Goal: Task Accomplishment & Management: Complete application form

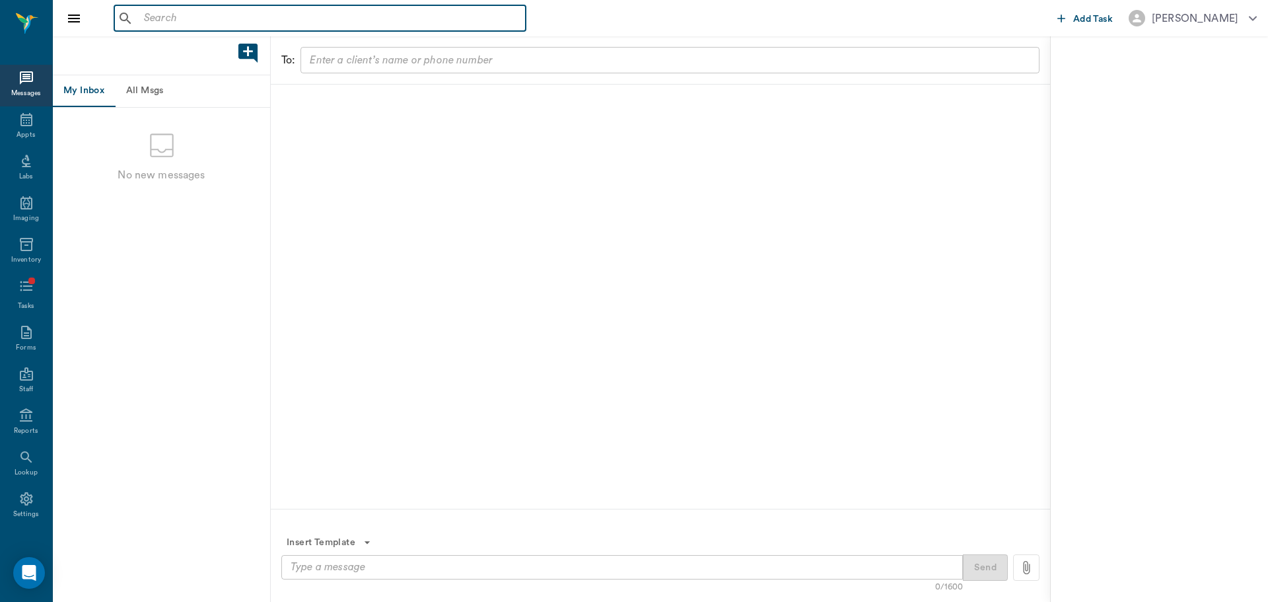
drag, startPoint x: 168, startPoint y: 22, endPoint x: 254, endPoint y: 19, distance: 86.6
click at [168, 22] on input "text" at bounding box center [330, 18] width 382 height 18
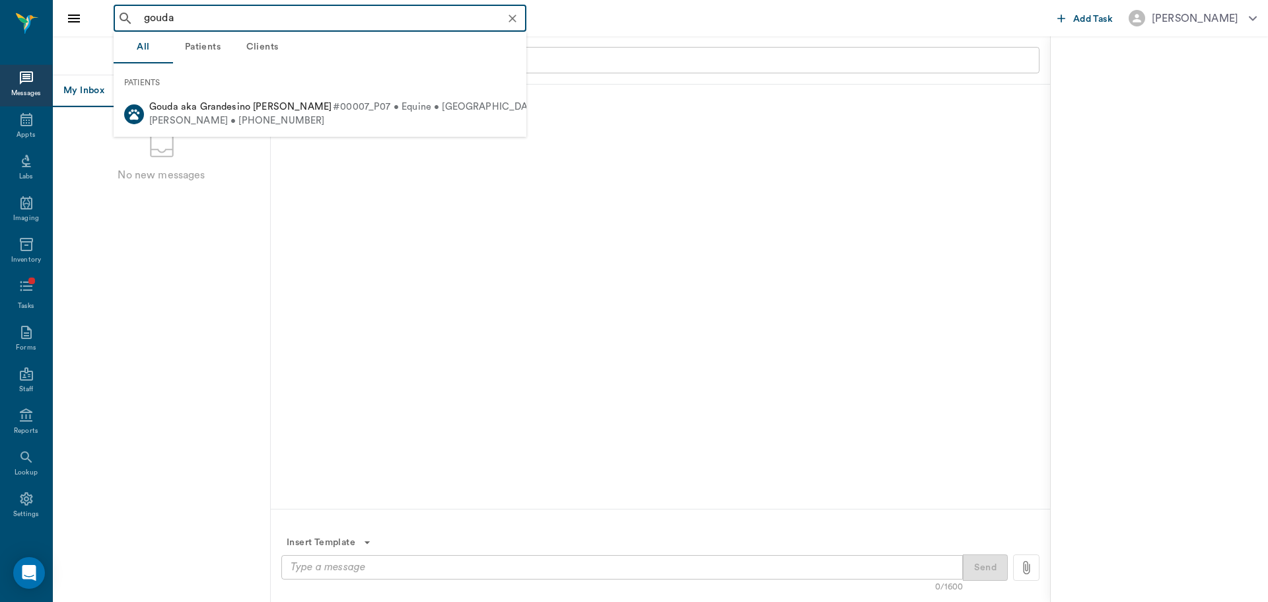
click at [297, 120] on div "[PERSON_NAME] • [PHONE_NUMBER]" at bounding box center [368, 121] width 438 height 14
type input "gouda"
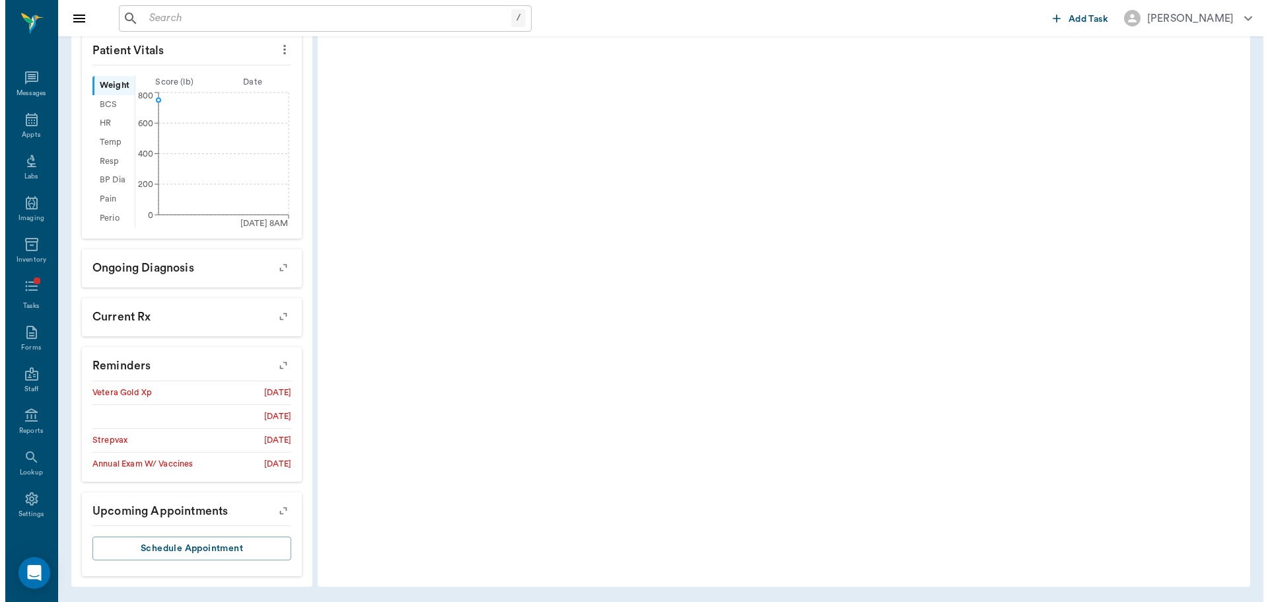
scroll to position [384, 0]
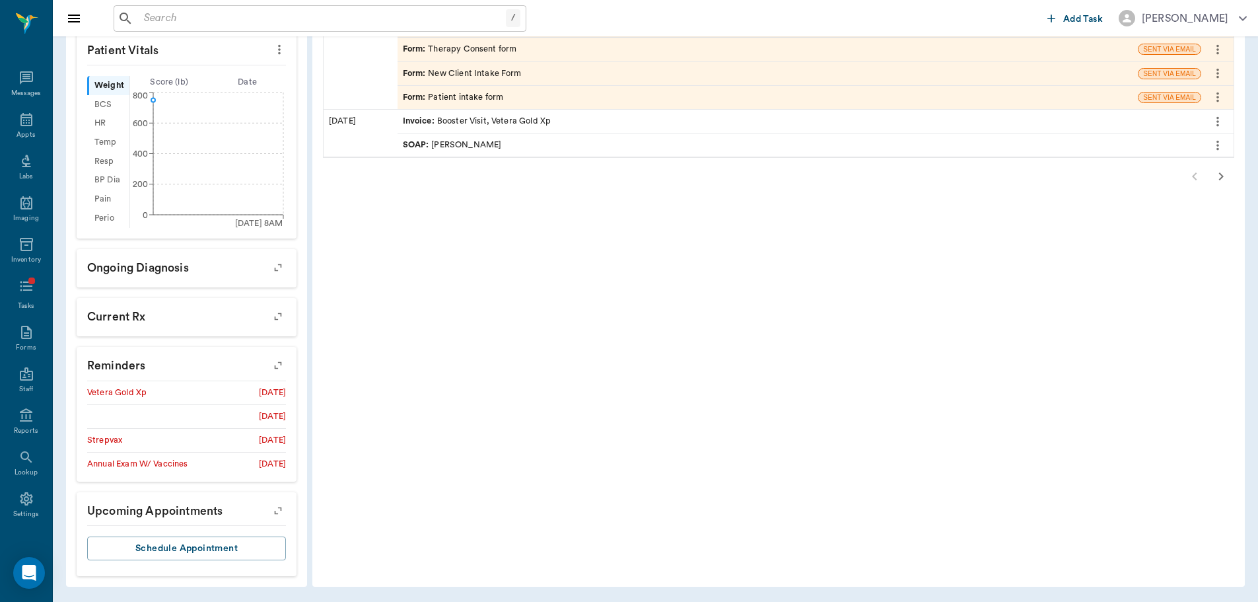
click at [278, 361] on icon "button" at bounding box center [278, 365] width 18 height 18
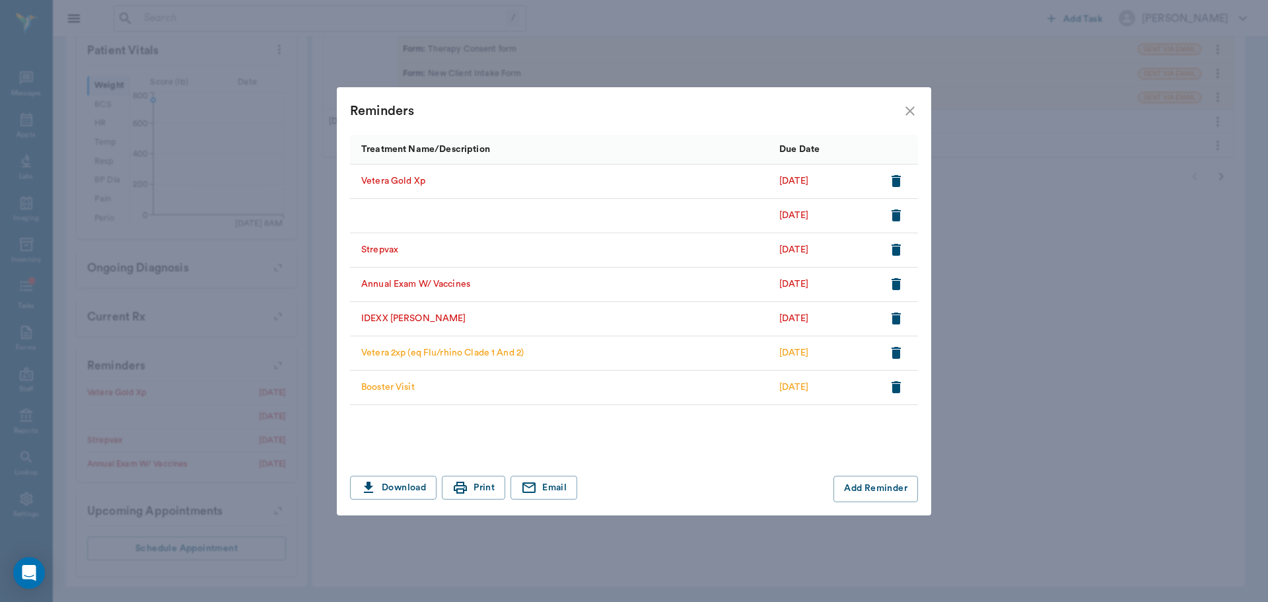
click at [904, 180] on button "button" at bounding box center [896, 181] width 22 height 22
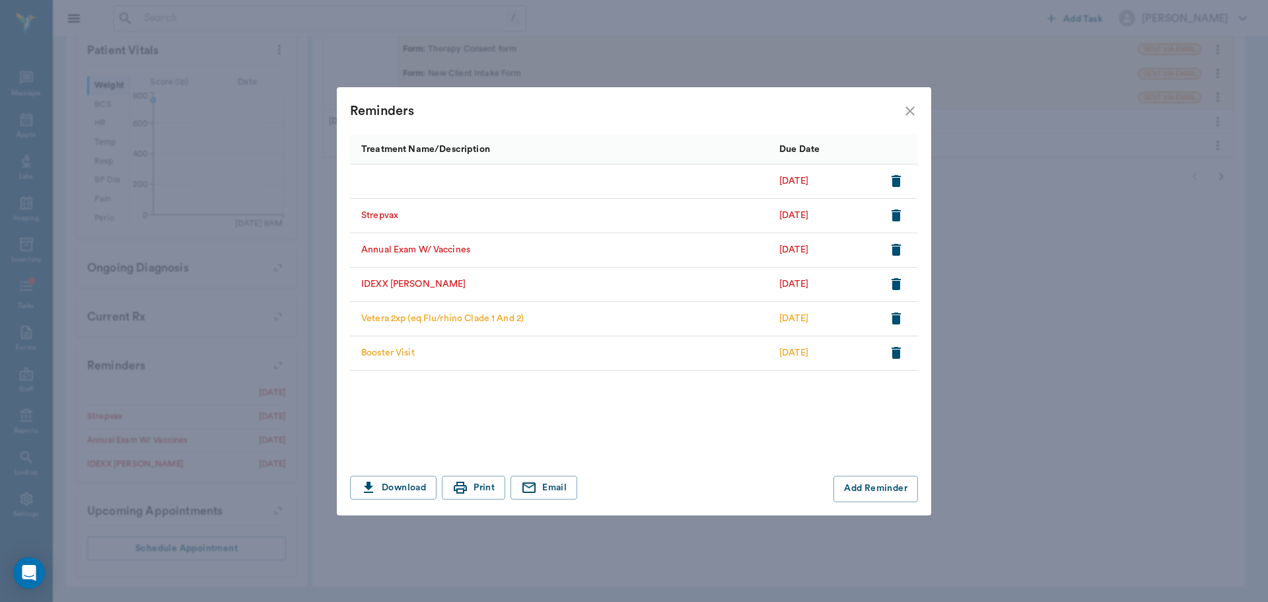
click at [896, 175] on icon "button" at bounding box center [896, 181] width 9 height 12
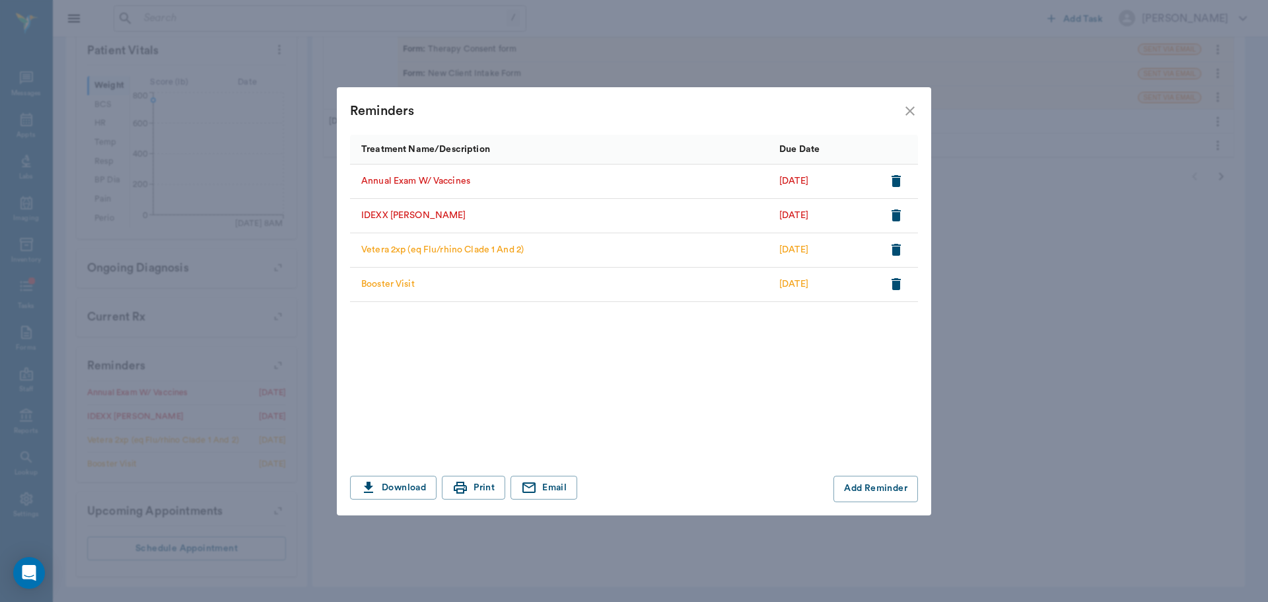
click at [896, 175] on icon "button" at bounding box center [896, 181] width 9 height 12
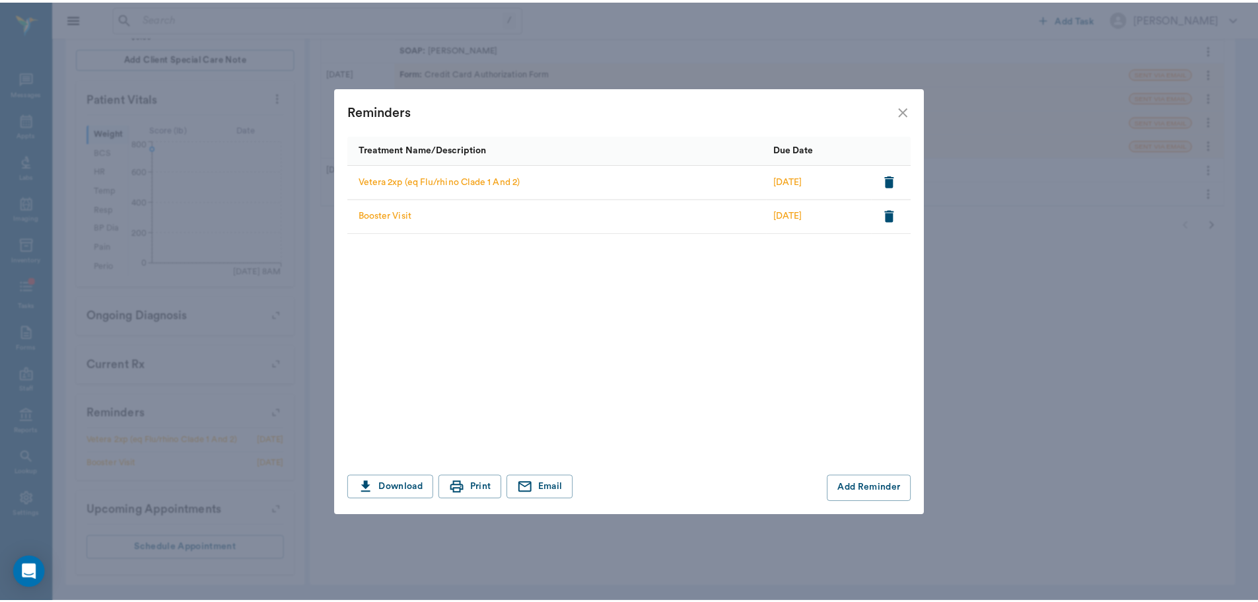
scroll to position [337, 0]
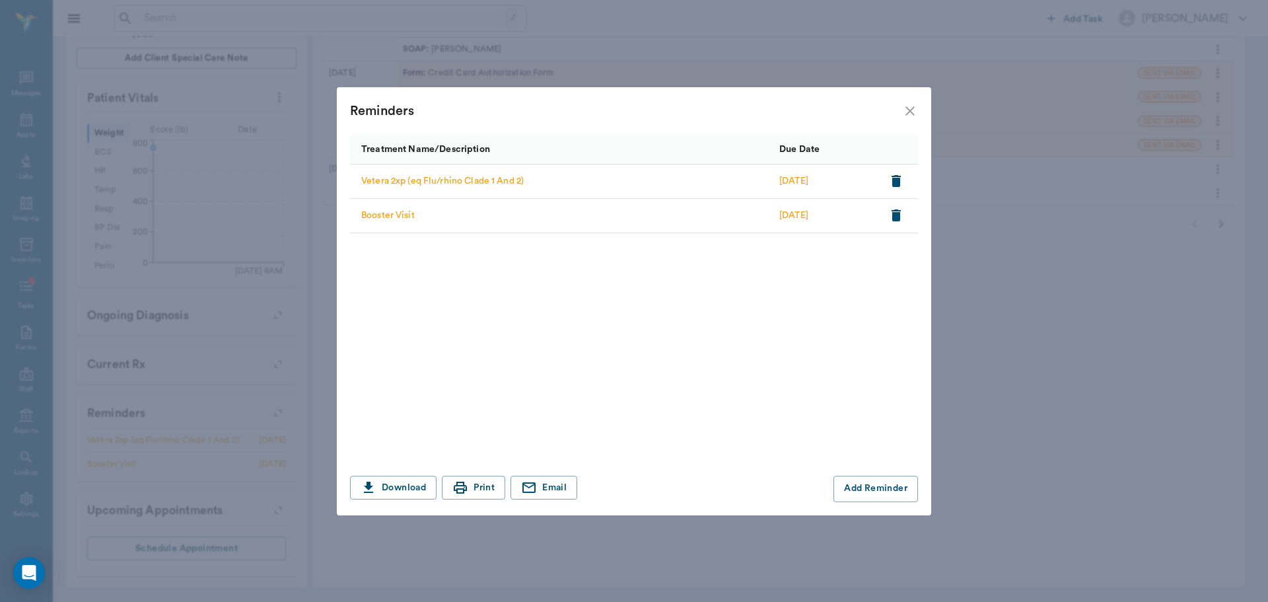
click at [908, 110] on icon "close" at bounding box center [910, 111] width 16 height 16
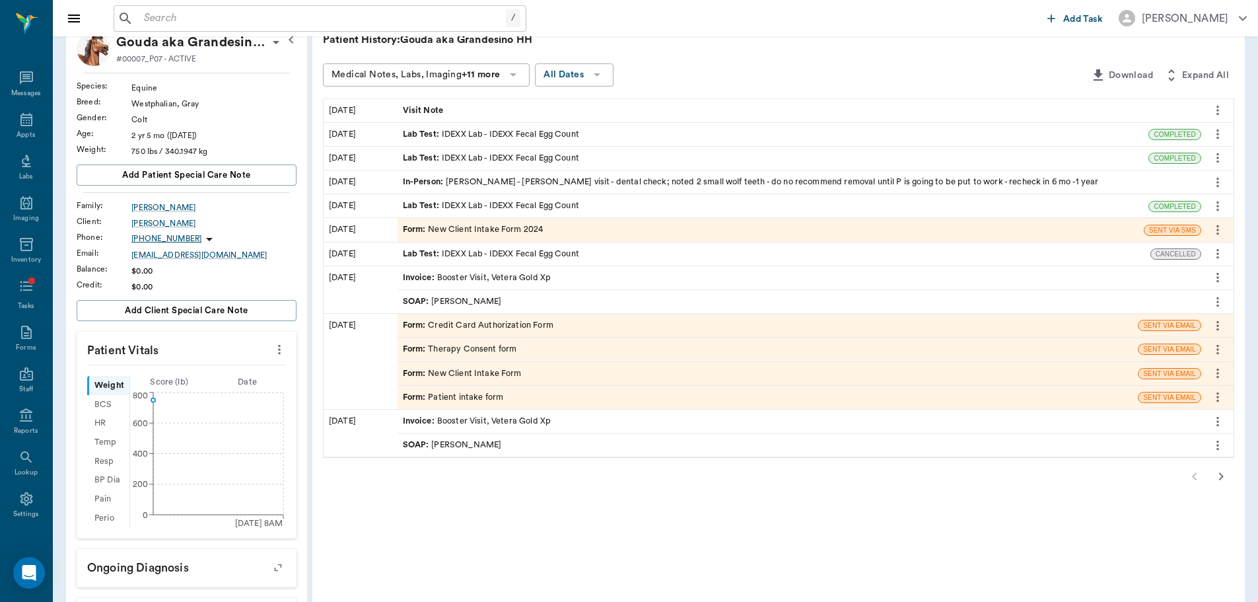
scroll to position [7, 0]
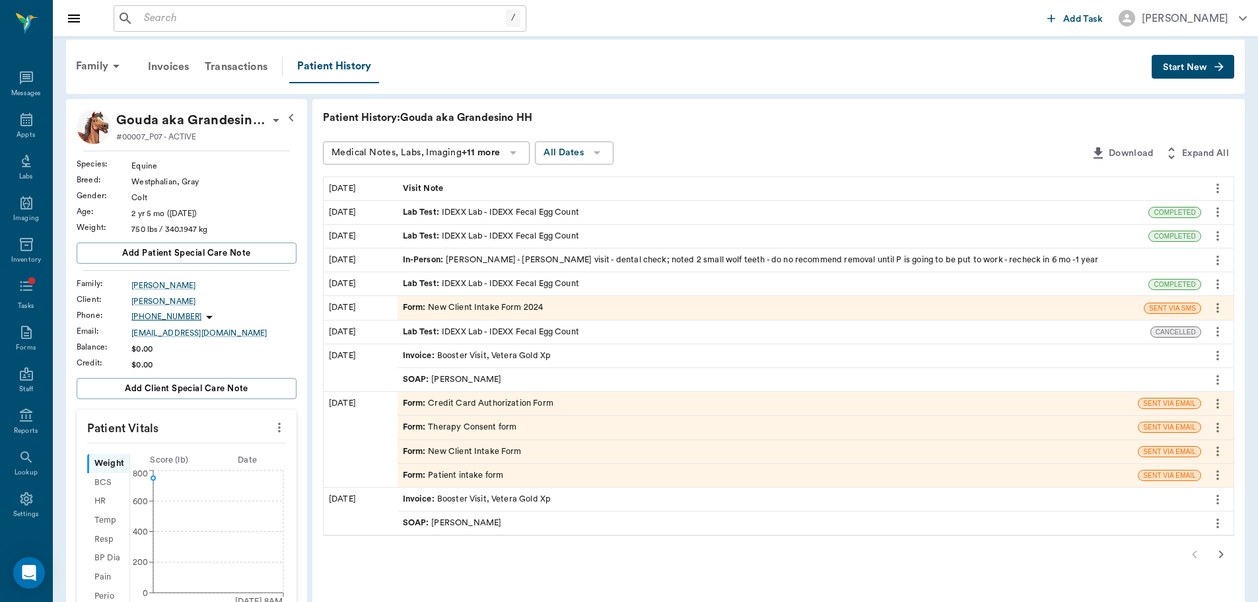
click at [1205, 61] on button "Start New" at bounding box center [1193, 67] width 83 height 24
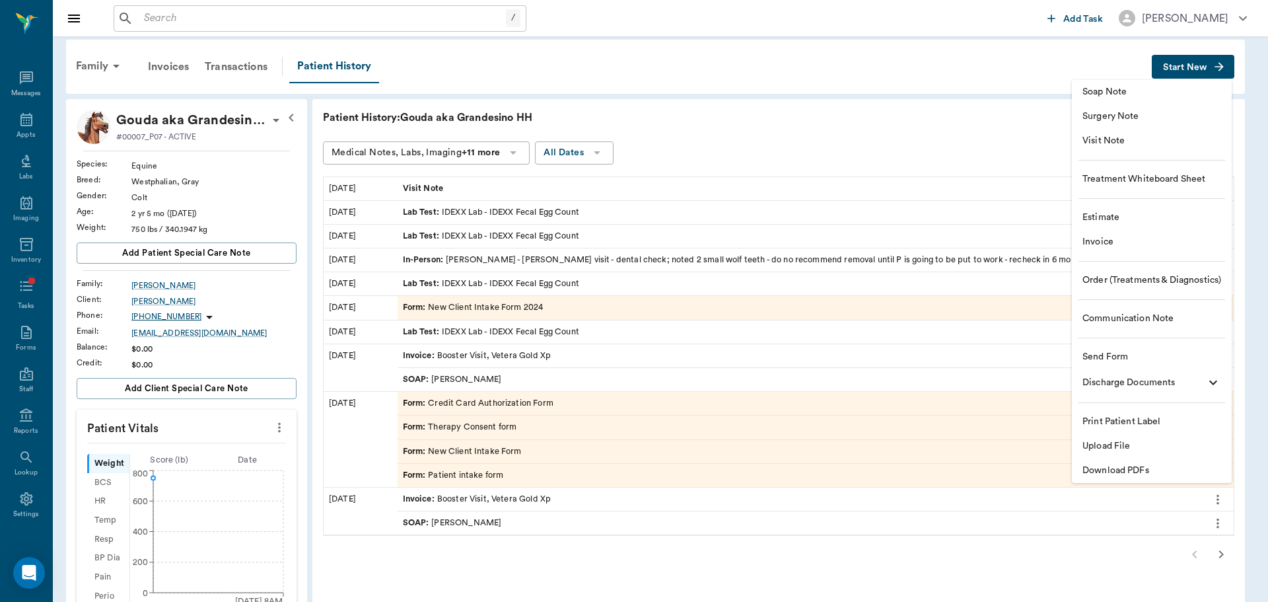
click at [1107, 91] on span "Soap Note" at bounding box center [1152, 92] width 139 height 14
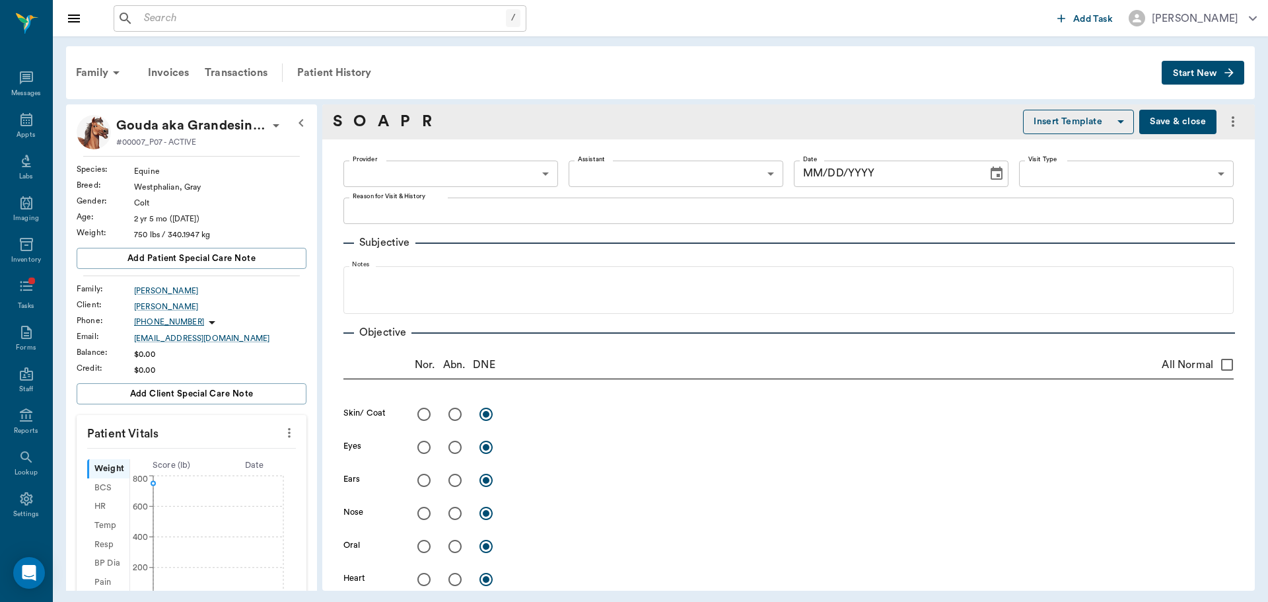
type input "[DATE]"
click at [474, 179] on body "/ ​ Add Task [PERSON_NAME] Nectar Messages Appts Labs Imaging Inventory Tasks F…" at bounding box center [634, 301] width 1268 height 602
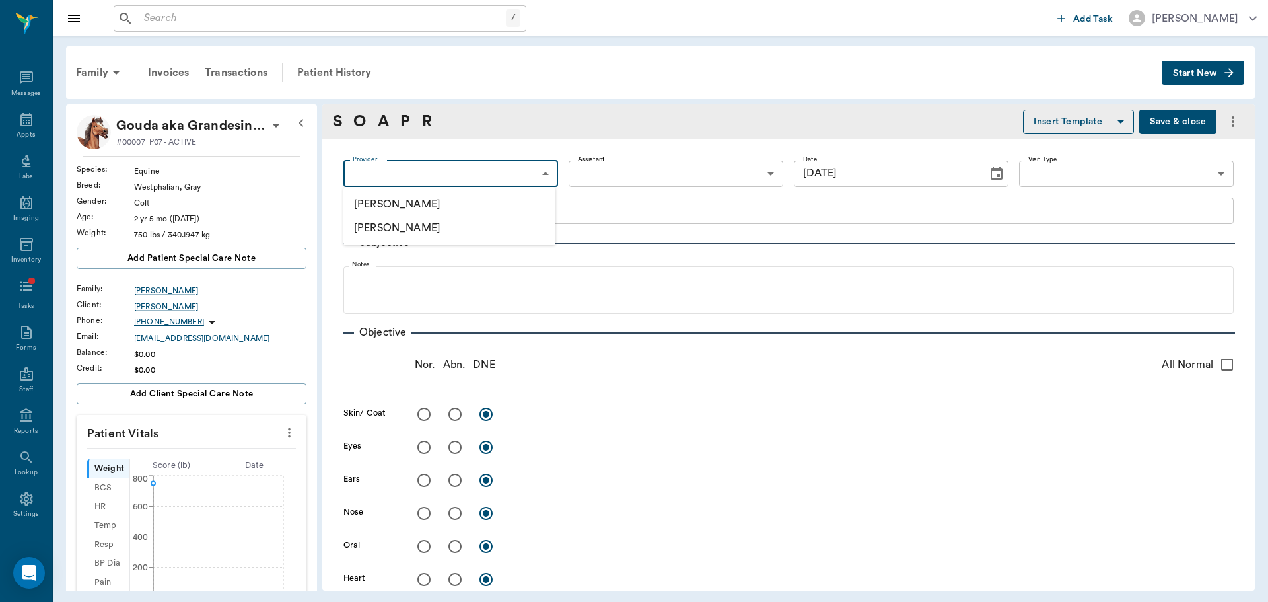
click at [481, 201] on li "[PERSON_NAME]" at bounding box center [450, 204] width 212 height 24
type input "649b3e03b5bc7e03f9326794"
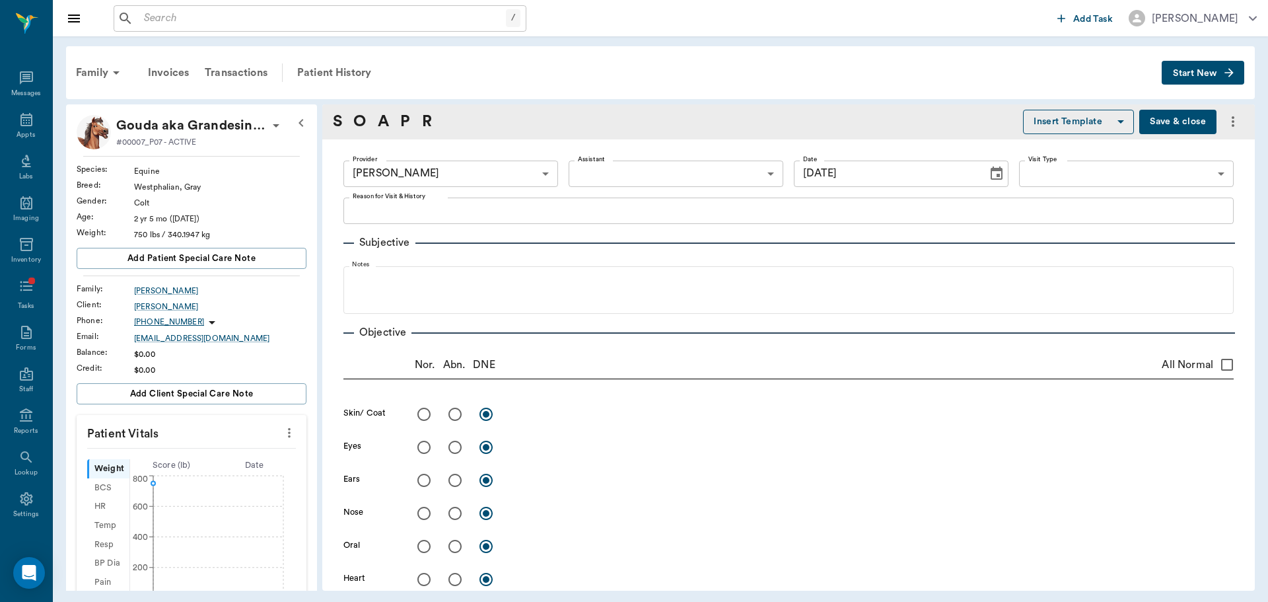
click at [1114, 119] on icon "button" at bounding box center [1121, 122] width 16 height 16
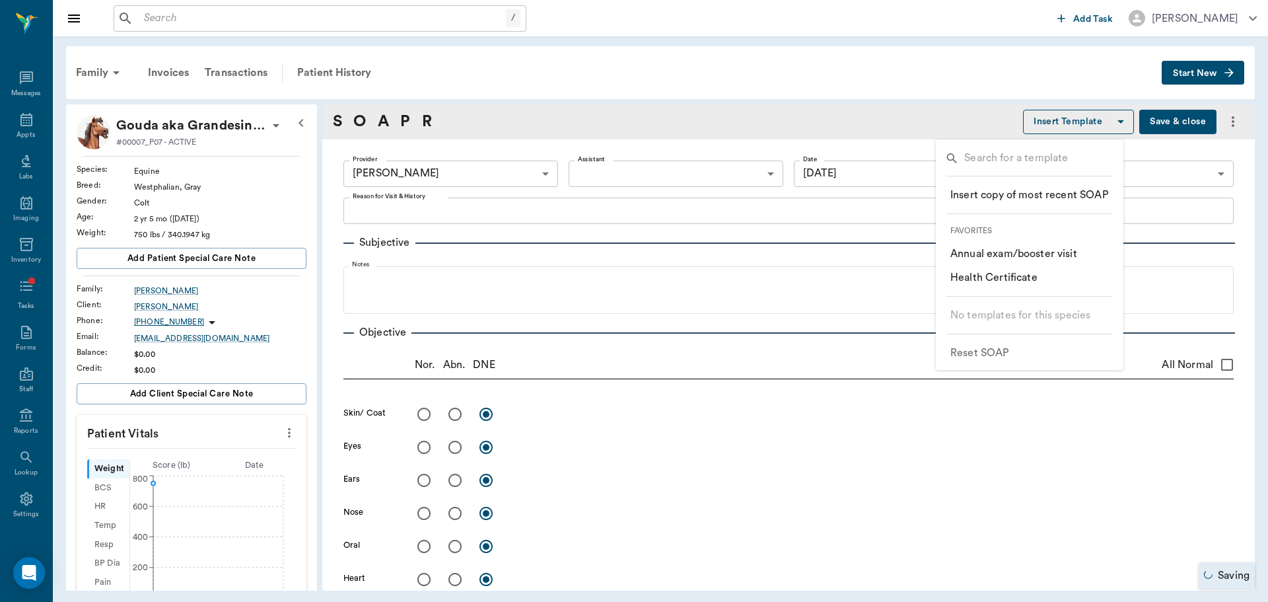
click at [1072, 254] on p "​ Annual exam/booster visit" at bounding box center [1014, 254] width 127 height 16
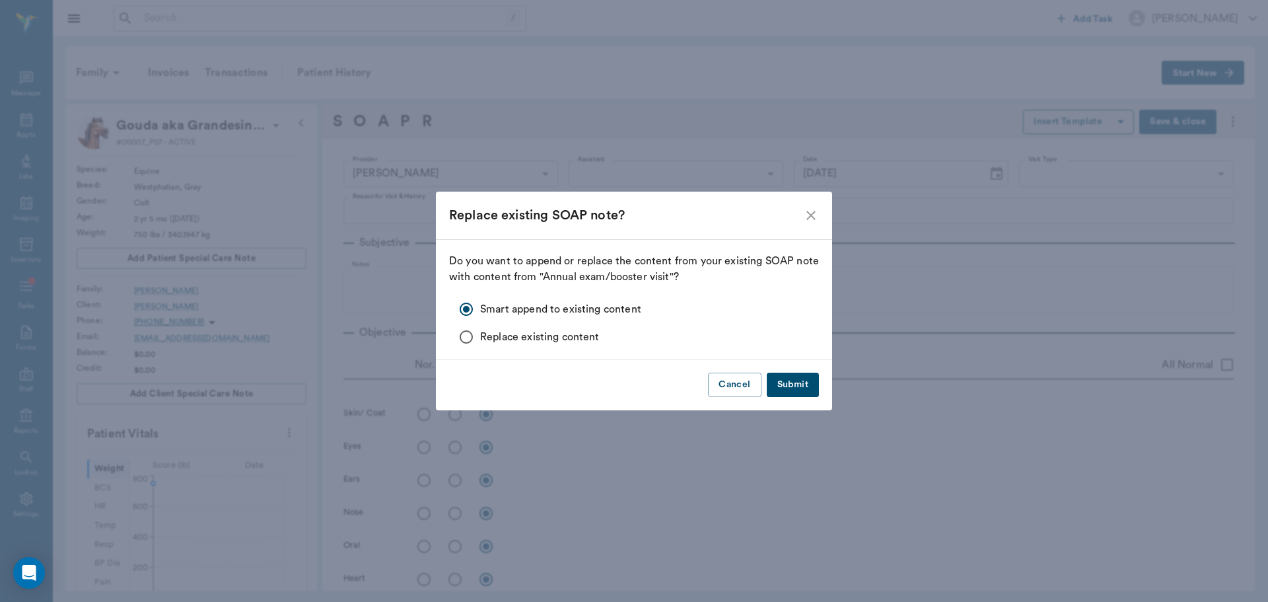
click at [789, 375] on button "Submit" at bounding box center [793, 385] width 52 height 24
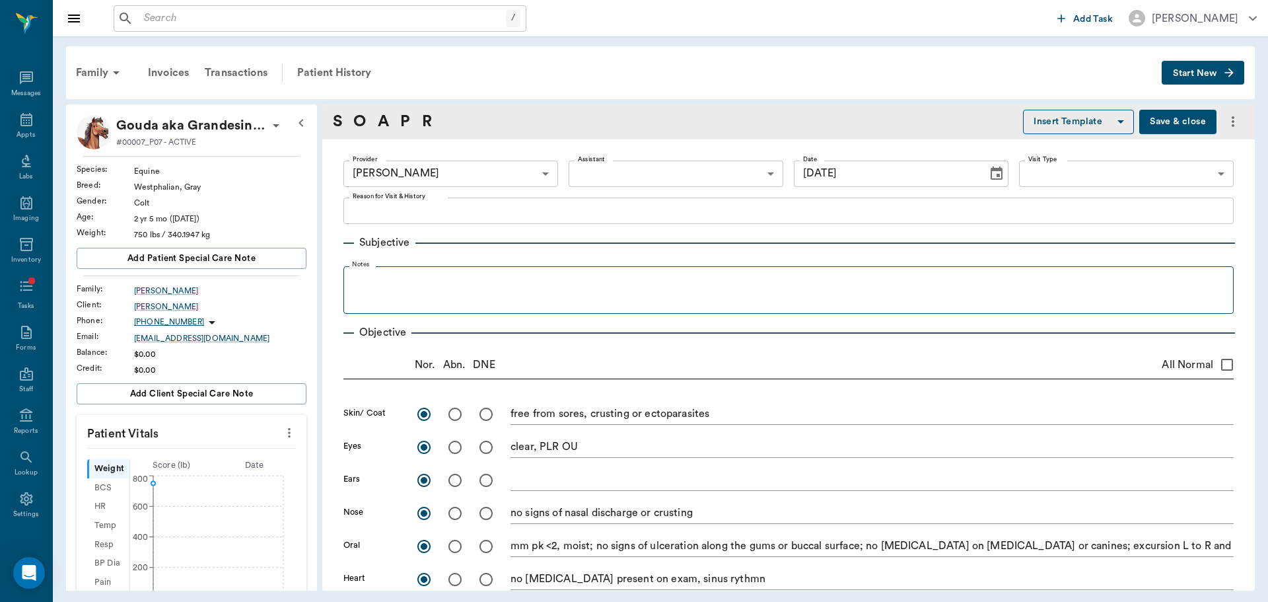
radio input "true"
type textarea "free from sores, crusting or ectoparasites"
radio input "true"
type textarea "clear, PLR OU"
radio input "true"
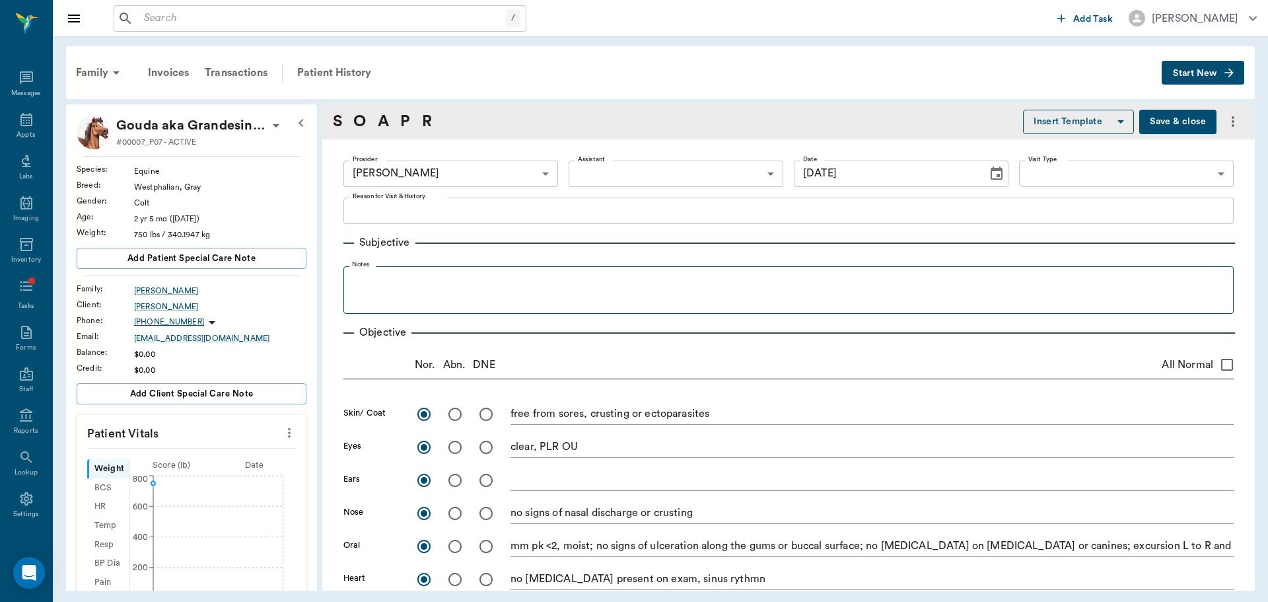
radio input "true"
type textarea "no signs of nasal discharge or crusting"
radio input "true"
type textarea "mm pk <2, moist; no signs of ulceration along the gums or buccal surface; no [M…"
radio input "true"
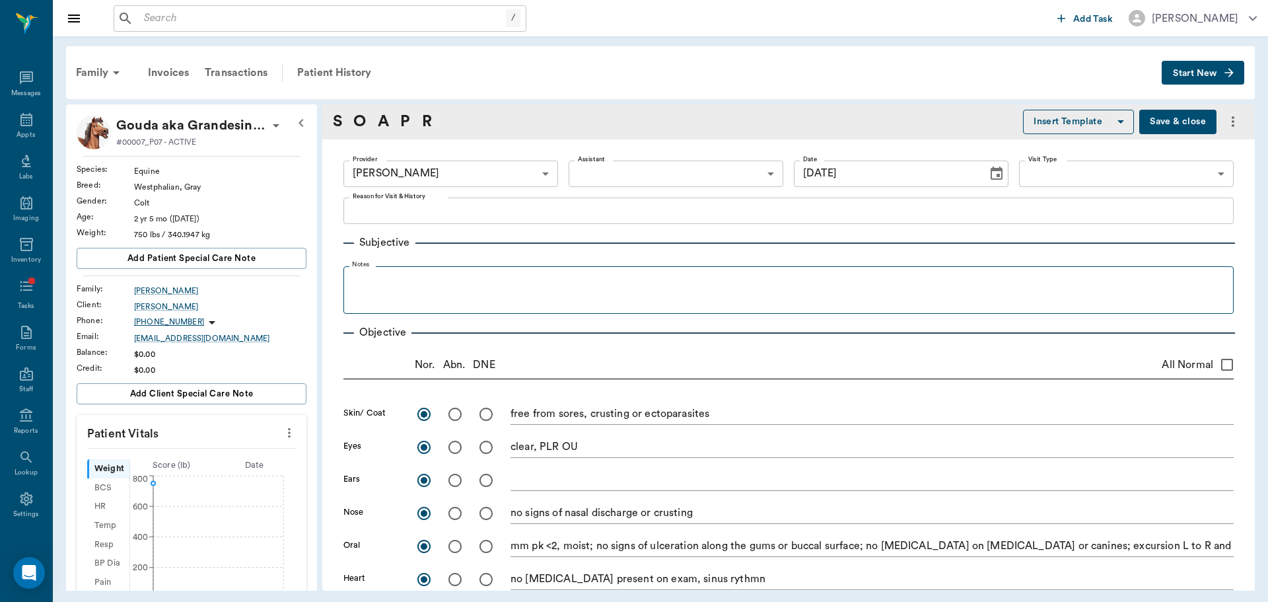
type textarea "no [MEDICAL_DATA] present on exam, sinus rythmn"
radio input "true"
type textarea "no crackles or wheezes bilaterally, no cough on exam"
radio input "true"
type textarea "PLN wnl"
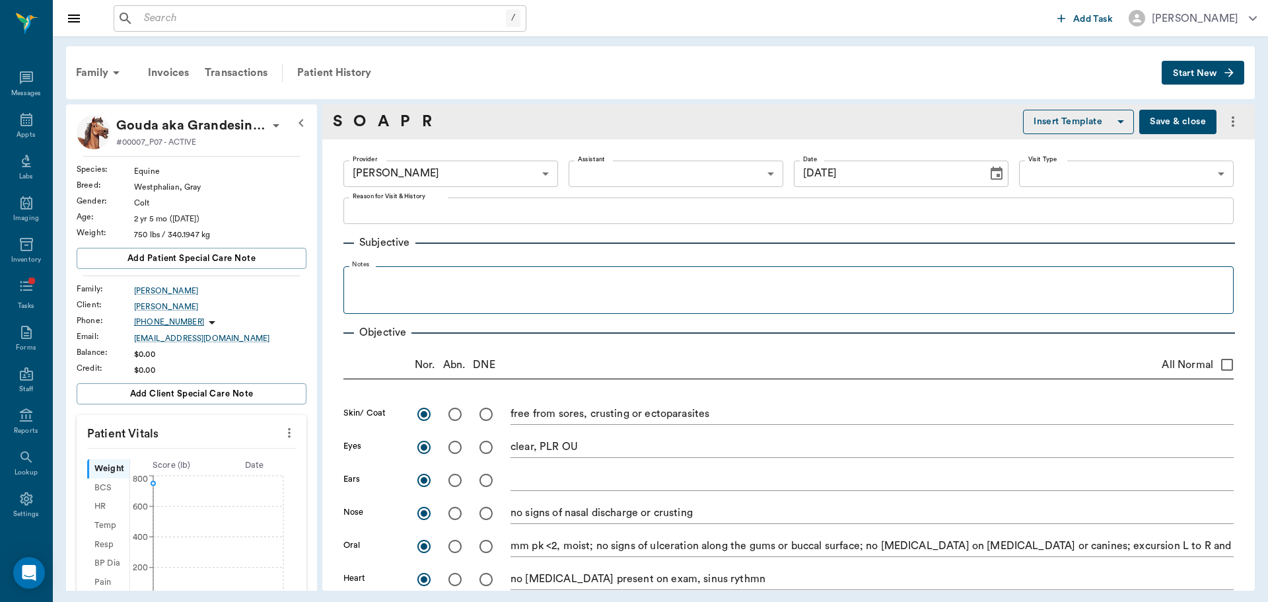
radio input "true"
type textarea "Borborygmi present x4, wnl (1/4)"
radio input "true"
type textarea "external genitalia wnl"
radio input "true"
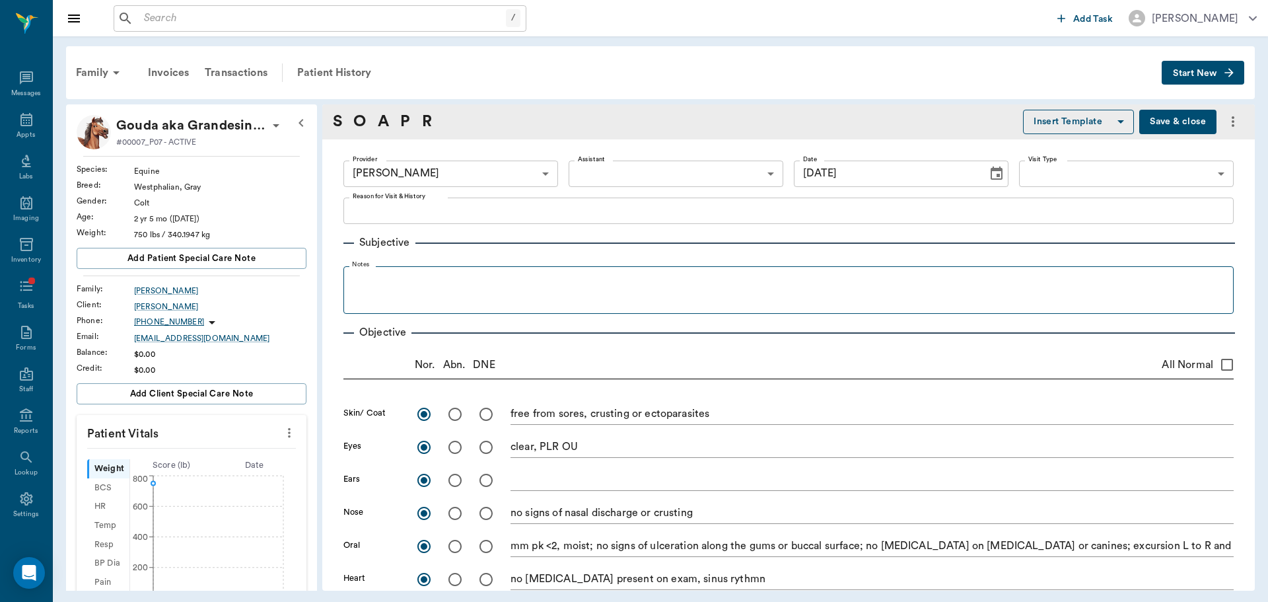
type textarea "ambulatory x4, no lameness seen or noted by O; DP 1/4 x4 (wnl)"
radio input "true"
type textarea "no [MEDICAL_DATA] present on exam"
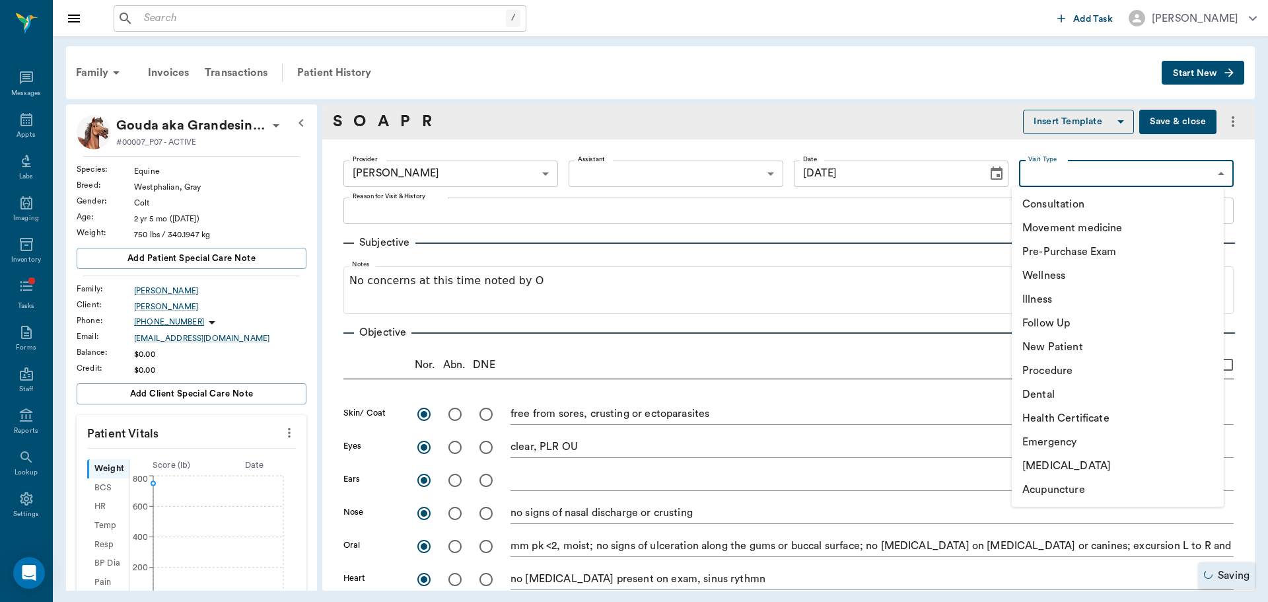
click at [1114, 180] on body "/ ​ Add Task [PERSON_NAME] Nectar Messages Appts Labs Imaging Inventory Tasks F…" at bounding box center [634, 301] width 1268 height 602
click at [1122, 284] on li "Wellness" at bounding box center [1118, 276] width 212 height 24
type input "65d2c202a8044d23520120c5"
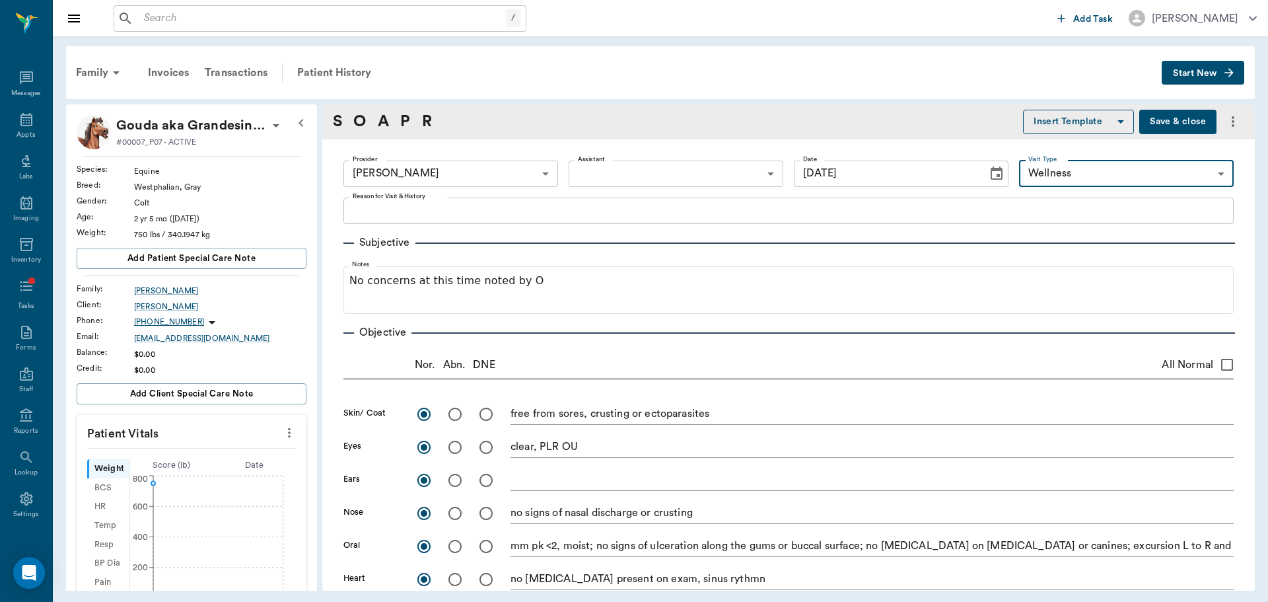
click at [609, 221] on div "x Reason for Visit & History" at bounding box center [789, 211] width 891 height 26
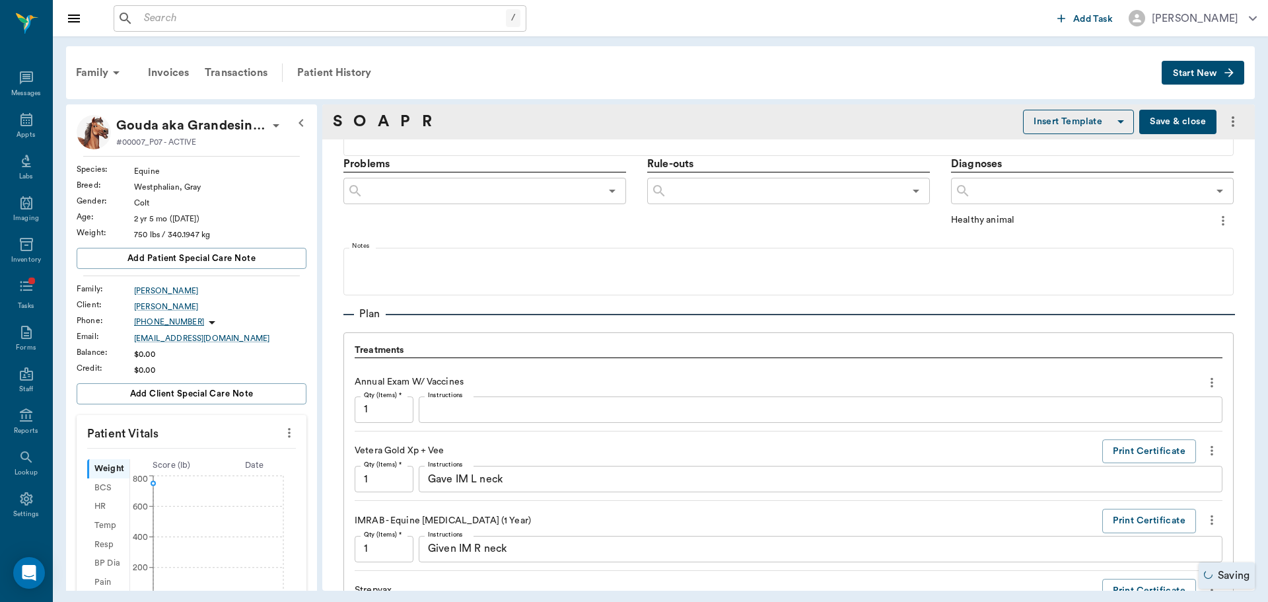
scroll to position [859, 0]
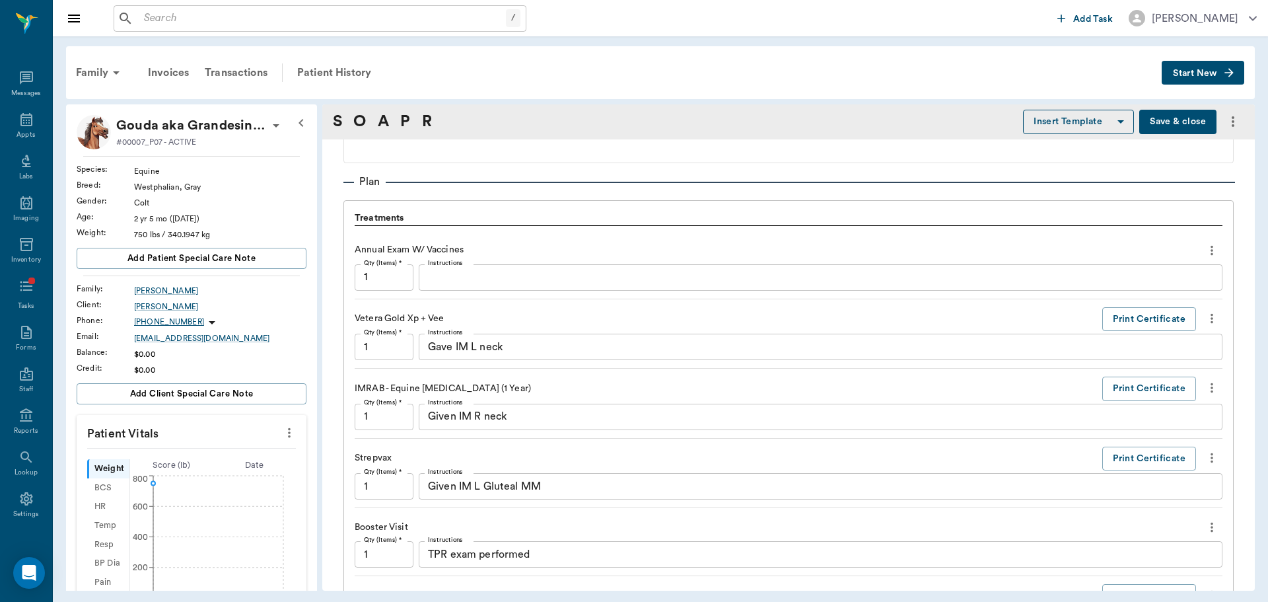
type textarea "P due for booster vaccines"
click at [1192, 248] on div "Annual Exam W/ Vaccines" at bounding box center [789, 250] width 868 height 22
click at [1205, 248] on icon "more" at bounding box center [1212, 250] width 15 height 16
click at [1194, 293] on span "Delete" at bounding box center [1146, 298] width 111 height 14
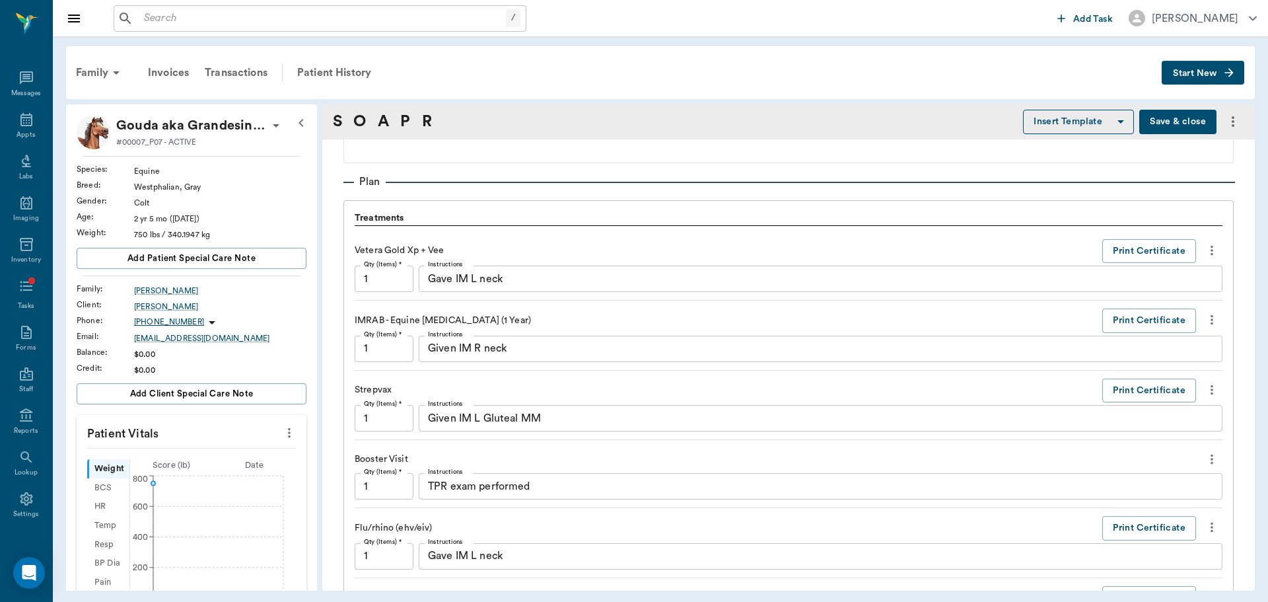
click at [1205, 250] on icon "more" at bounding box center [1212, 250] width 15 height 16
click at [1183, 304] on span "Delete" at bounding box center [1146, 298] width 111 height 14
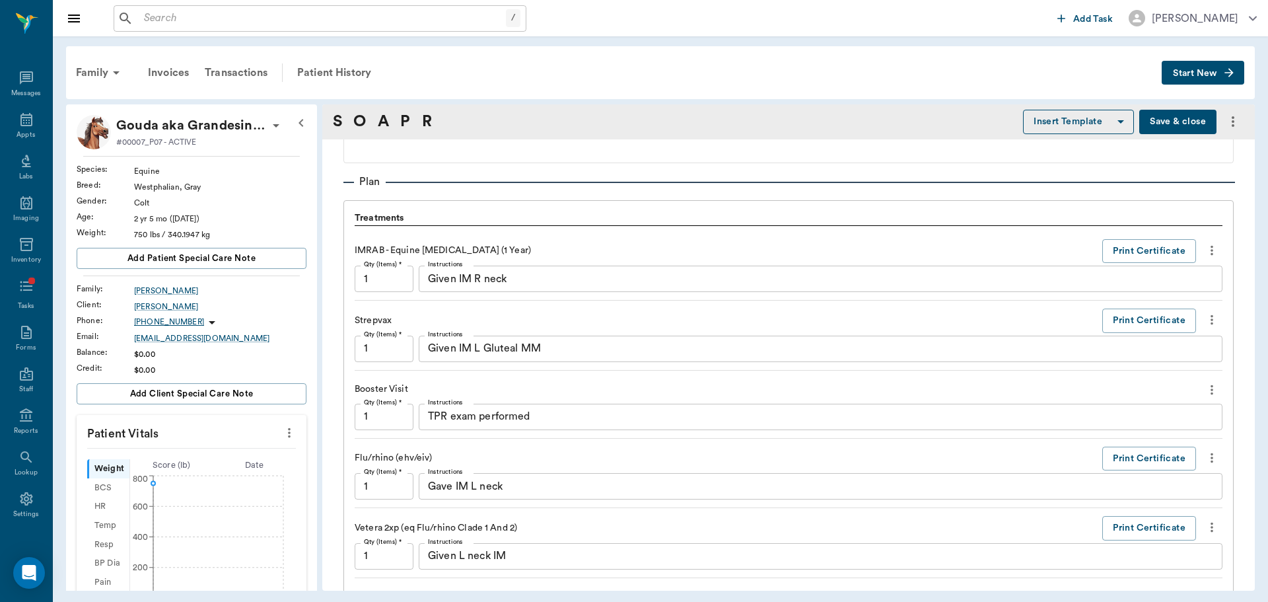
click at [1211, 253] on icon "more" at bounding box center [1212, 250] width 3 height 10
click at [1184, 303] on span "Delete" at bounding box center [1146, 298] width 111 height 14
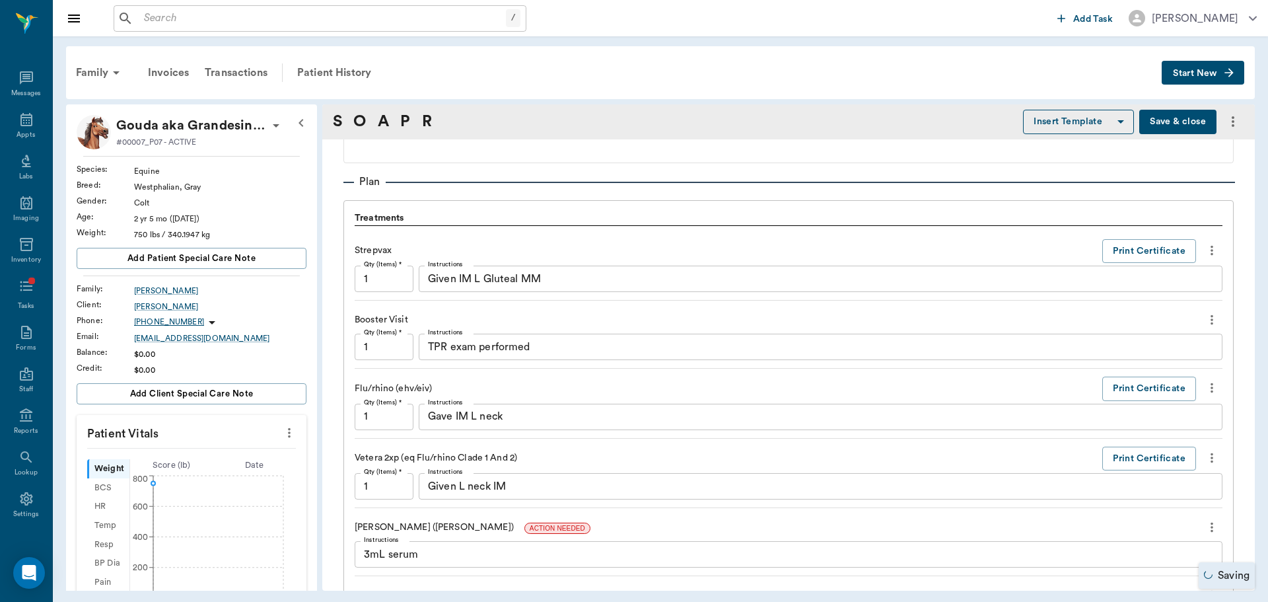
click at [1205, 250] on icon "more" at bounding box center [1212, 250] width 15 height 16
click at [1190, 294] on span "Delete" at bounding box center [1146, 298] width 111 height 14
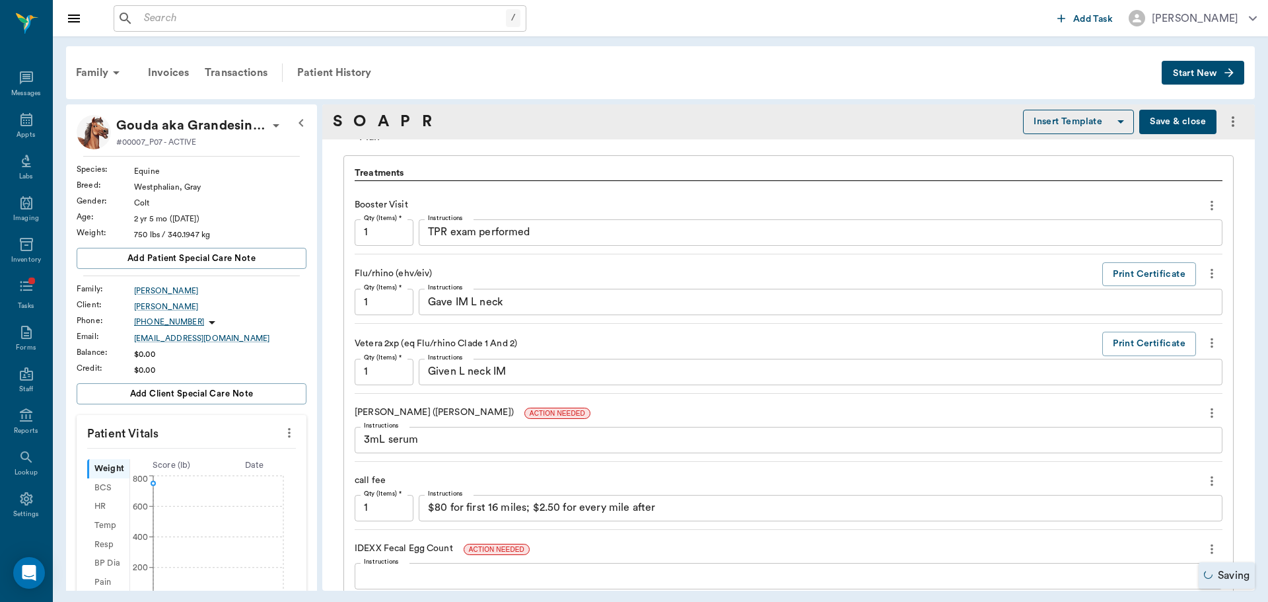
scroll to position [925, 0]
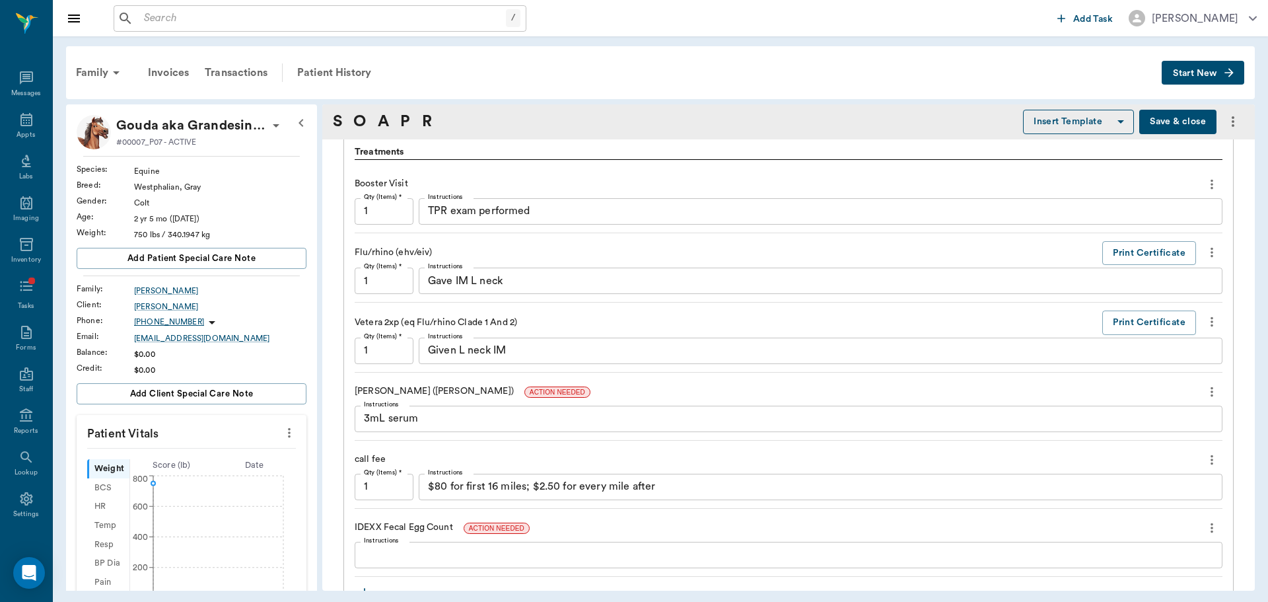
click at [1205, 255] on icon "more" at bounding box center [1212, 252] width 15 height 16
click at [1189, 300] on span "Delete" at bounding box center [1146, 300] width 111 height 14
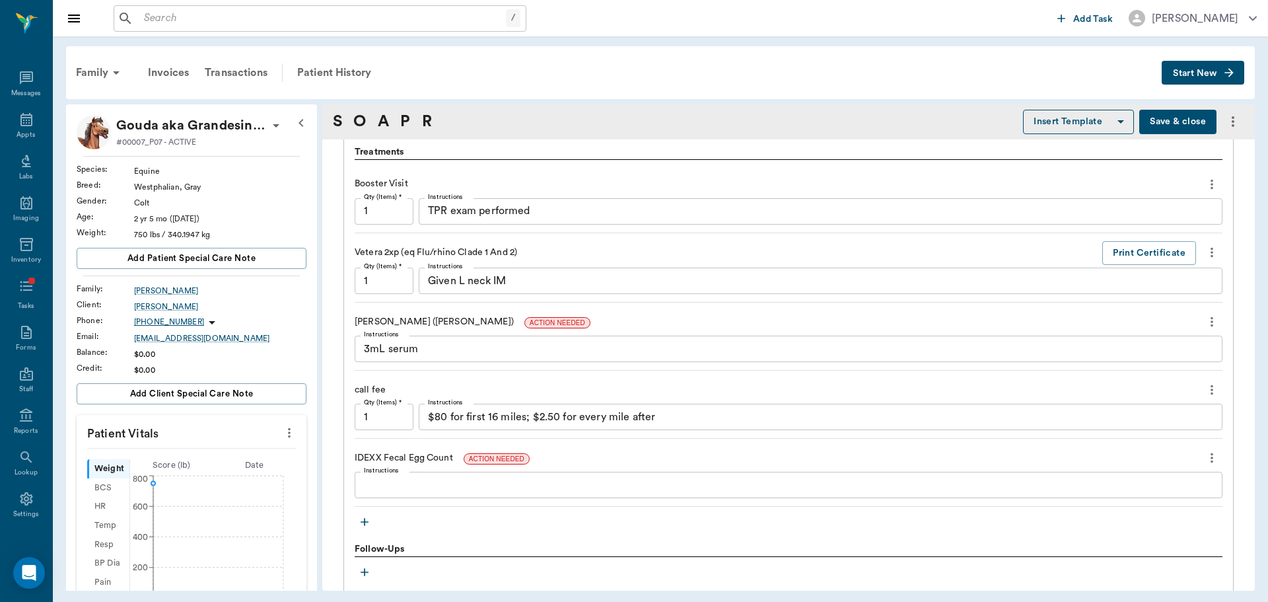
click at [1205, 386] on icon "more" at bounding box center [1212, 390] width 15 height 16
click at [1171, 440] on span "Delete" at bounding box center [1146, 437] width 111 height 14
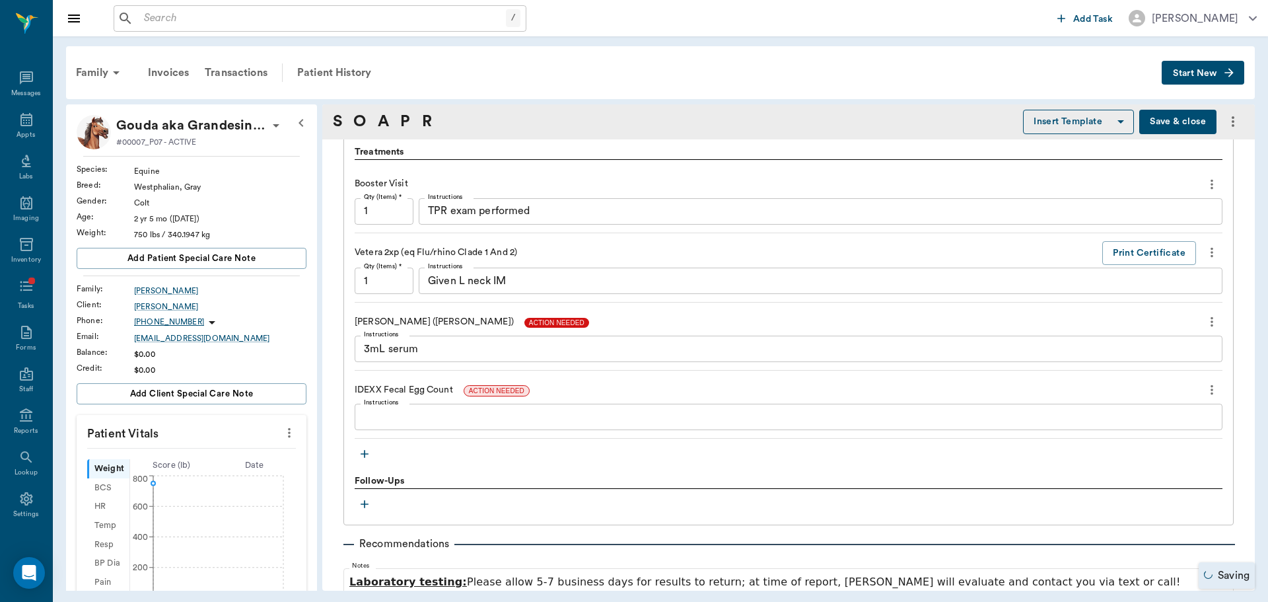
click at [525, 319] on span "ACTION NEEDED" at bounding box center [557, 323] width 65 height 10
click at [505, 389] on span "ACTION NEEDED" at bounding box center [496, 391] width 65 height 10
click at [488, 390] on span "IN PROGRESS" at bounding box center [492, 391] width 56 height 10
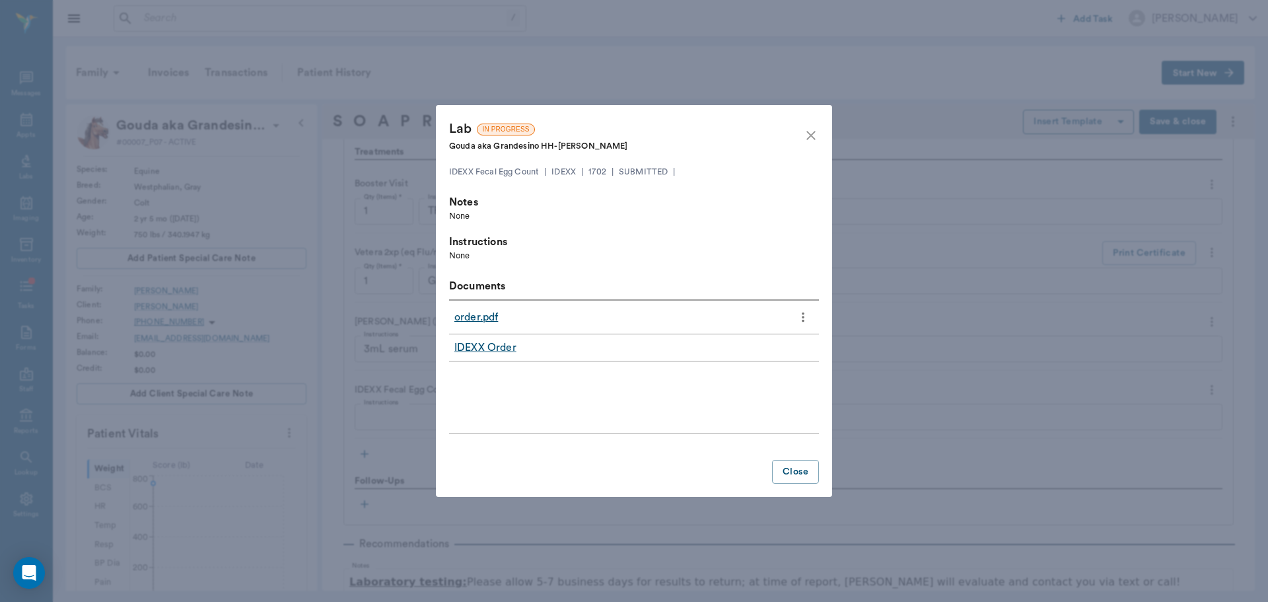
click at [486, 342] on link "IDEXX Order" at bounding box center [486, 348] width 62 height 16
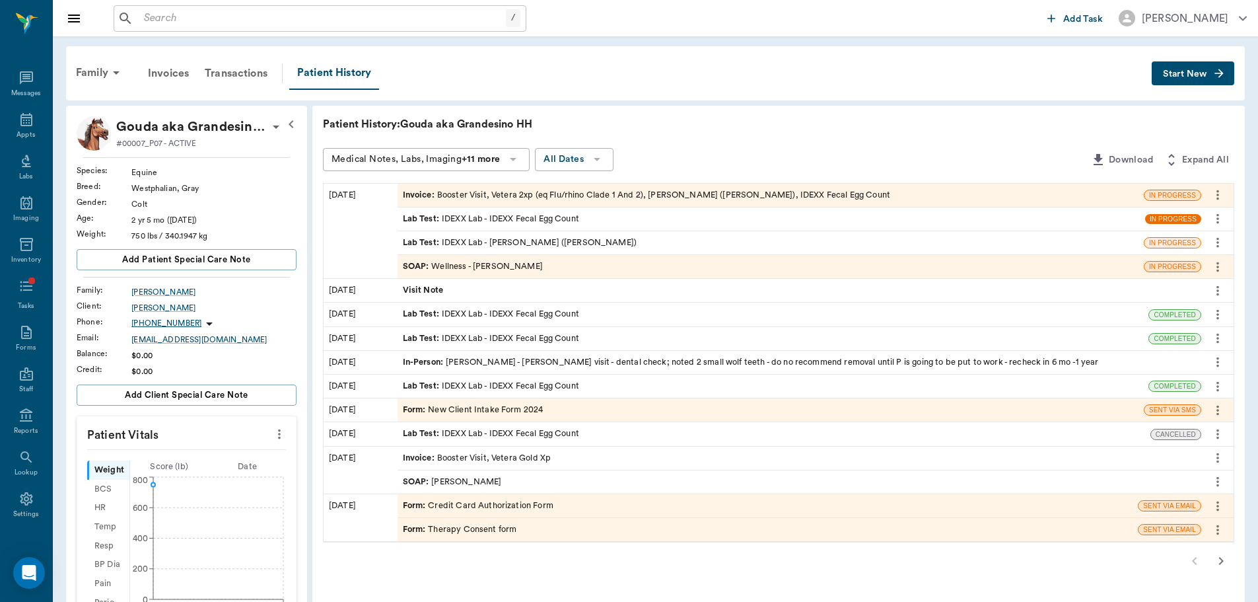
click at [1174, 221] on span "IN PROGRESS" at bounding box center [1174, 219] width 56 height 10
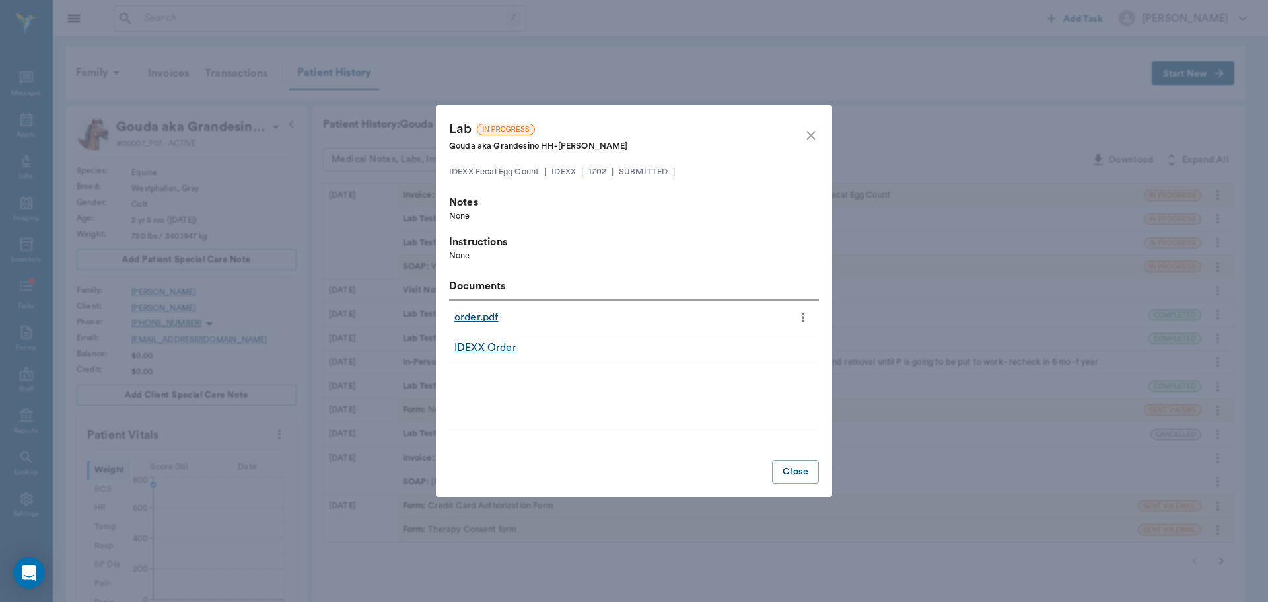
click at [493, 347] on link "IDEXX Order" at bounding box center [486, 348] width 62 height 16
click at [484, 317] on link "order.pdf" at bounding box center [477, 317] width 44 height 16
click at [805, 132] on icon "close" at bounding box center [811, 135] width 16 height 16
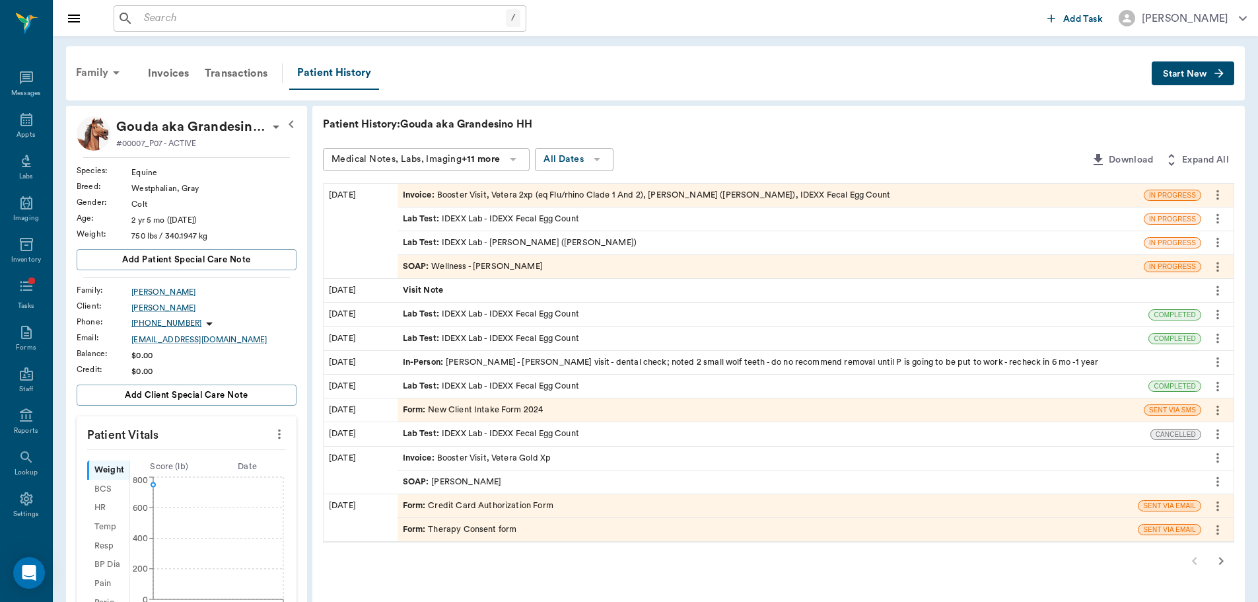
click at [96, 69] on div "Family" at bounding box center [100, 73] width 64 height 32
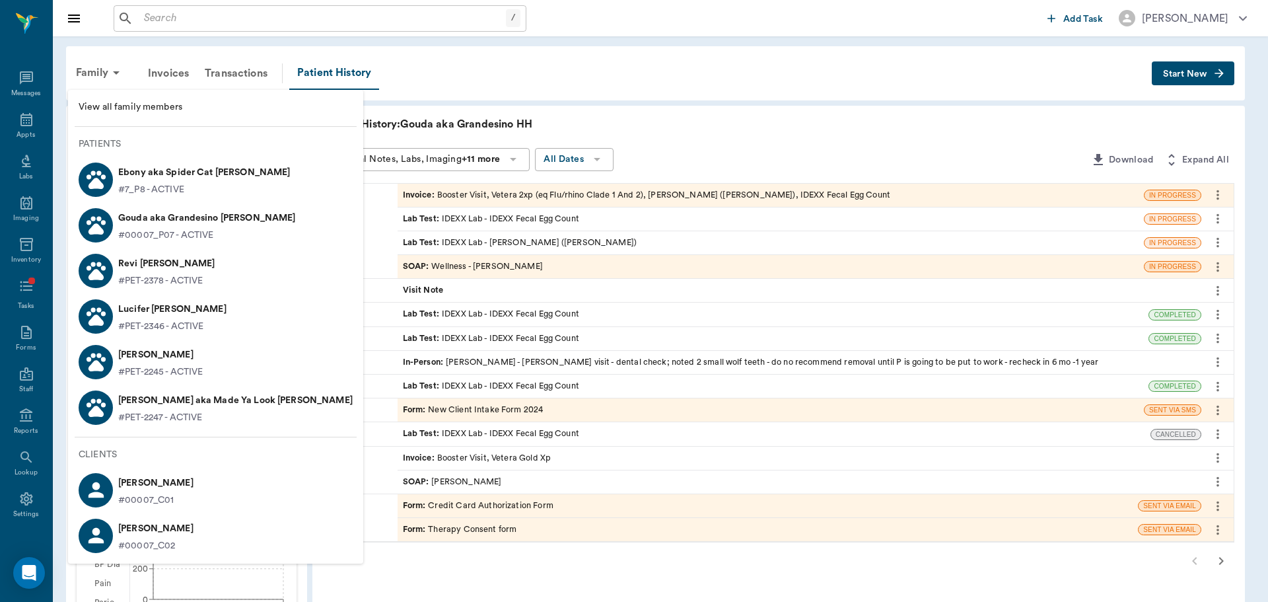
click at [180, 416] on p "#PET-2247 - ACTIVE" at bounding box center [160, 418] width 84 height 14
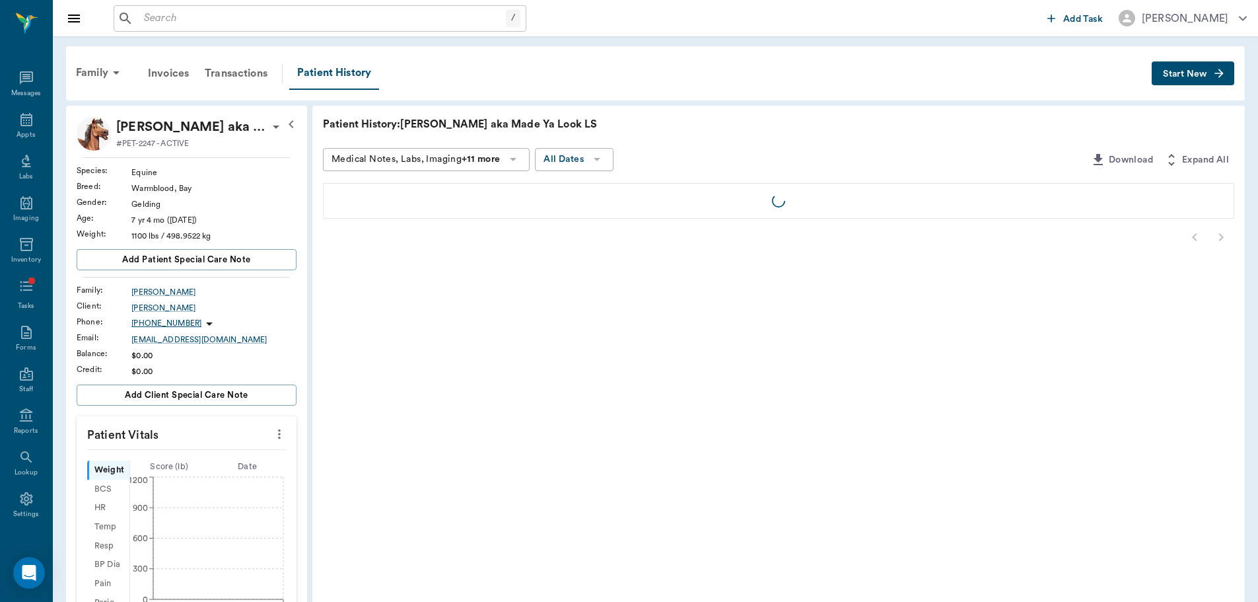
click at [1206, 84] on button "Start New" at bounding box center [1193, 73] width 83 height 24
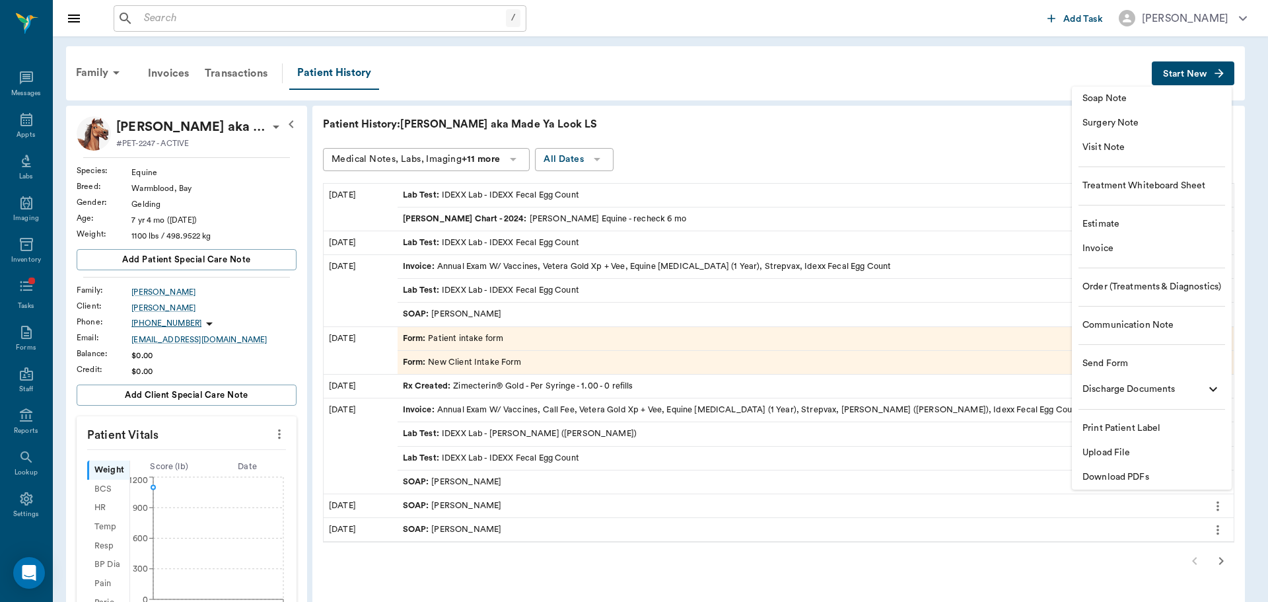
click at [1151, 97] on span "Soap Note" at bounding box center [1152, 99] width 139 height 14
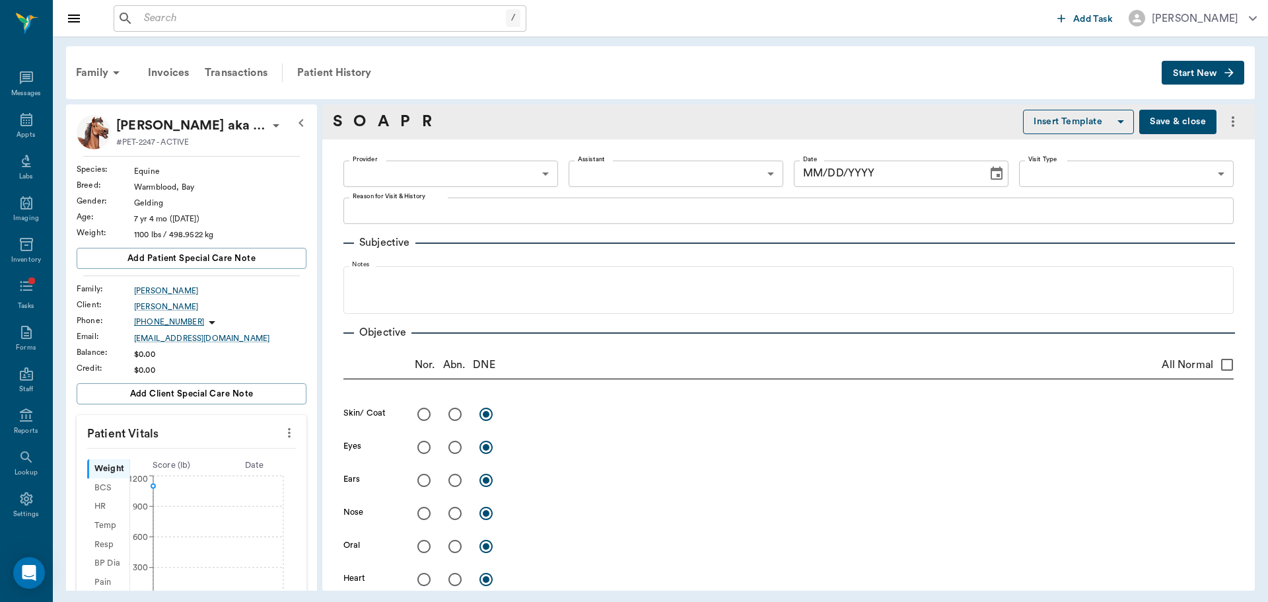
type input "[DATE]"
click at [491, 187] on div "Provider ​ Provider Assistant ​ Assistant Date [DATE] Date Visit Type ​ Visit T…" at bounding box center [789, 174] width 891 height 48
click at [503, 168] on body "/ ​ Add Task [PERSON_NAME] Nectar Messages Appts Labs Imaging Inventory Tasks F…" at bounding box center [634, 301] width 1268 height 602
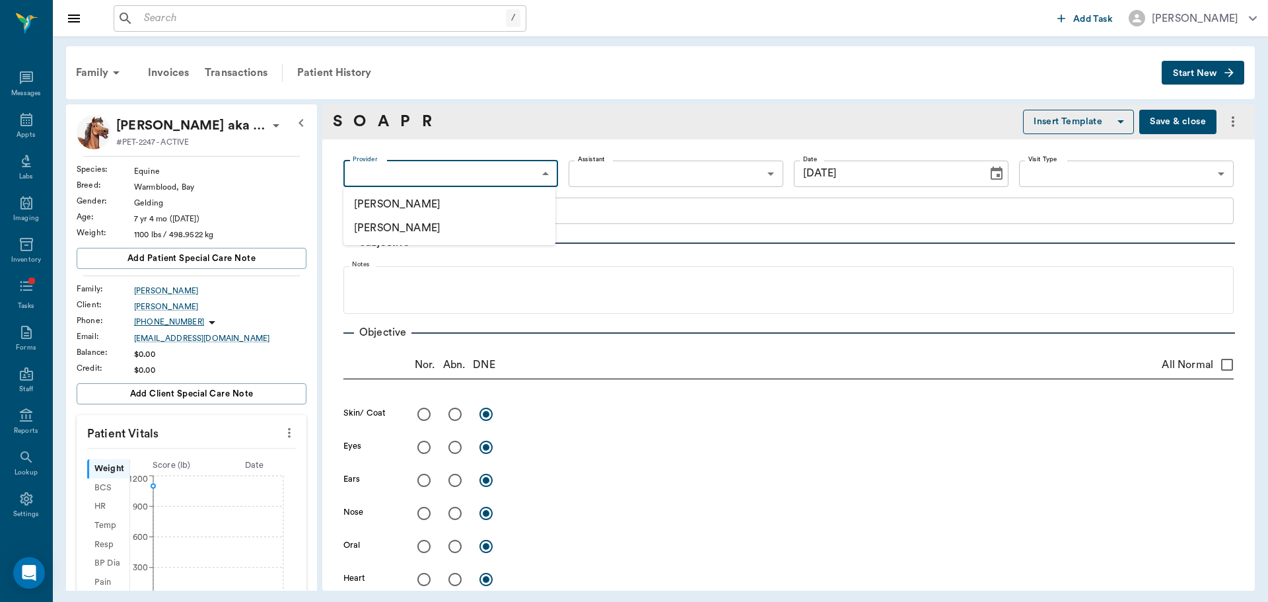
click at [503, 203] on li "[PERSON_NAME]" at bounding box center [450, 204] width 212 height 24
type input "649b3e03b5bc7e03f9326794"
click at [1143, 174] on body "/ ​ Add Task [PERSON_NAME] Nectar Messages Appts Labs Imaging Inventory Tasks F…" at bounding box center [634, 301] width 1268 height 602
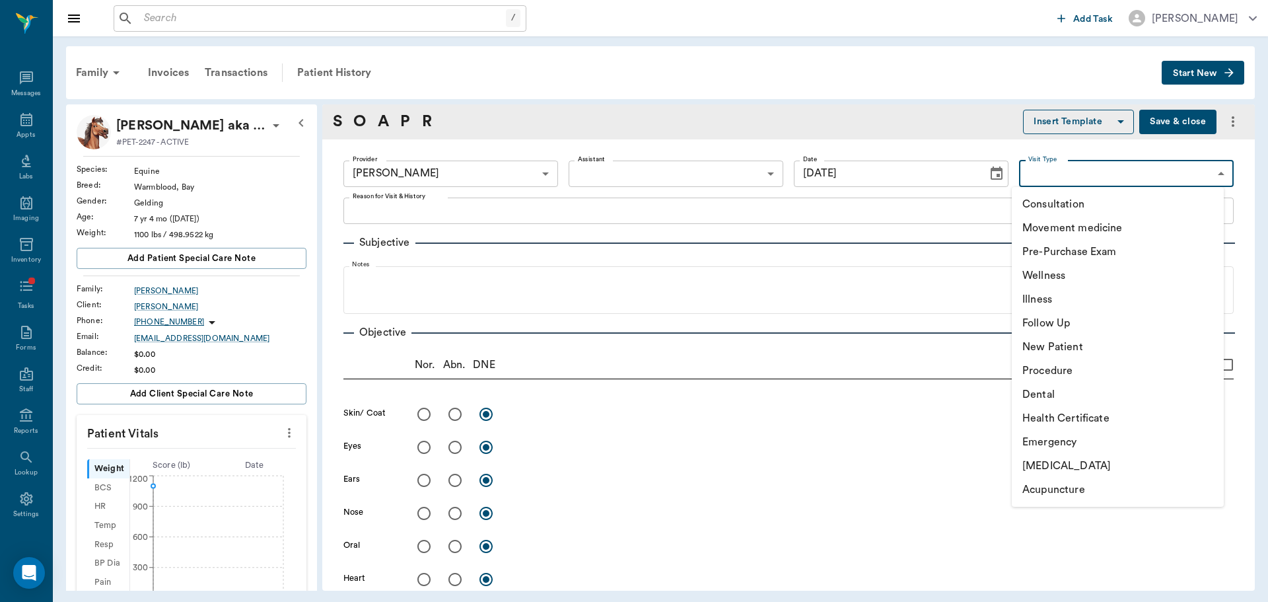
click at [1077, 272] on li "Wellness" at bounding box center [1118, 276] width 212 height 24
type input "65d2c202a8044d23520120c5"
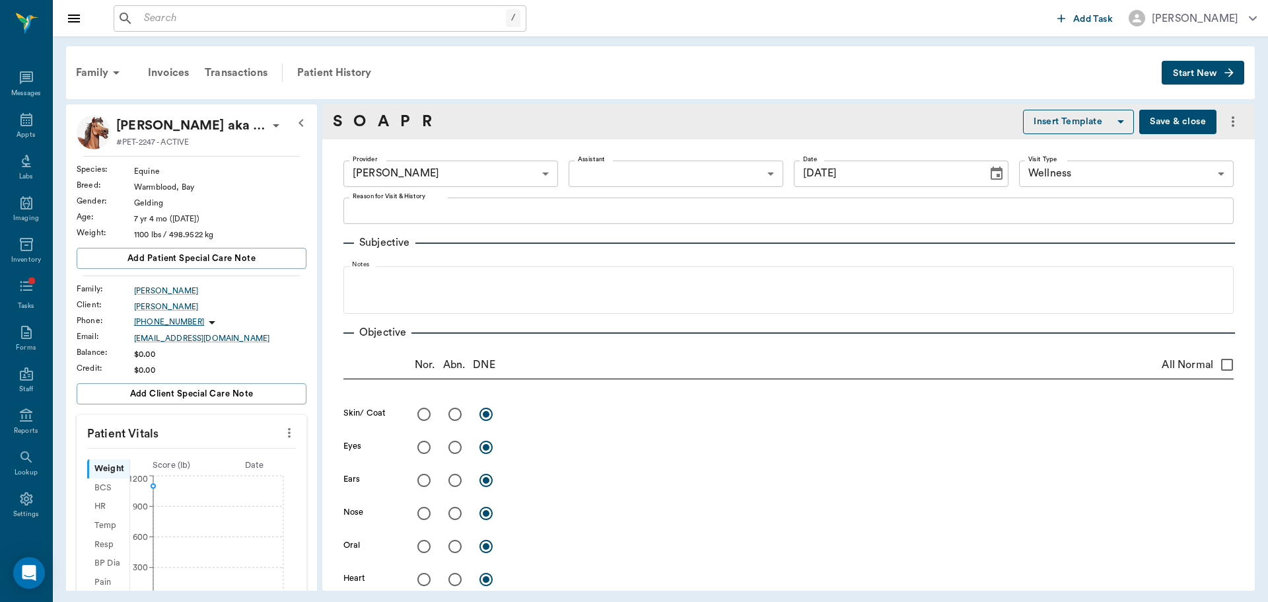
click at [1100, 119] on button "Insert Template" at bounding box center [1078, 122] width 111 height 24
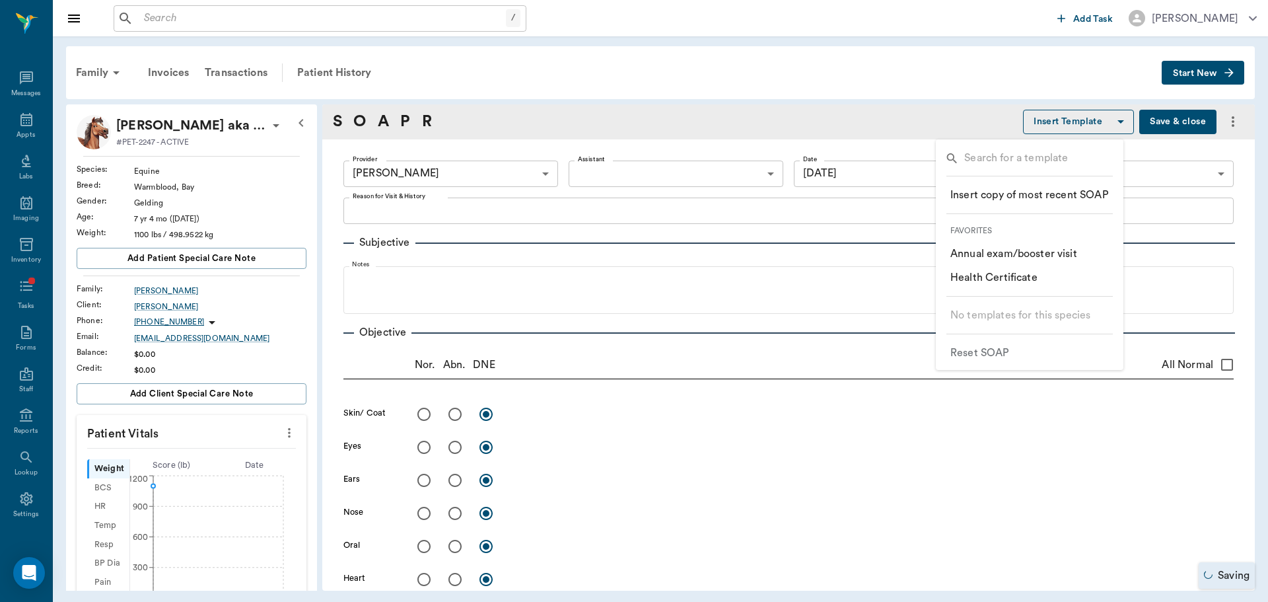
click at [1007, 249] on p "​ Annual exam/booster visit" at bounding box center [1014, 254] width 127 height 16
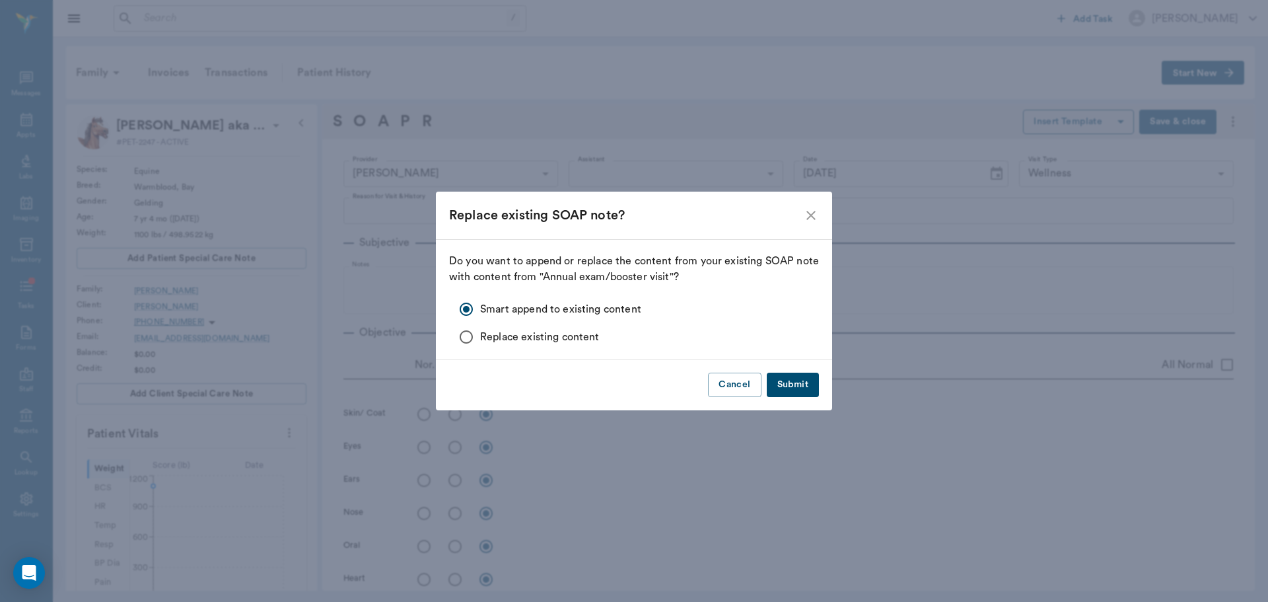
click at [785, 400] on div "Cancel Submit" at bounding box center [634, 384] width 396 height 51
click at [791, 383] on button "Submit" at bounding box center [793, 385] width 52 height 24
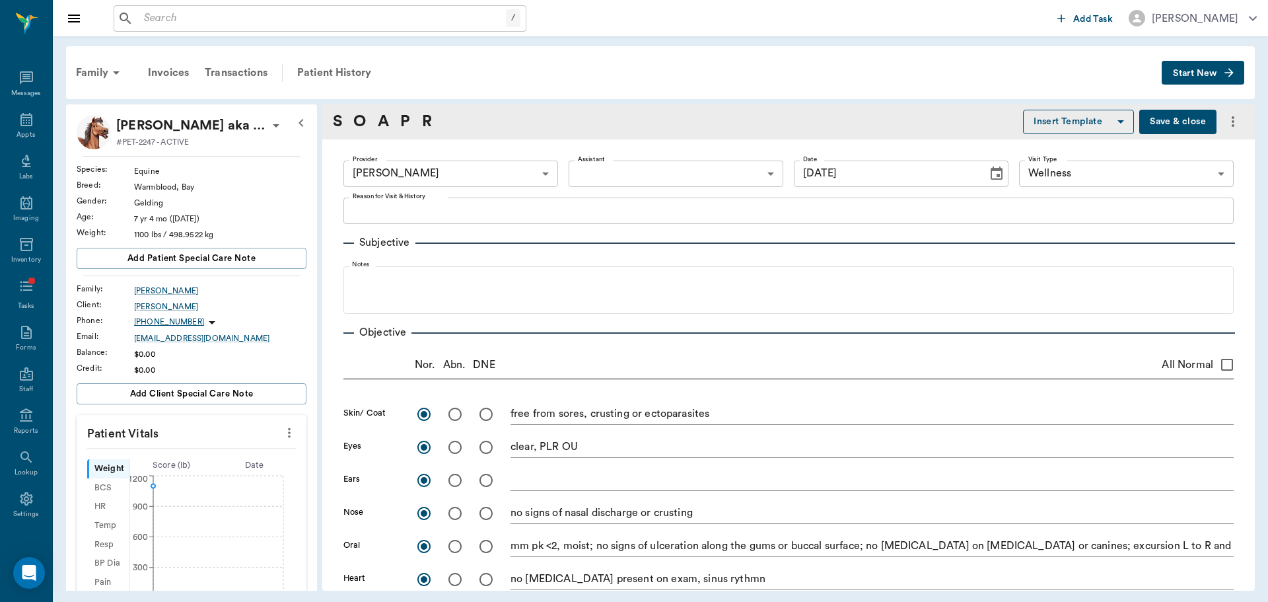
radio input "true"
type textarea "free from sores, crusting or ectoparasites"
radio input "true"
type textarea "clear, PLR OU"
radio input "true"
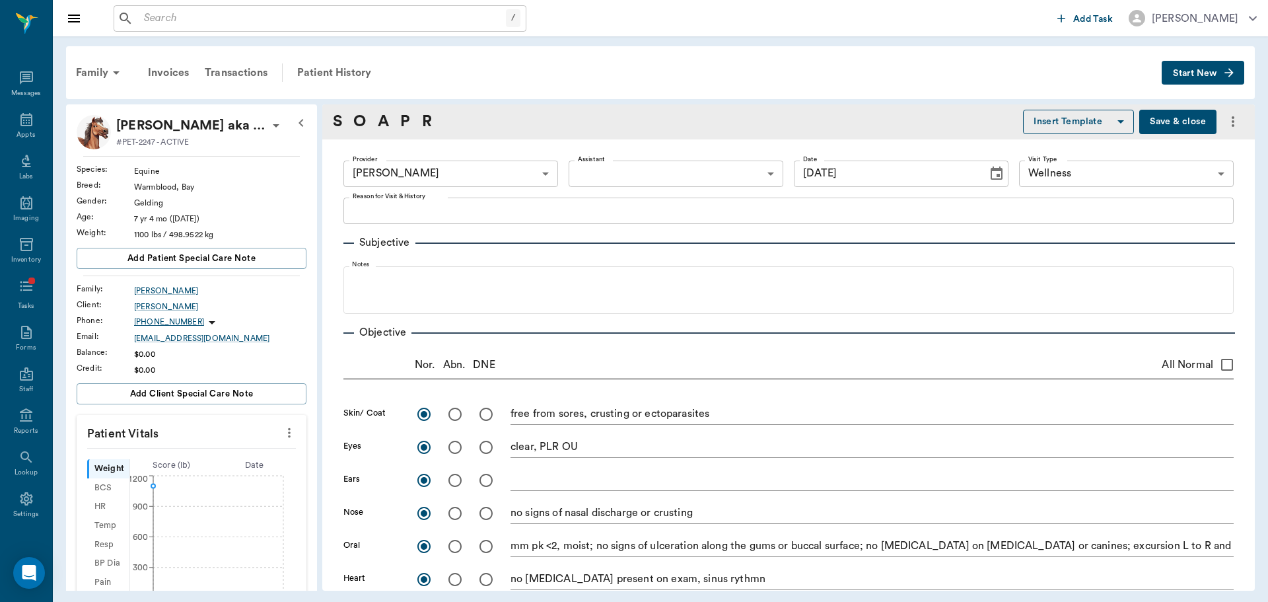
radio input "true"
type textarea "no signs of nasal discharge or crusting"
radio input "true"
type textarea "mm pk <2, moist; no signs of ulceration along the gums or buccal surface; no [M…"
radio input "true"
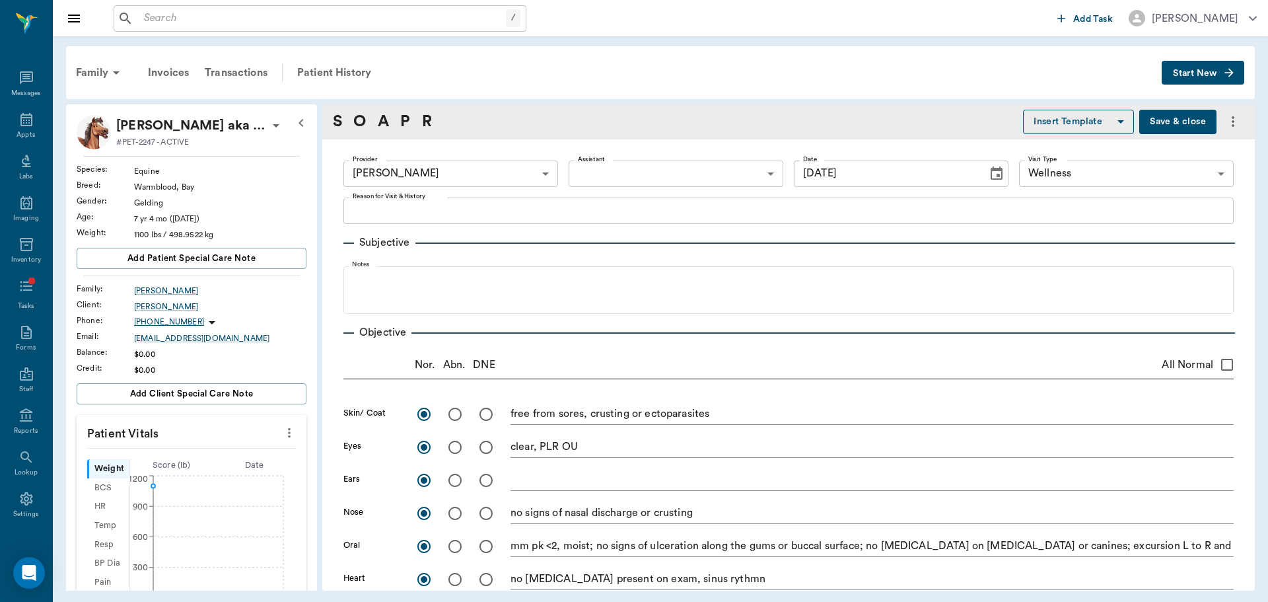
type textarea "no [MEDICAL_DATA] present on exam, sinus rythmn"
radio input "true"
type textarea "no crackles or wheezes bilaterally, no cough on exam"
radio input "true"
type textarea "PLN wnl"
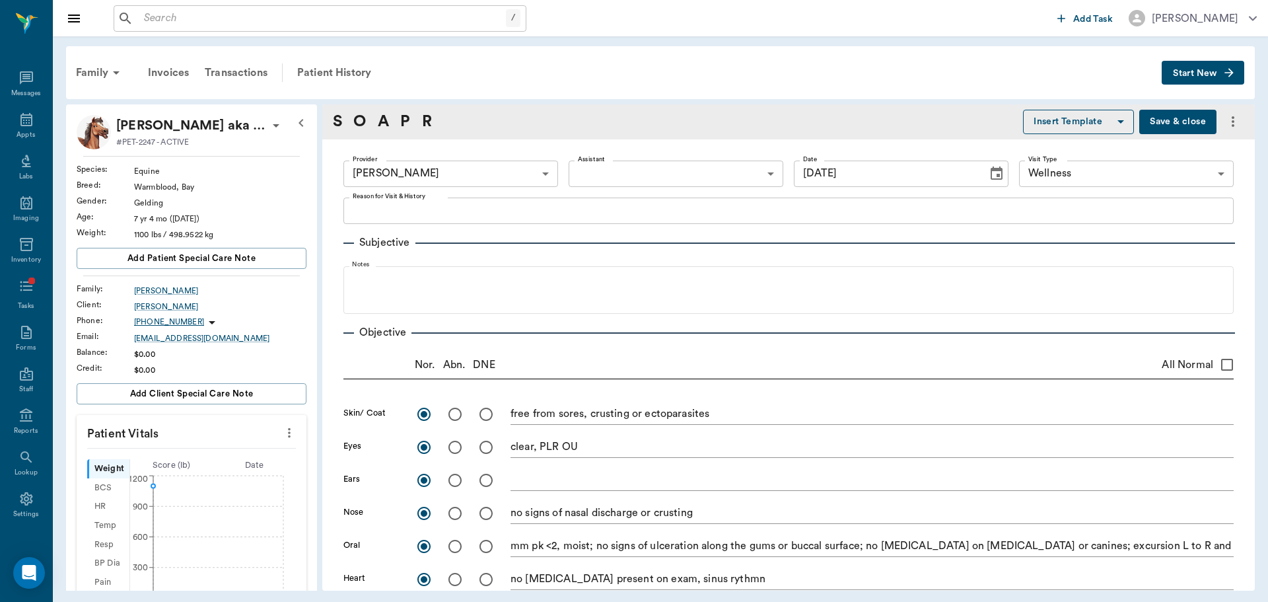
radio input "true"
type textarea "Borborygmi present x4, wnl (1/4)"
radio input "true"
type textarea "external genitalia wnl"
radio input "true"
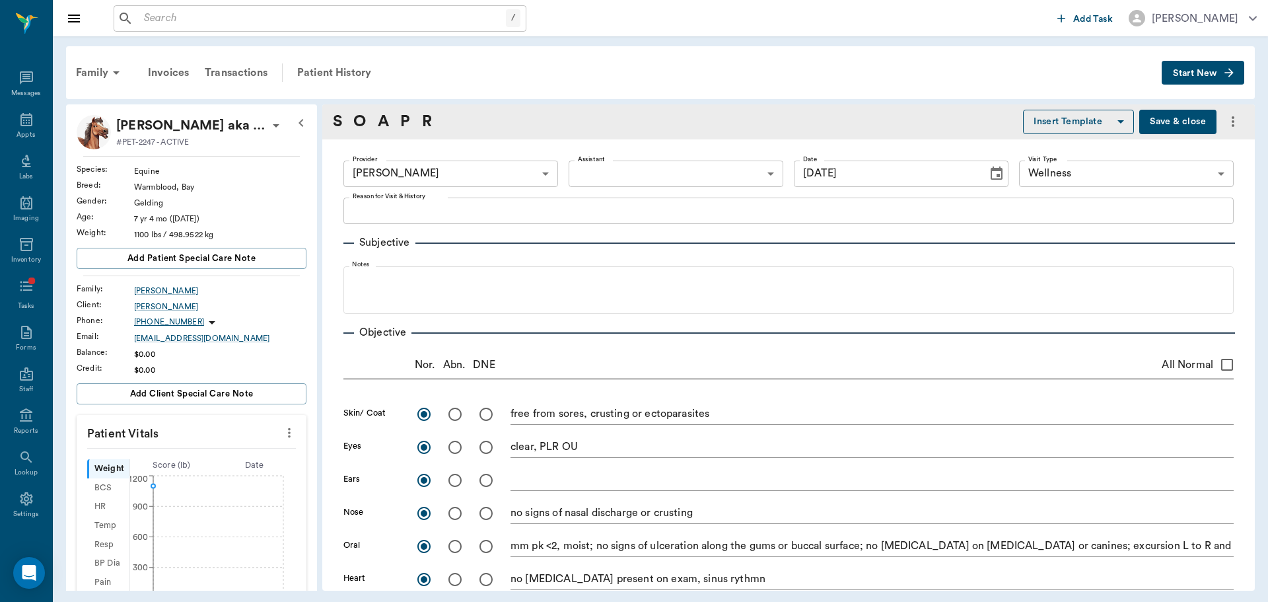
type textarea "ambulatory x4, no lameness seen or noted by O; DP 1/4 x4 (wnl)"
radio input "true"
type textarea "no [MEDICAL_DATA] present on exam"
click at [607, 211] on textarea "Reason for Visit & History" at bounding box center [789, 210] width 872 height 15
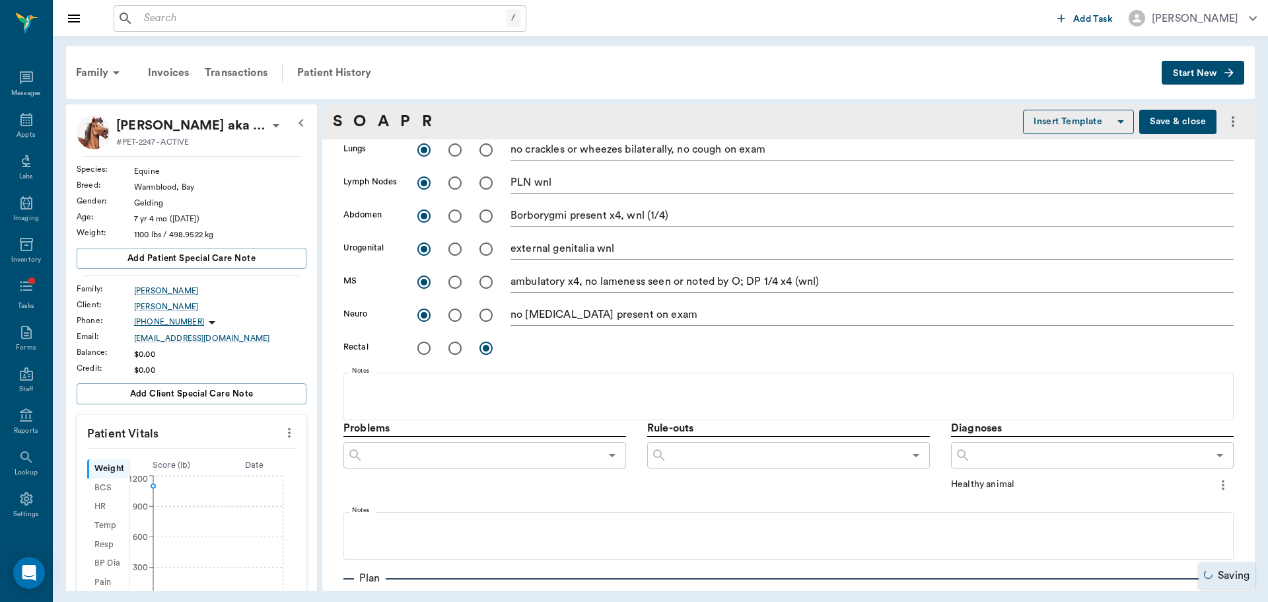
scroll to position [859, 0]
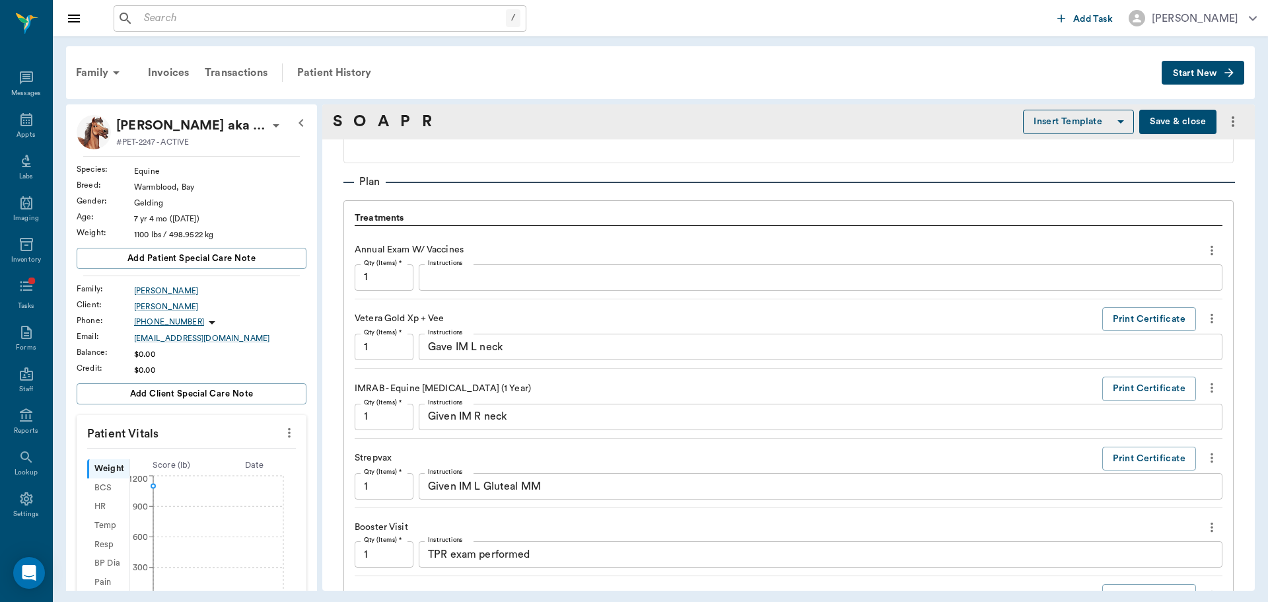
type textarea "P due for boosters"
click at [1205, 251] on icon "more" at bounding box center [1212, 250] width 15 height 16
click at [1175, 303] on span "Delete" at bounding box center [1146, 298] width 111 height 14
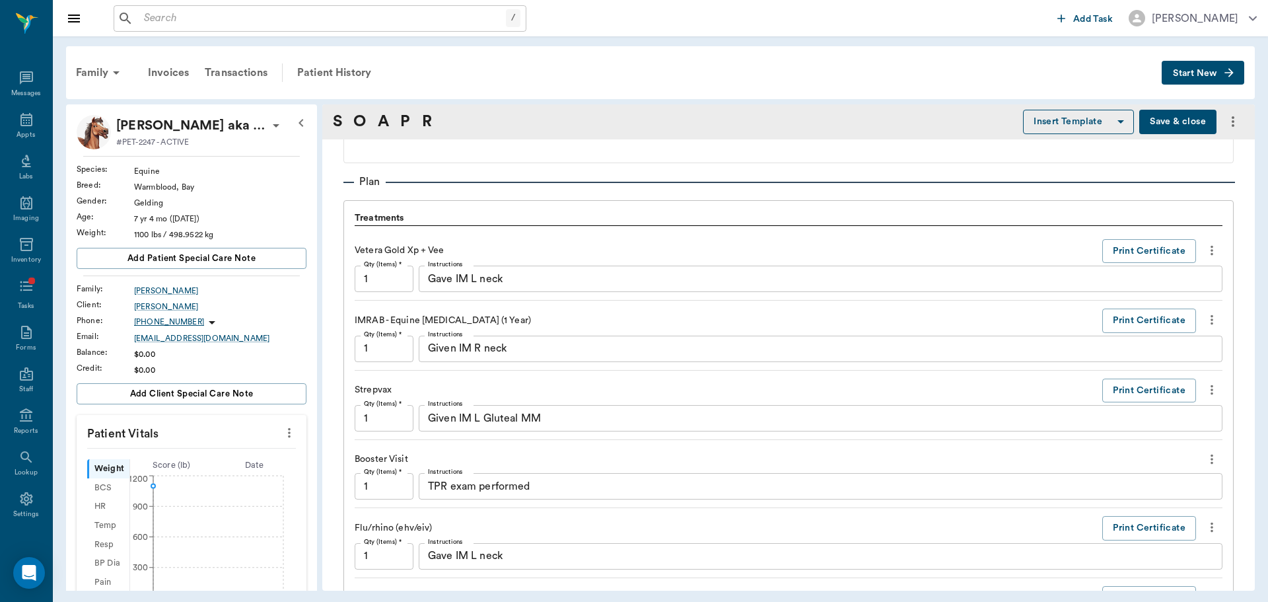
click at [1205, 245] on icon "more" at bounding box center [1212, 250] width 15 height 16
drag, startPoint x: 1177, startPoint y: 293, endPoint x: 1102, endPoint y: 287, distance: 75.5
click at [1102, 287] on li "Delete" at bounding box center [1147, 297] width 132 height 24
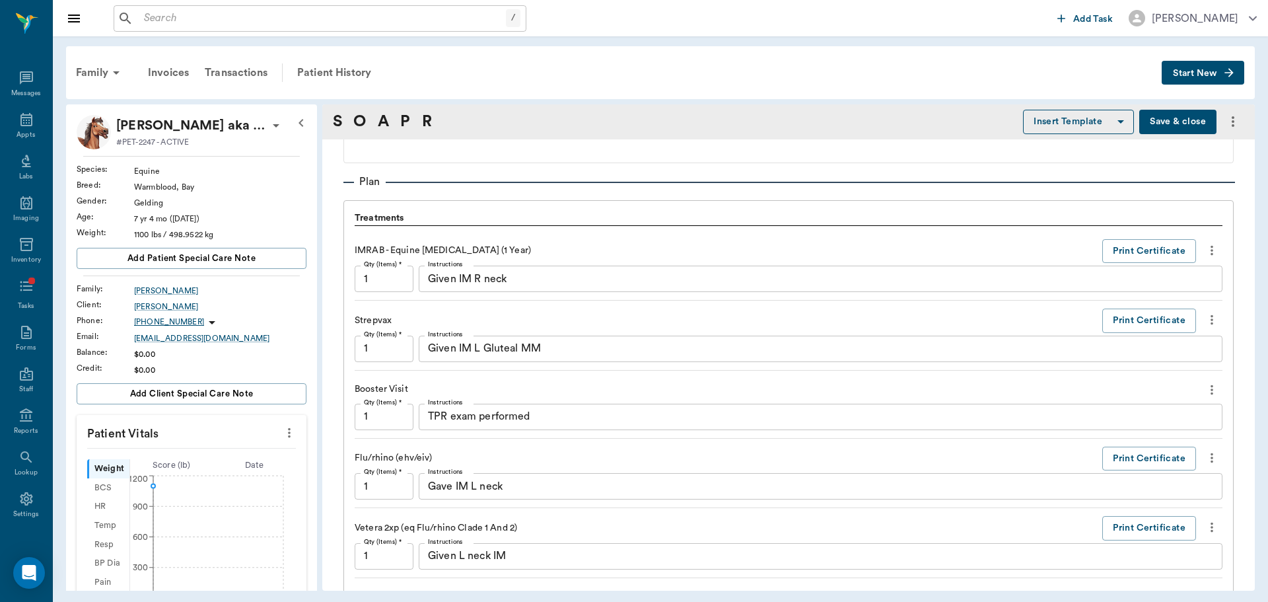
click at [1211, 250] on icon "more" at bounding box center [1212, 250] width 3 height 10
click at [1109, 291] on span "Delete" at bounding box center [1146, 298] width 111 height 14
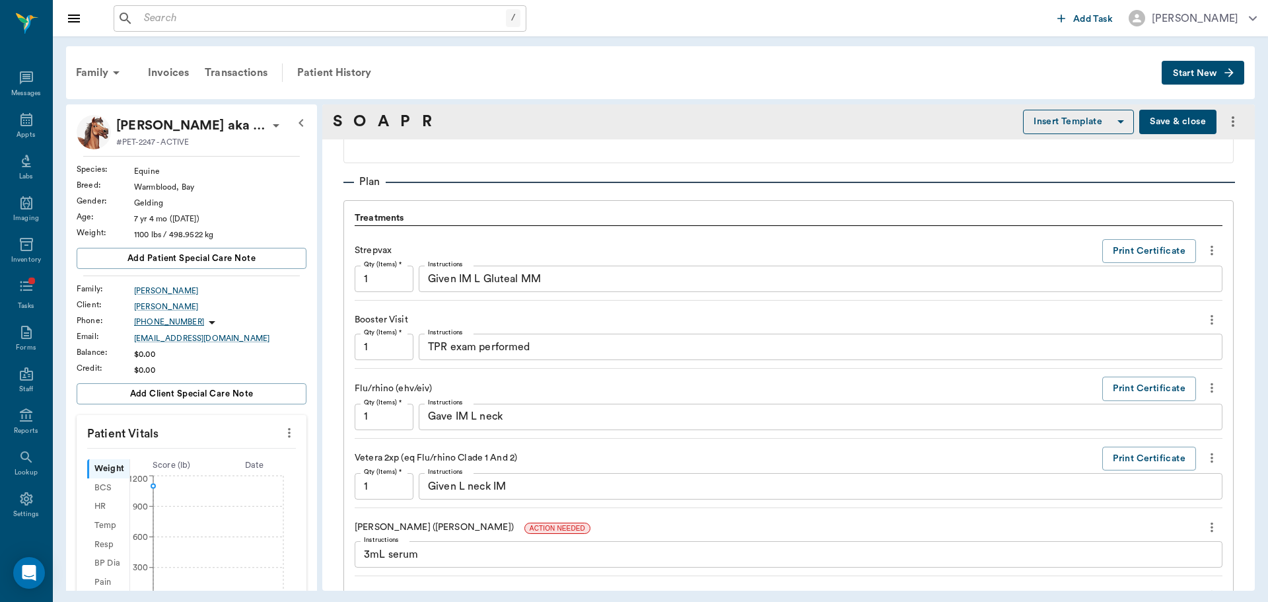
click at [1205, 252] on icon "more" at bounding box center [1212, 250] width 15 height 16
click at [1128, 293] on span "Delete" at bounding box center [1146, 298] width 111 height 14
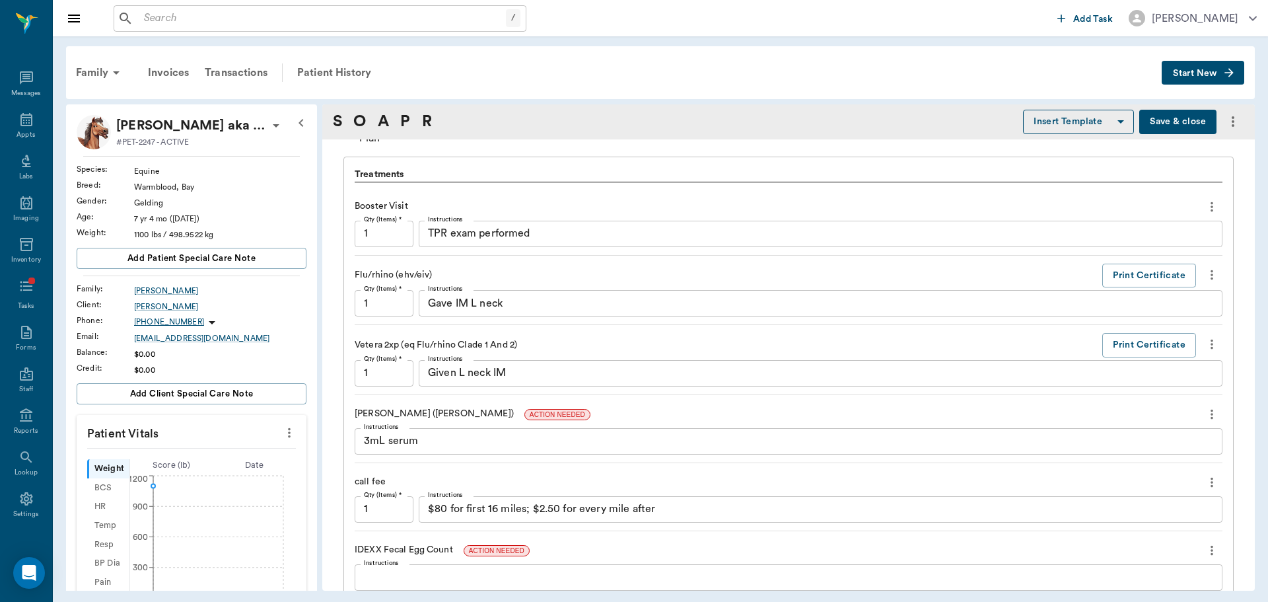
scroll to position [925, 0]
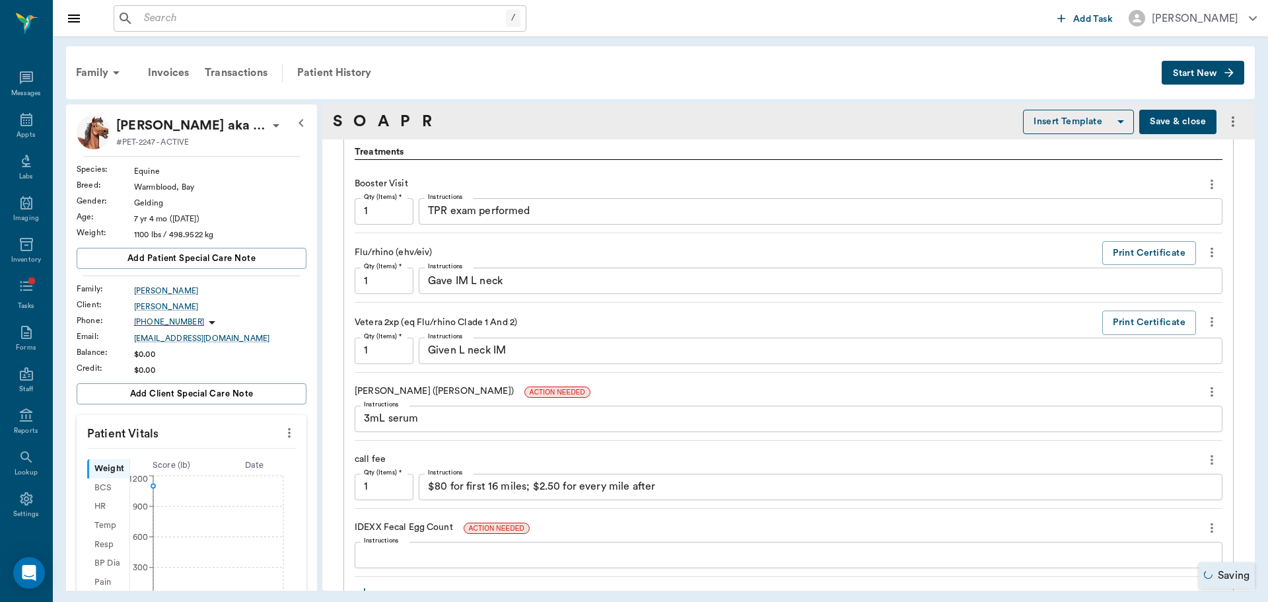
click at [1205, 257] on icon "more" at bounding box center [1212, 252] width 15 height 16
click at [1123, 299] on span "Delete" at bounding box center [1146, 300] width 111 height 14
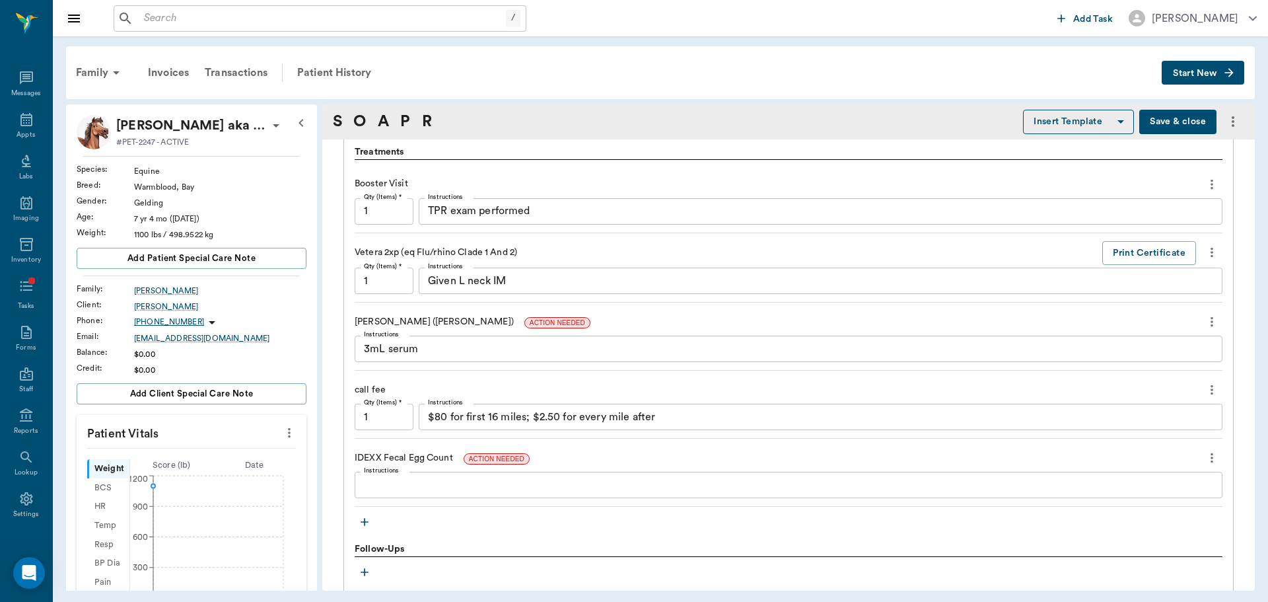
click at [1205, 390] on icon "more" at bounding box center [1212, 390] width 15 height 16
click at [1102, 437] on span "Delete" at bounding box center [1146, 437] width 111 height 14
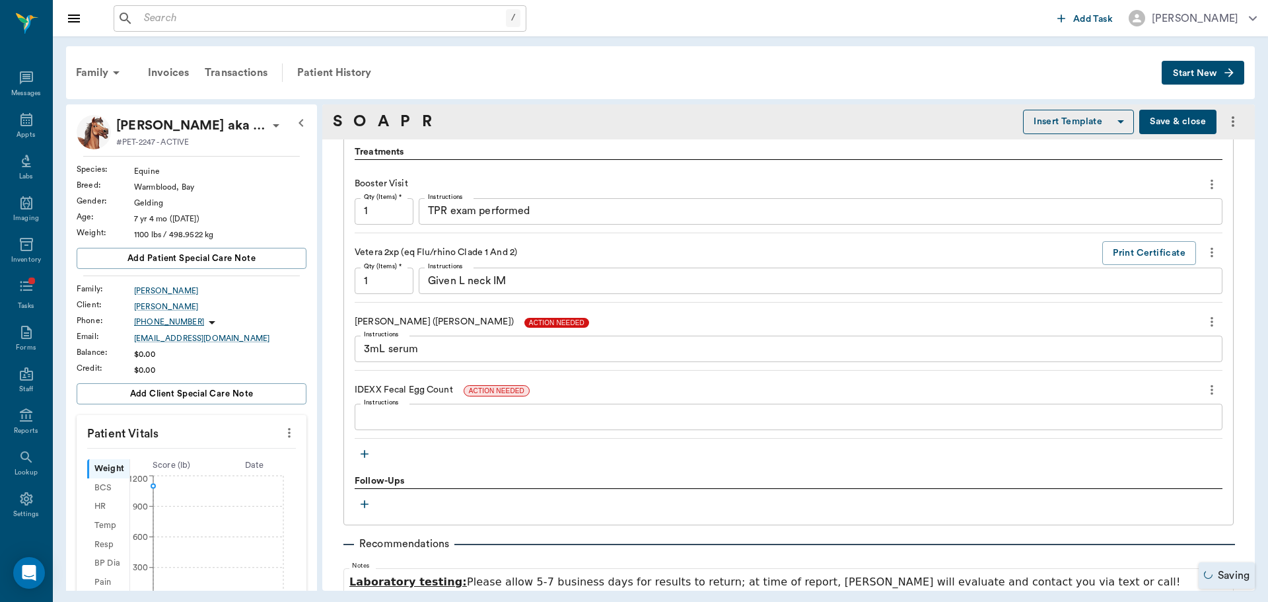
click at [525, 323] on span "ACTION NEEDED" at bounding box center [557, 323] width 65 height 10
click at [503, 396] on div "ACTION NEEDED" at bounding box center [497, 390] width 66 height 16
click at [503, 393] on span "ACTION NEEDED" at bounding box center [496, 391] width 65 height 10
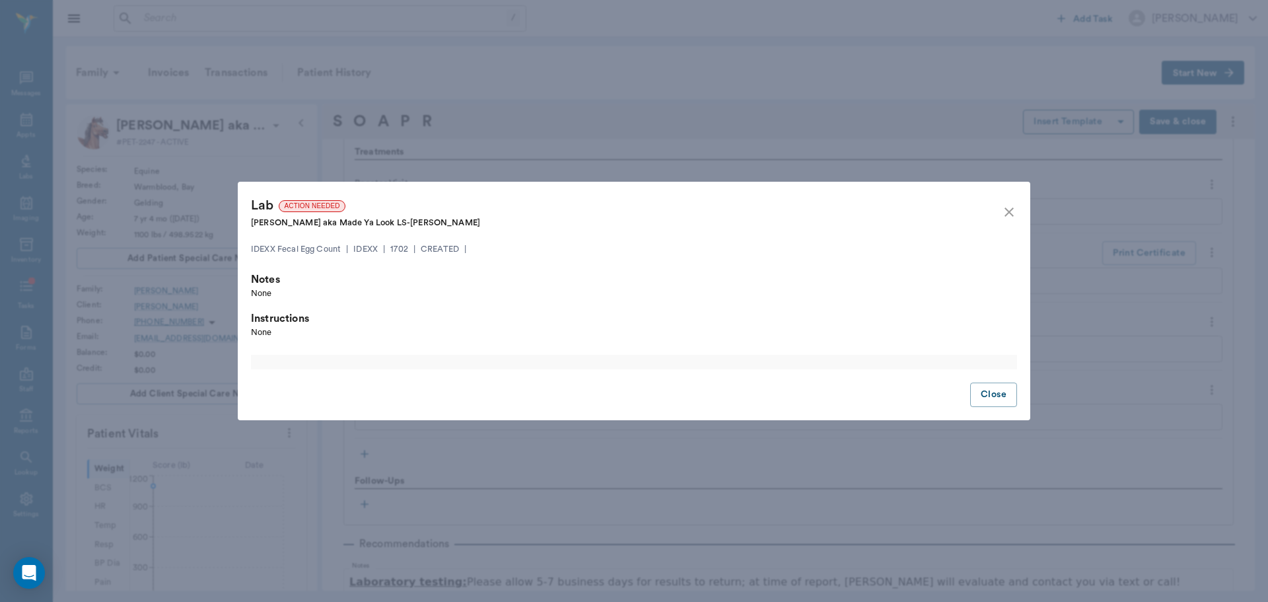
scroll to position [0, 0]
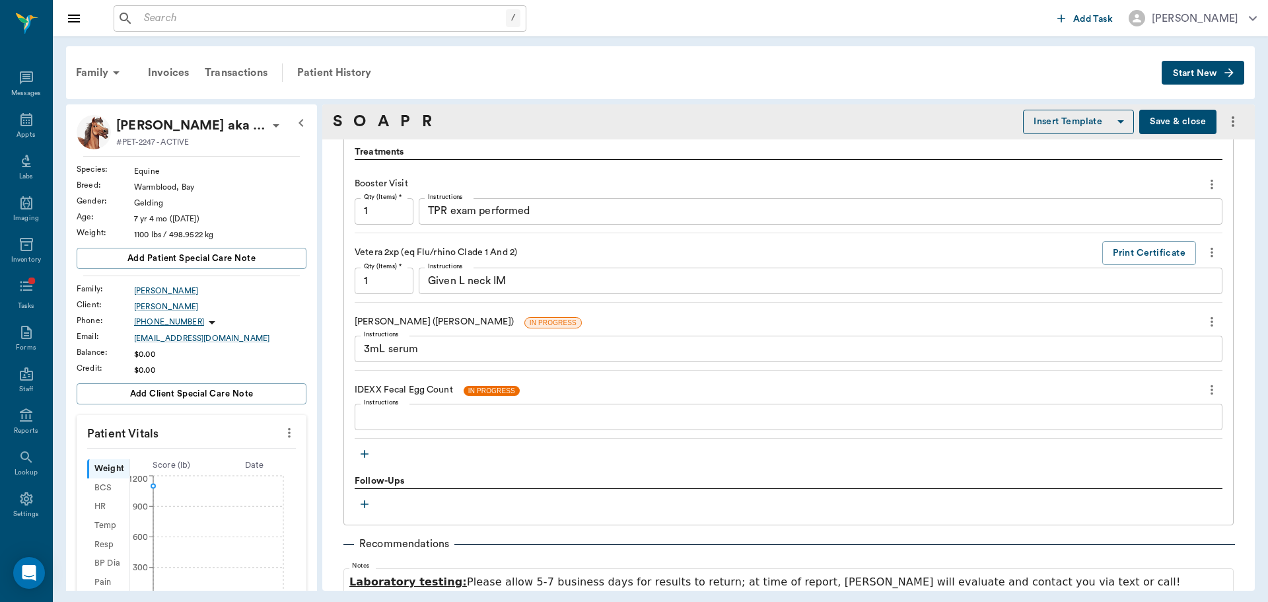
click at [470, 392] on span "IN PROGRESS" at bounding box center [492, 391] width 56 height 10
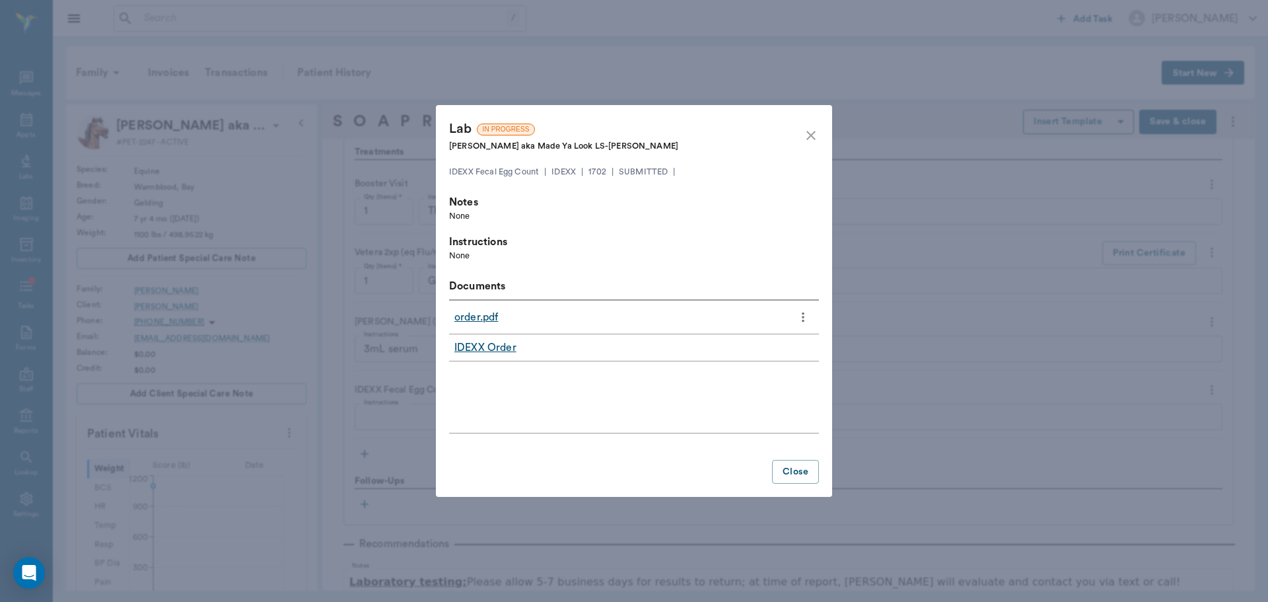
click at [470, 316] on link "order.pdf" at bounding box center [477, 317] width 44 height 16
click at [807, 128] on icon "close" at bounding box center [811, 135] width 16 height 16
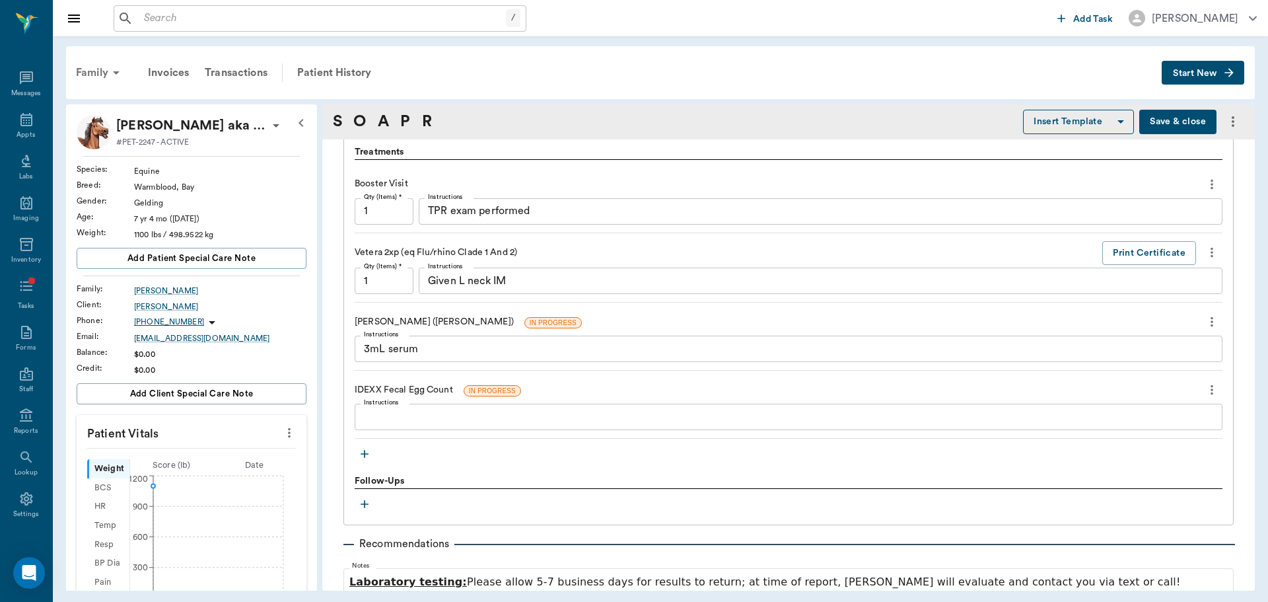
click at [105, 77] on div "Family" at bounding box center [100, 73] width 64 height 32
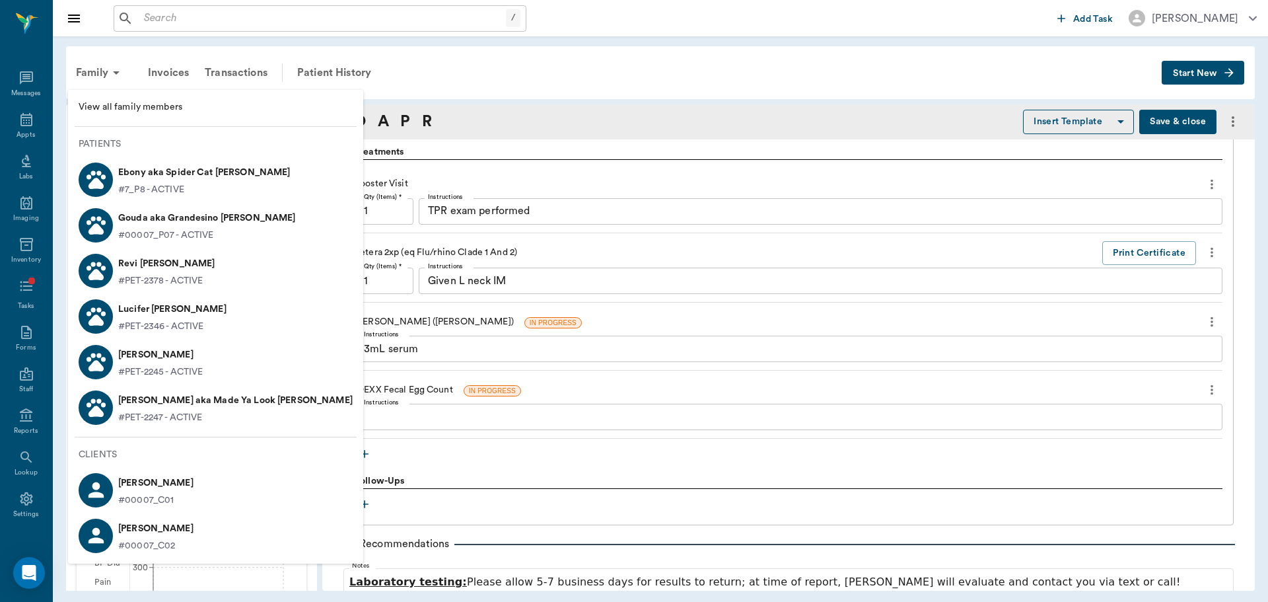
click at [174, 357] on p "[PERSON_NAME]" at bounding box center [160, 354] width 85 height 21
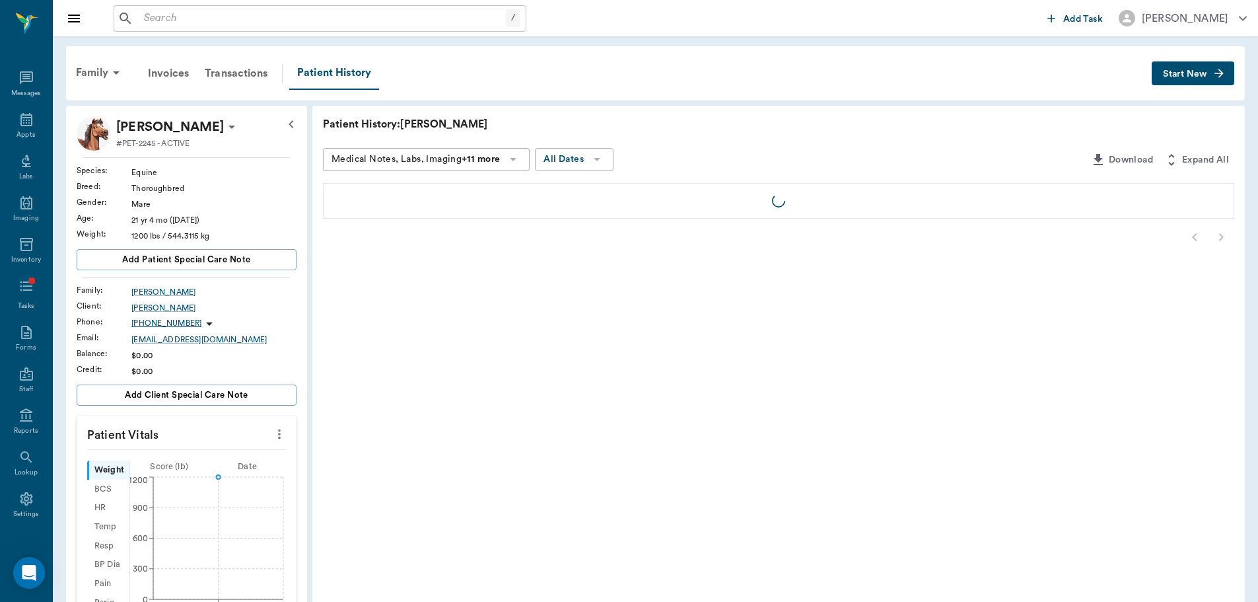
click at [1205, 81] on button "Start New" at bounding box center [1193, 73] width 83 height 24
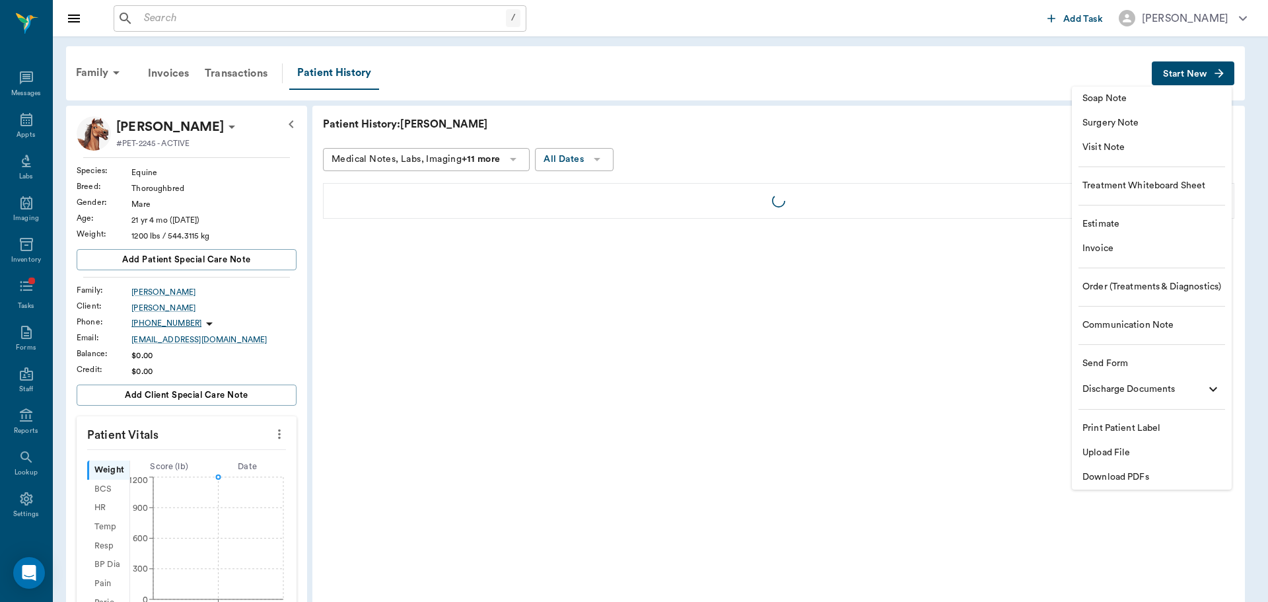
click at [1180, 100] on span "Soap Note" at bounding box center [1152, 99] width 139 height 14
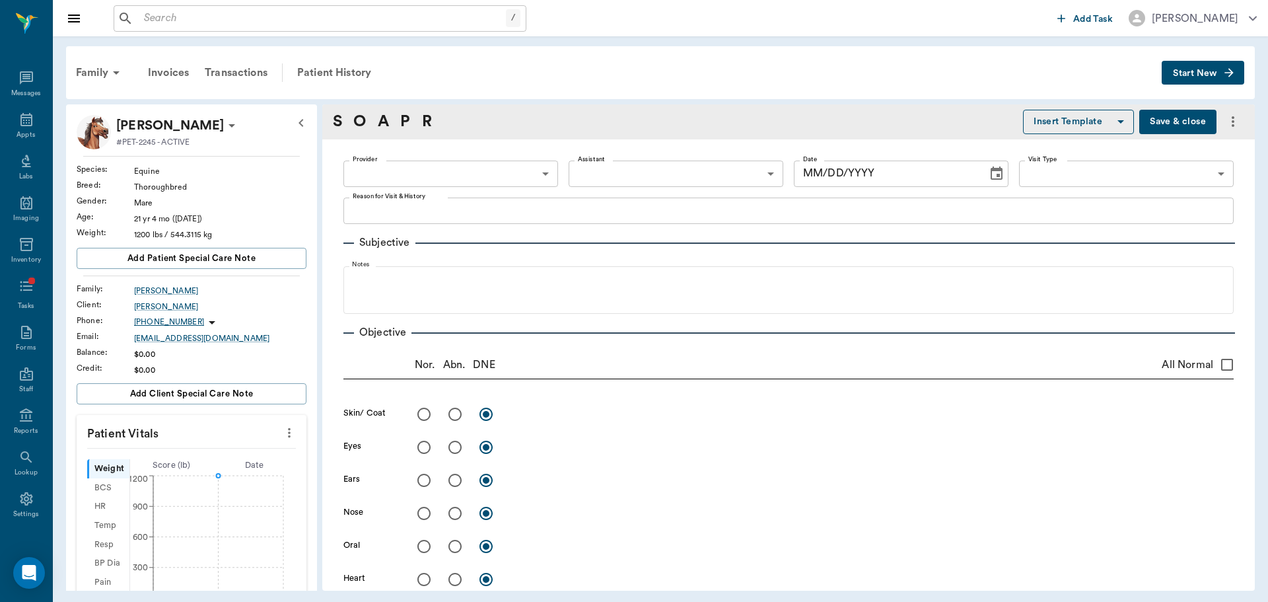
type input "[DATE]"
click at [431, 164] on body "/ ​ Add Task [PERSON_NAME] Nectar Messages Appts Labs Imaging Inventory Tasks F…" at bounding box center [634, 301] width 1268 height 602
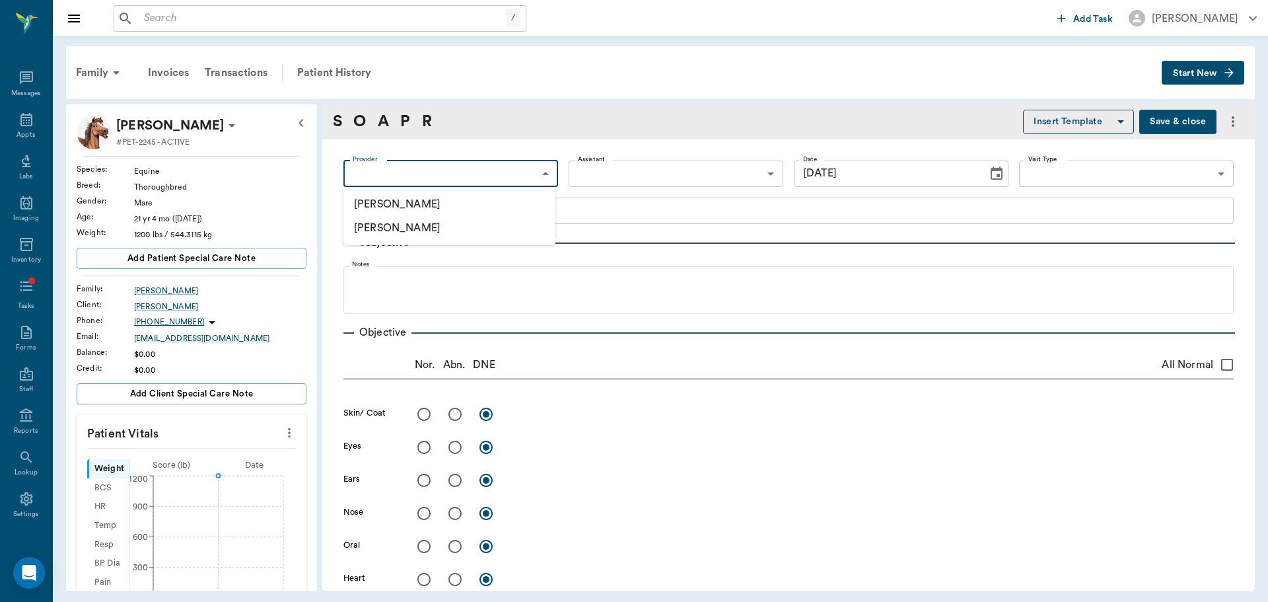
click at [442, 205] on li "[PERSON_NAME]" at bounding box center [450, 204] width 212 height 24
type input "649b3e03b5bc7e03f9326794"
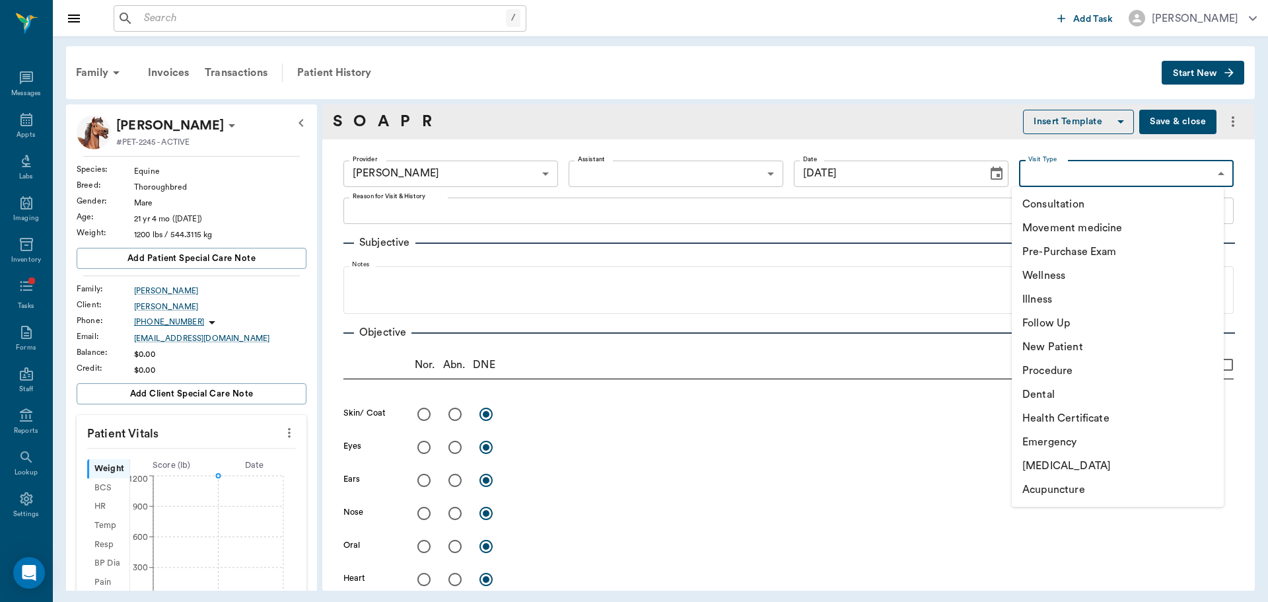
drag, startPoint x: 1108, startPoint y: 163, endPoint x: 1109, endPoint y: 181, distance: 17.9
click at [1107, 164] on body "/ ​ Add Task [PERSON_NAME] Nectar Messages Appts Labs Imaging Inventory Tasks F…" at bounding box center [634, 301] width 1268 height 602
click at [1097, 275] on li "Wellness" at bounding box center [1118, 276] width 212 height 24
type input "65d2c202a8044d23520120c5"
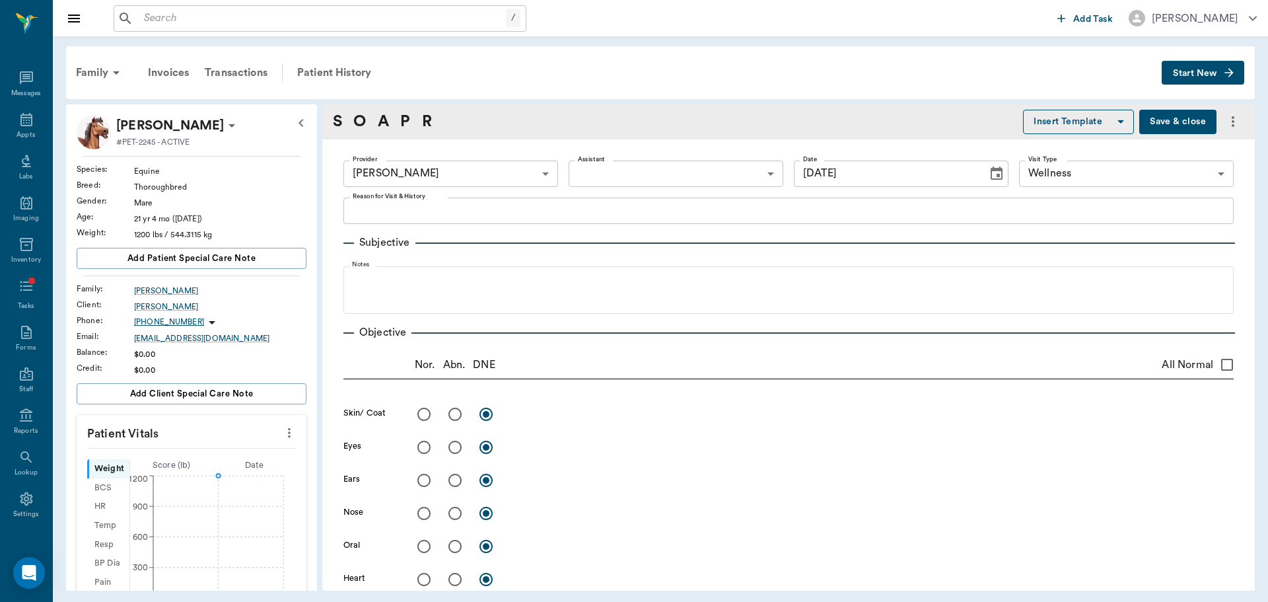
click at [1113, 115] on icon "button" at bounding box center [1121, 122] width 16 height 16
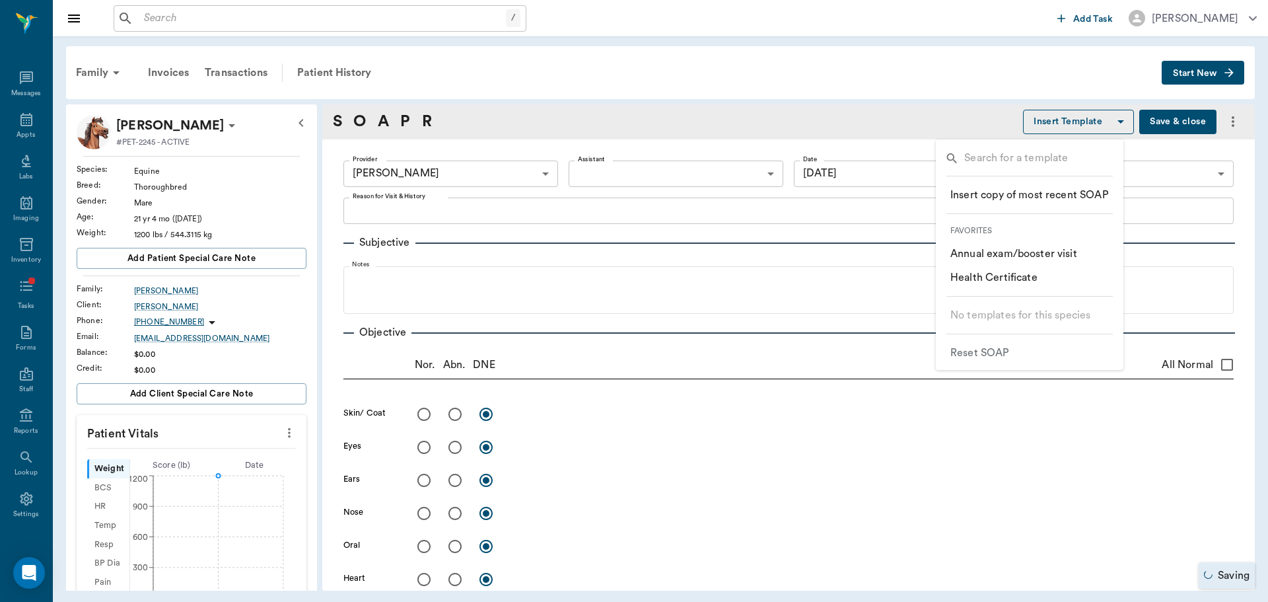
click at [1034, 249] on p "​ Annual exam/booster visit" at bounding box center [1014, 254] width 127 height 16
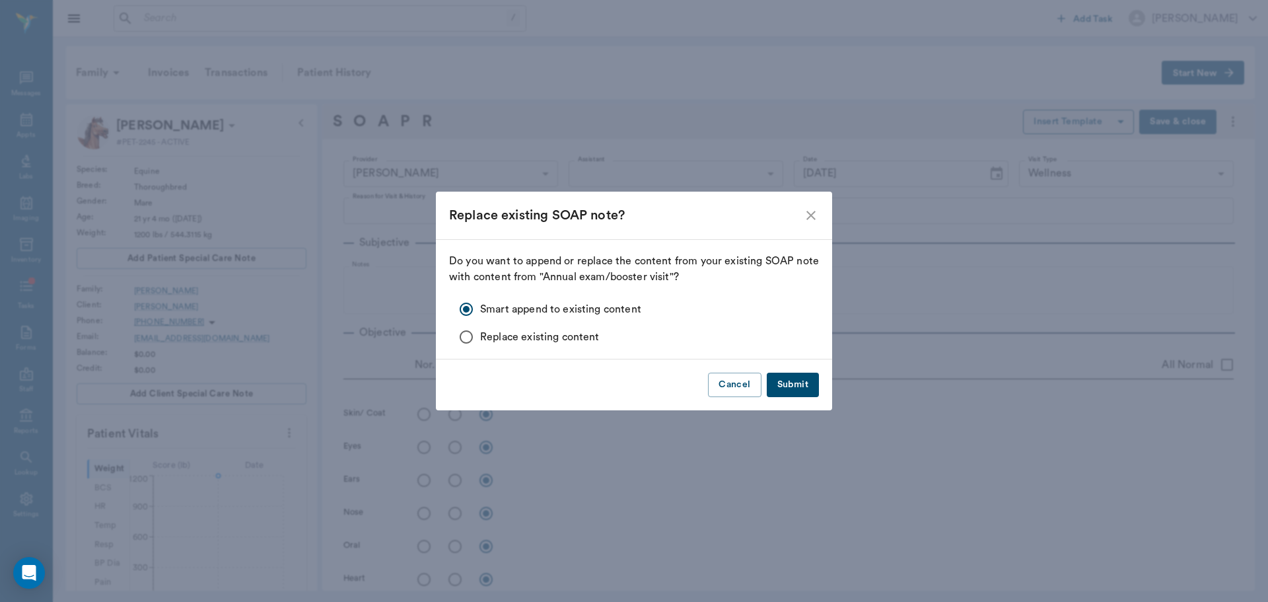
click at [805, 387] on button "Submit" at bounding box center [793, 385] width 52 height 24
radio input "true"
type textarea "free from sores, crusting or ectoparasites"
radio input "true"
type textarea "clear, PLR OU"
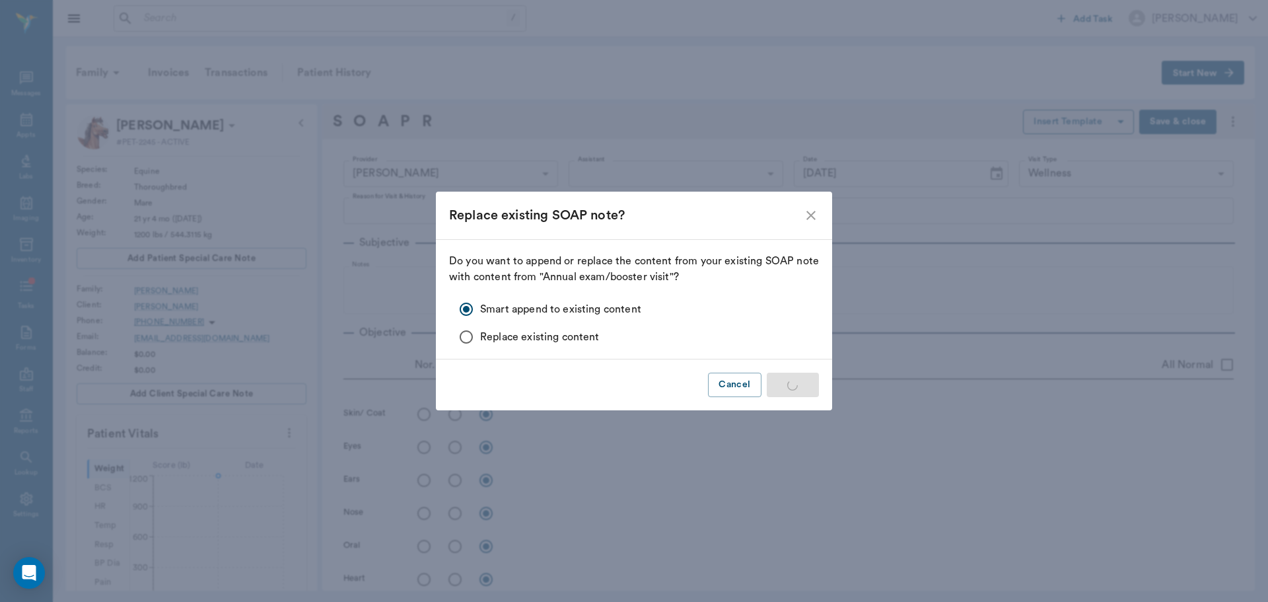
radio input "true"
type textarea "no signs of nasal discharge or crusting"
radio input "true"
type textarea "mm pk <2, moist; no signs of ulceration along the gums or buccal surface; no [M…"
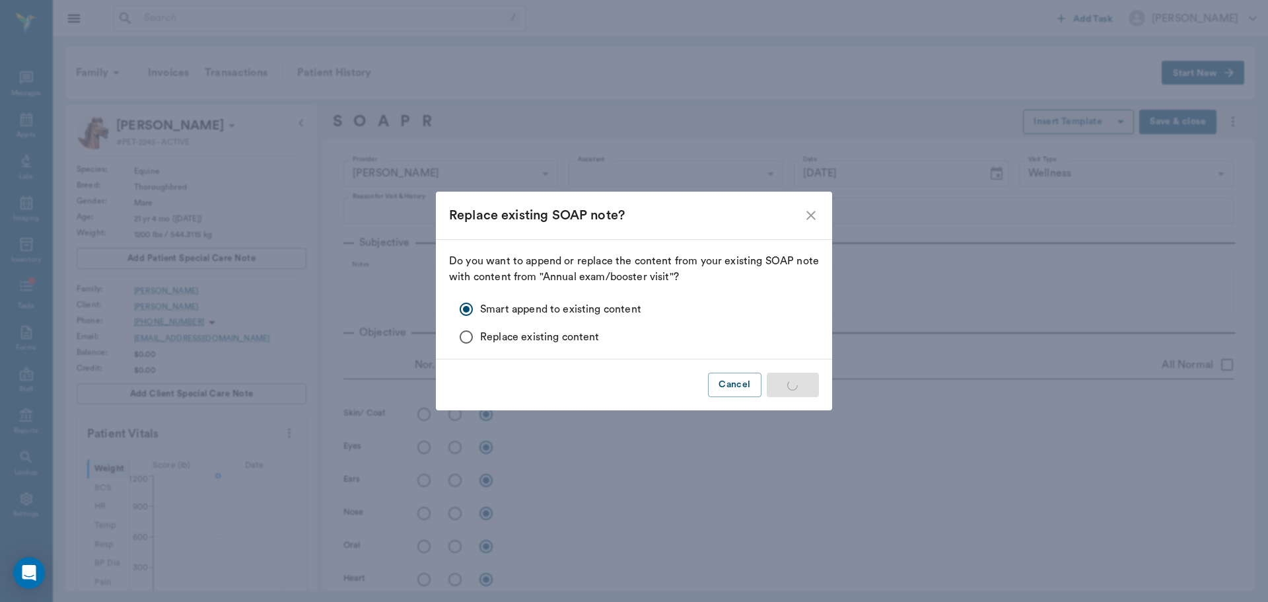
radio input "true"
type textarea "no [MEDICAL_DATA] present on exam, sinus rythmn"
radio input "true"
type textarea "no crackles or wheezes bilaterally, no cough on exam"
radio input "true"
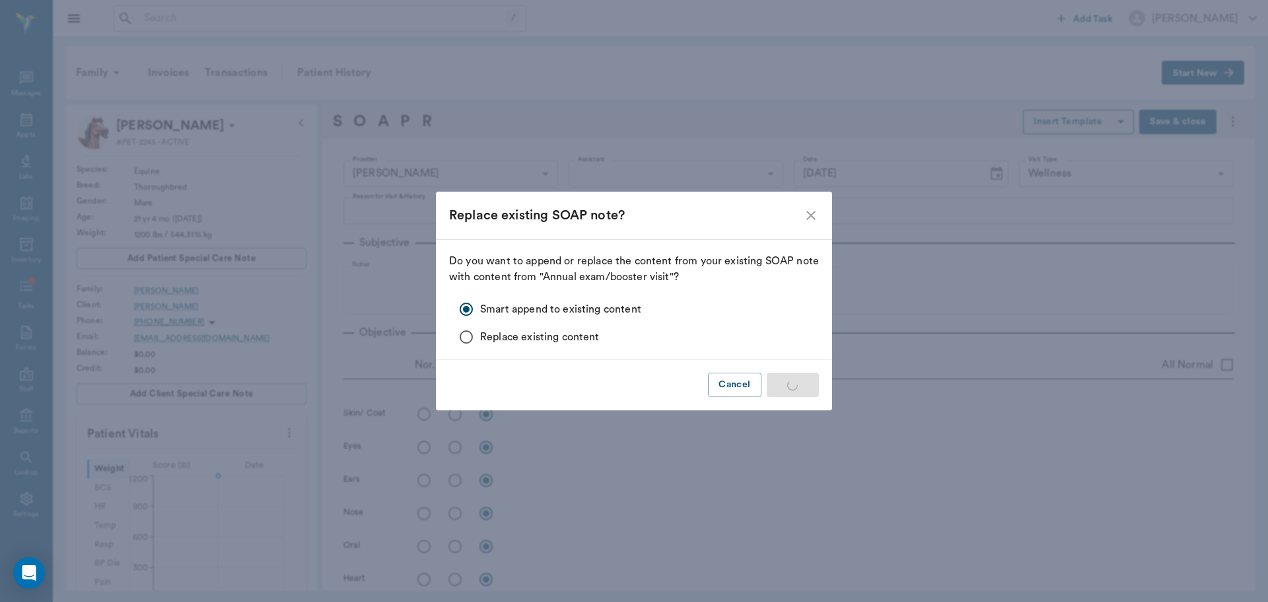
type textarea "PLN wnl"
radio input "true"
type textarea "Borborygmi present x4, wnl (1/4)"
radio input "true"
type textarea "external genitalia wnl"
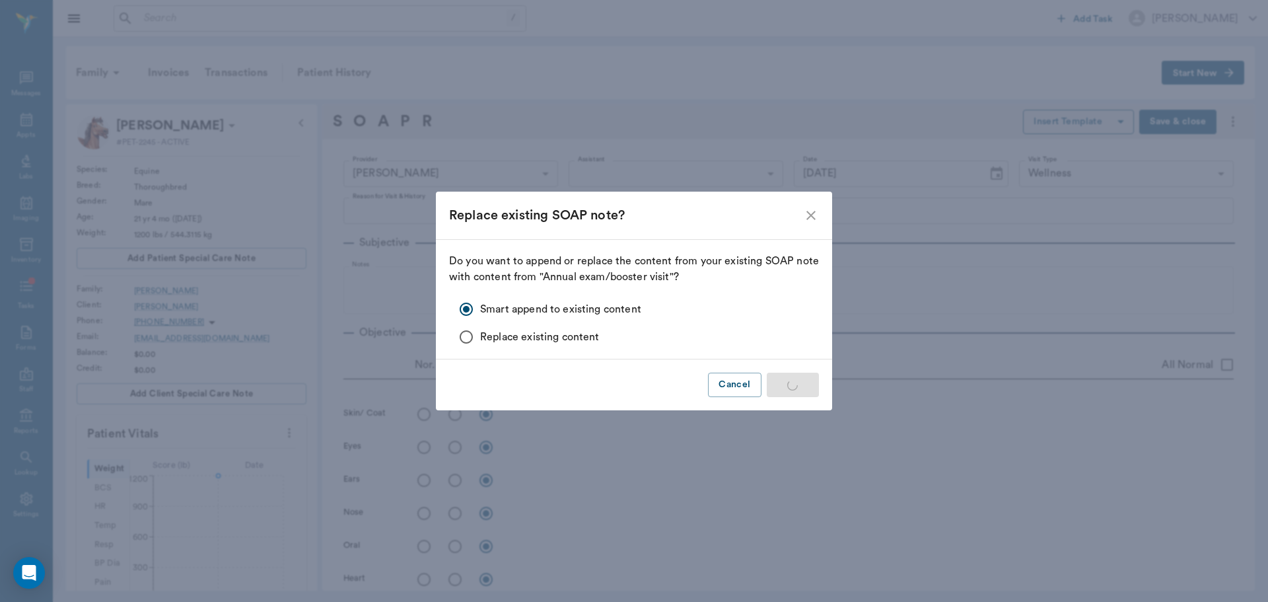
radio input "true"
type textarea "ambulatory x4, no lameness seen or noted by O; DP 1/4 x4 (wnl)"
radio input "true"
type textarea "no [MEDICAL_DATA] present on exam"
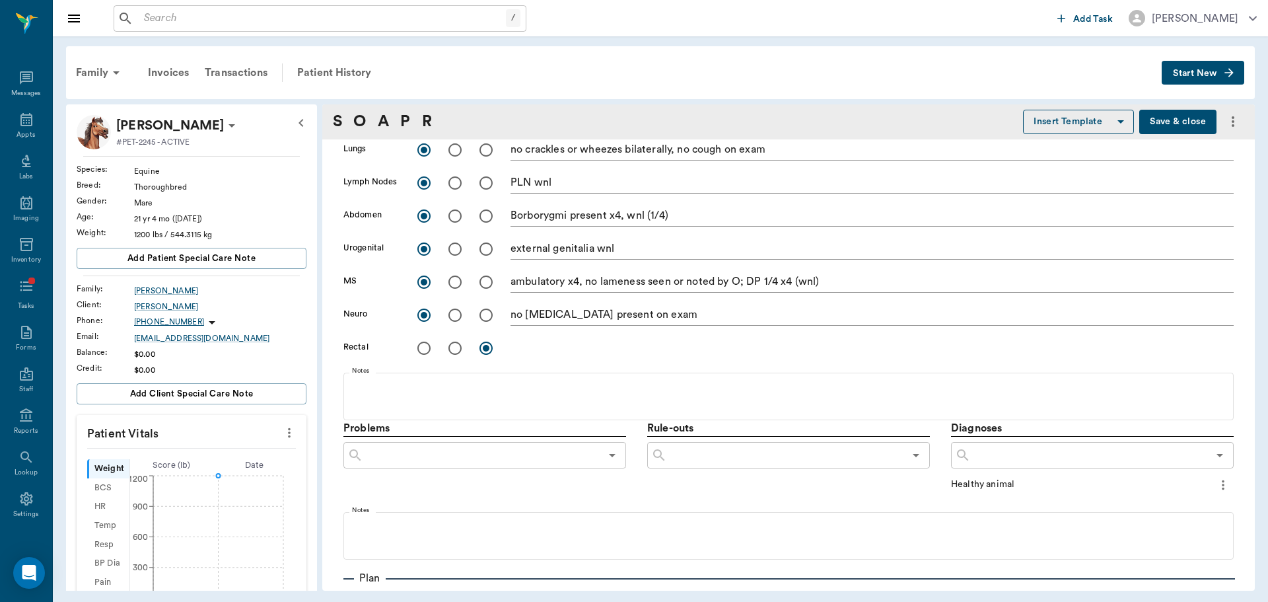
scroll to position [859, 0]
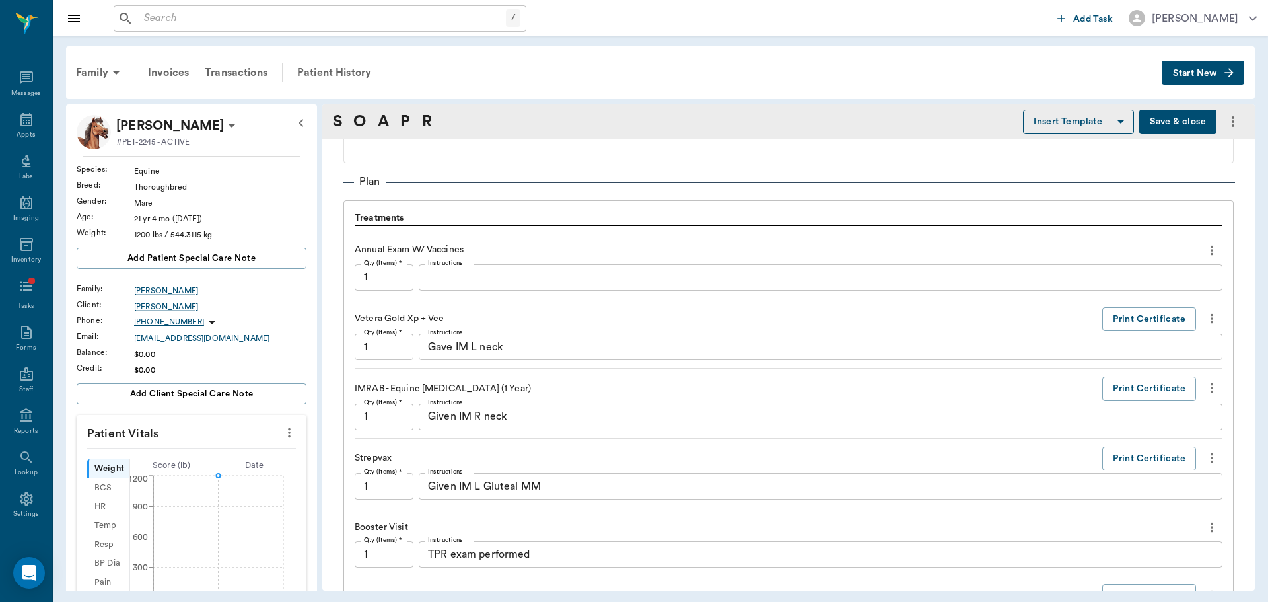
click at [1205, 248] on icon "more" at bounding box center [1212, 250] width 15 height 16
click at [1167, 295] on span "Delete" at bounding box center [1146, 298] width 111 height 14
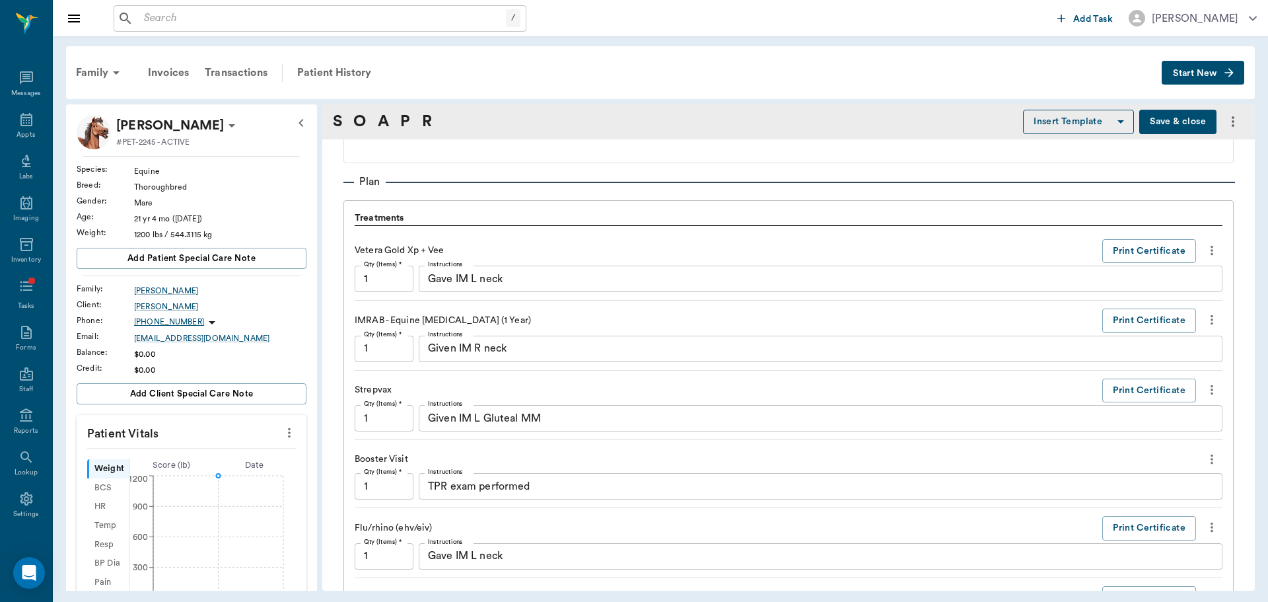
click at [1205, 248] on icon "more" at bounding box center [1212, 250] width 15 height 16
click at [1176, 301] on span "Delete" at bounding box center [1146, 298] width 111 height 14
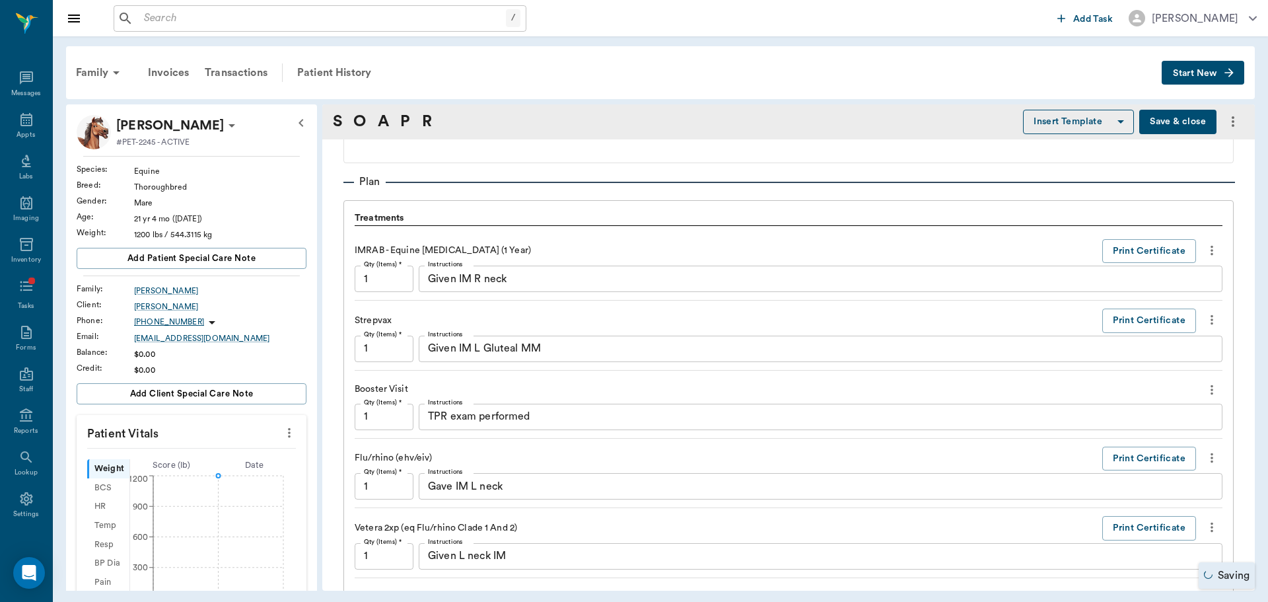
click at [1205, 248] on icon "more" at bounding box center [1212, 250] width 15 height 16
click at [1107, 297] on span "Delete" at bounding box center [1146, 298] width 111 height 14
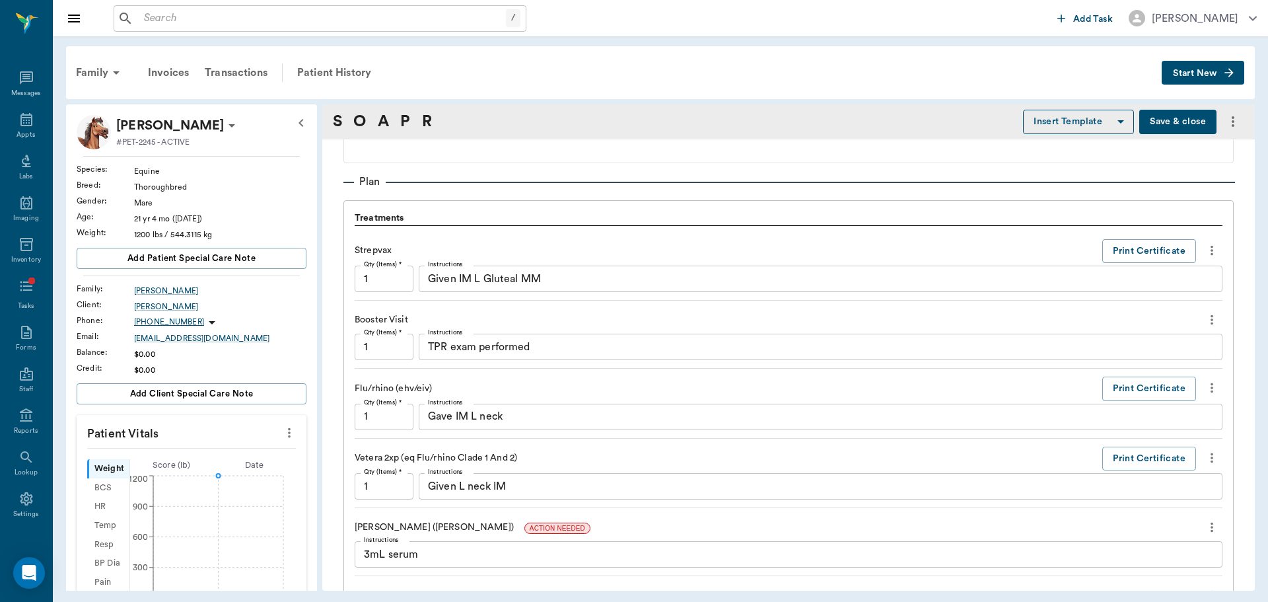
click at [1206, 243] on icon "more" at bounding box center [1212, 250] width 15 height 16
click at [1130, 293] on span "Delete" at bounding box center [1146, 298] width 111 height 14
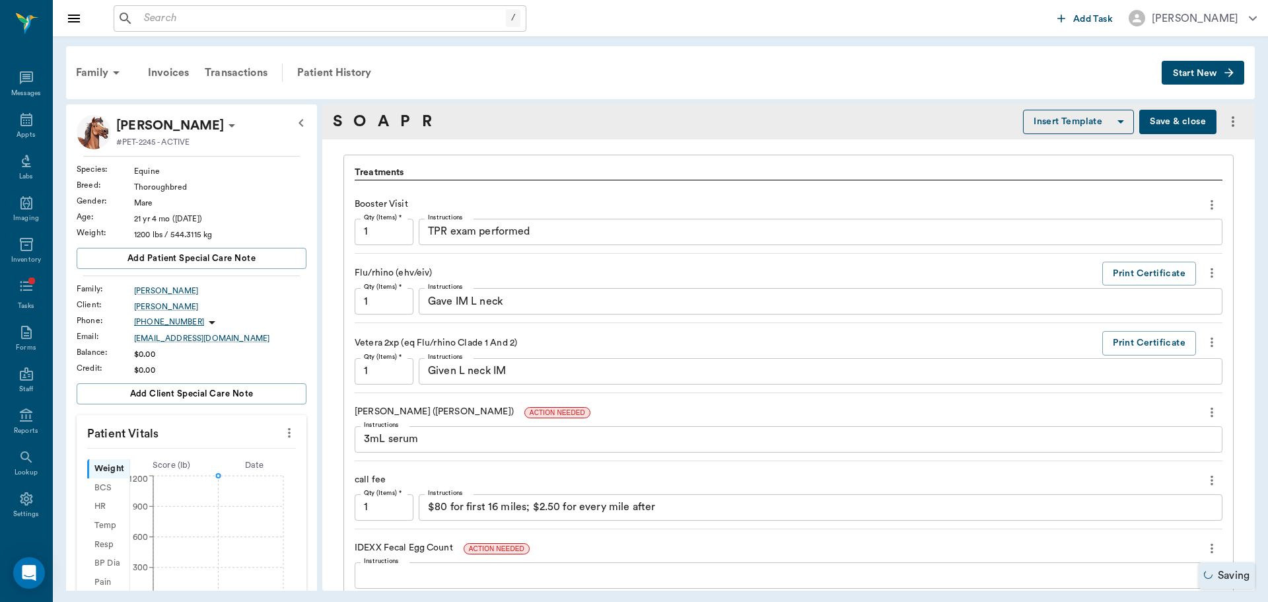
scroll to position [925, 0]
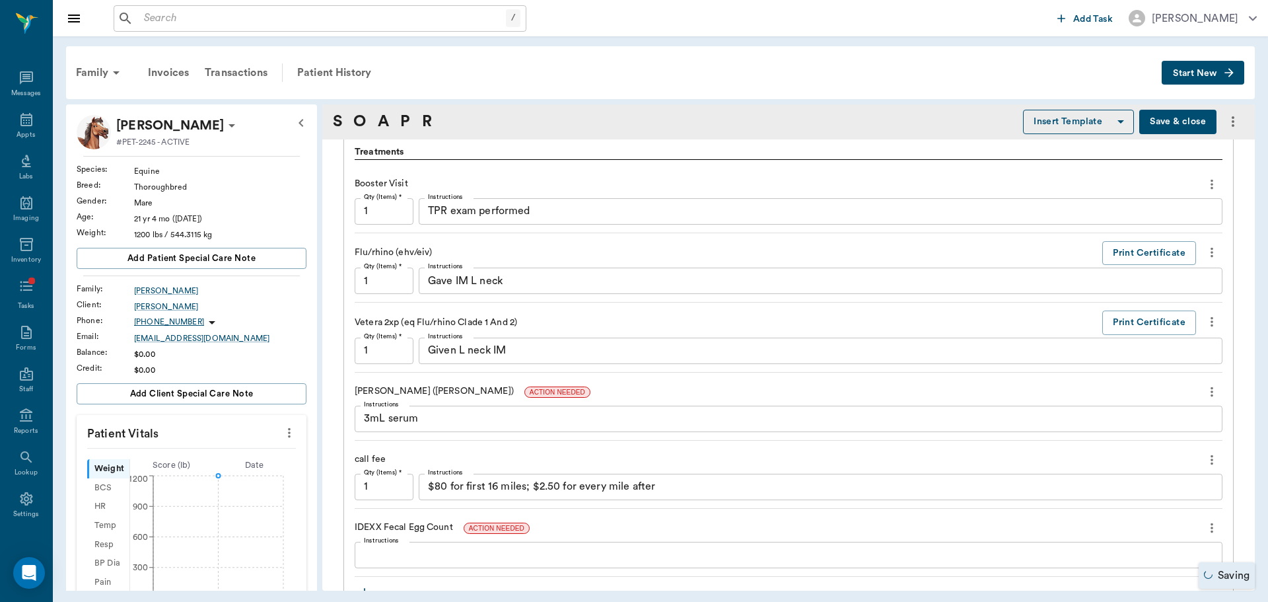
click at [1205, 254] on icon "more" at bounding box center [1212, 252] width 15 height 16
click at [1133, 302] on span "Delete" at bounding box center [1146, 300] width 111 height 14
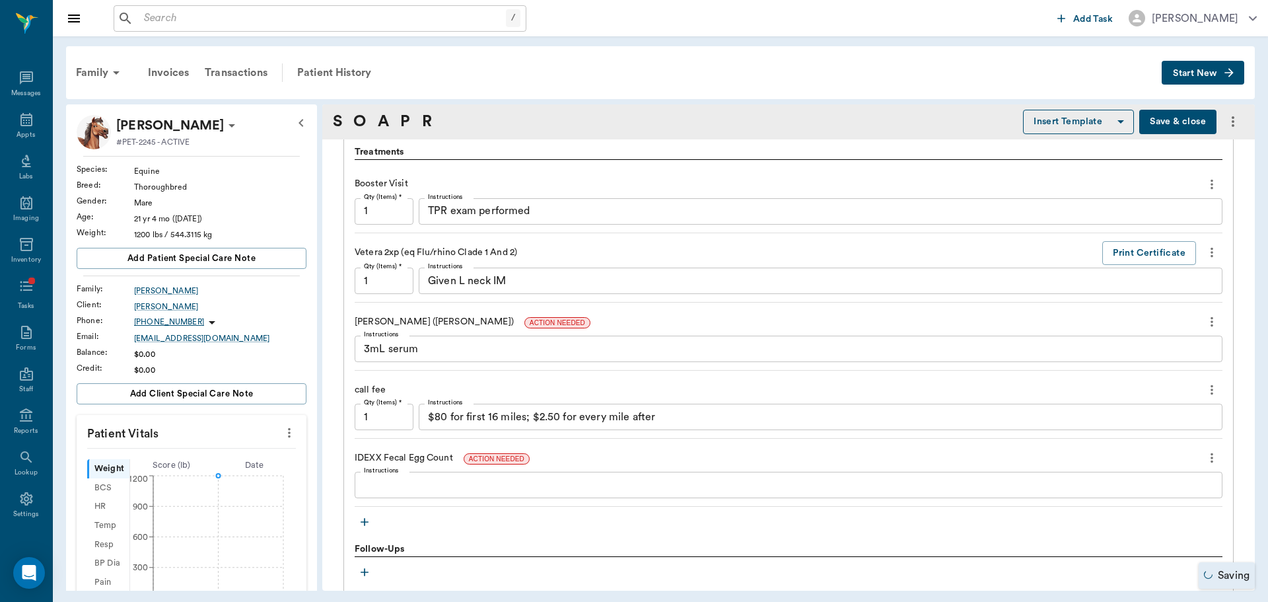
click at [1205, 397] on icon "more" at bounding box center [1212, 390] width 15 height 16
click at [1114, 441] on span "Delete" at bounding box center [1146, 437] width 111 height 14
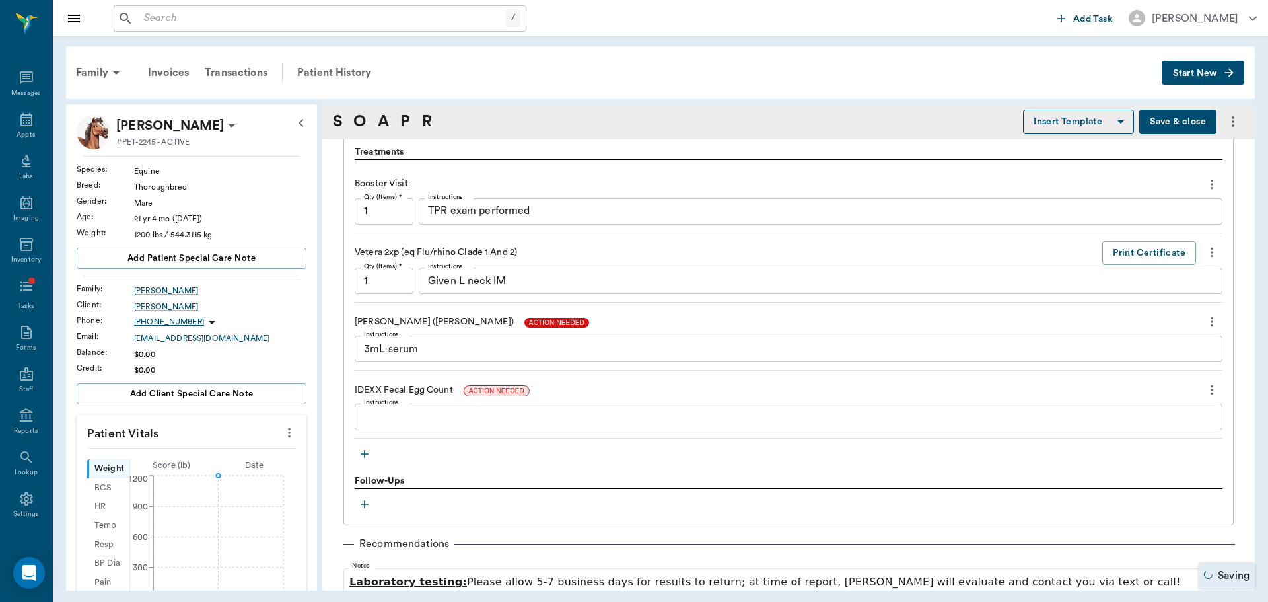
click at [525, 324] on span "ACTION NEEDED" at bounding box center [557, 323] width 65 height 10
click at [486, 394] on span "ACTION NEEDED" at bounding box center [496, 391] width 65 height 10
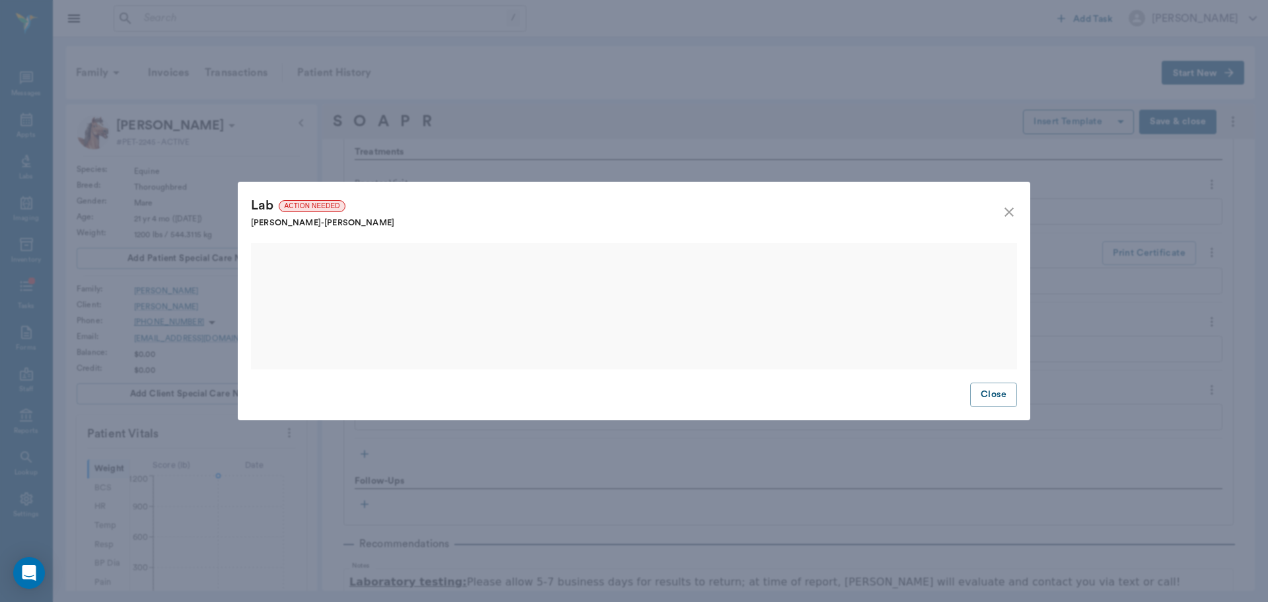
scroll to position [0, 0]
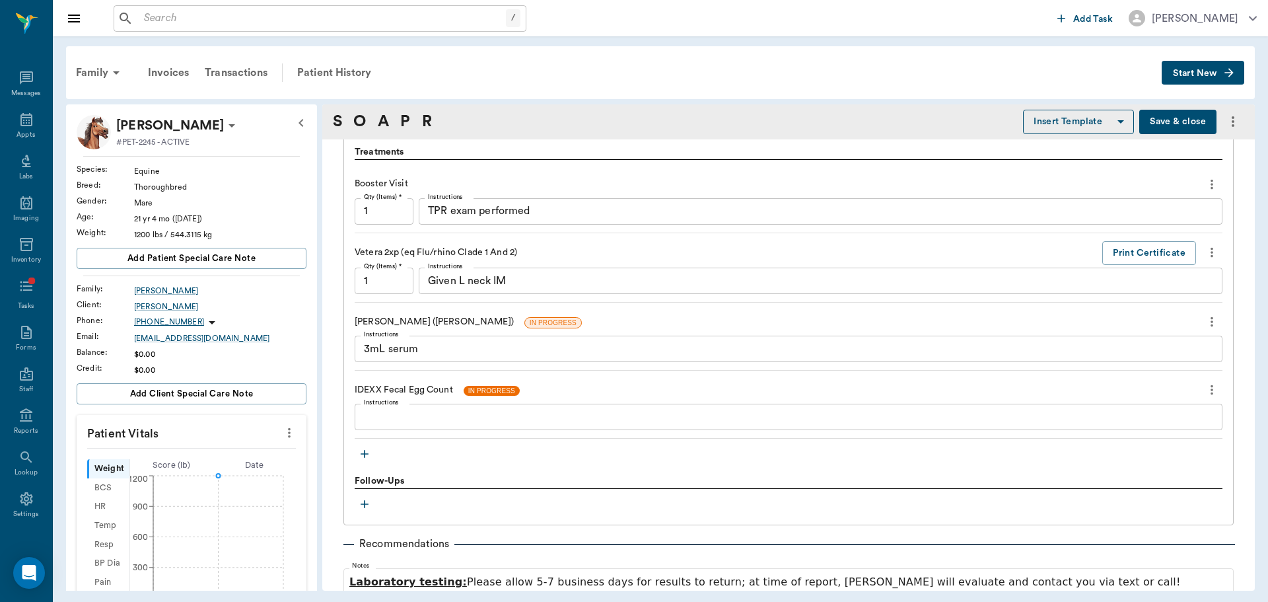
click at [486, 394] on span "IN PROGRESS" at bounding box center [492, 391] width 56 height 10
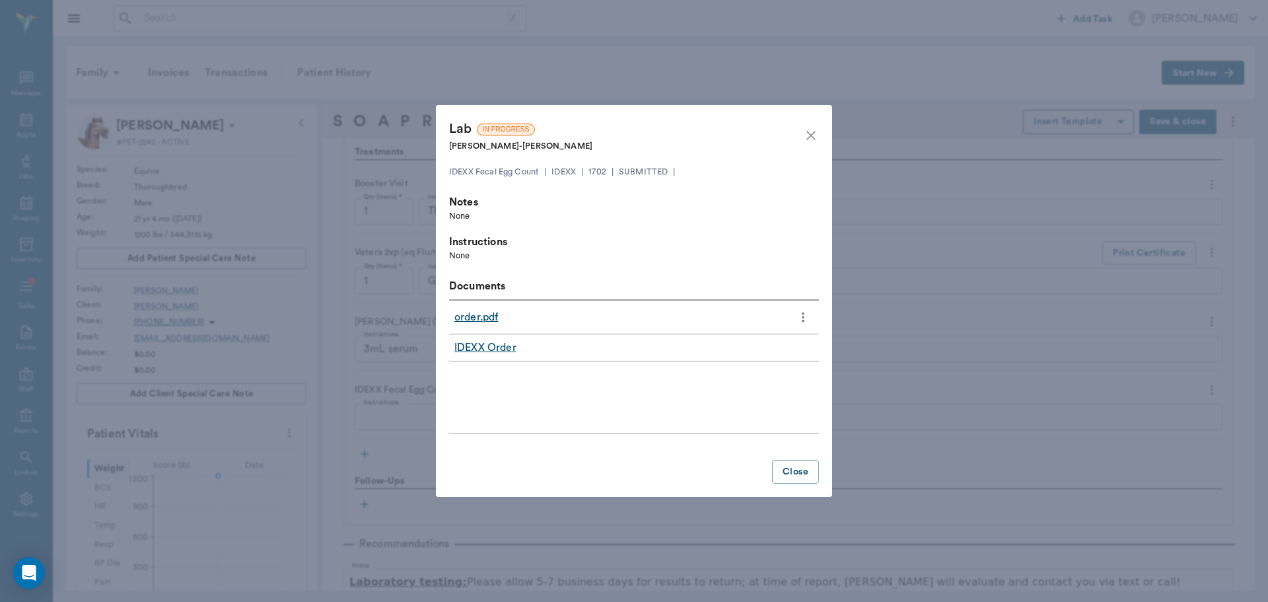
click at [472, 320] on link "order.pdf" at bounding box center [477, 317] width 44 height 16
click at [805, 132] on icon "close" at bounding box center [811, 135] width 16 height 16
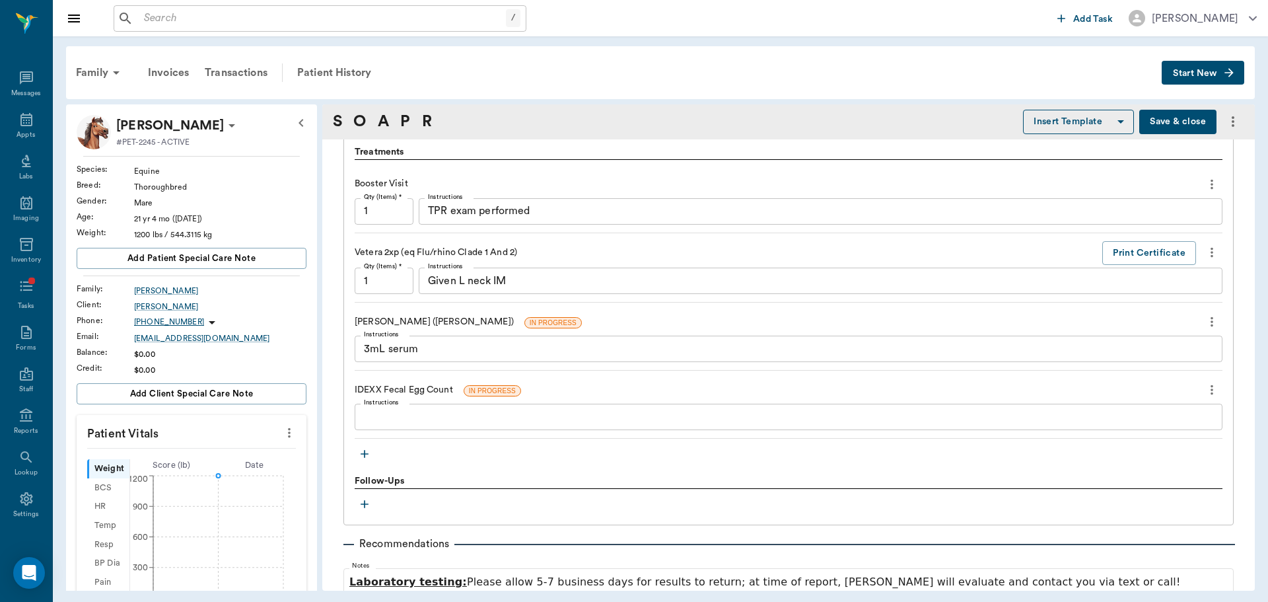
click at [292, 15] on input "text" at bounding box center [322, 18] width 367 height 18
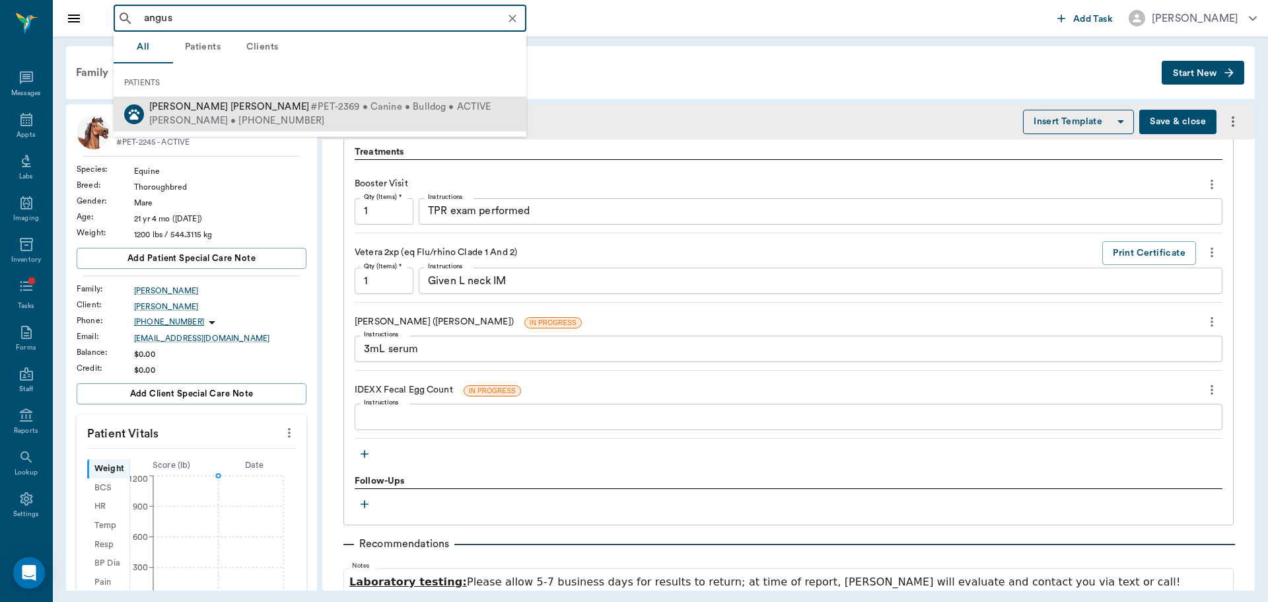
click at [310, 102] on span "#PET-2369 • Canine • Bulldog • ACTIVE" at bounding box center [400, 107] width 181 height 14
type input "angus"
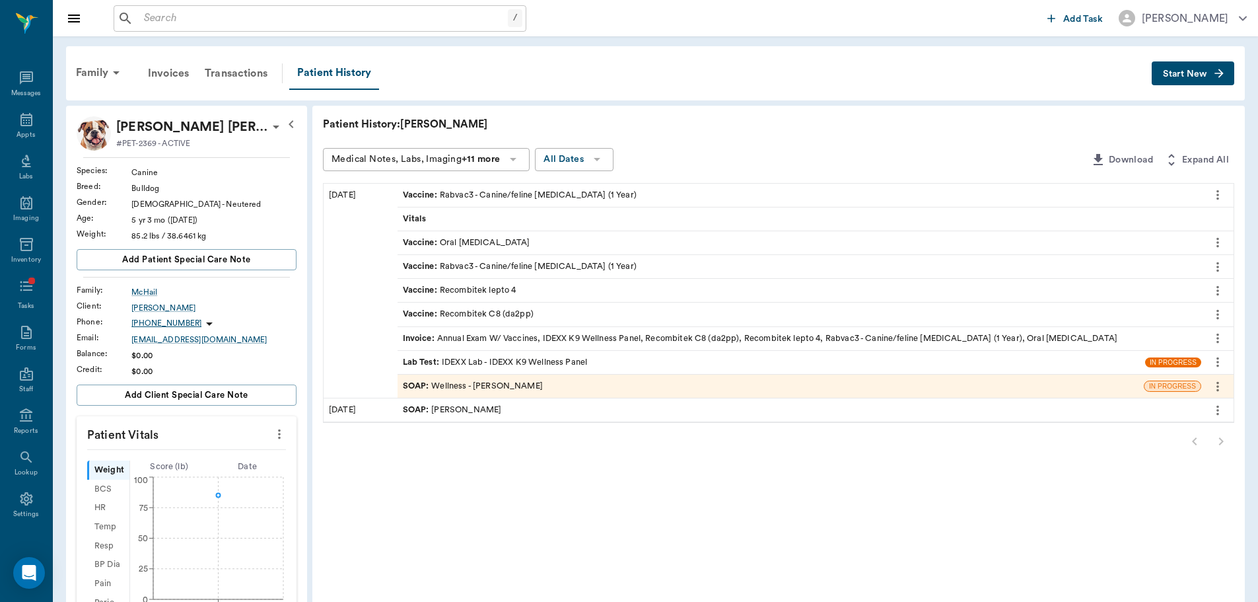
click at [1177, 364] on span "IN PROGRESS" at bounding box center [1174, 362] width 56 height 10
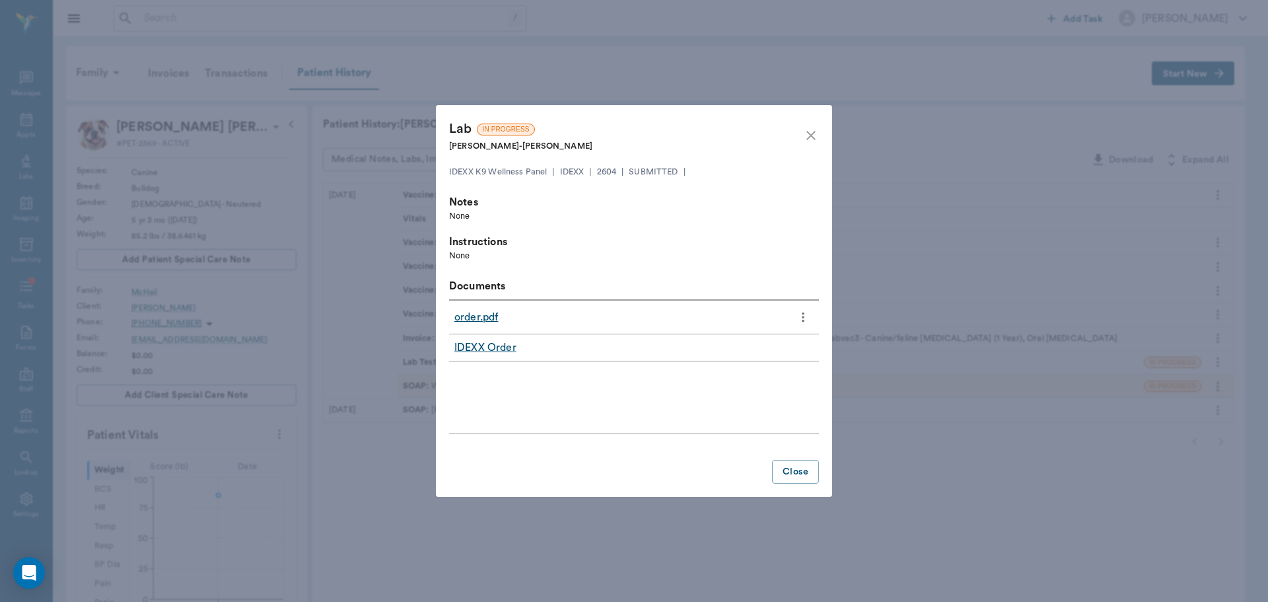
click at [489, 317] on link "order.pdf" at bounding box center [477, 317] width 44 height 16
click at [817, 133] on icon "close" at bounding box center [811, 135] width 16 height 16
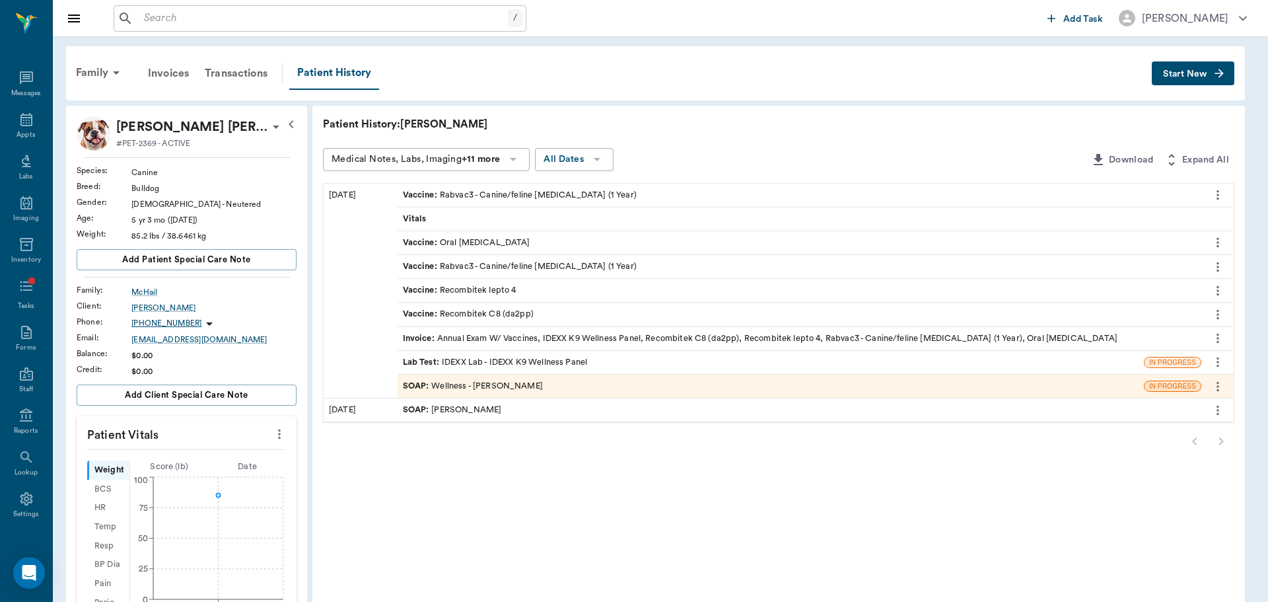
click at [817, 133] on icon "close" at bounding box center [811, 135] width 16 height 16
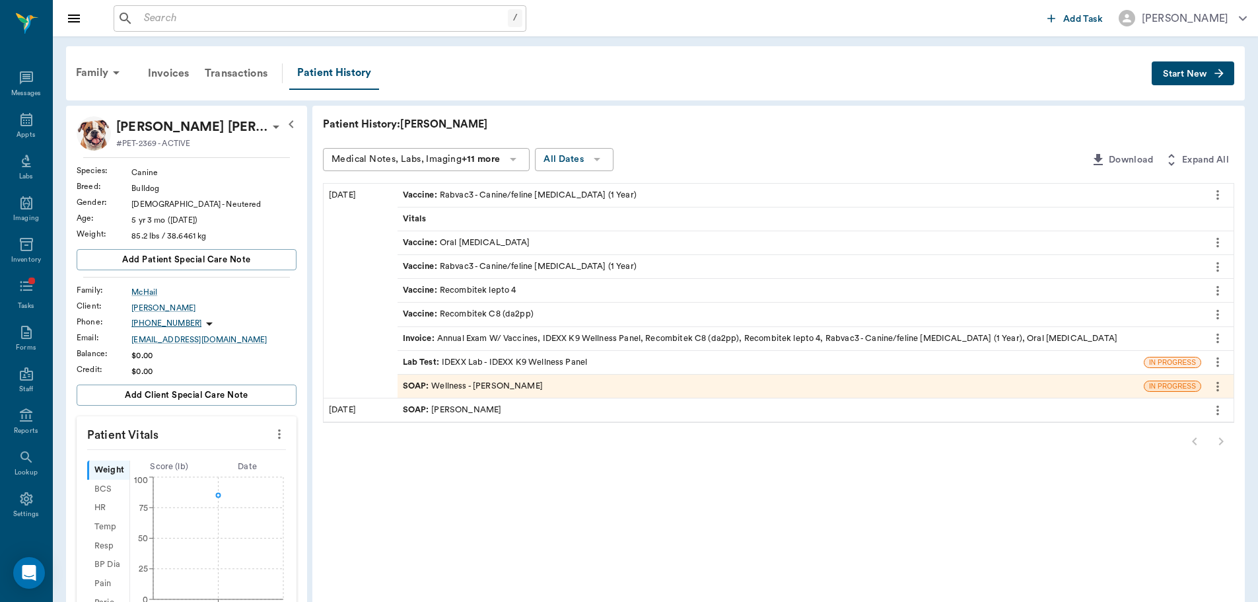
click at [493, 379] on div "SOAP : Wellness - [PERSON_NAME]" at bounding box center [771, 386] width 746 height 23
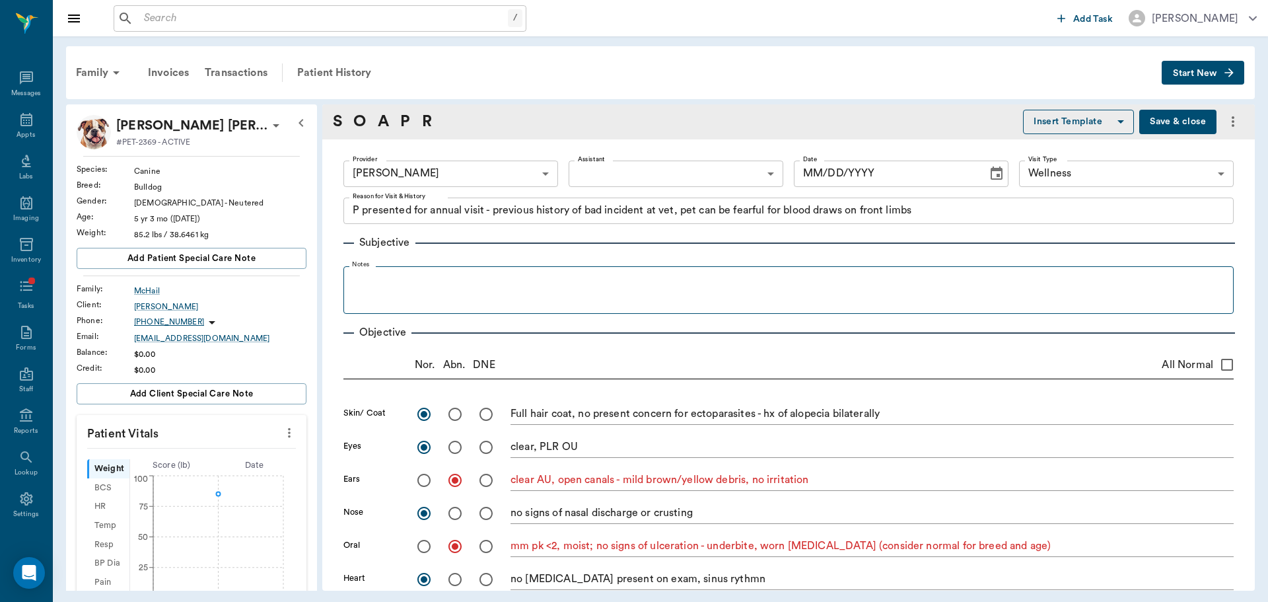
type textarea "P presented for annual visit - previous history of bad incident at vet, pet can…"
radio input "true"
type textarea "Full hair coat, no present concern for ectoparasites - hx of alopecia bilateral…"
radio input "true"
type textarea "clear, PLR OU"
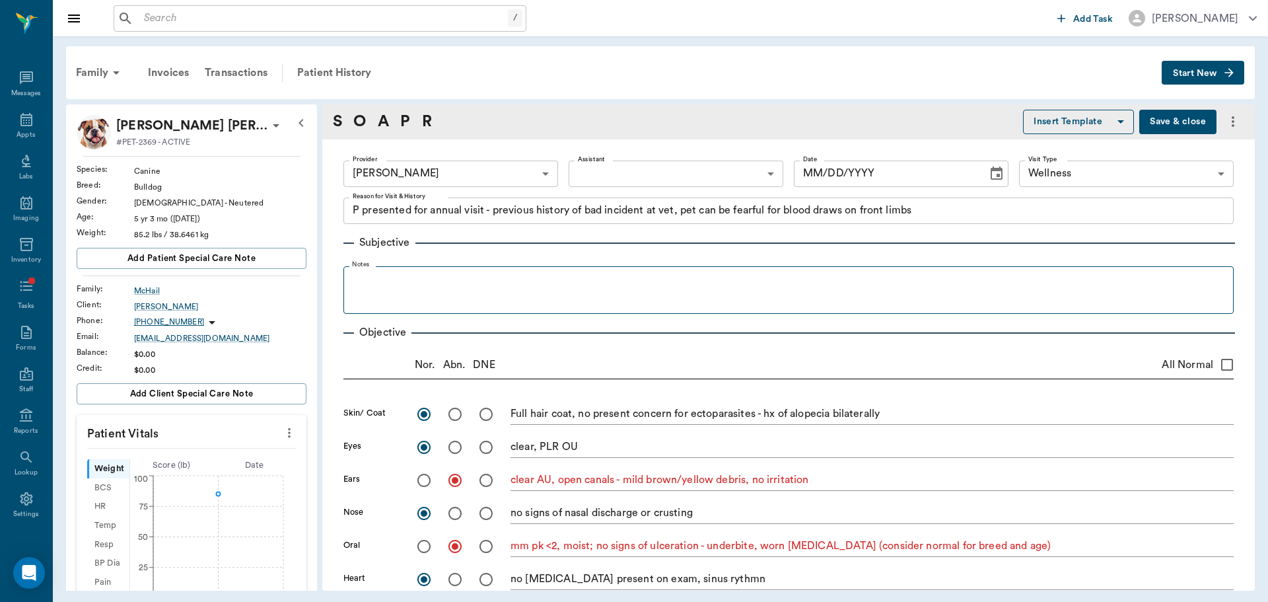
radio input "true"
type textarea "clear AU, open canals - mild brown/yellow debris, no irritation"
radio input "true"
type textarea "no signs of nasal discharge or crusting"
radio input "true"
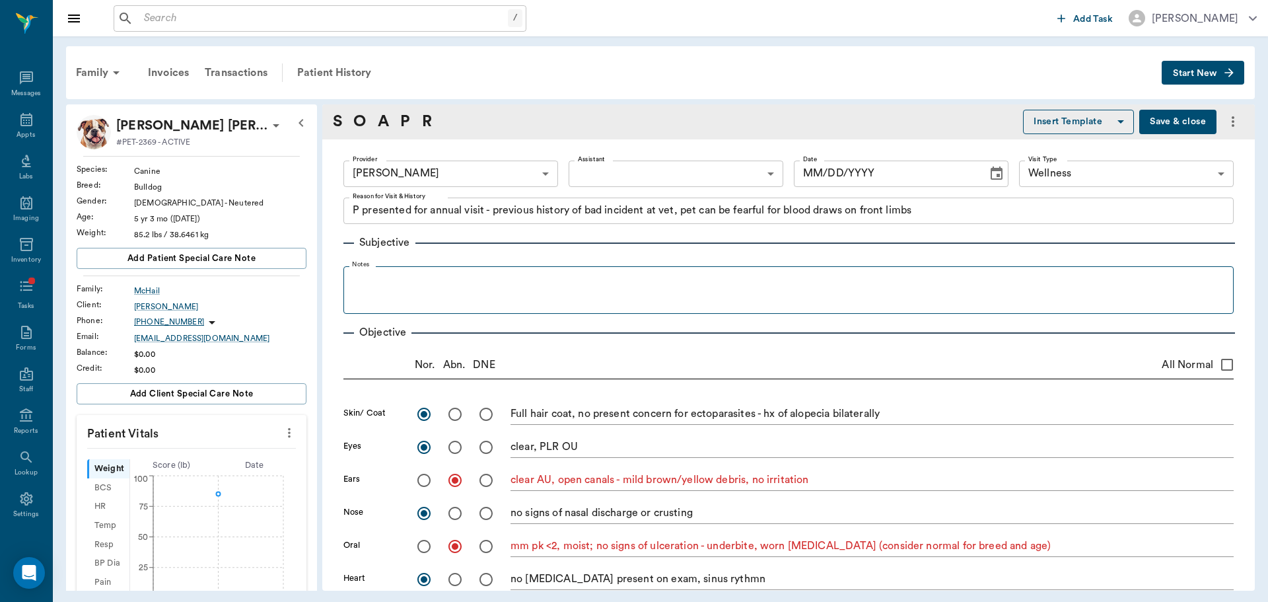
type textarea "mm pk <2, moist; no signs of ulceration - underbite, worn [MEDICAL_DATA] (consi…"
radio input "true"
type textarea "no [MEDICAL_DATA] present on exam, sinus rythmn"
radio input "true"
type textarea "no crackles or wheezes bilaterally, no cough on exam, large amount of sturdier …"
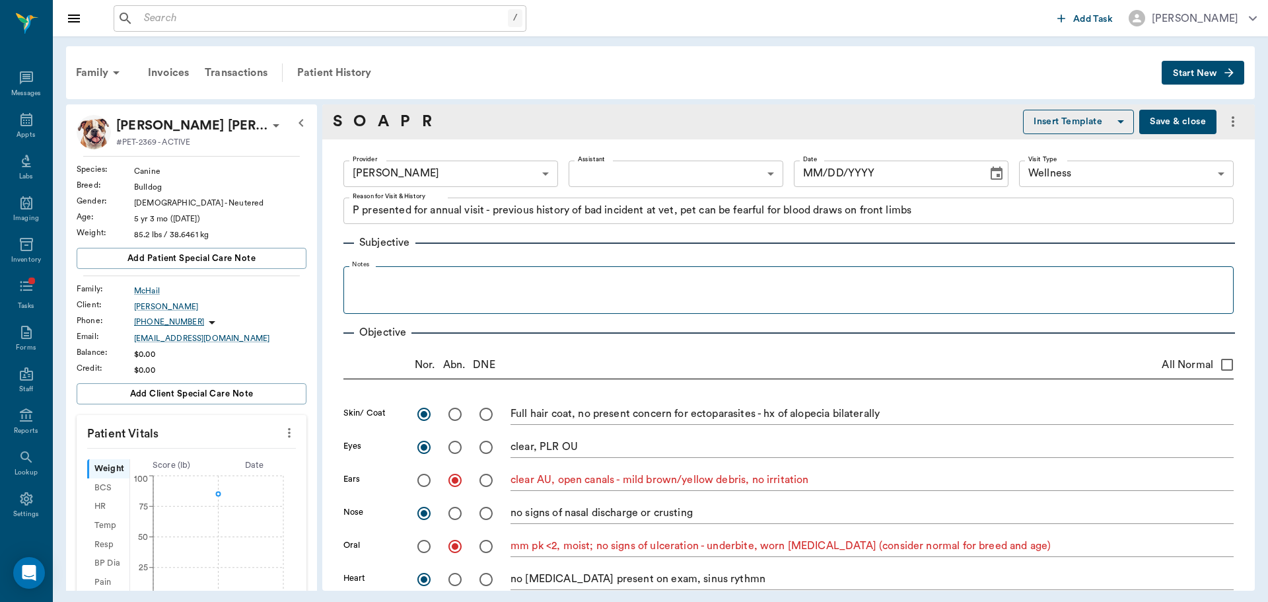
radio input "true"
type textarea "PLN wnl"
radio input "true"
type textarea "soft, non painful to [MEDICAL_DATA], no mass effect appreciated"
radio input "true"
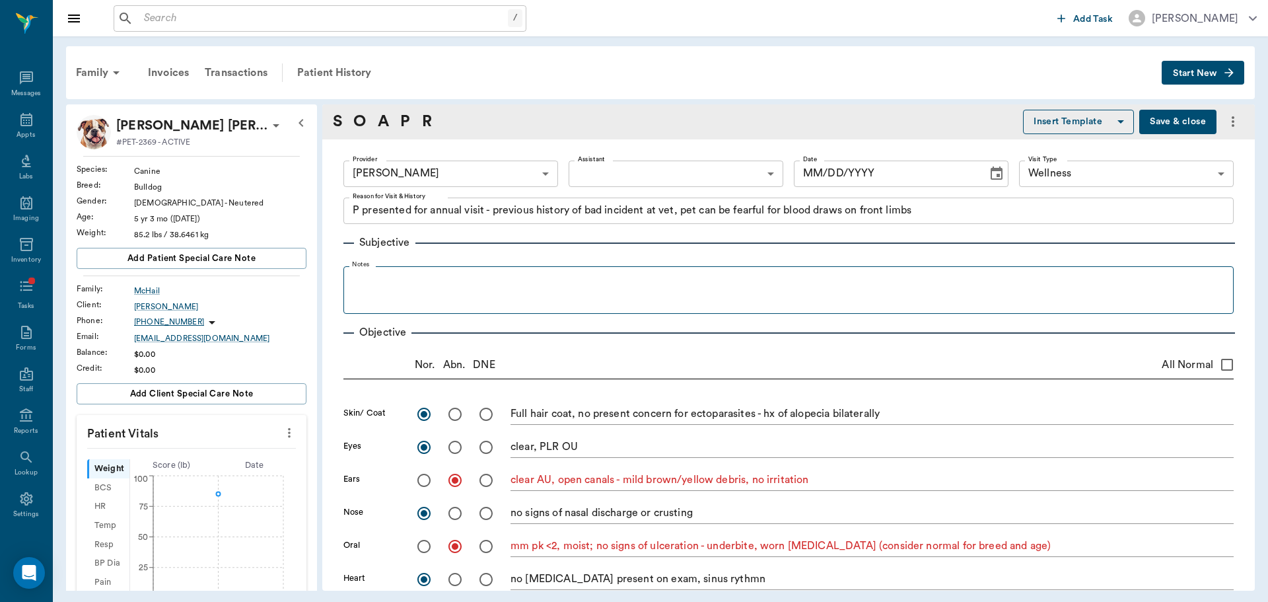
type textarea "external genitalia wnl"
radio input "true"
type textarea "ambulatory x4, no present lameness"
radio input "true"
type textarea "no CP deficits x4, CN intact"
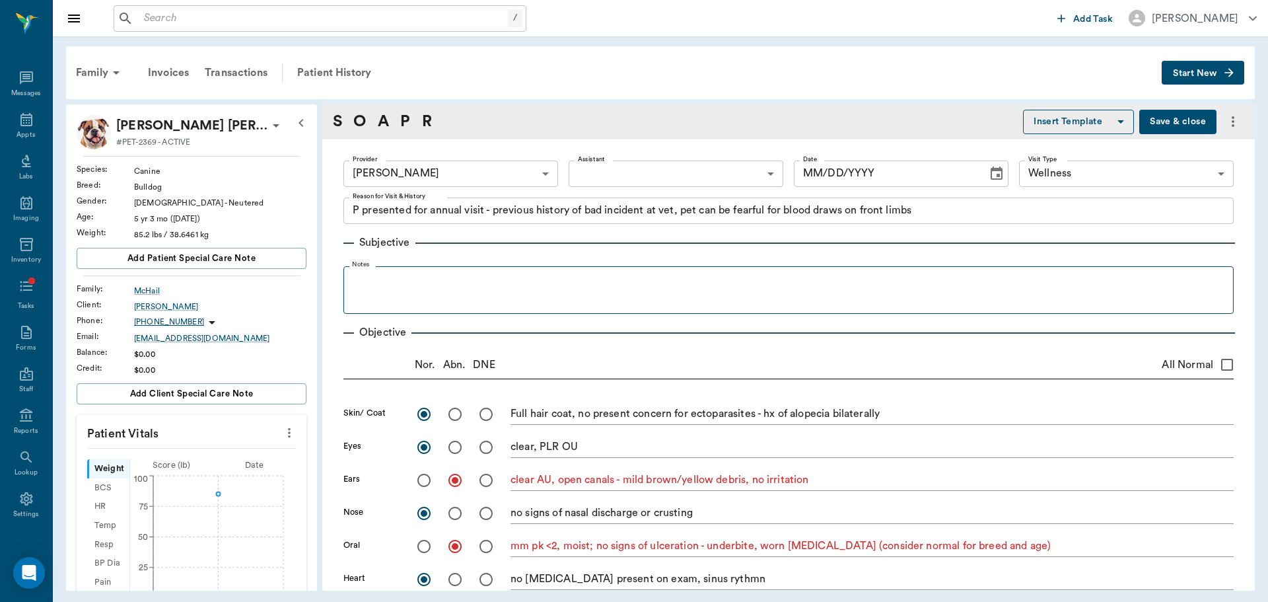
type input "[DATE]"
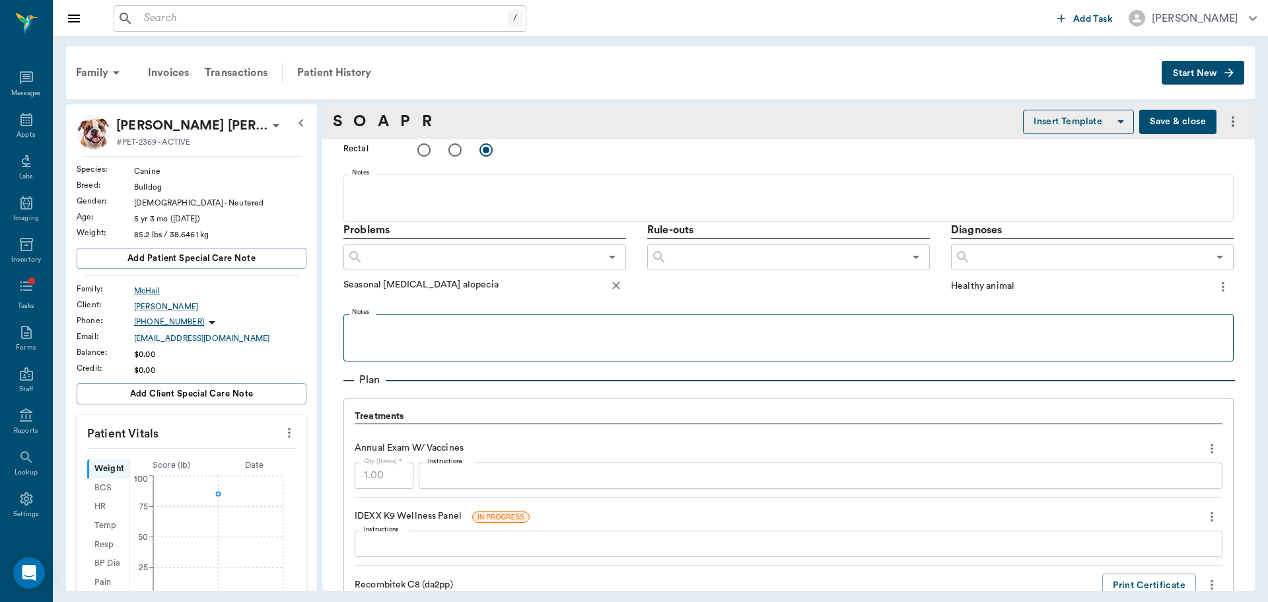
scroll to position [595, 0]
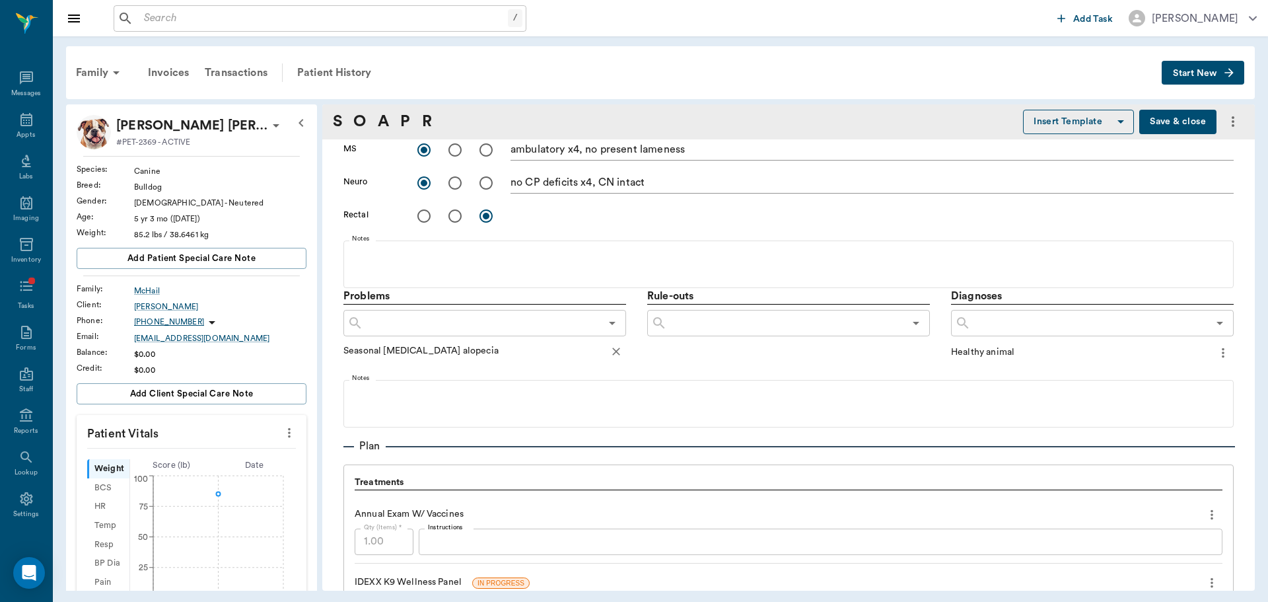
click at [437, 332] on input "text" at bounding box center [481, 323] width 237 height 18
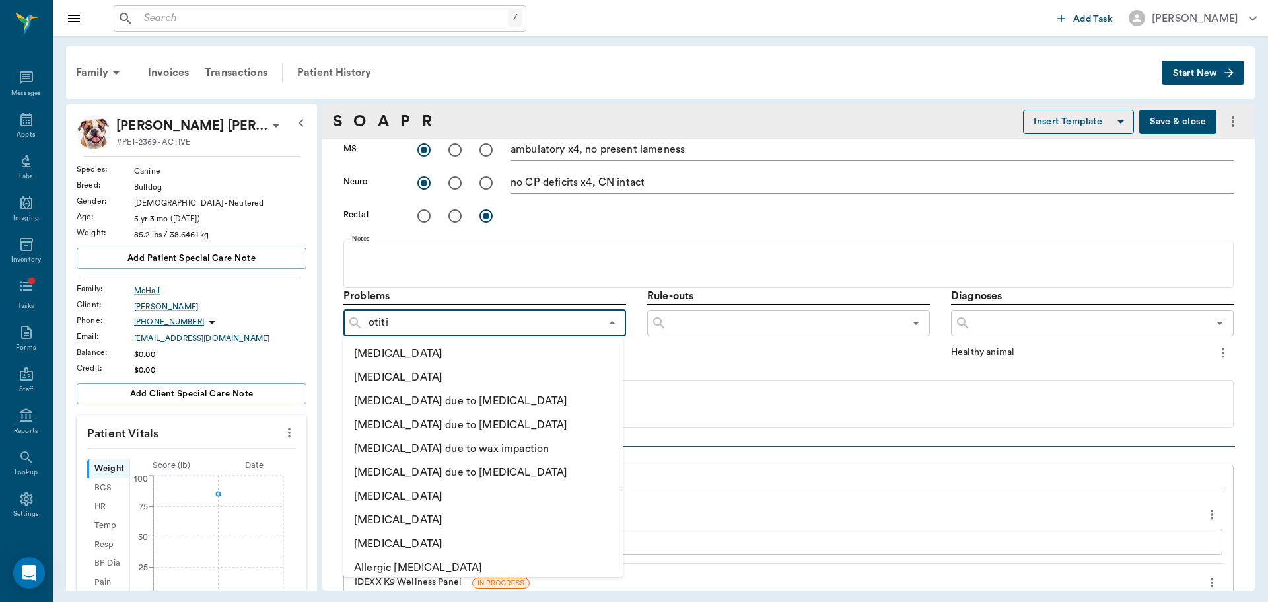
type input "[MEDICAL_DATA]"
click at [443, 379] on li "[MEDICAL_DATA]" at bounding box center [483, 377] width 279 height 24
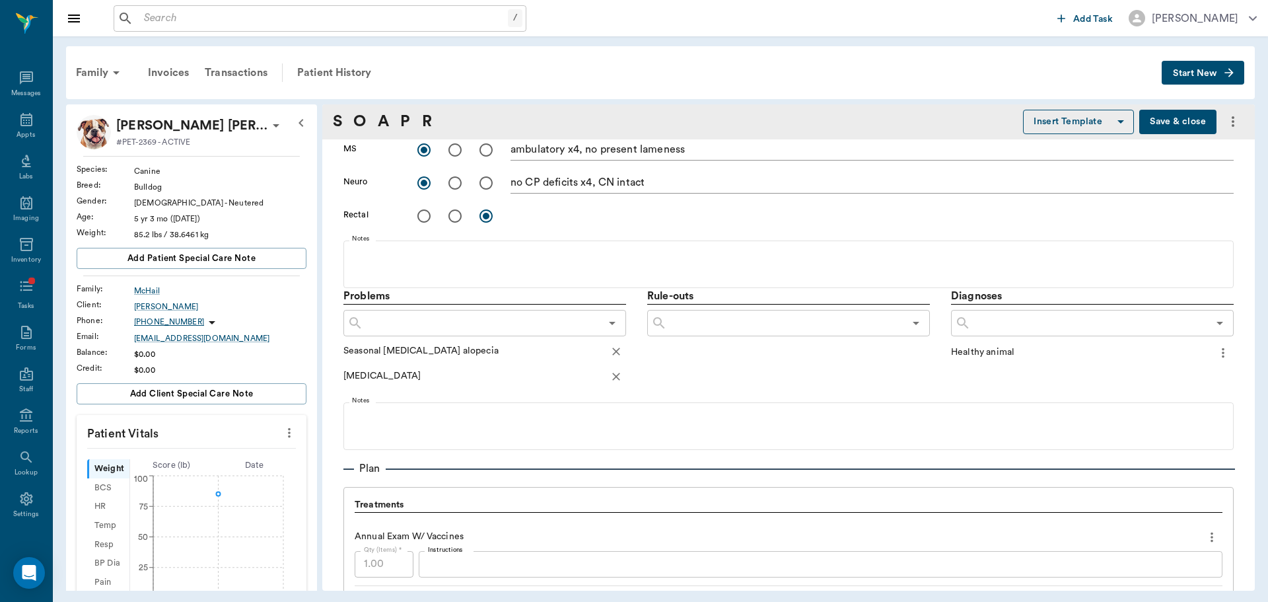
click at [780, 331] on input "text" at bounding box center [785, 323] width 237 height 18
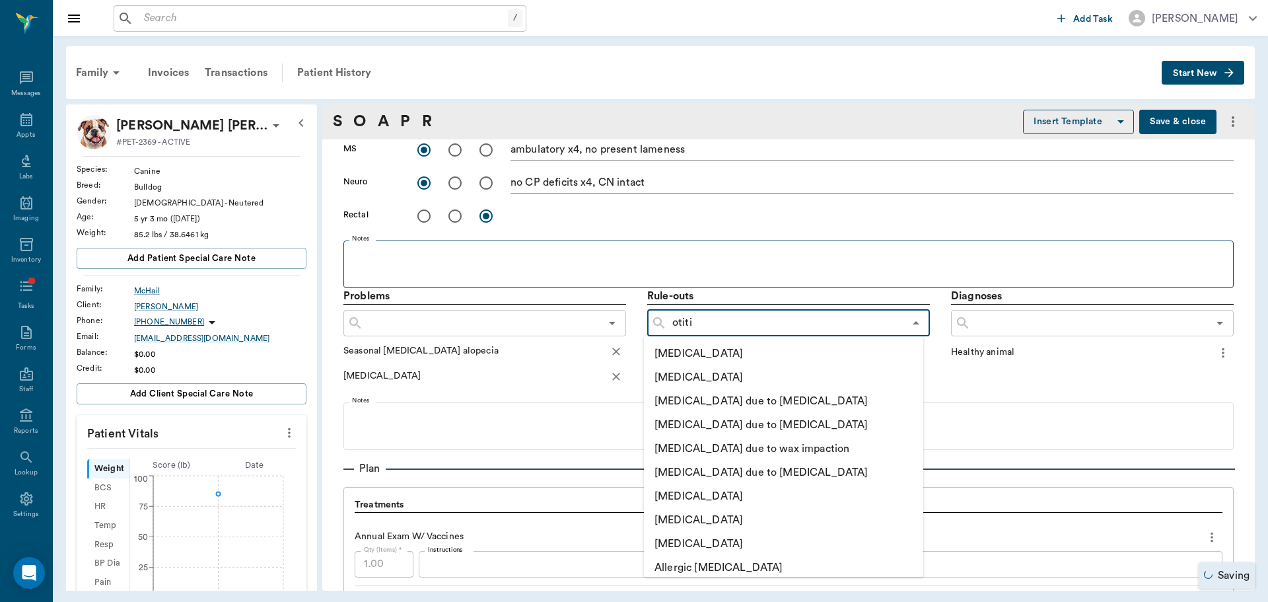
type input "[MEDICAL_DATA]"
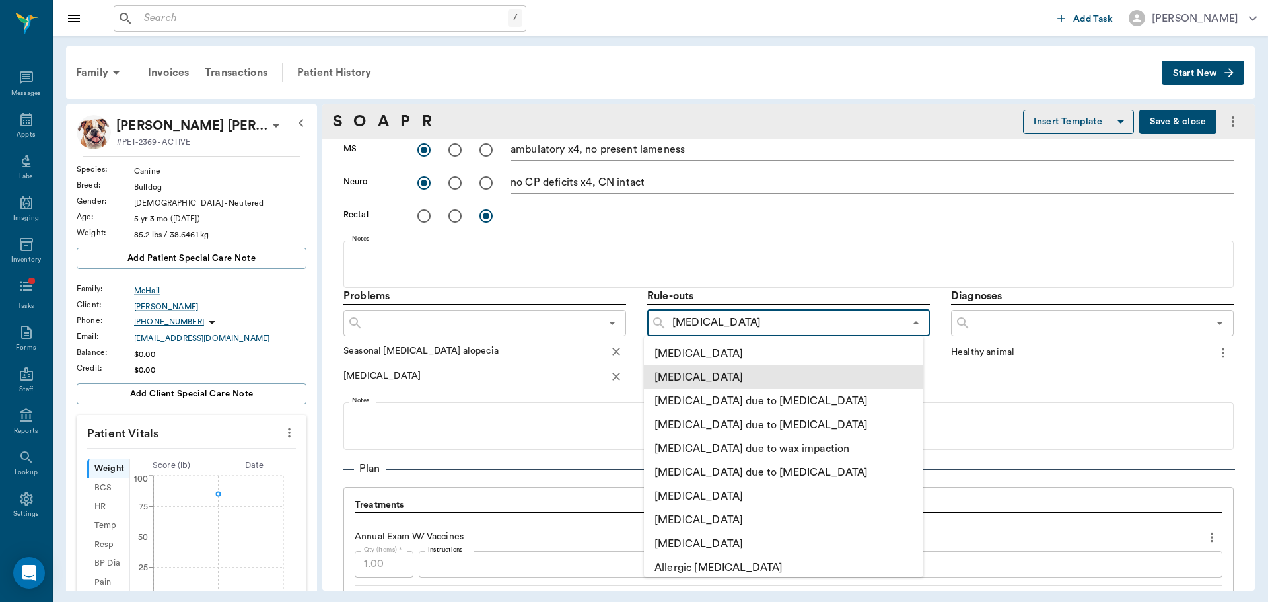
click at [715, 379] on li "[MEDICAL_DATA]" at bounding box center [783, 377] width 279 height 24
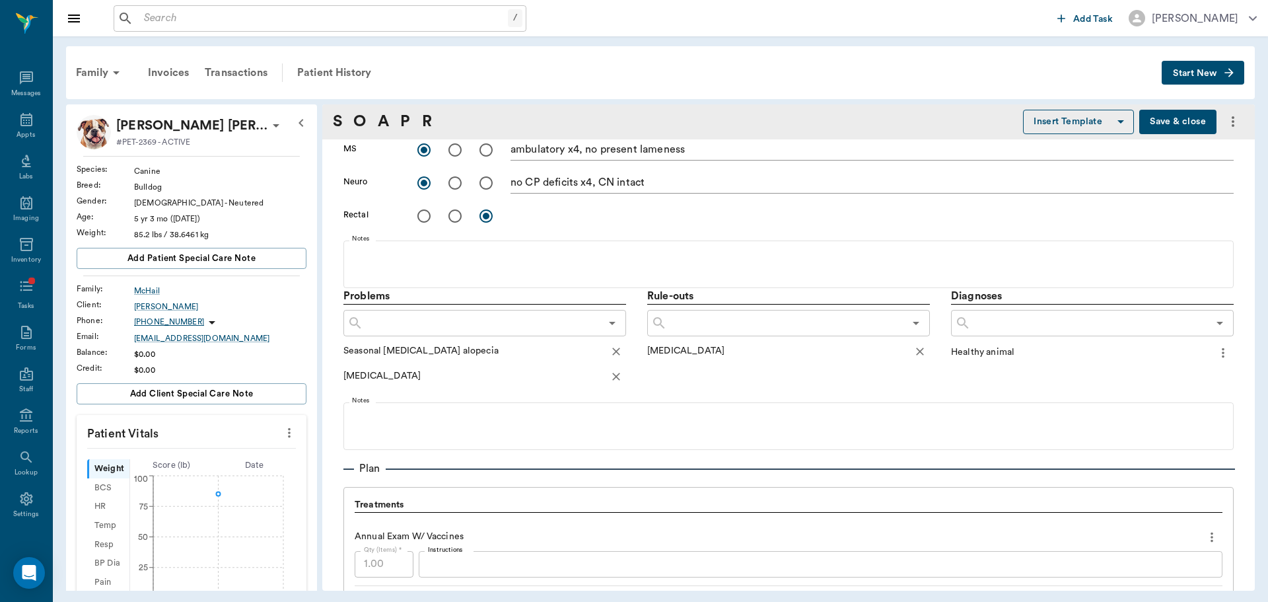
click at [618, 371] on icon "button" at bounding box center [616, 376] width 13 height 13
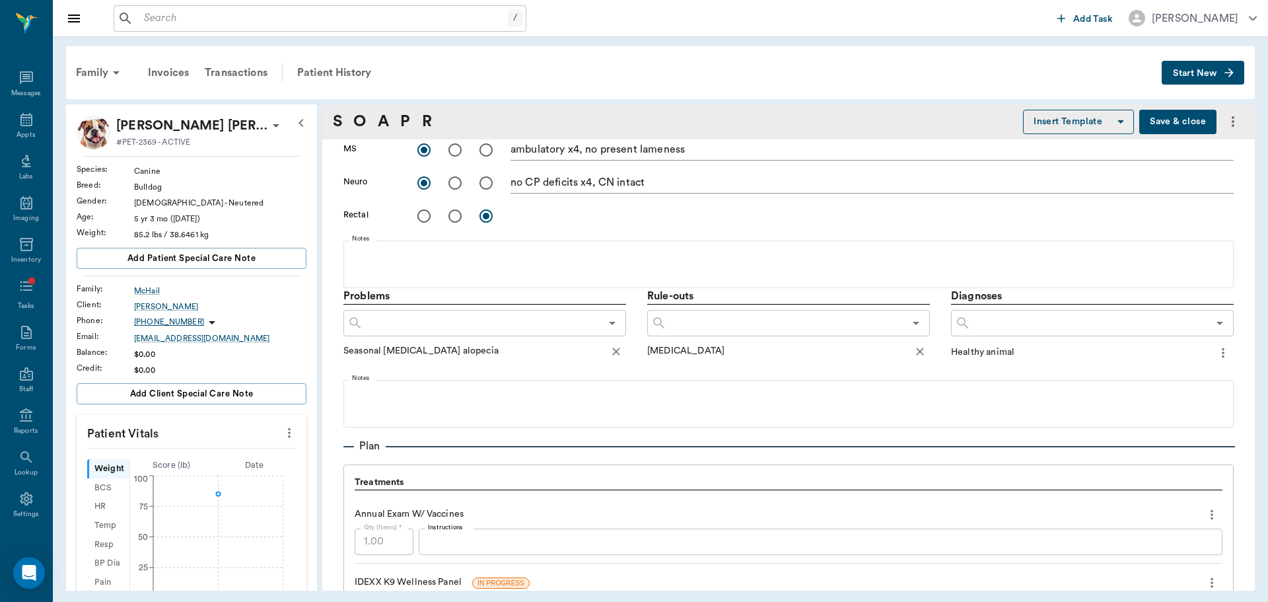
click at [577, 330] on input "text" at bounding box center [481, 323] width 237 height 18
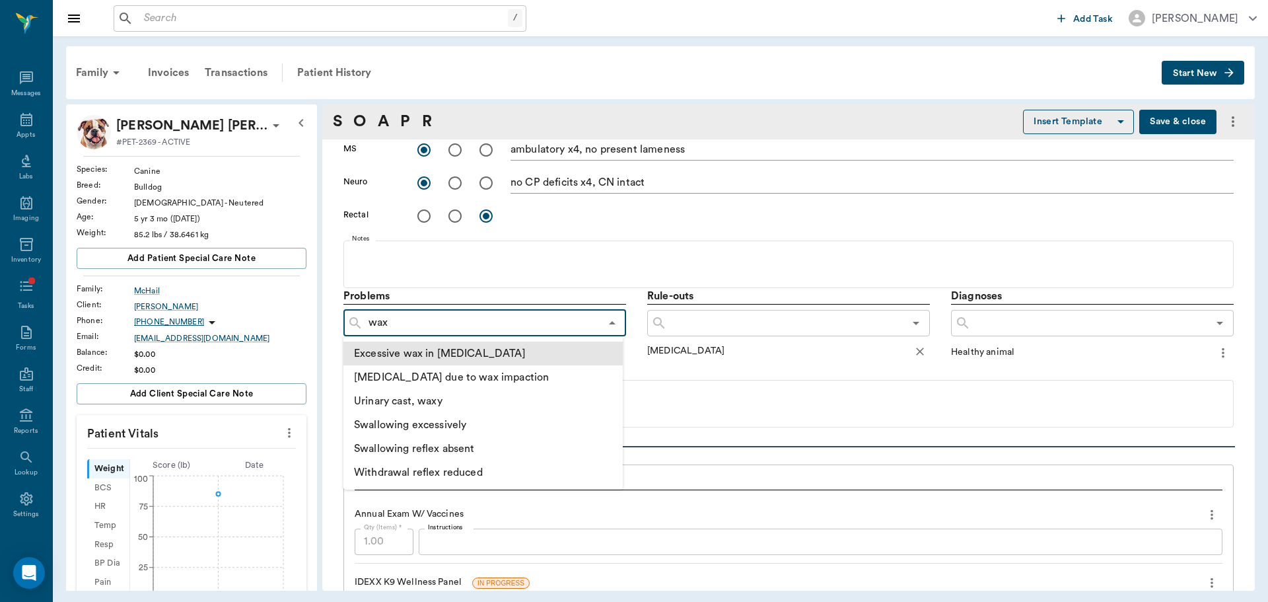
type input "wax"
click at [494, 360] on li "Excessive wax in [MEDICAL_DATA]" at bounding box center [483, 354] width 279 height 24
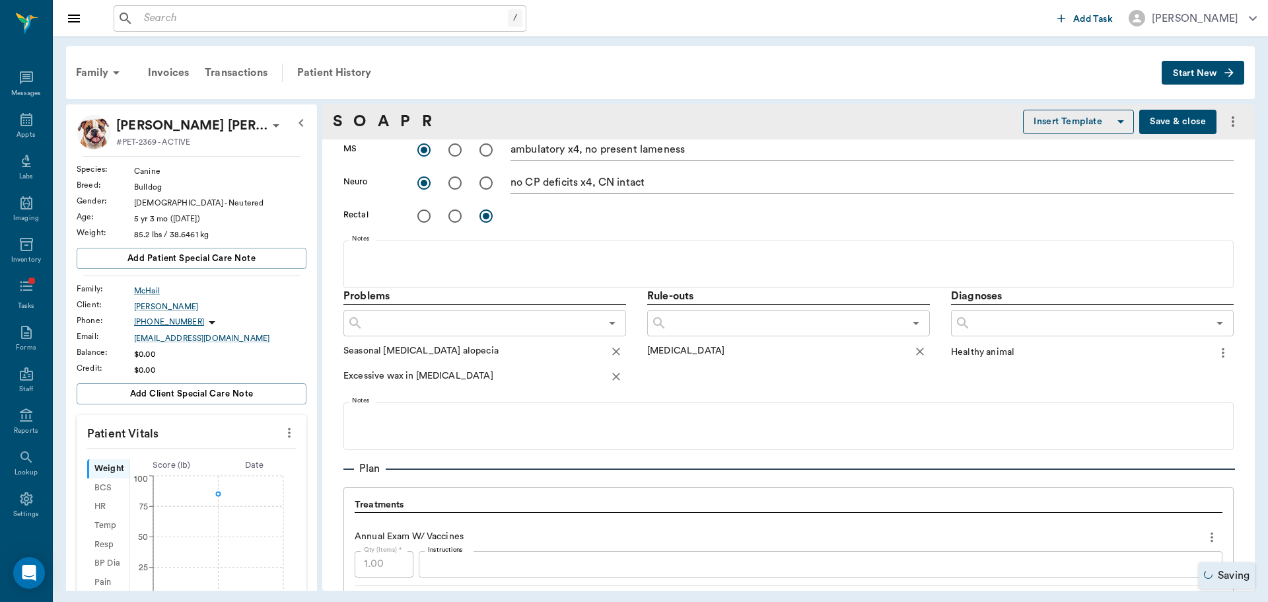
drag, startPoint x: 616, startPoint y: 376, endPoint x: 508, endPoint y: 343, distance: 113.3
click at [616, 376] on icon "button" at bounding box center [616, 376] width 13 height 13
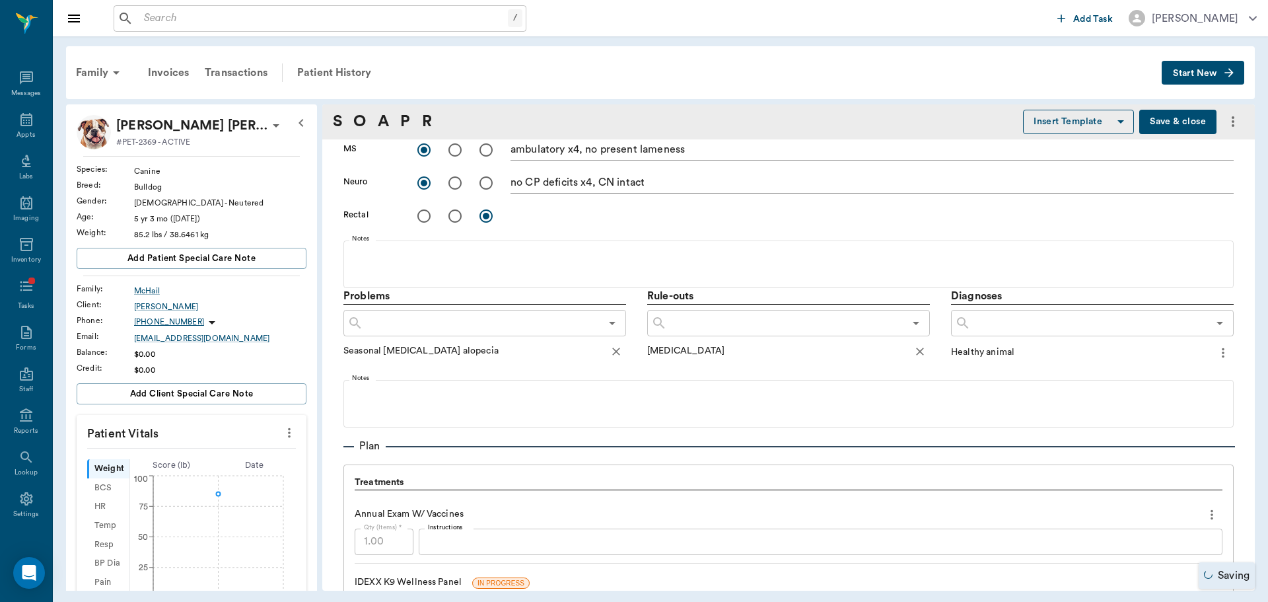
click at [466, 324] on input "text" at bounding box center [481, 323] width 237 height 18
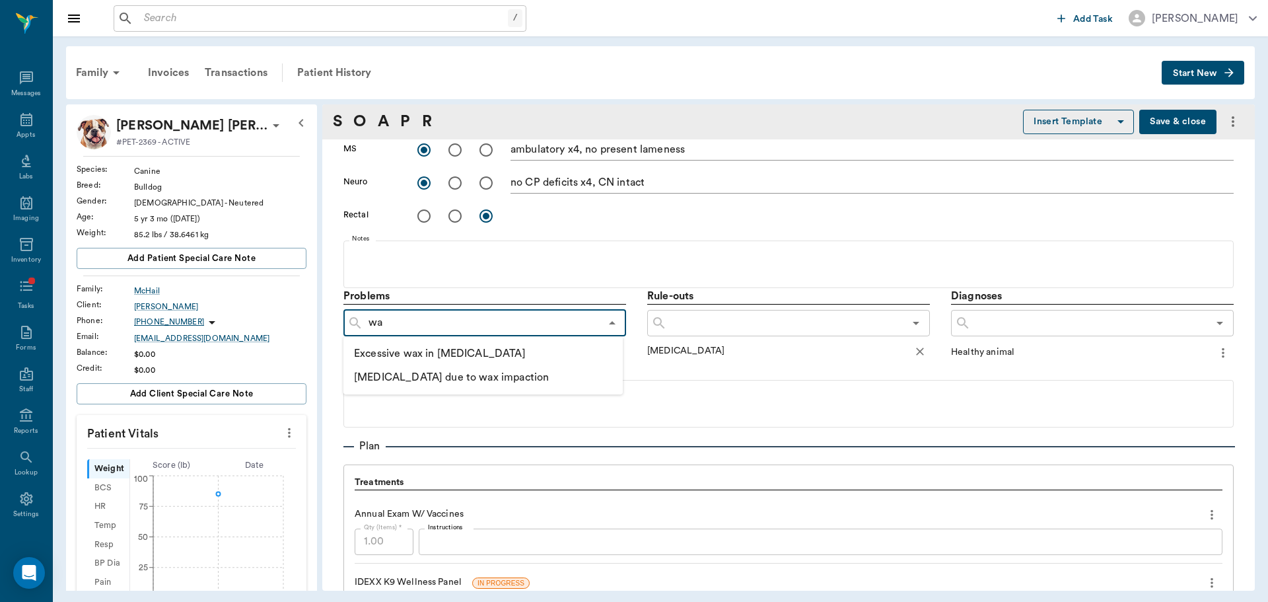
type input "w"
type input "brown waxy debris AU"
click at [460, 359] on button "Add as custom option" at bounding box center [410, 353] width 112 height 17
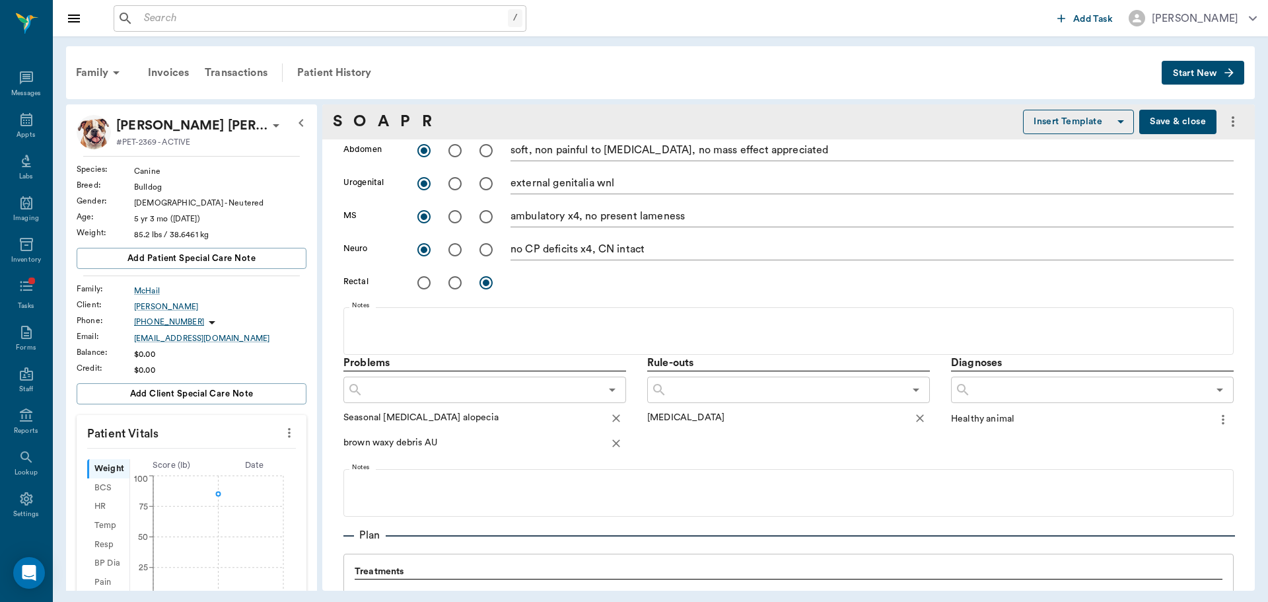
scroll to position [528, 0]
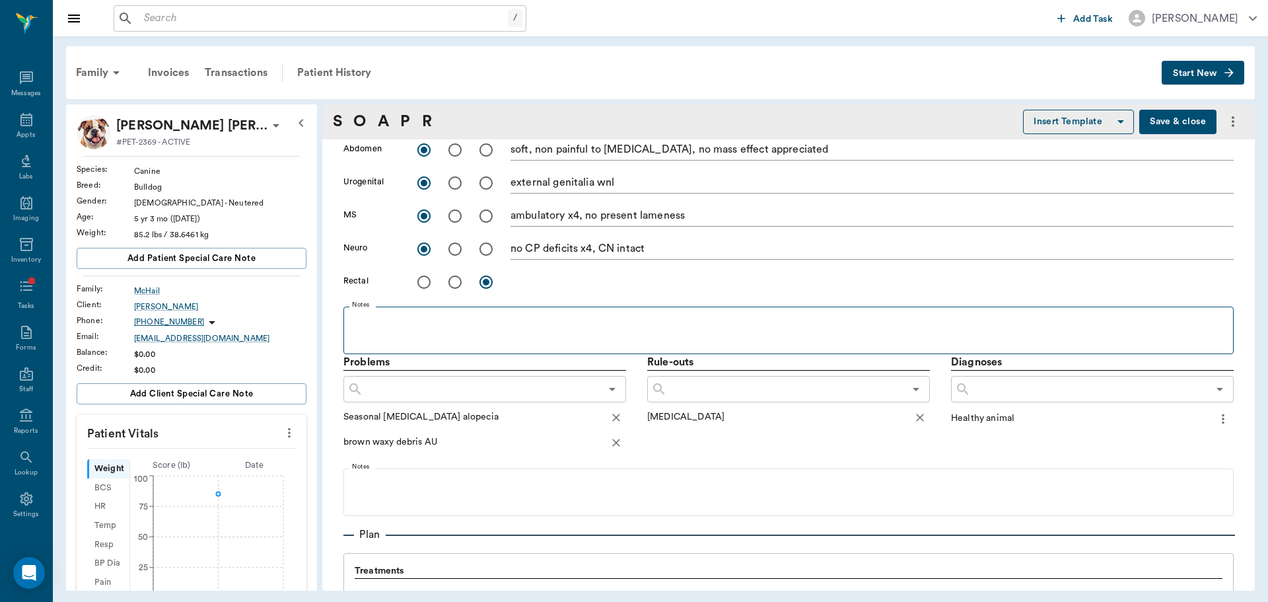
drag, startPoint x: 519, startPoint y: 312, endPoint x: 507, endPoint y: 316, distance: 11.9
click at [517, 312] on fieldset "Notes" at bounding box center [789, 327] width 891 height 53
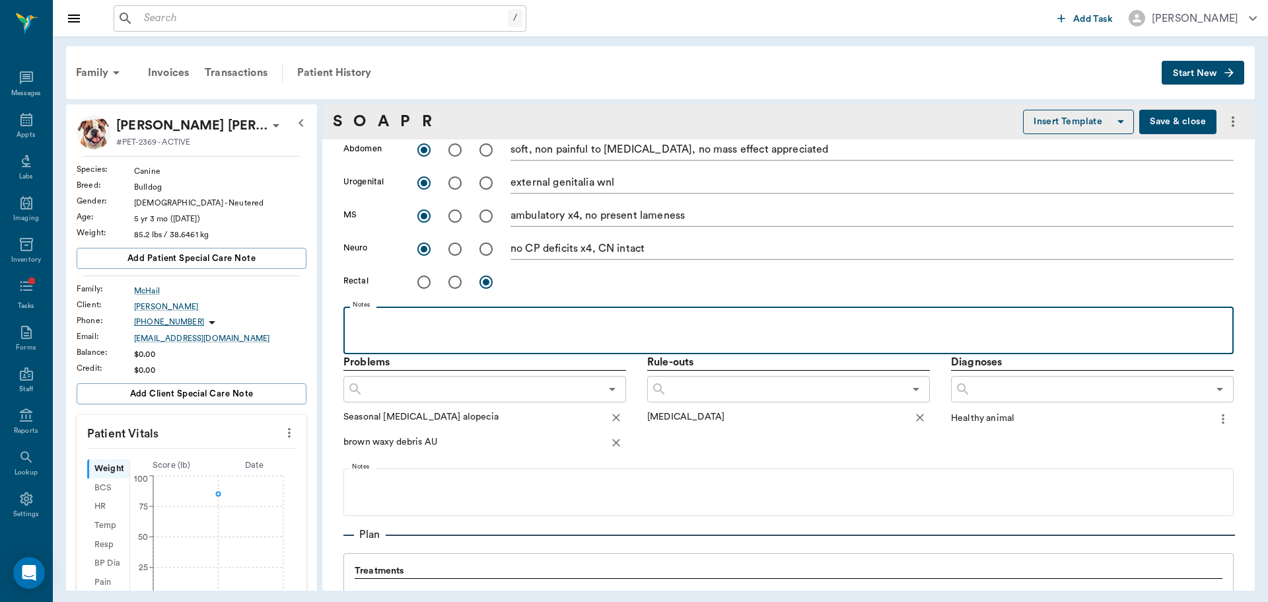
drag, startPoint x: 497, startPoint y: 318, endPoint x: 518, endPoint y: 309, distance: 23.1
click at [497, 318] on p at bounding box center [788, 321] width 877 height 16
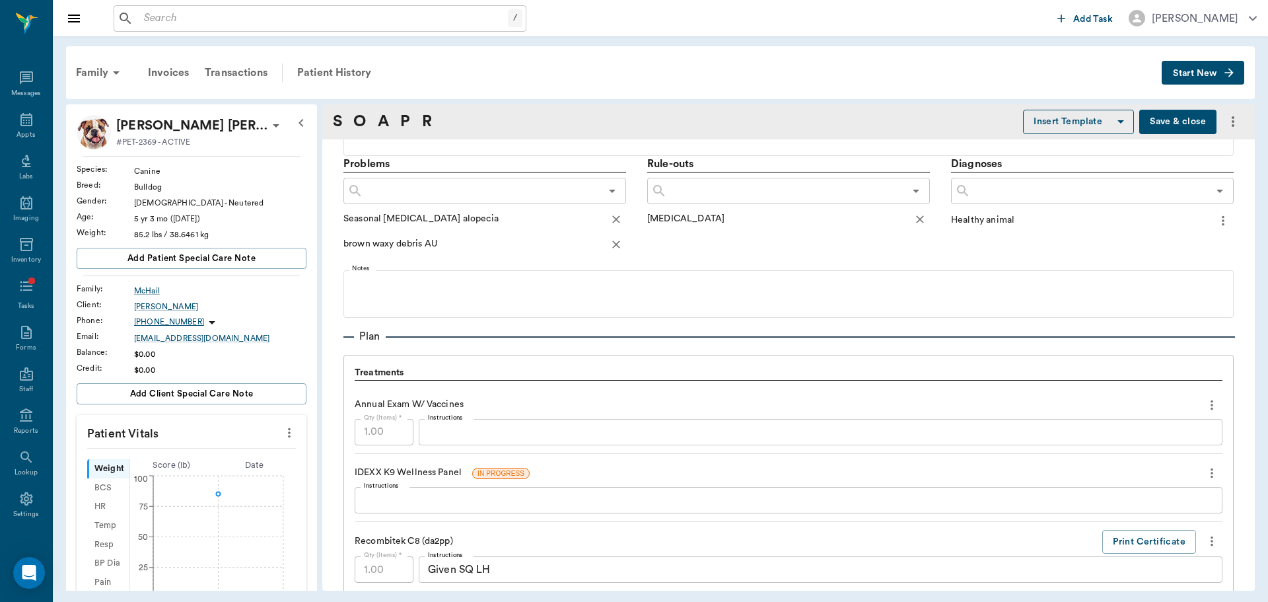
click at [441, 198] on input "text" at bounding box center [481, 191] width 237 height 18
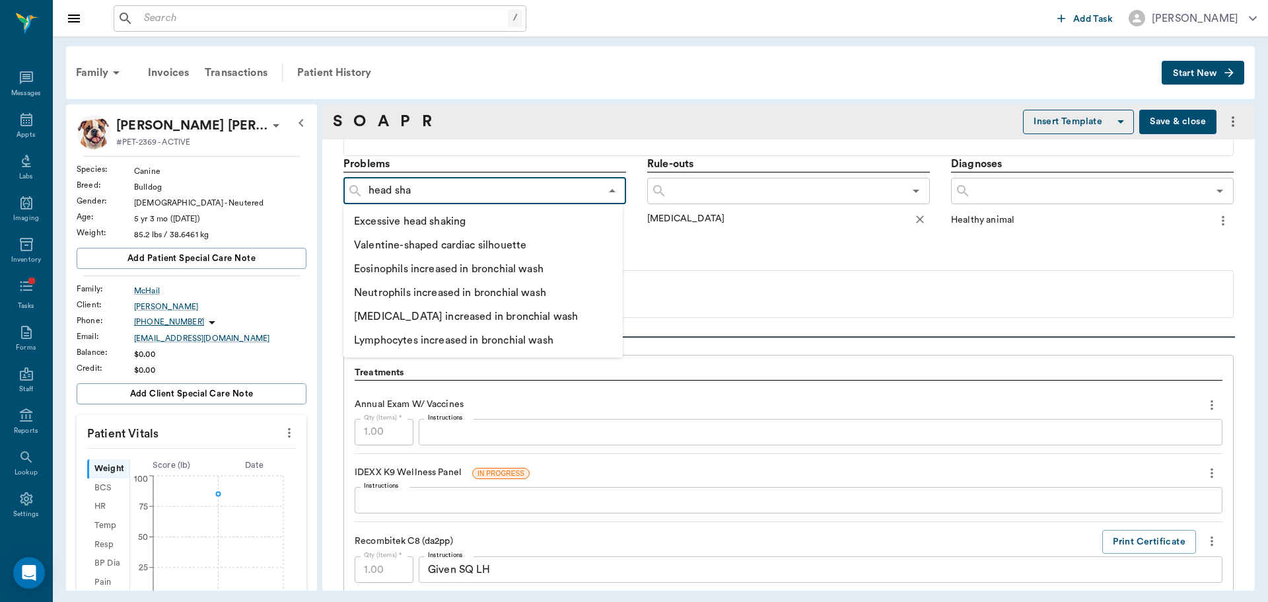
type input "head shak"
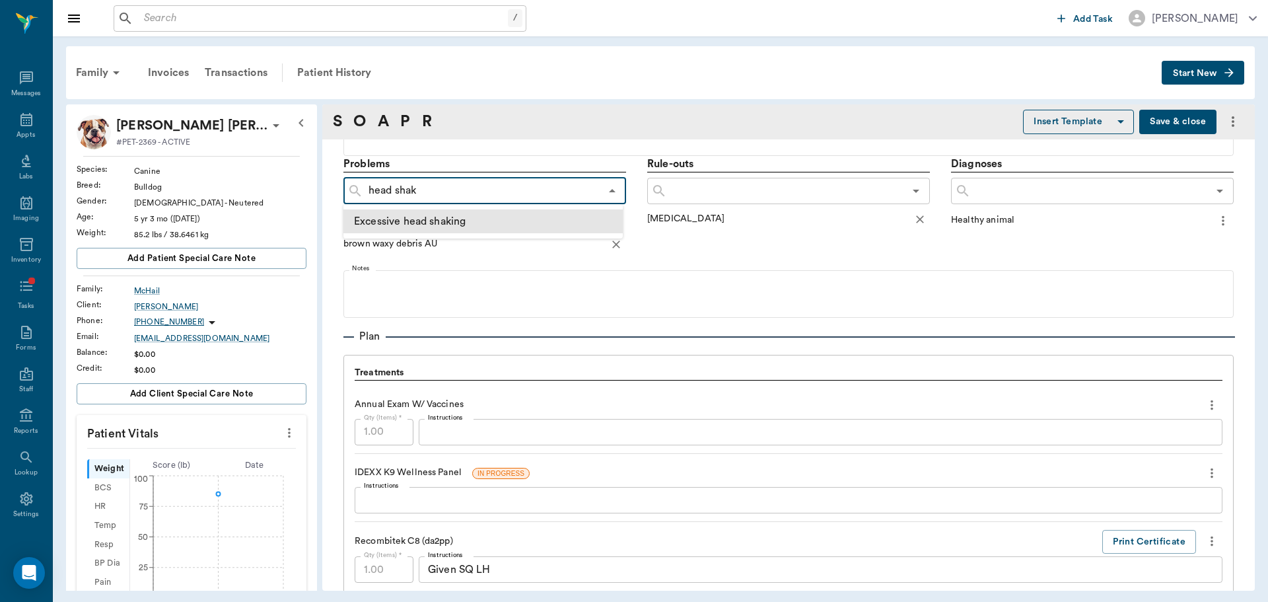
click at [451, 218] on li "Excessive head shaking" at bounding box center [483, 221] width 279 height 24
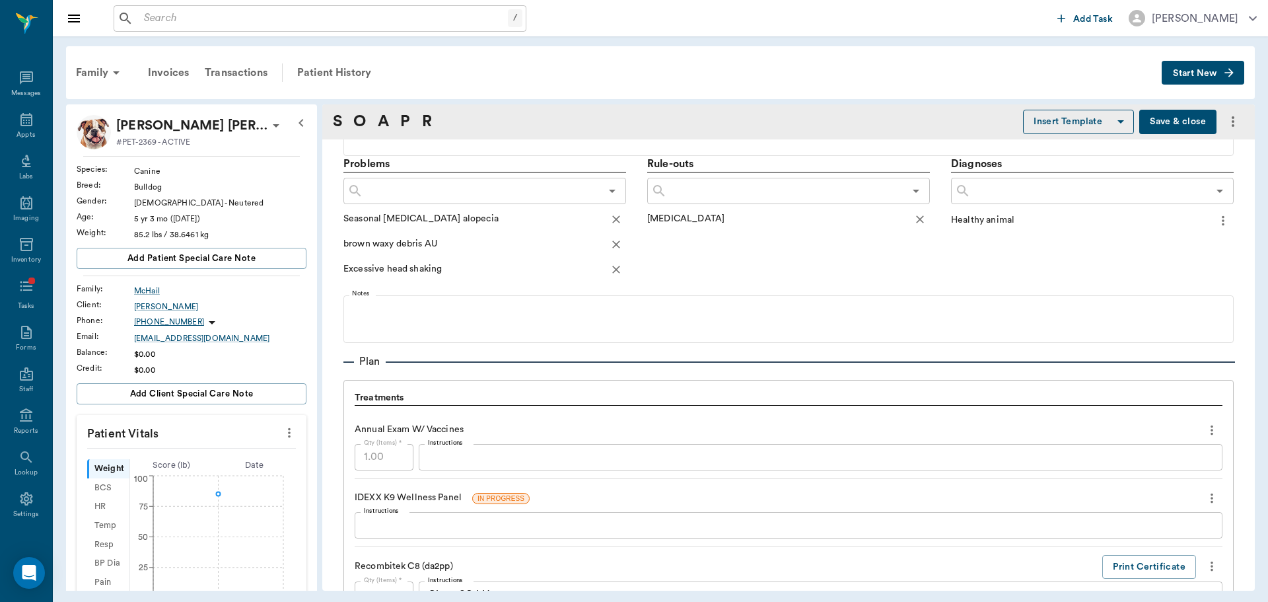
click at [1216, 227] on icon "more" at bounding box center [1223, 221] width 15 height 16
click at [1189, 266] on span "Delete" at bounding box center [1158, 268] width 111 height 14
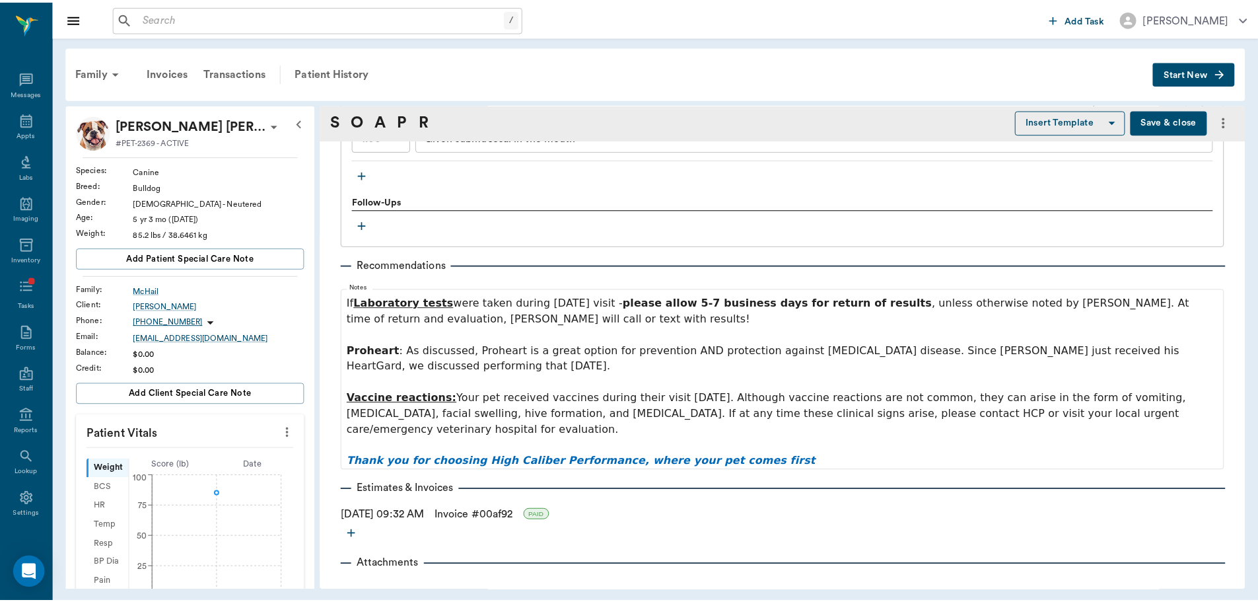
scroll to position [1394, 0]
click at [1167, 118] on button "Save & close" at bounding box center [1178, 122] width 77 height 24
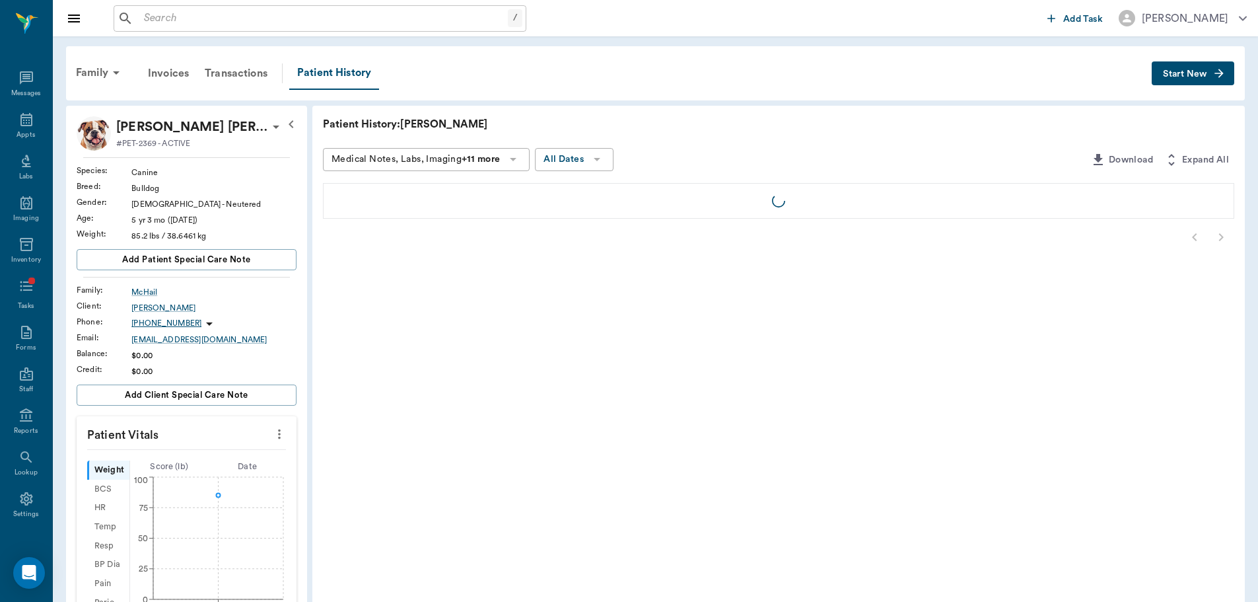
click at [1226, 72] on icon "button" at bounding box center [1219, 73] width 13 height 13
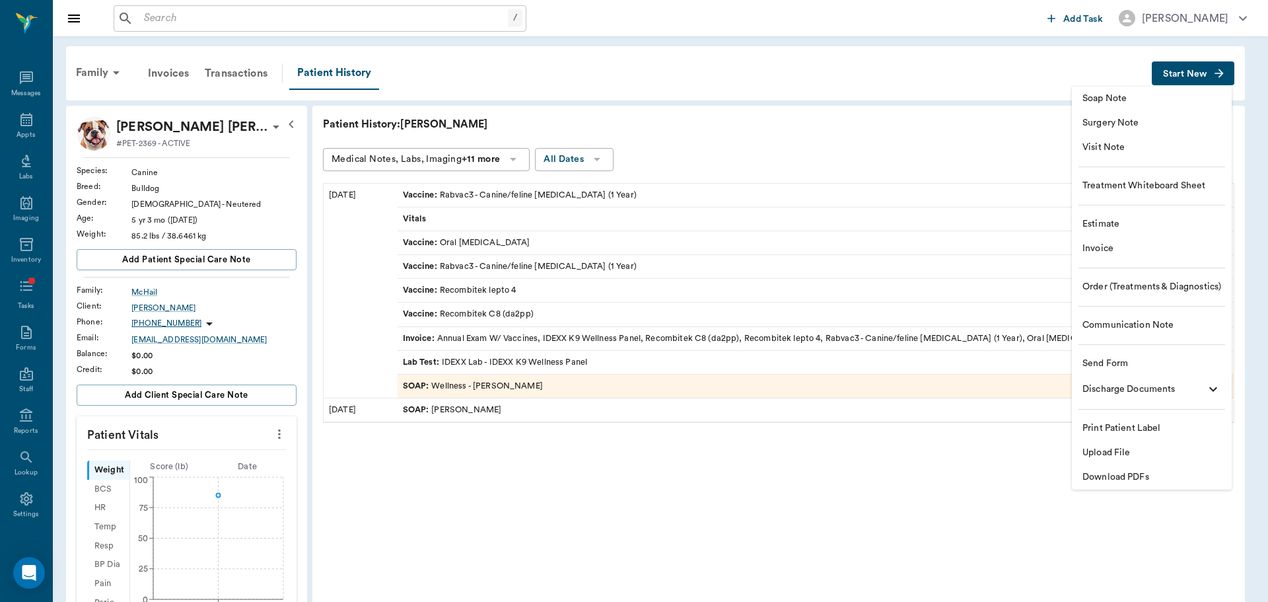
click at [1140, 287] on span "Order (Treatments & Diagnostics)" at bounding box center [1152, 287] width 139 height 14
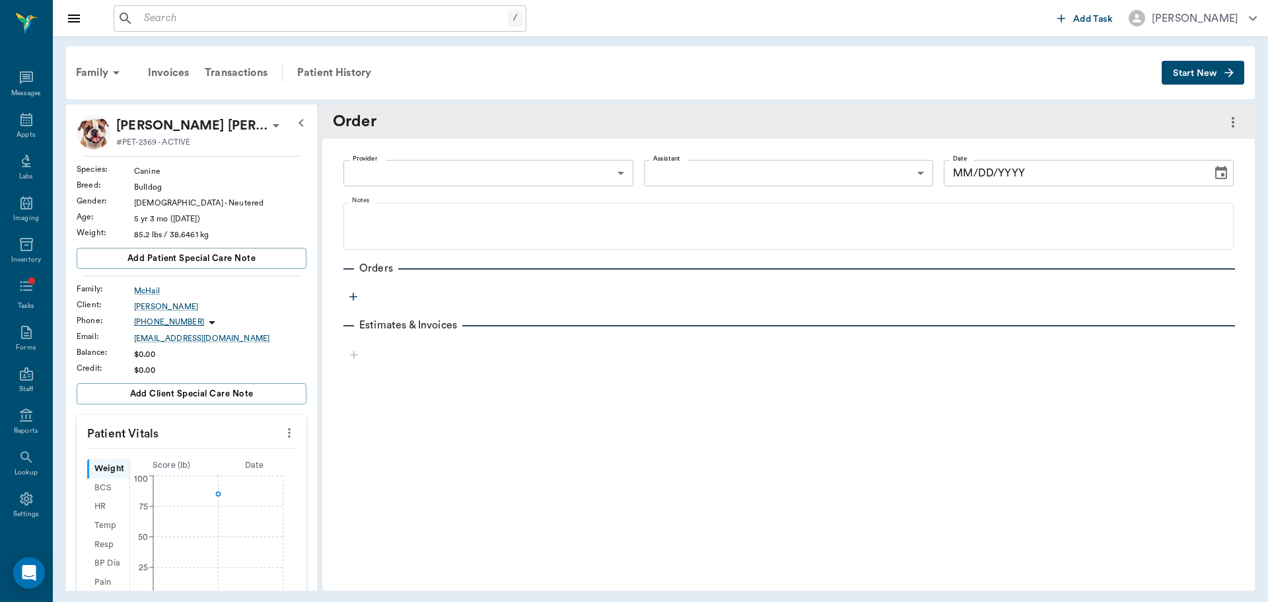
type input "[DATE]"
click at [453, 170] on body "/ ​ Add Task [PERSON_NAME] Nectar Messages Appts Labs Imaging Inventory Tasks F…" at bounding box center [634, 301] width 1268 height 602
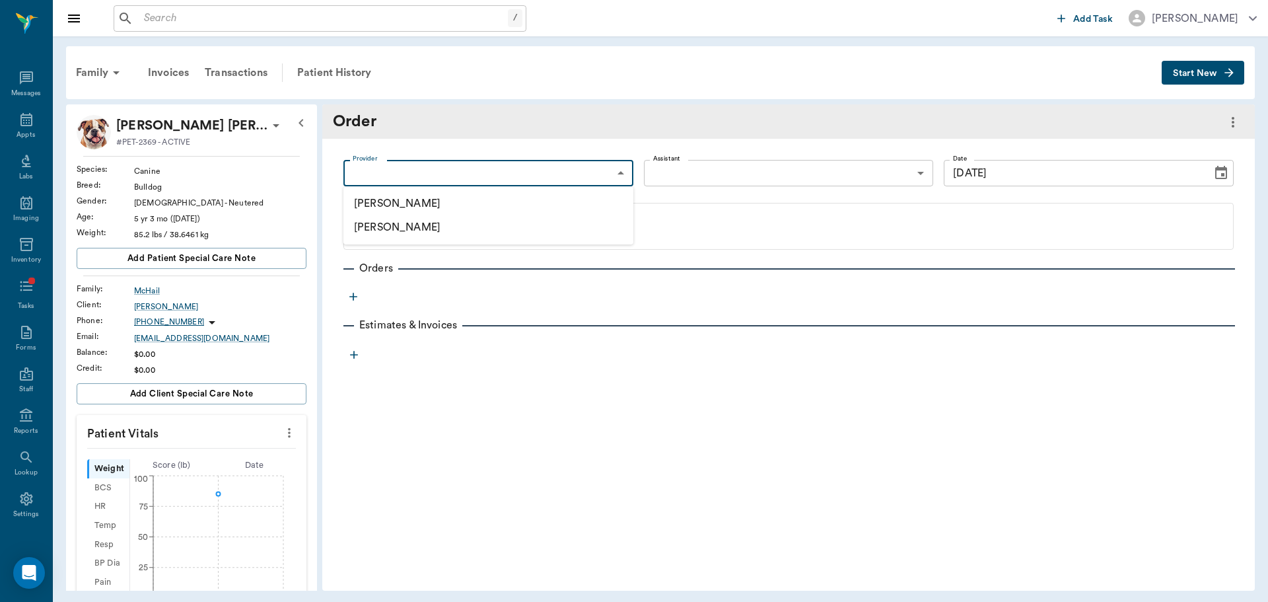
click at [465, 207] on li "[PERSON_NAME]" at bounding box center [489, 204] width 290 height 24
type input "649b3e03b5bc7e03f9326794"
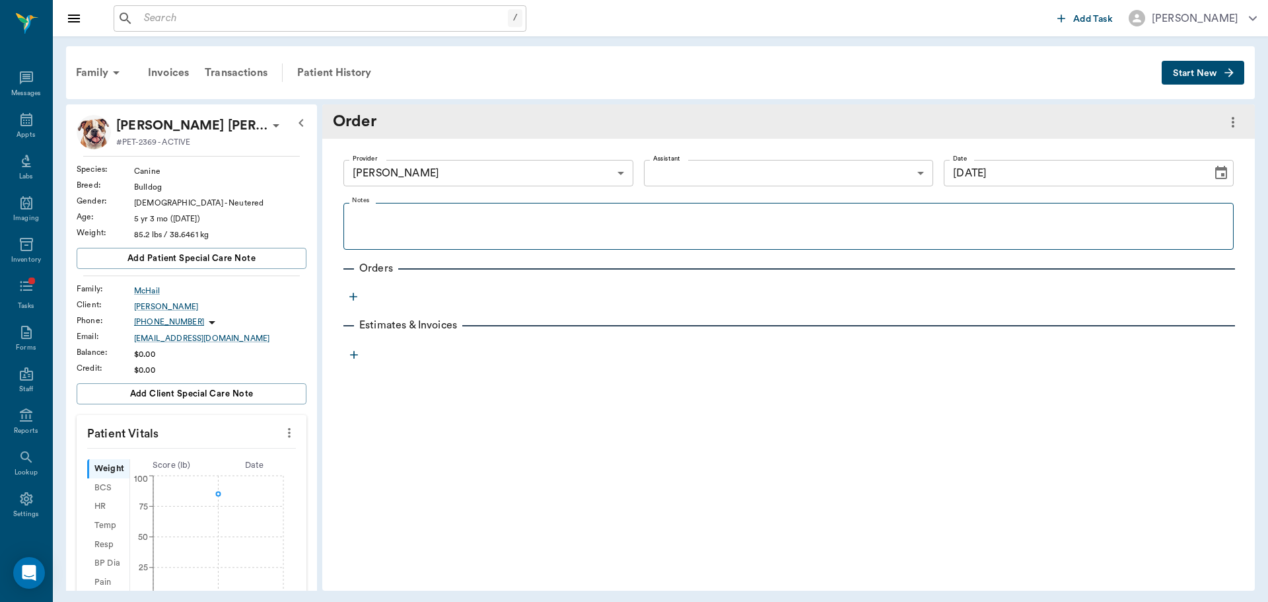
click at [754, 246] on fieldset "Notes" at bounding box center [789, 223] width 891 height 53
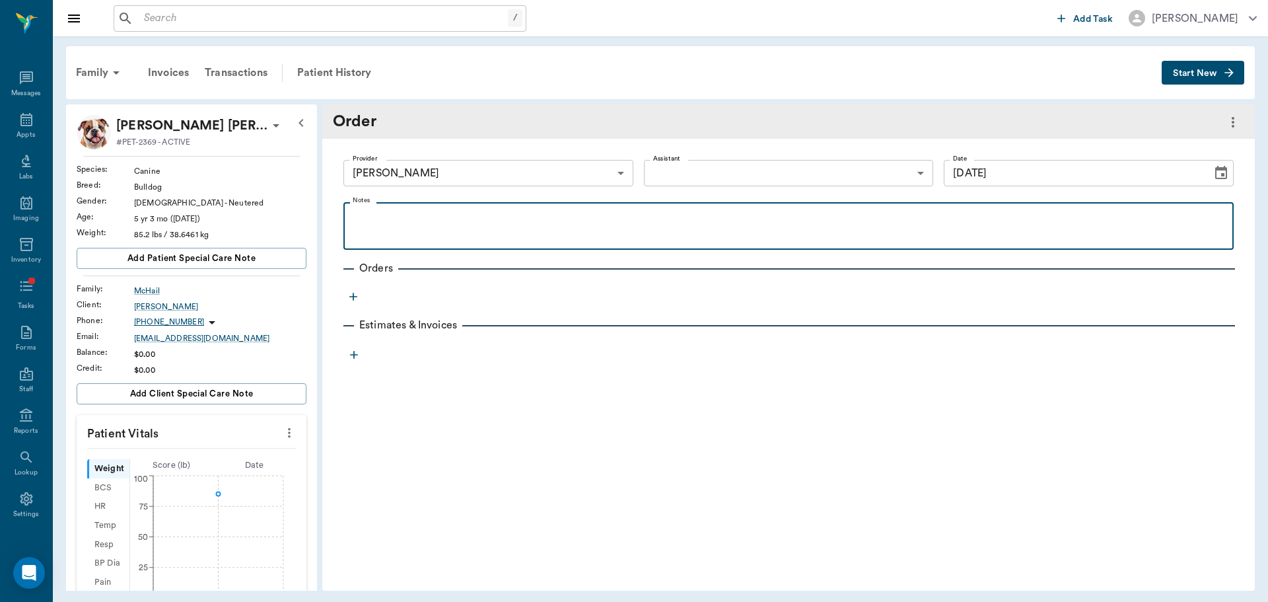
click at [760, 235] on div at bounding box center [788, 225] width 877 height 33
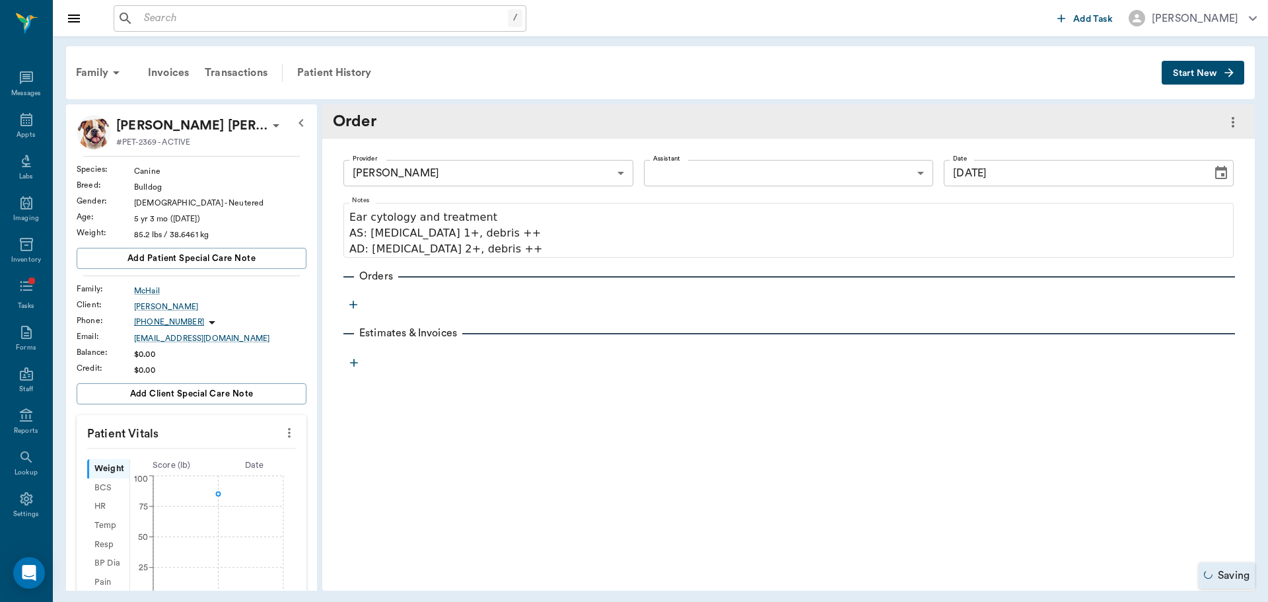
click at [354, 300] on icon "button" at bounding box center [353, 304] width 13 height 13
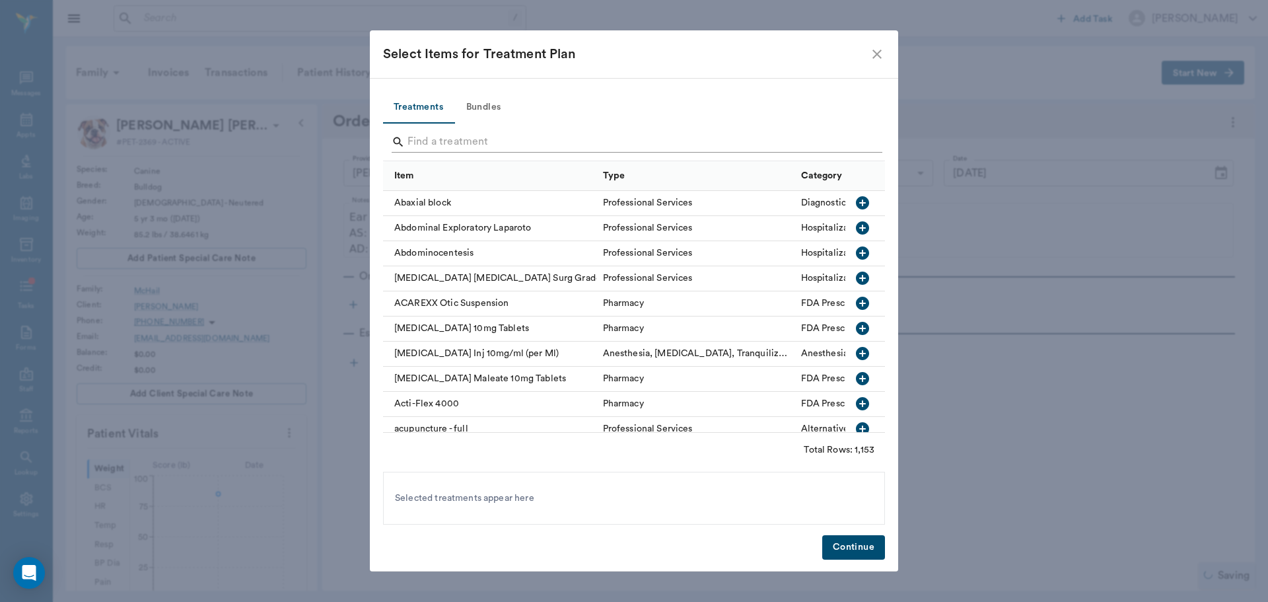
click at [432, 147] on input "Search" at bounding box center [635, 141] width 455 height 21
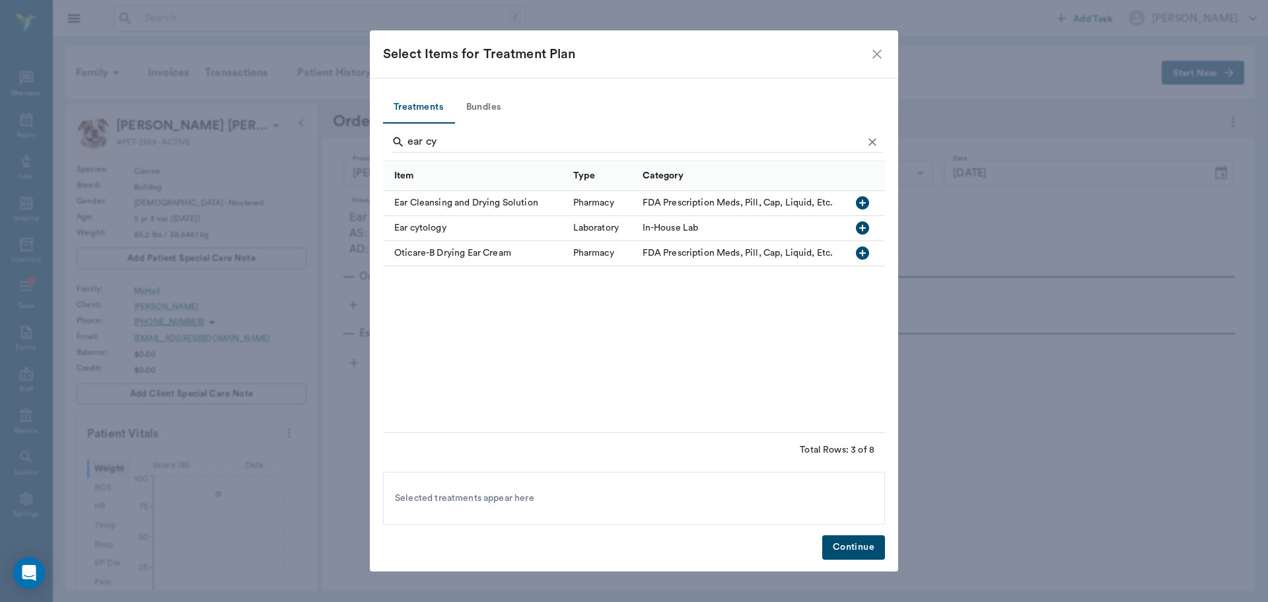
click at [429, 228] on div "Ear cytology" at bounding box center [475, 228] width 184 height 25
click at [443, 143] on input "ear cy" at bounding box center [635, 141] width 455 height 21
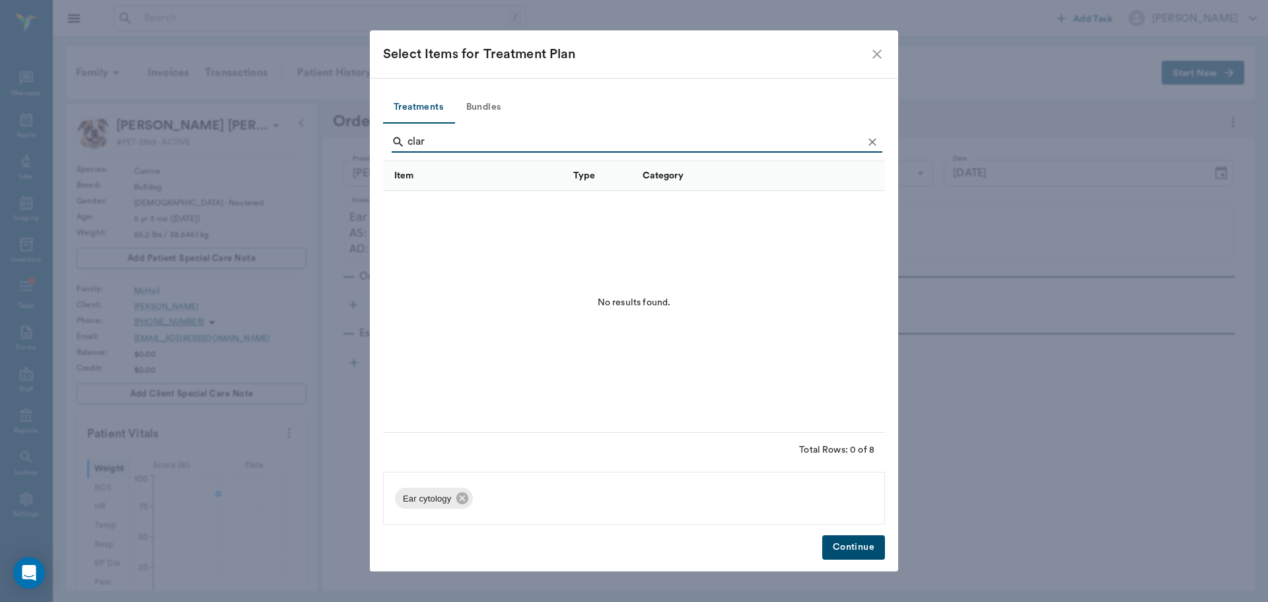
type input "claro"
drag, startPoint x: 445, startPoint y: 133, endPoint x: 401, endPoint y: 144, distance: 44.9
click at [401, 144] on div "claro" at bounding box center [637, 141] width 491 height 21
type input "a"
type input "o"
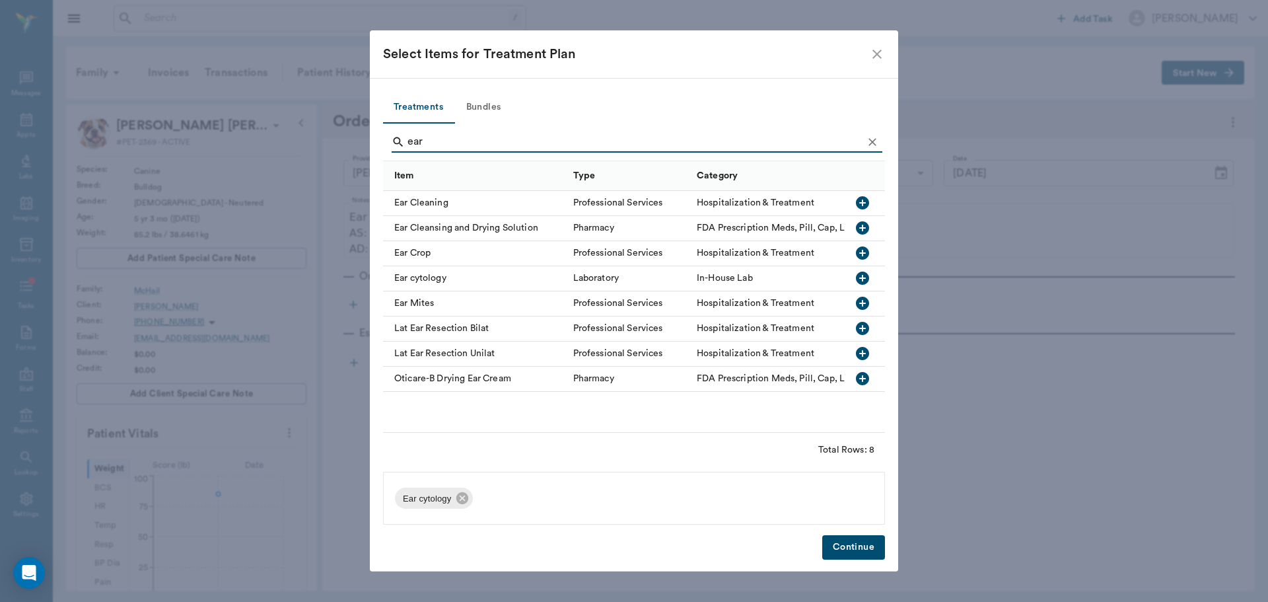
type input "ear"
click at [883, 56] on icon "close" at bounding box center [877, 54] width 16 height 16
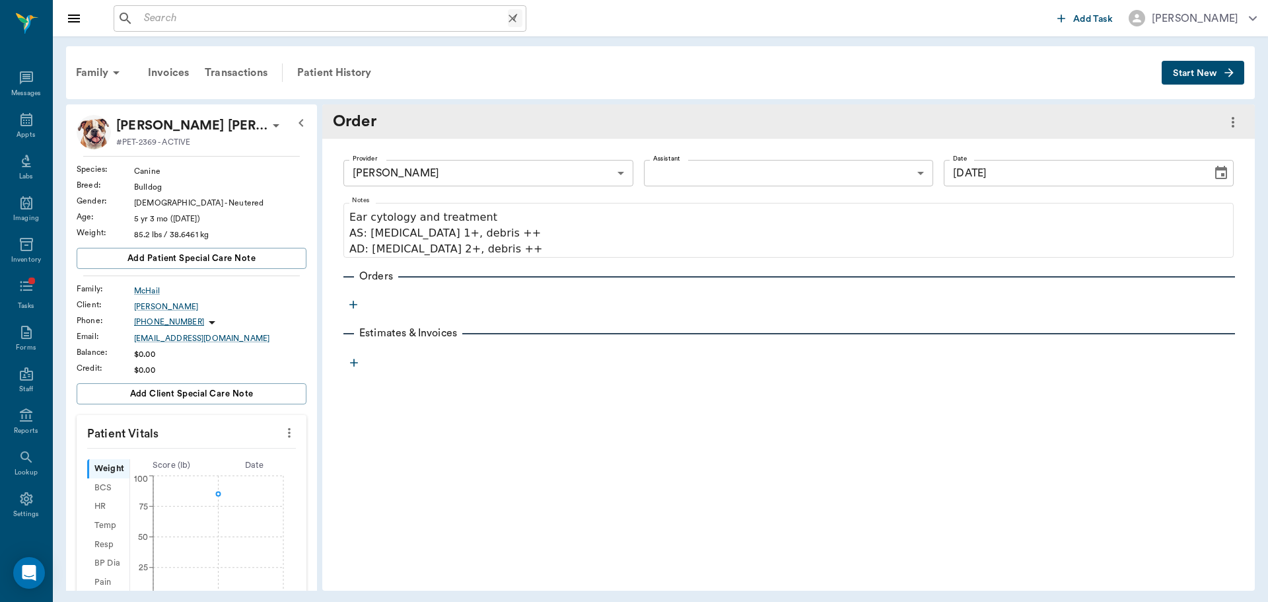
click at [359, 17] on input "text" at bounding box center [323, 18] width 369 height 18
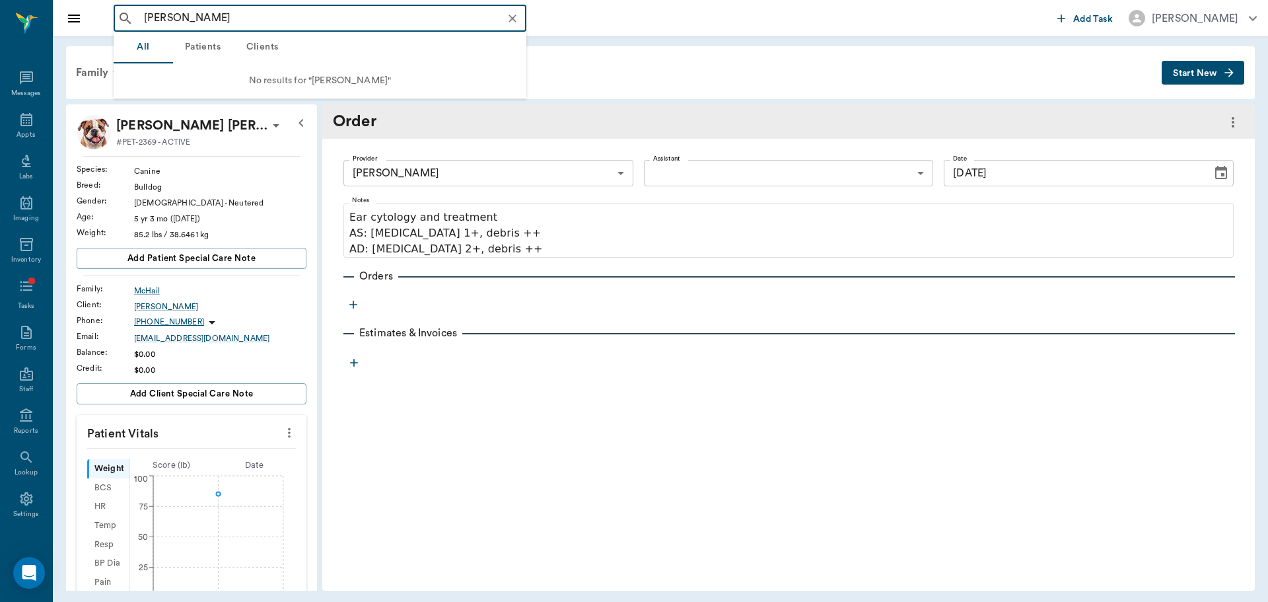
drag, startPoint x: 218, startPoint y: 16, endPoint x: 87, endPoint y: 15, distance: 131.5
click at [87, 15] on div "[PERSON_NAME] ​ Add Task [PERSON_NAME]" at bounding box center [661, 18] width 1216 height 36
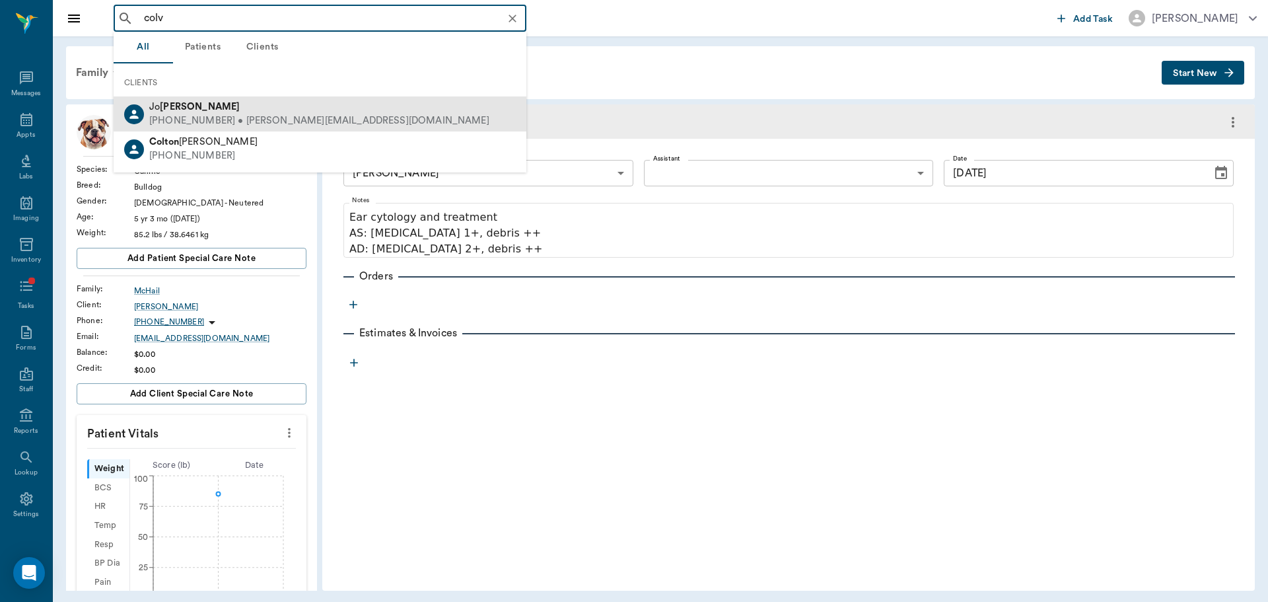
click at [181, 111] on b "[PERSON_NAME]" at bounding box center [200, 107] width 80 height 10
type input "colv"
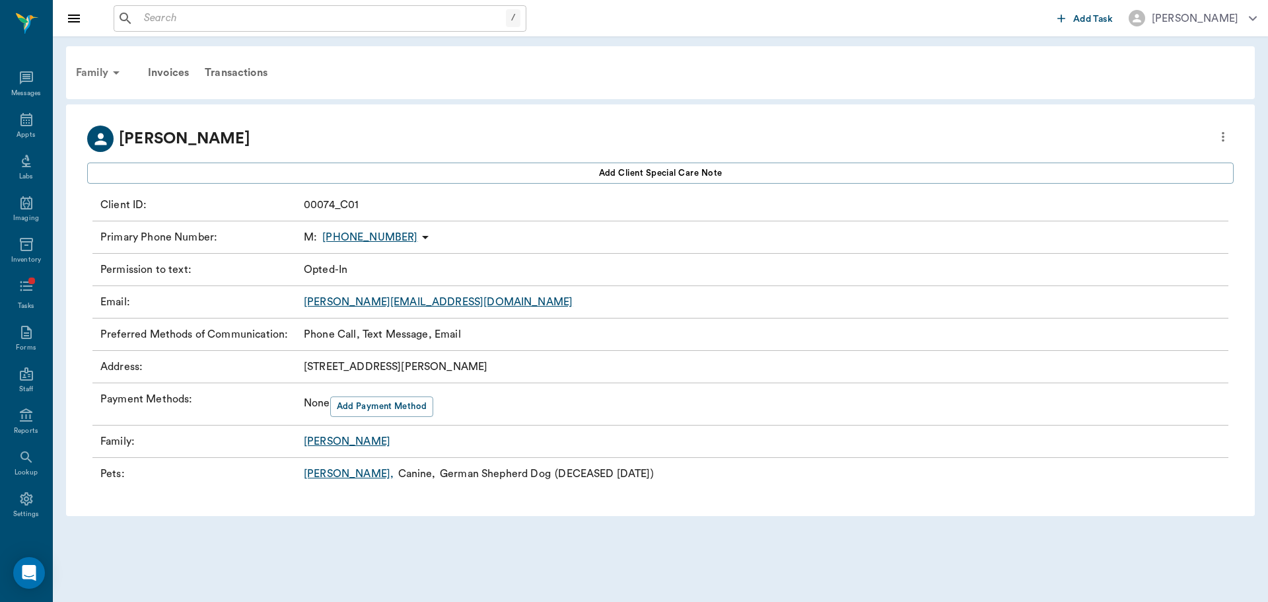
click at [106, 66] on div "Family" at bounding box center [100, 73] width 64 height 32
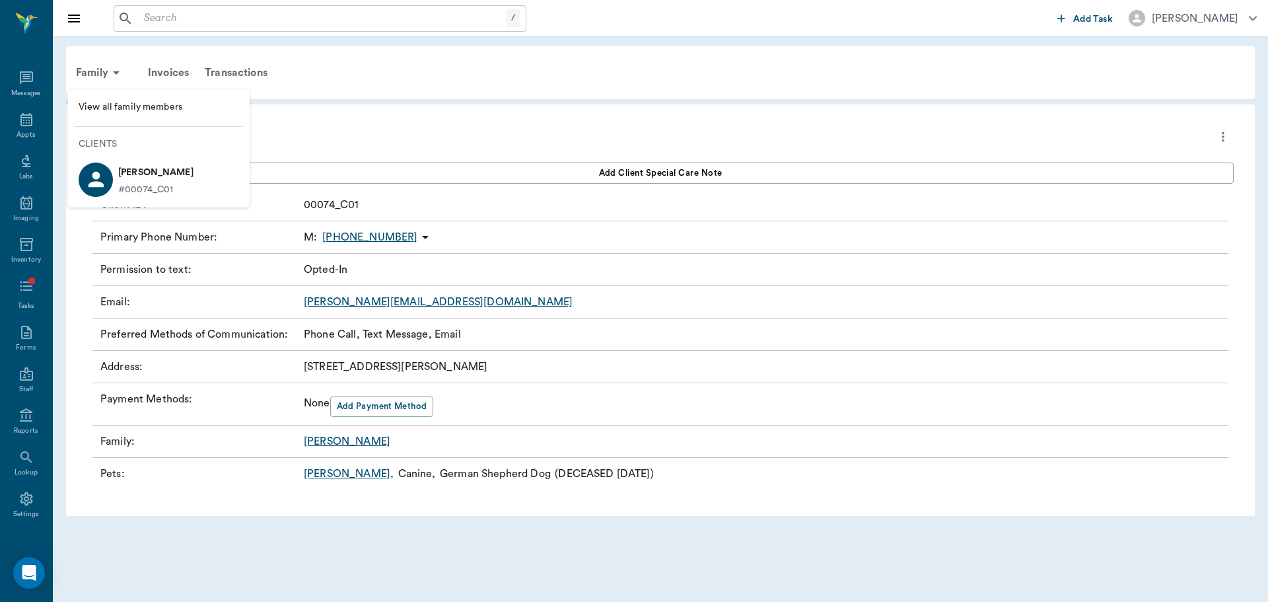
click at [127, 108] on span "View all family members" at bounding box center [159, 107] width 161 height 14
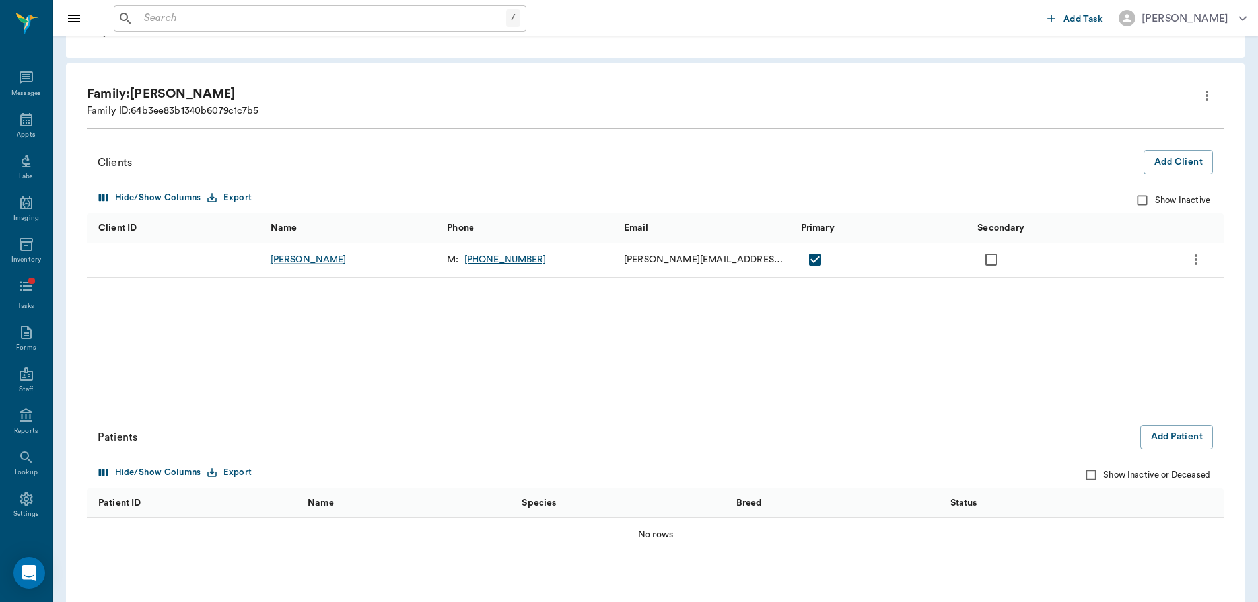
scroll to position [143, 0]
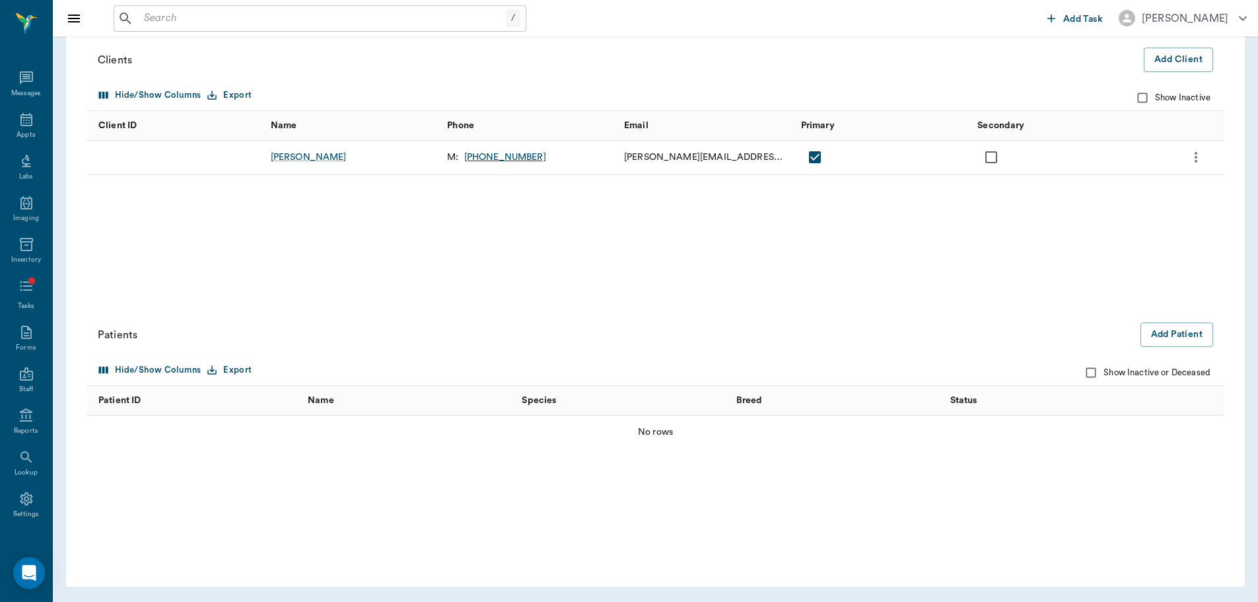
click at [1114, 373] on label "Show Inactive or Deceased" at bounding box center [1145, 372] width 132 height 25
click at [1104, 373] on input "Show Inactive or Deceased" at bounding box center [1091, 372] width 25 height 25
checkbox input "true"
click at [314, 431] on div "[PERSON_NAME]" at bounding box center [344, 431] width 76 height 13
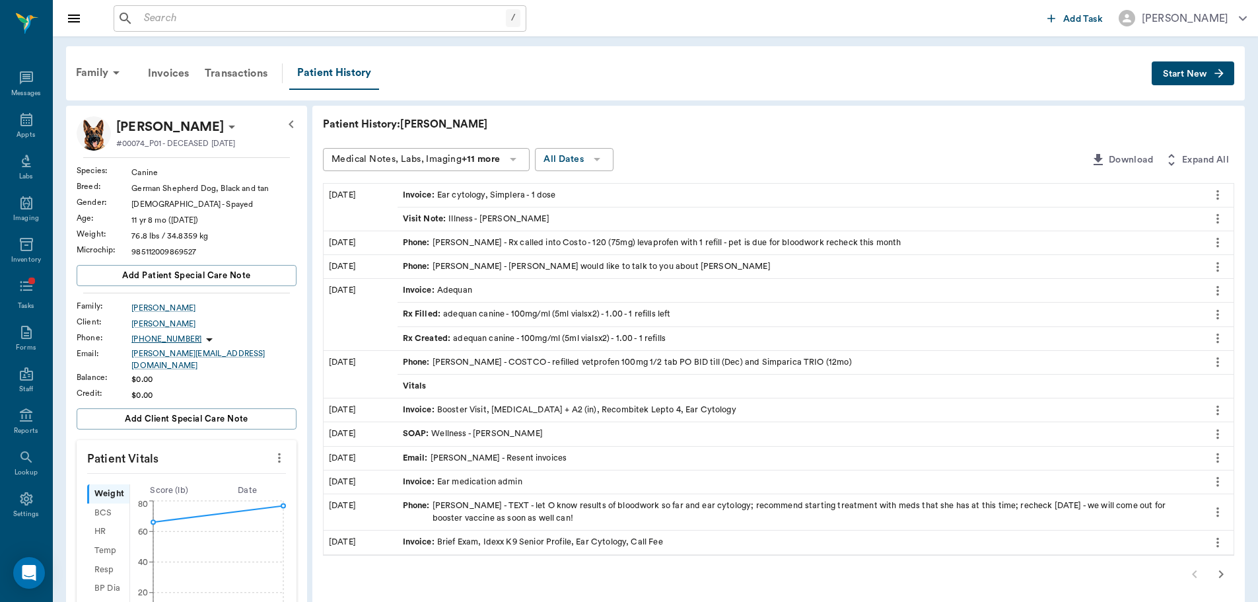
click at [503, 478] on div "Invoice : Ear medication admin" at bounding box center [463, 482] width 120 height 13
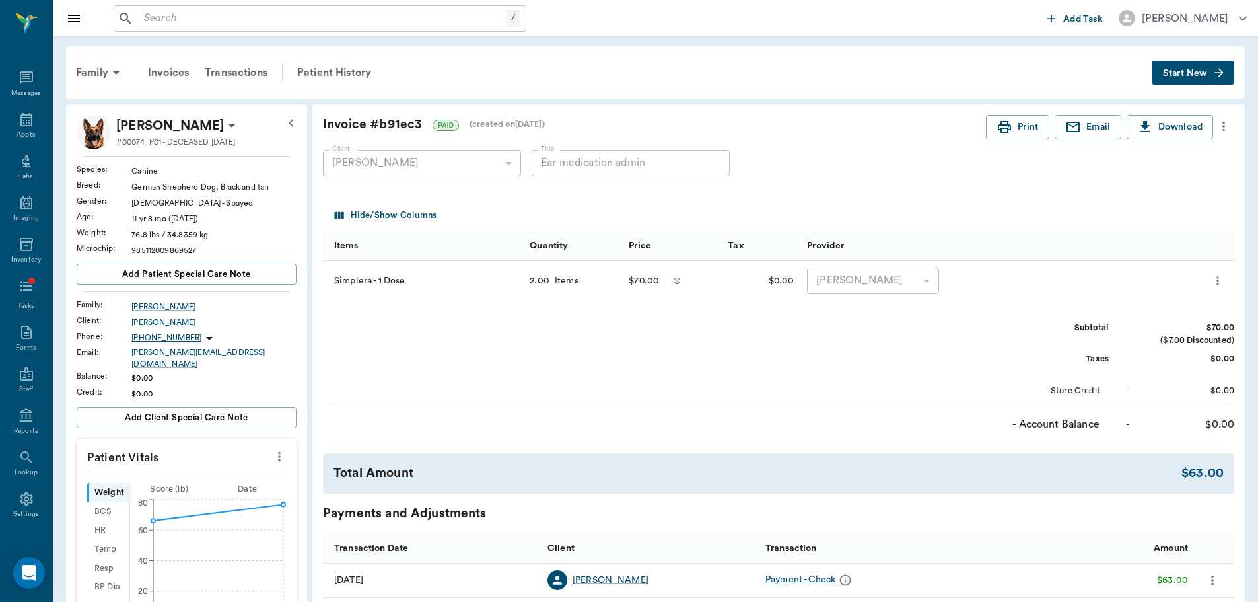
click at [246, 25] on input "text" at bounding box center [322, 18] width 367 height 18
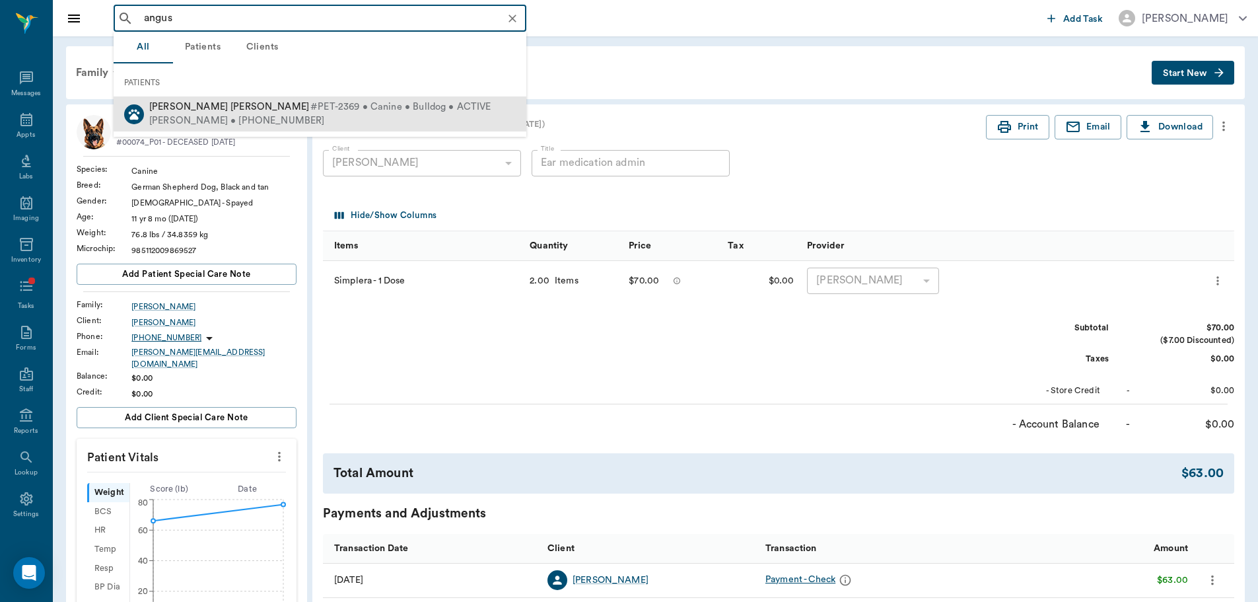
click at [317, 118] on div "[PERSON_NAME] • [PHONE_NUMBER]" at bounding box center [320, 121] width 342 height 14
type input "angus"
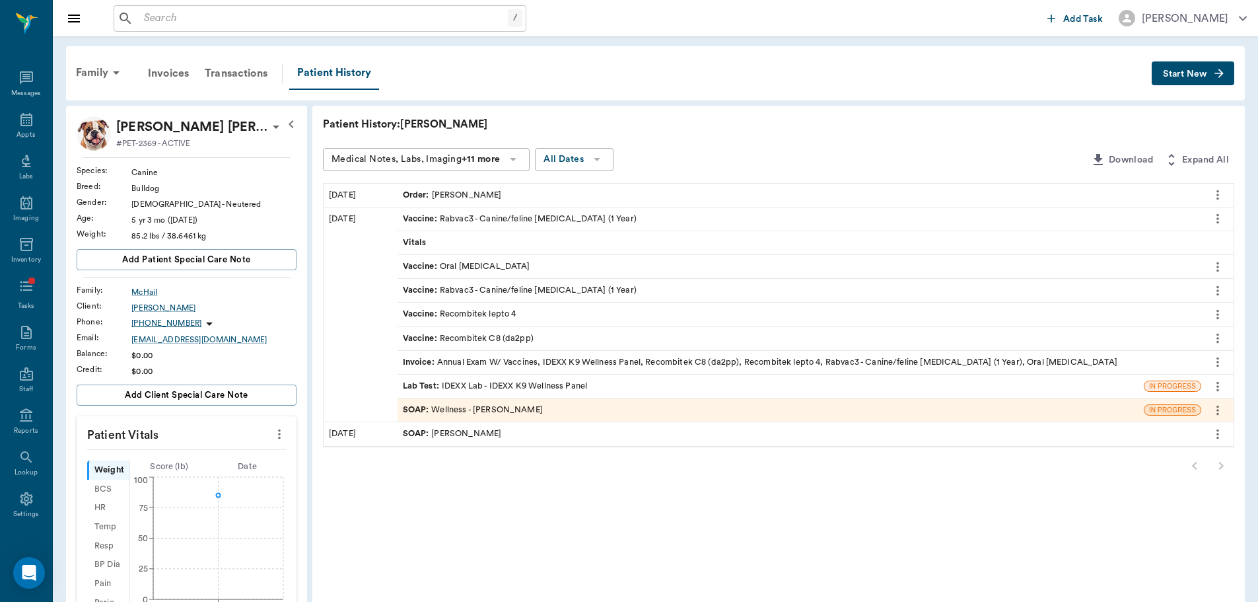
click at [481, 198] on div "Order : [PERSON_NAME]" at bounding box center [452, 195] width 99 height 13
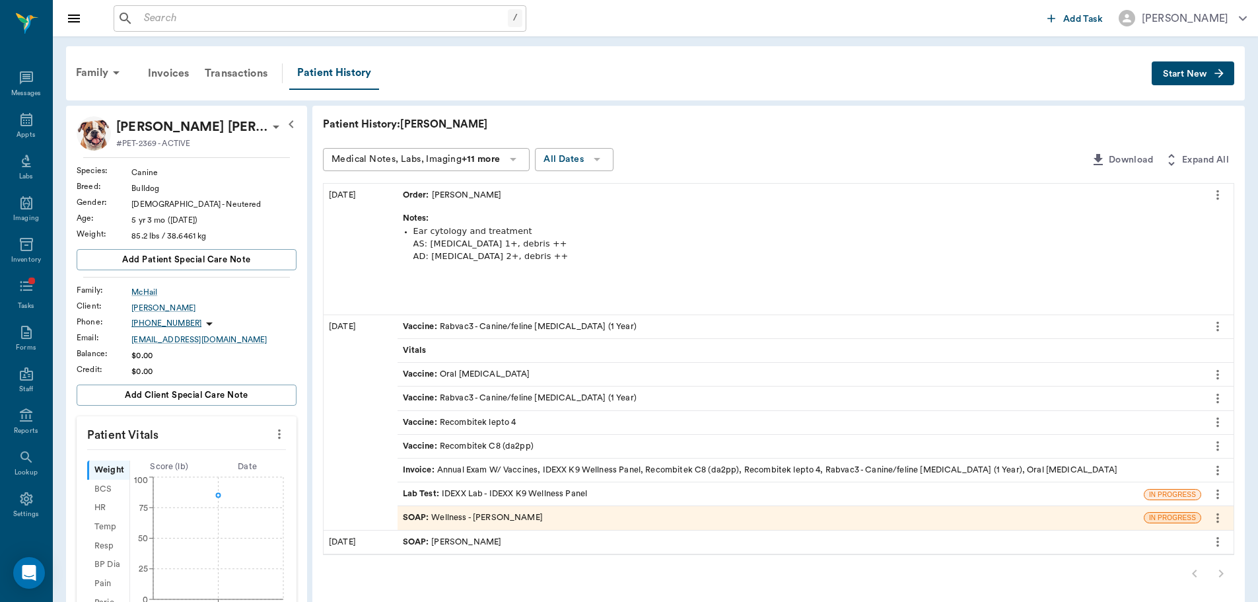
click at [1218, 202] on icon "more" at bounding box center [1218, 195] width 15 height 16
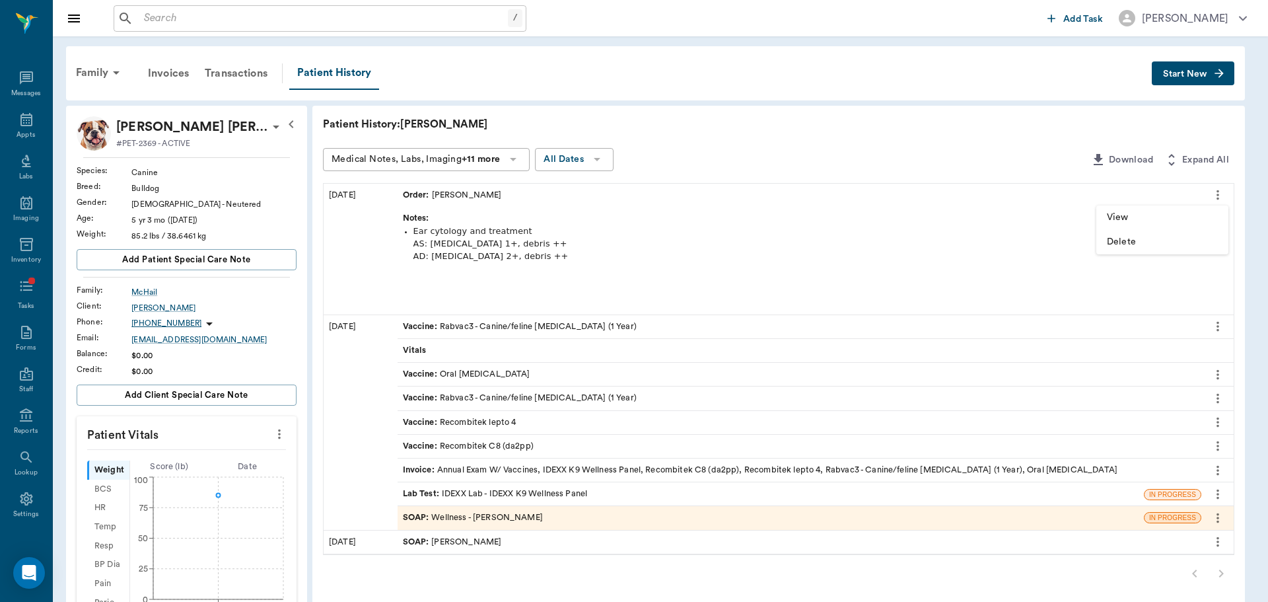
click at [1184, 221] on span "View" at bounding box center [1162, 218] width 111 height 14
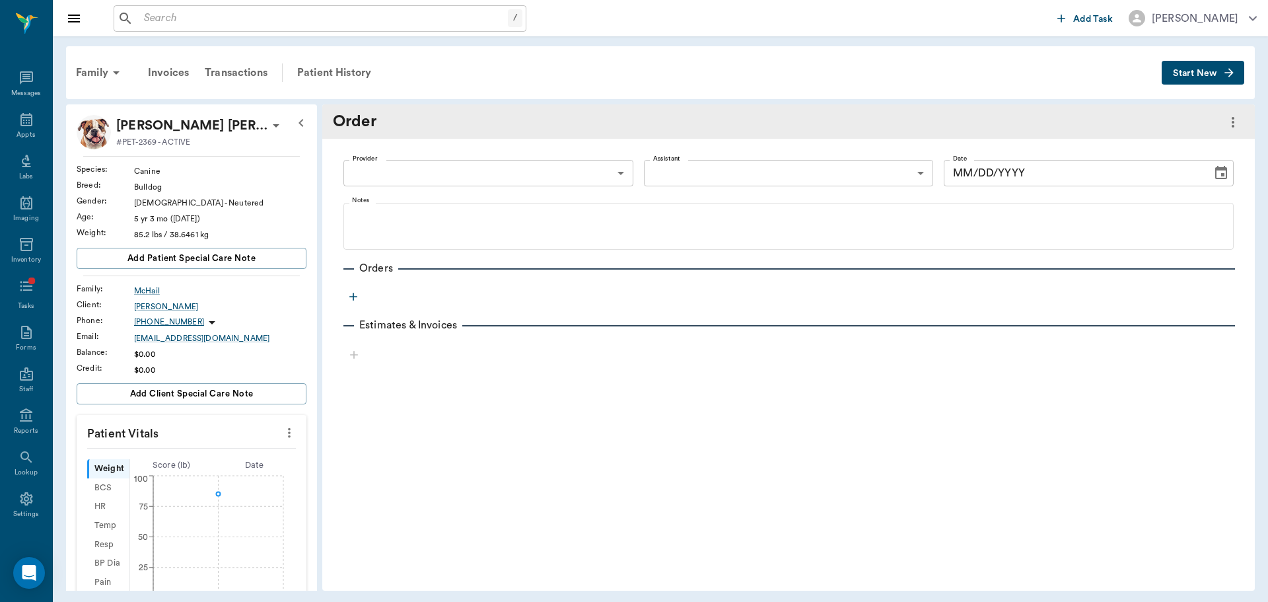
type input "649b3e03b5bc7e03f9326794"
type input "[DATE]"
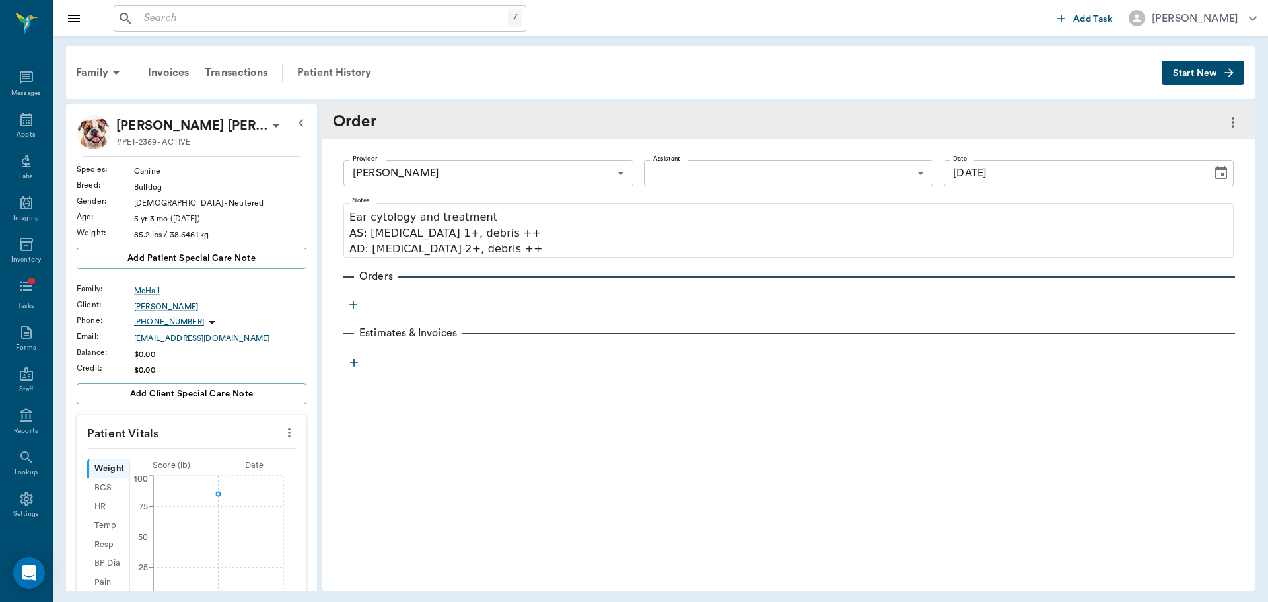
click at [352, 303] on icon "button" at bounding box center [353, 304] width 13 height 13
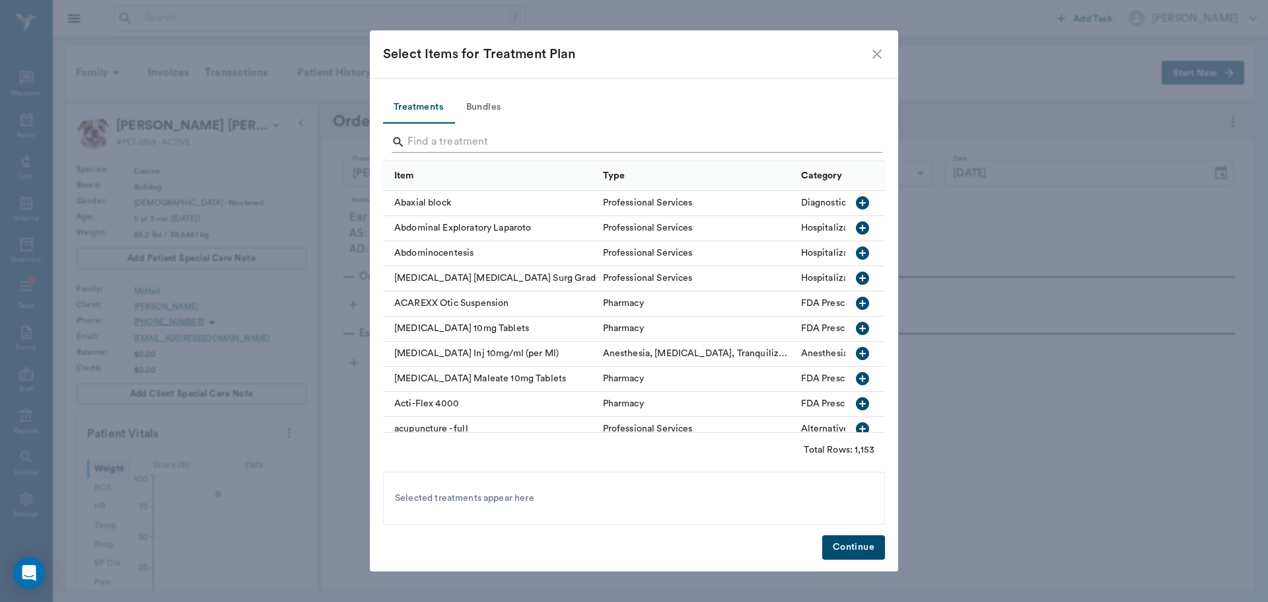
click at [428, 145] on input "Search" at bounding box center [635, 141] width 455 height 21
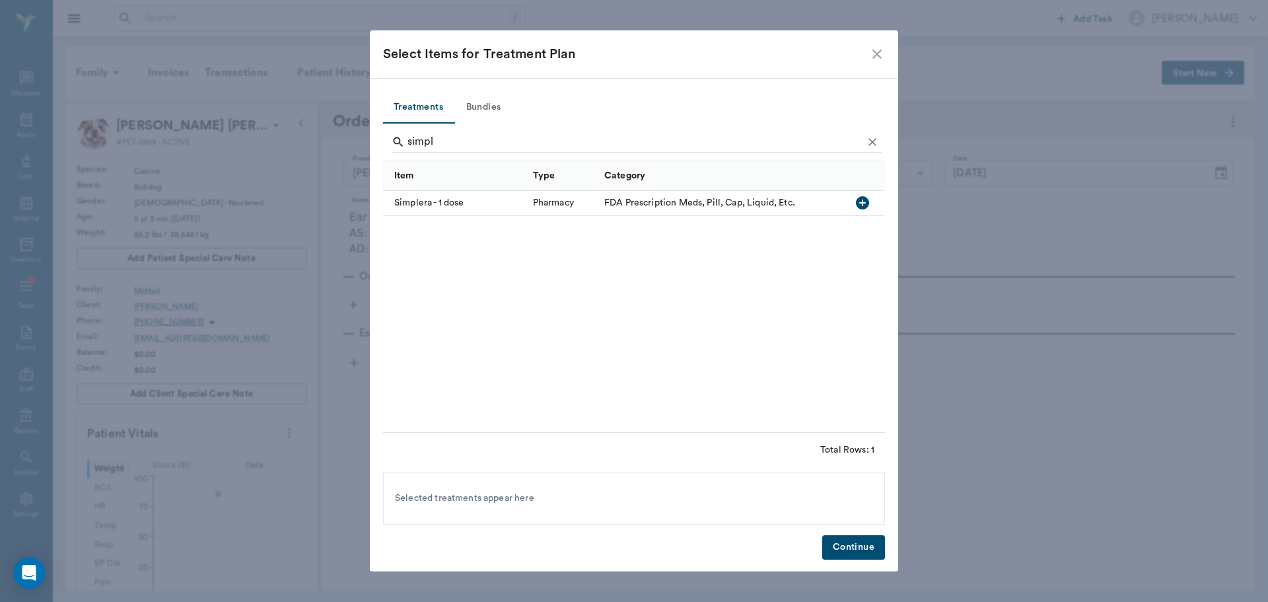
click at [435, 203] on div "Simplera - 1 dose" at bounding box center [454, 203] width 143 height 25
click at [437, 140] on input "simpl" at bounding box center [635, 141] width 455 height 21
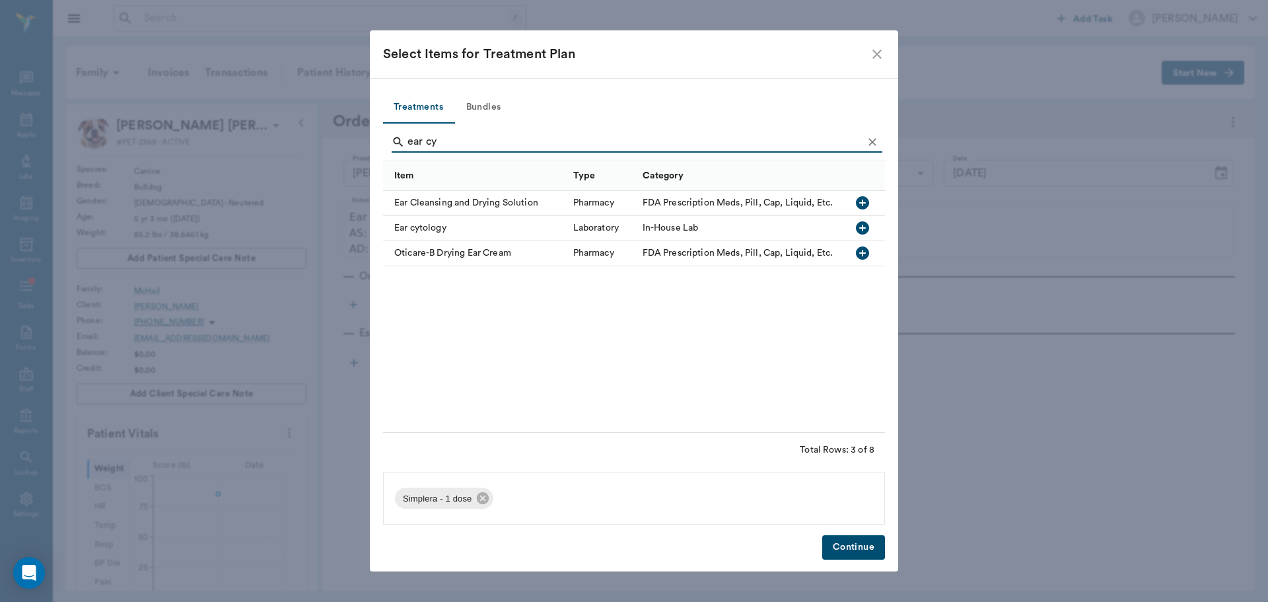
type input "ear cy"
click at [438, 227] on div "Ear cytology" at bounding box center [475, 228] width 184 height 25
click at [862, 548] on button "Continue" at bounding box center [853, 547] width 63 height 24
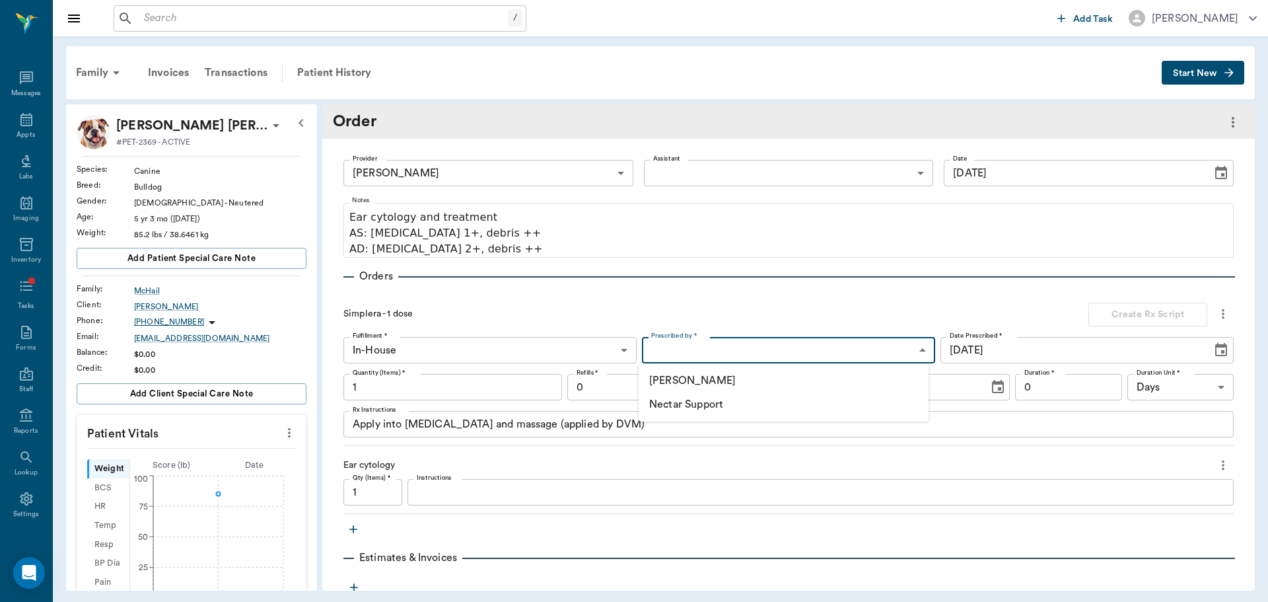
click at [673, 357] on body "/ ​ Add Task [PERSON_NAME] Nectar Messages Appts Labs Imaging Inventory Tasks F…" at bounding box center [634, 301] width 1268 height 602
click at [704, 384] on li "[PERSON_NAME]" at bounding box center [784, 381] width 290 height 24
type input "649b3e03b5bc7e03f9326794"
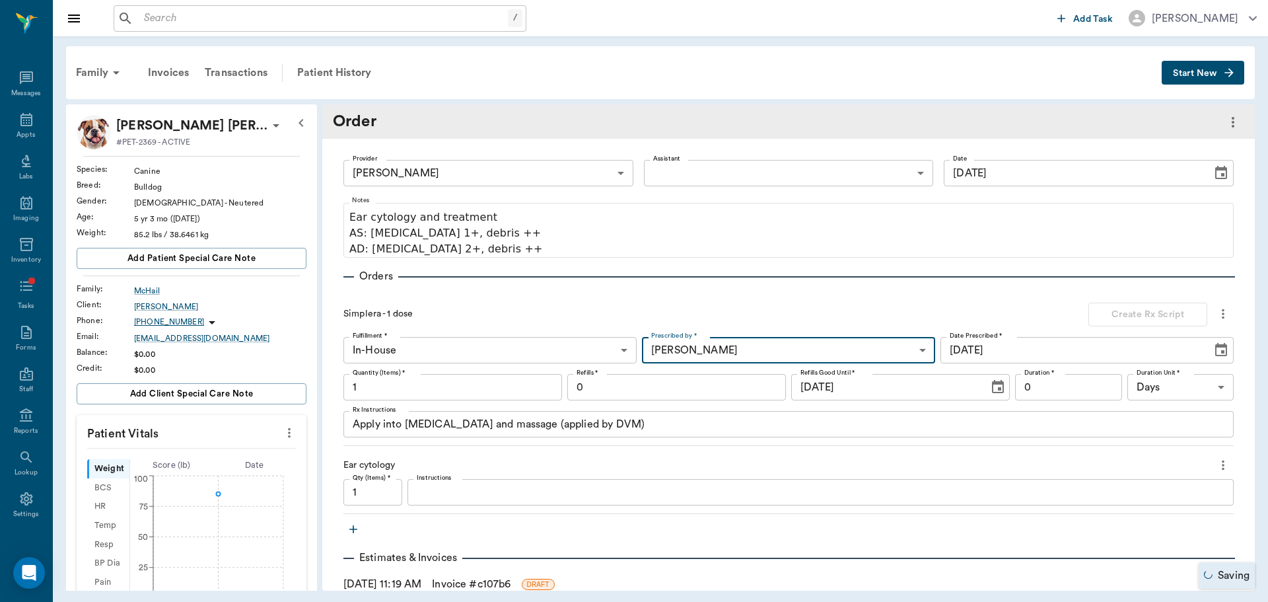
click at [414, 390] on input "1" at bounding box center [453, 387] width 219 height 26
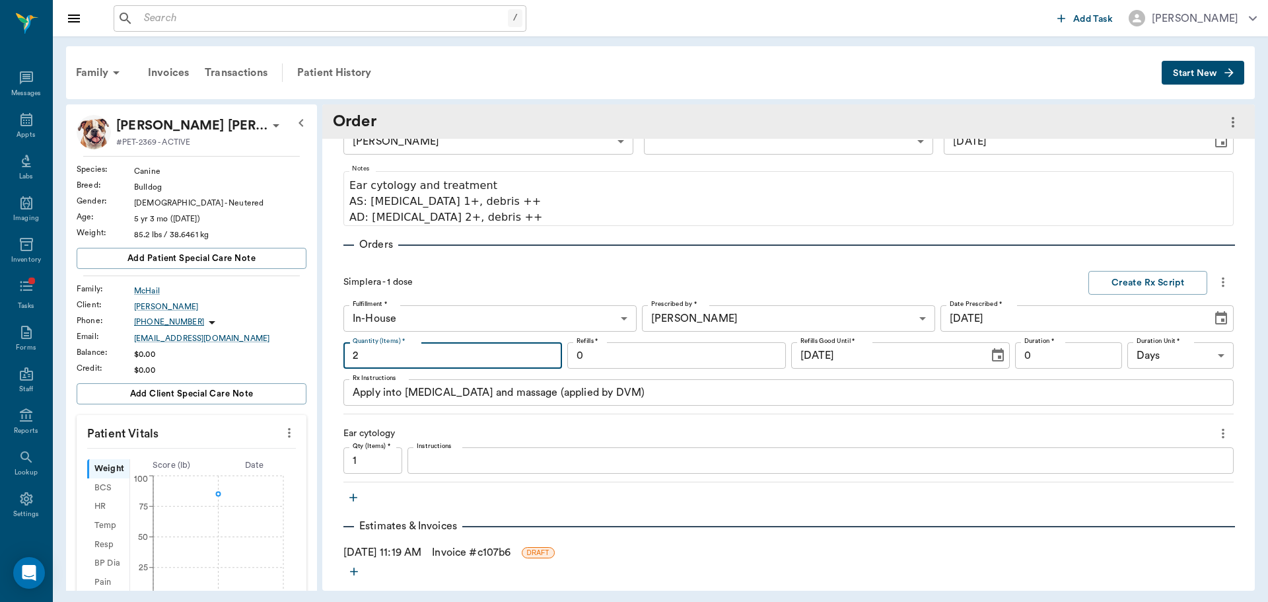
scroll to position [45, 0]
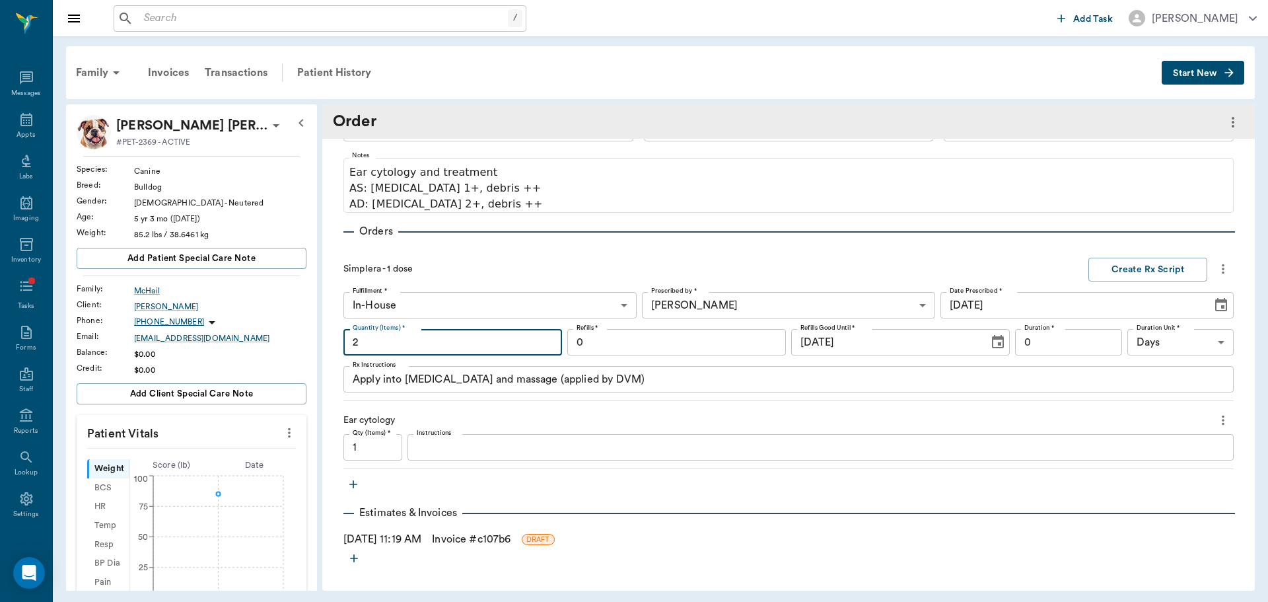
type input "2"
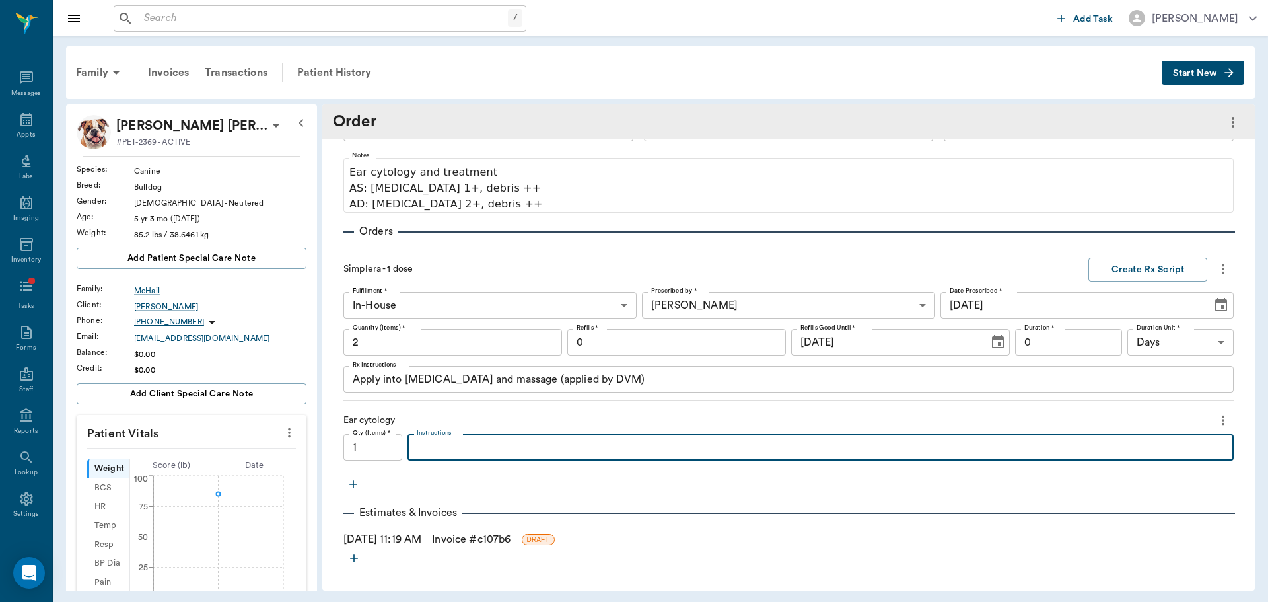
click at [445, 451] on textarea "Instructions" at bounding box center [821, 447] width 808 height 15
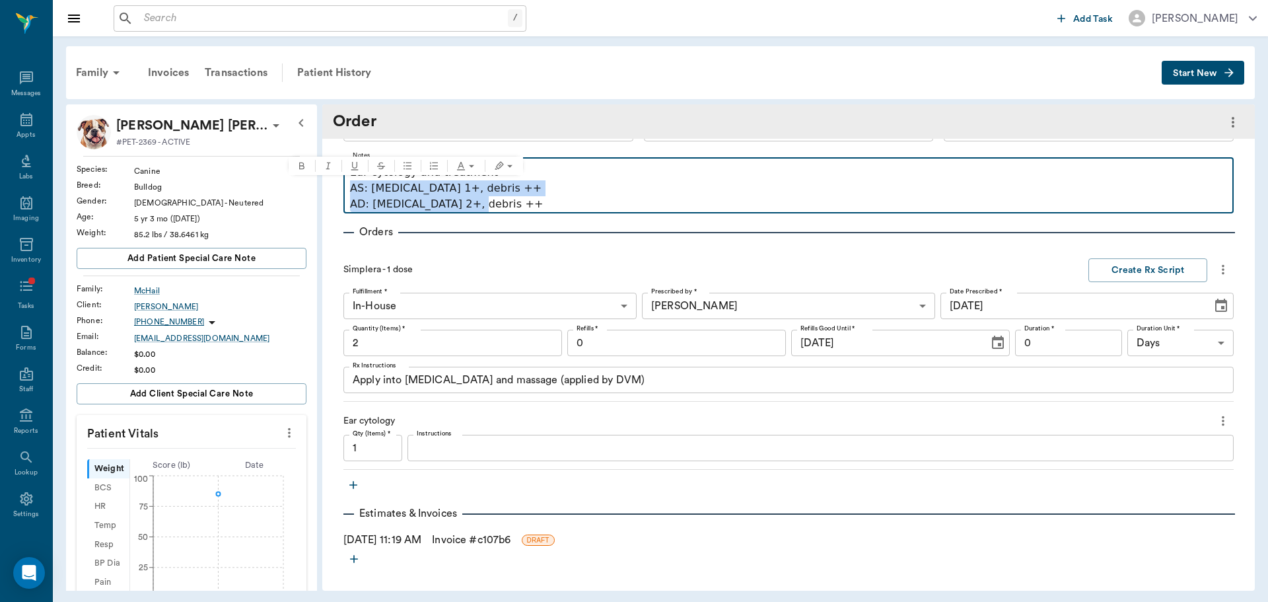
drag, startPoint x: 473, startPoint y: 201, endPoint x: 351, endPoint y: 192, distance: 121.9
click at [351, 192] on div "Ear cytology and treatment AS: [MEDICAL_DATA] 1+, debris ++ AD: [MEDICAL_DATA] …" at bounding box center [788, 188] width 877 height 48
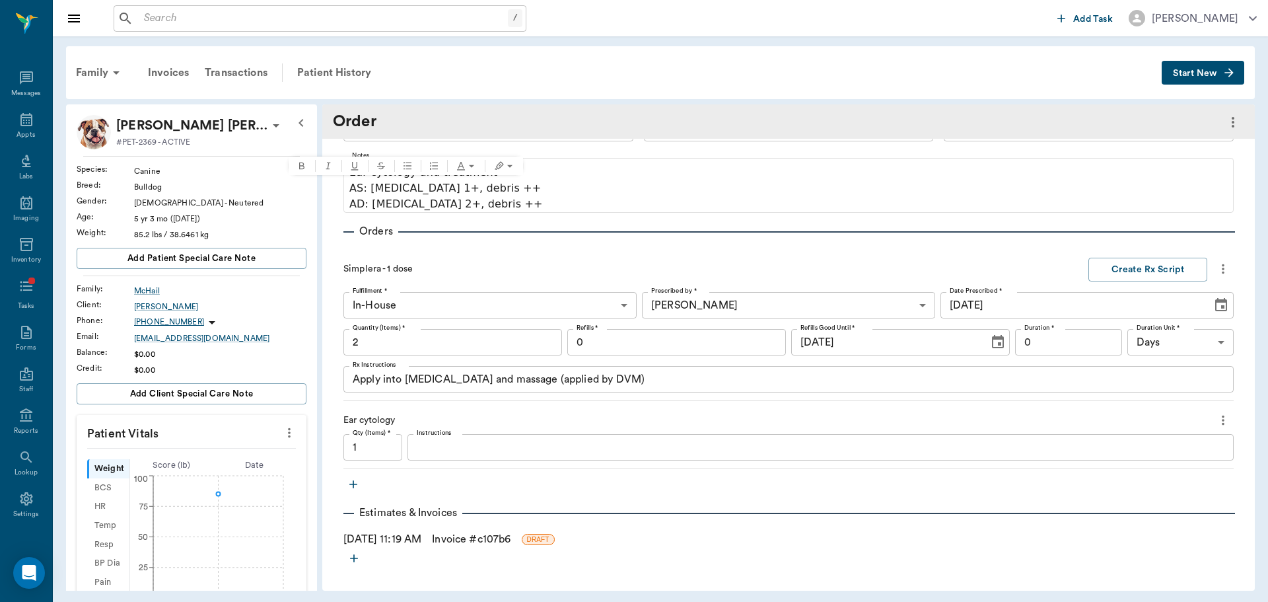
click at [555, 447] on textarea "Instructions" at bounding box center [821, 447] width 808 height 15
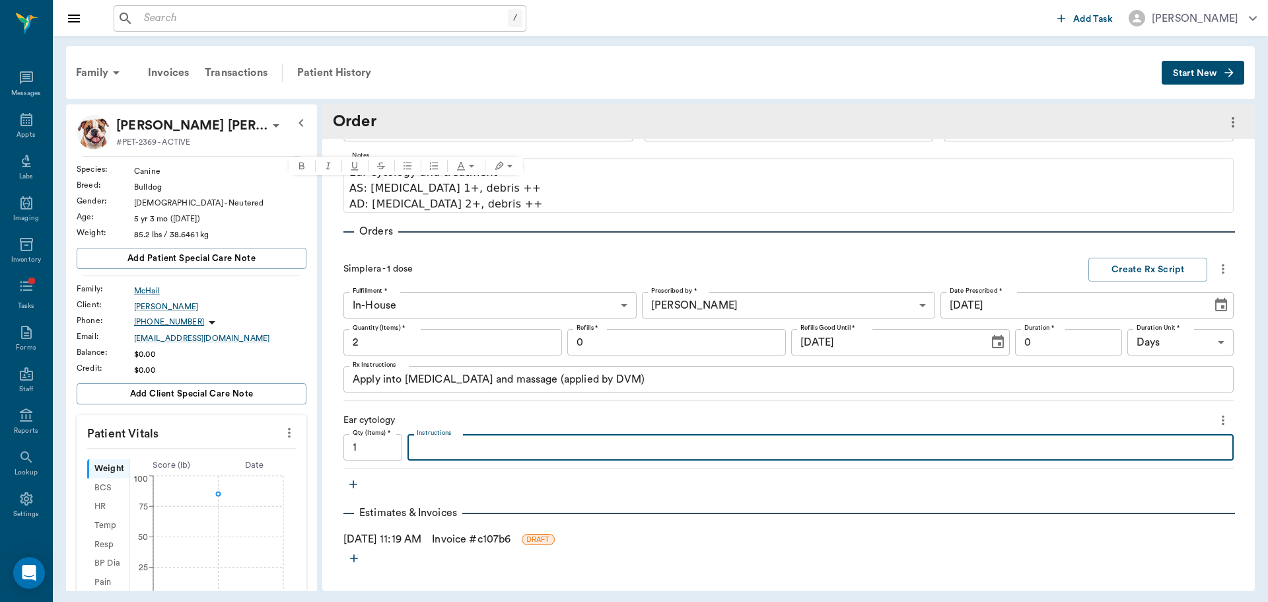
click at [461, 535] on link "Invoice # c107b6" at bounding box center [471, 539] width 79 height 16
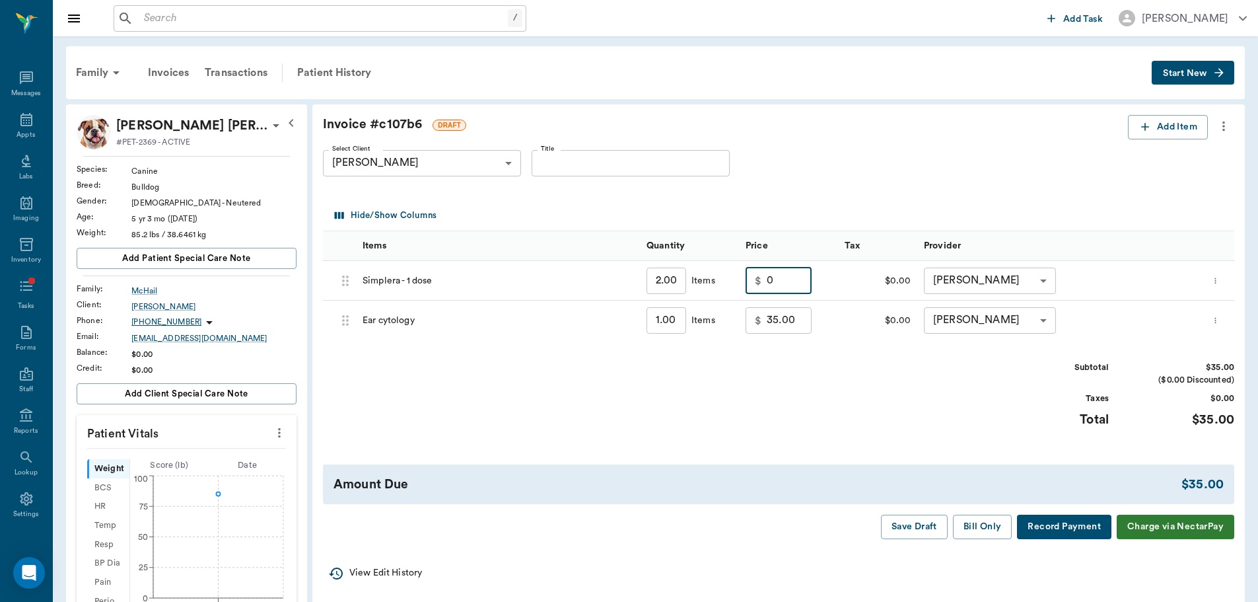
type input "0.00"
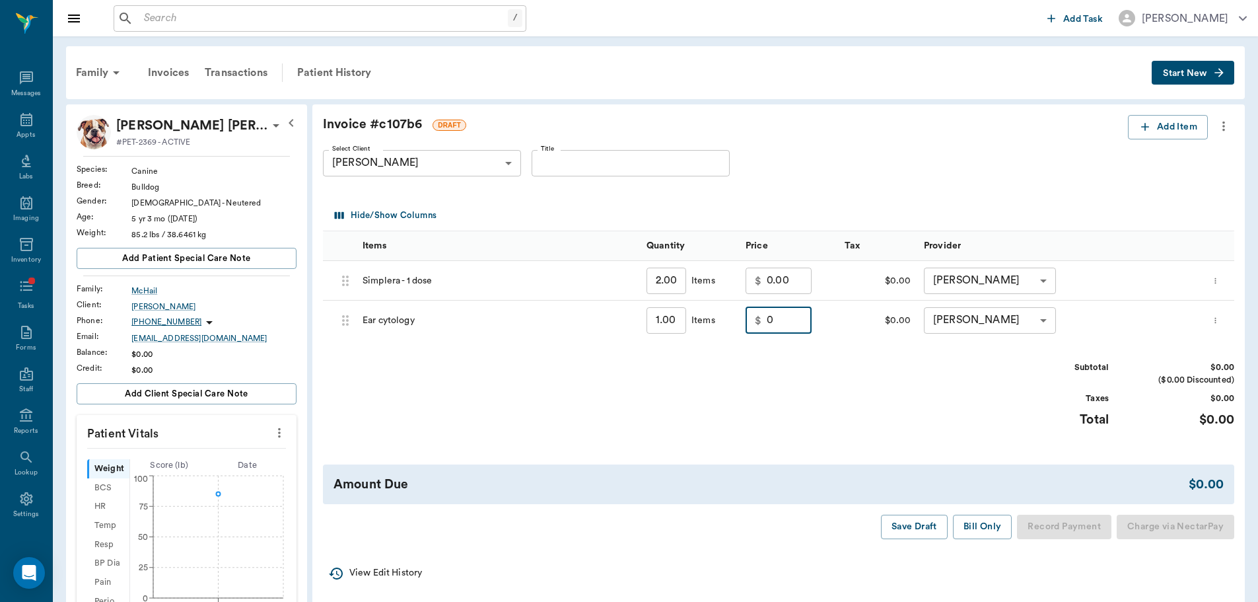
type input "0.00"
click at [896, 382] on div "Subtotal $0.00 ($0.00 Discounted) Taxes $0.00 Total $0.00" at bounding box center [779, 401] width 912 height 81
click at [958, 528] on button "Bill Only" at bounding box center [982, 527] width 59 height 24
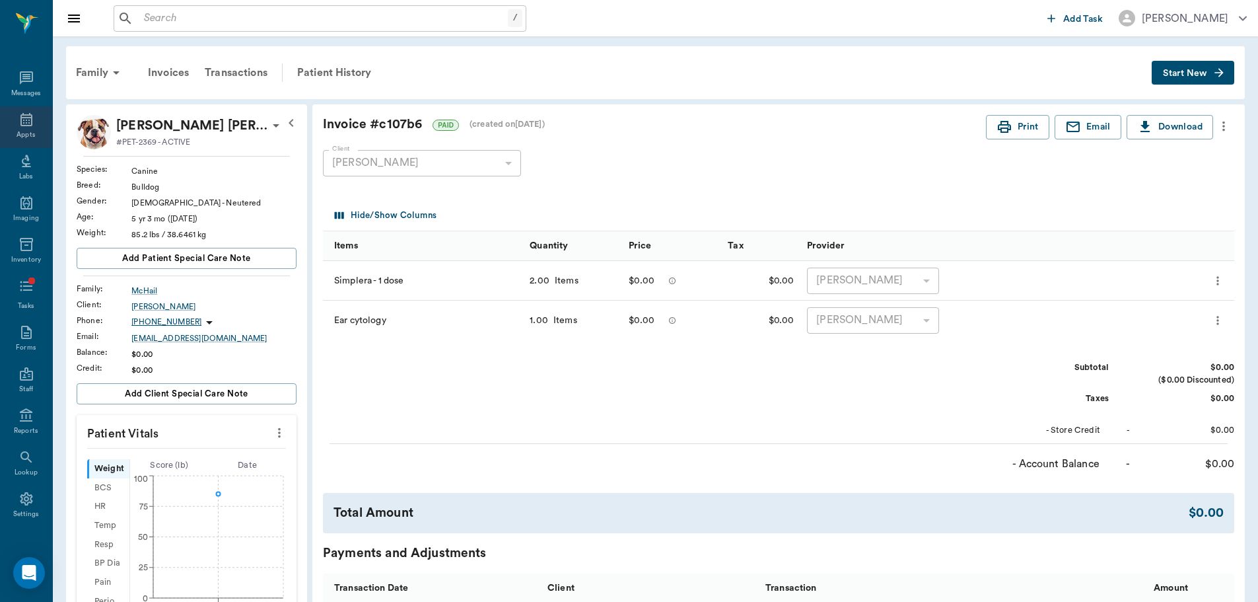
click at [28, 115] on icon at bounding box center [26, 120] width 16 height 16
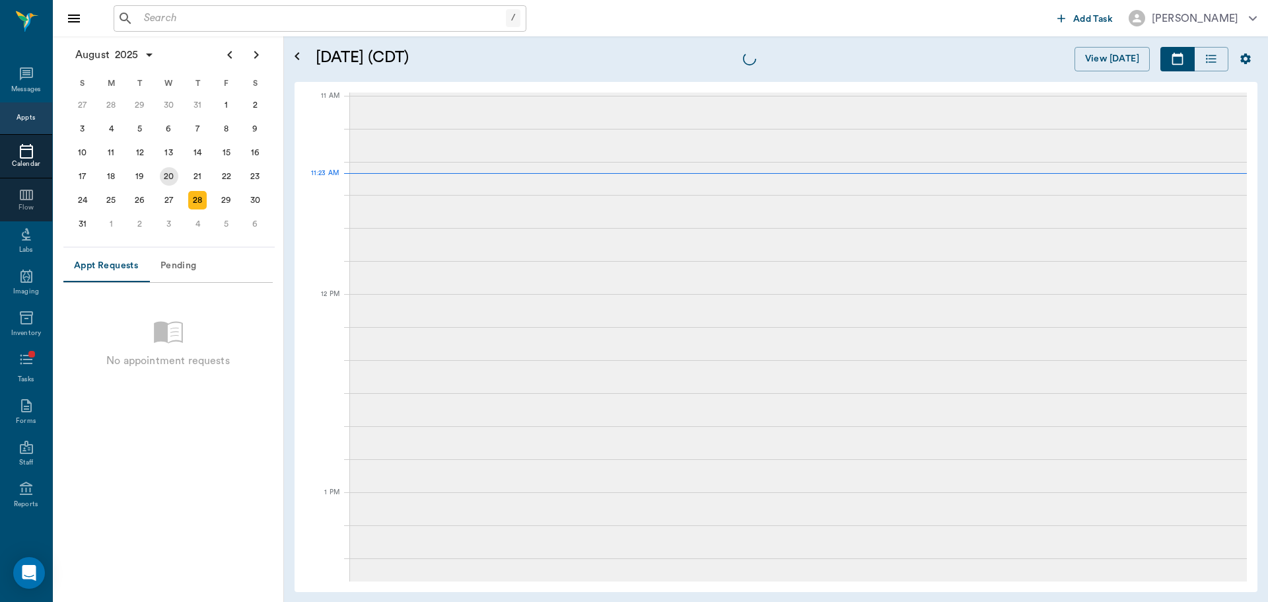
scroll to position [595, 0]
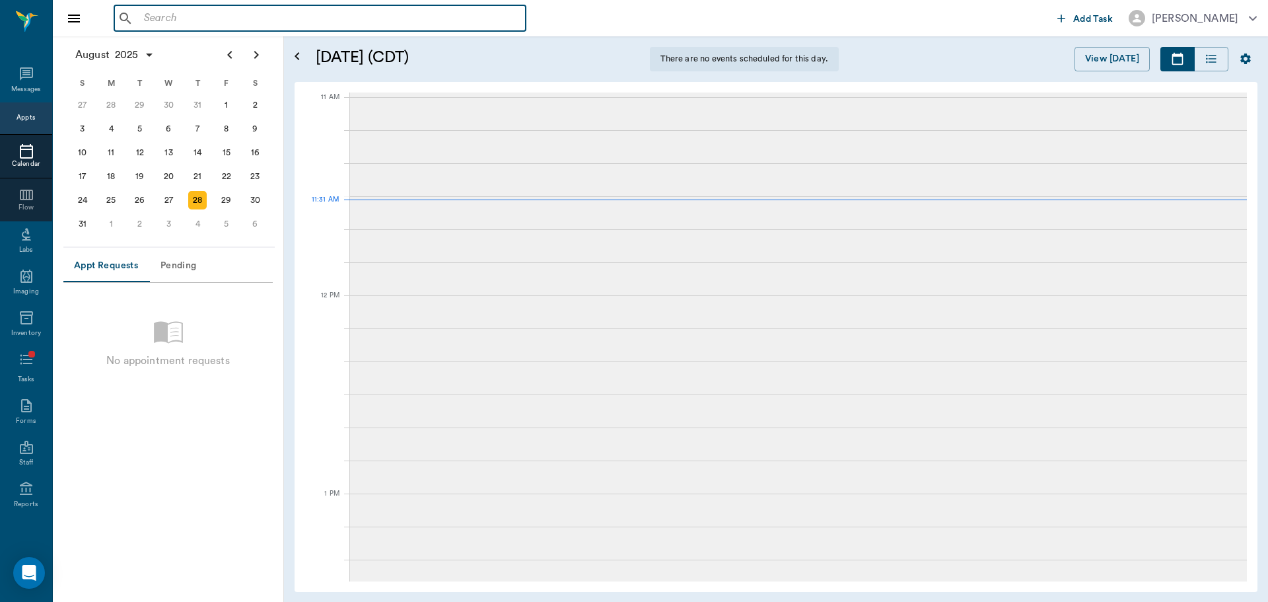
click at [322, 13] on input "text" at bounding box center [330, 18] width 382 height 18
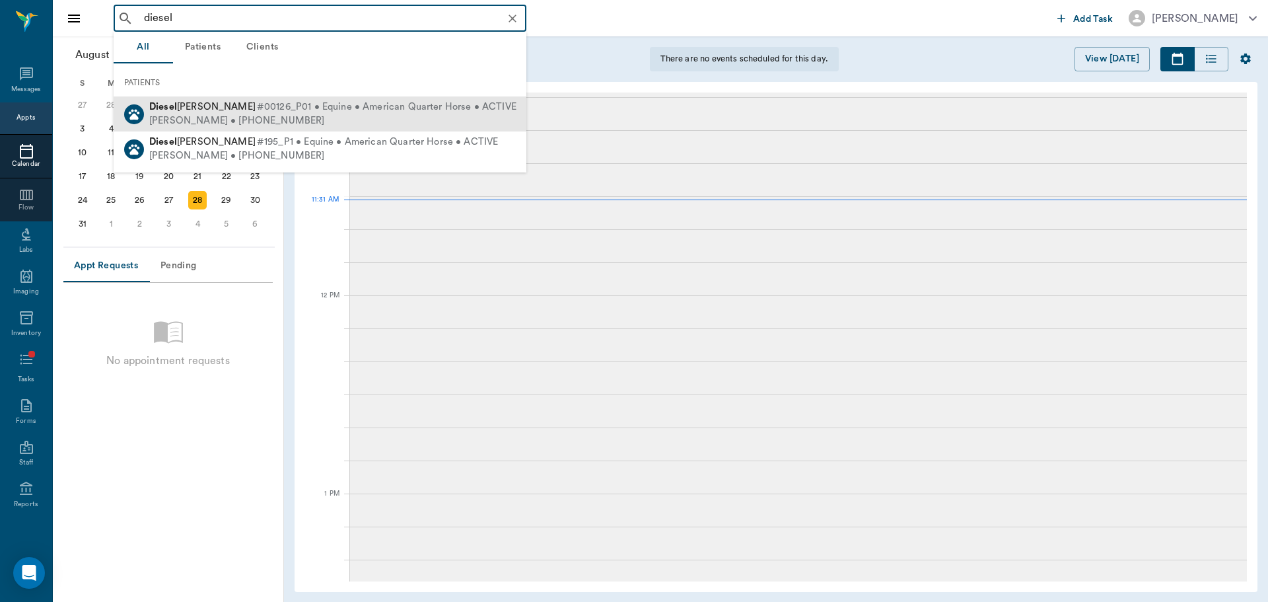
click at [301, 106] on span "#00126_P01 • Equine • American Quarter Horse • ACTIVE" at bounding box center [387, 107] width 260 height 14
type input "diesel"
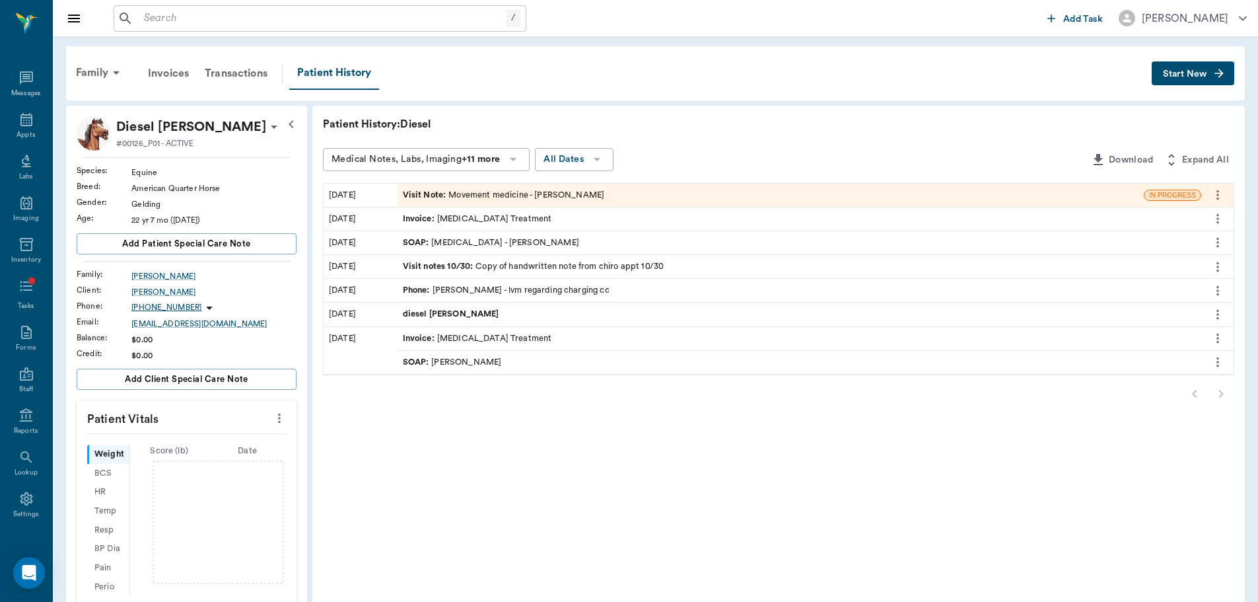
click at [544, 201] on div "Visit Note : Movement medicine - [PERSON_NAME]" at bounding box center [771, 195] width 746 height 23
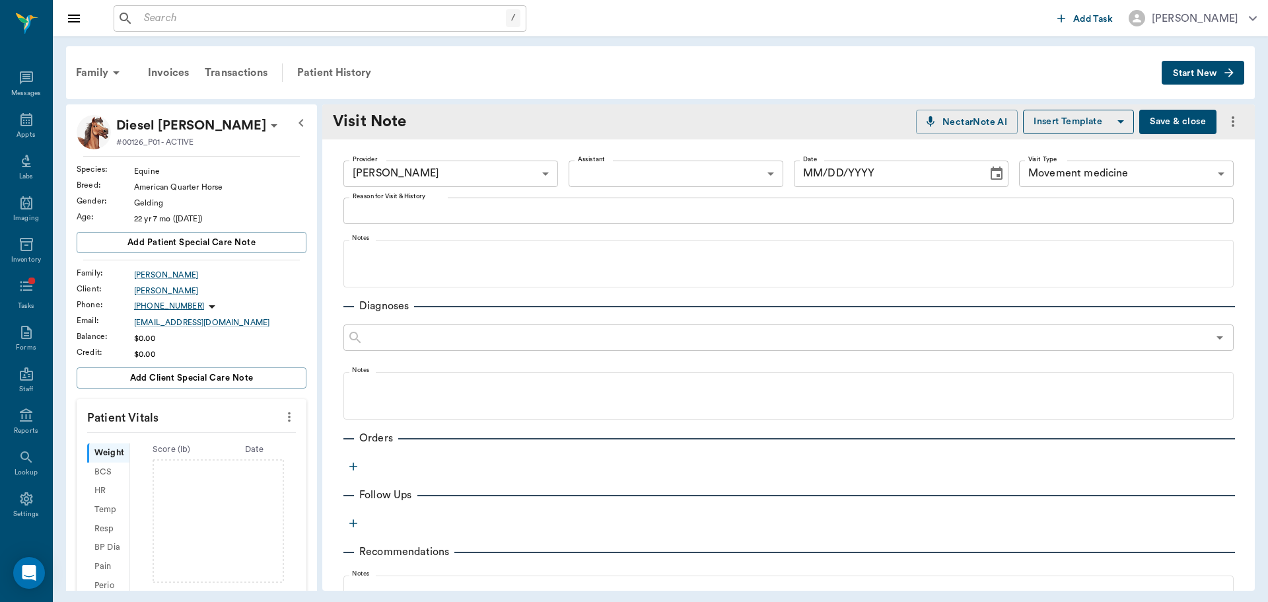
type input "[DATE]"
click at [595, 211] on textarea "Reason for Visit & History" at bounding box center [789, 210] width 872 height 15
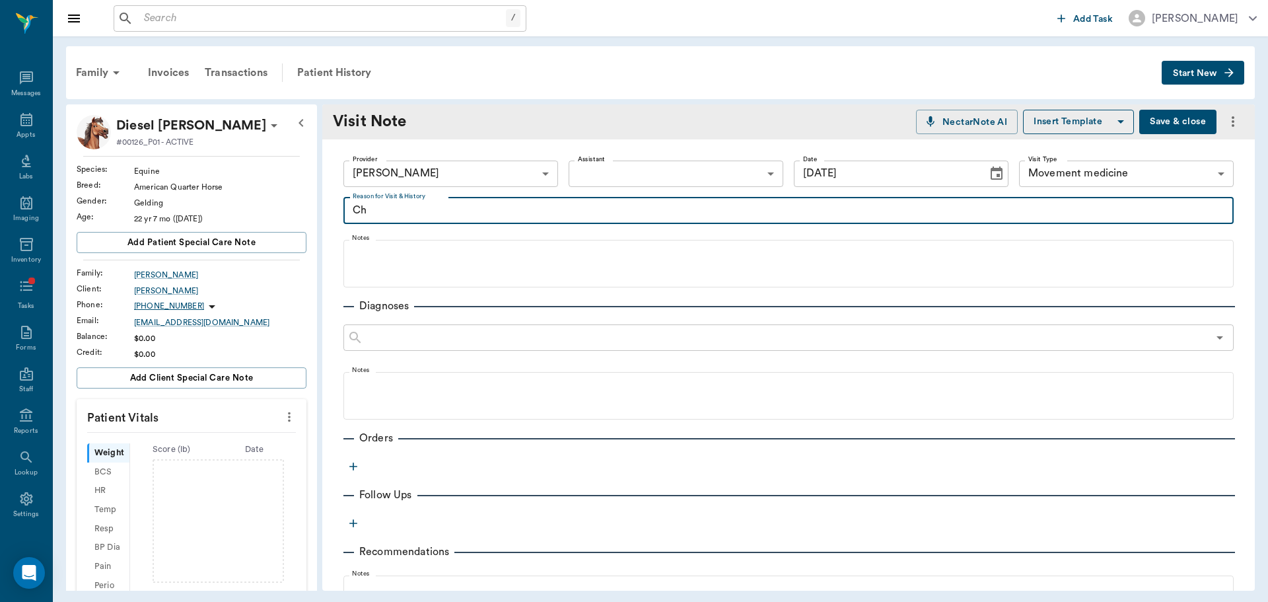
type textarea "C"
type textarea "Due for chiro - noted that p has not been seen in a while and seems due at this…"
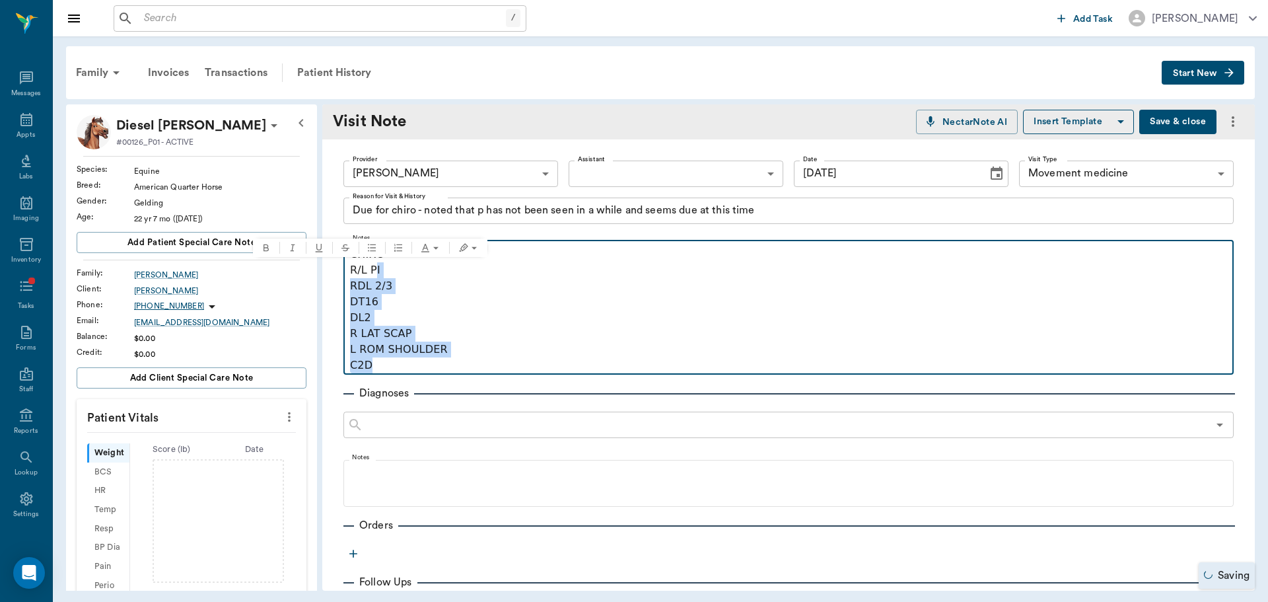
drag, startPoint x: 375, startPoint y: 270, endPoint x: 375, endPoint y: 365, distance: 95.1
click at [375, 365] on div "CHIRO R/L PI RDL 2/3 DT16 DL2 R LAT SCAP L ROM SHOULDER C2D" at bounding box center [788, 309] width 877 height 127
click at [401, 243] on icon "Ordered list" at bounding box center [398, 247] width 11 height 11
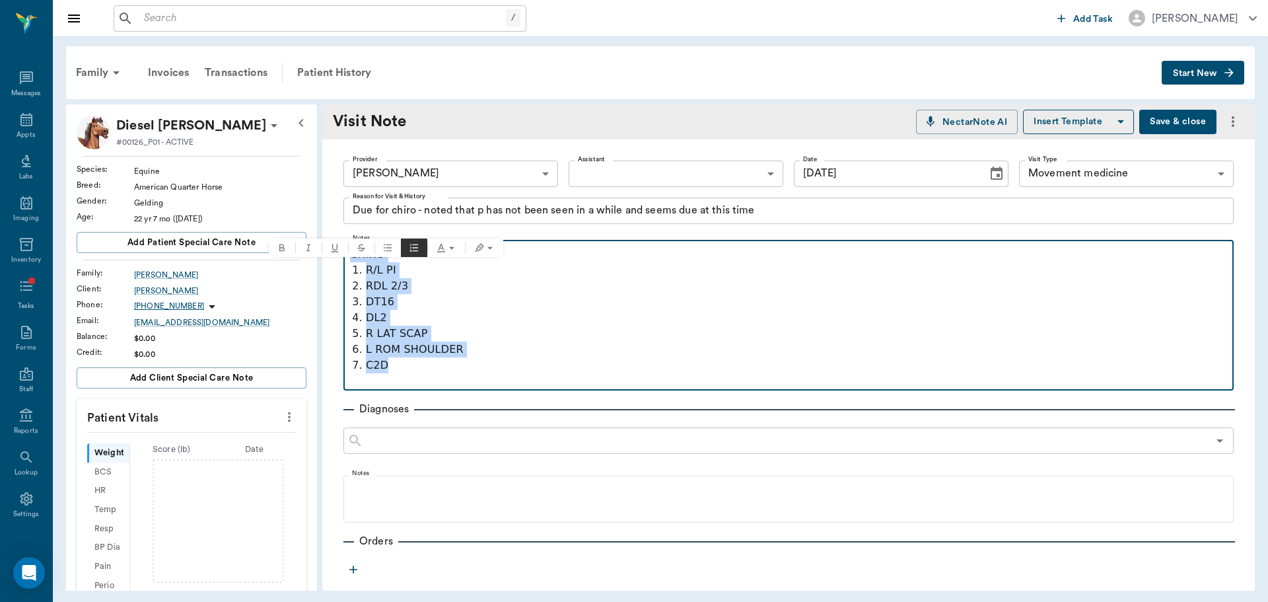
click at [423, 281] on p "RDL 2/3" at bounding box center [796, 286] width 861 height 16
click at [388, 253] on button "Bulleted list" at bounding box center [388, 247] width 26 height 18
click at [408, 333] on p "R LAT SCAP" at bounding box center [796, 334] width 861 height 16
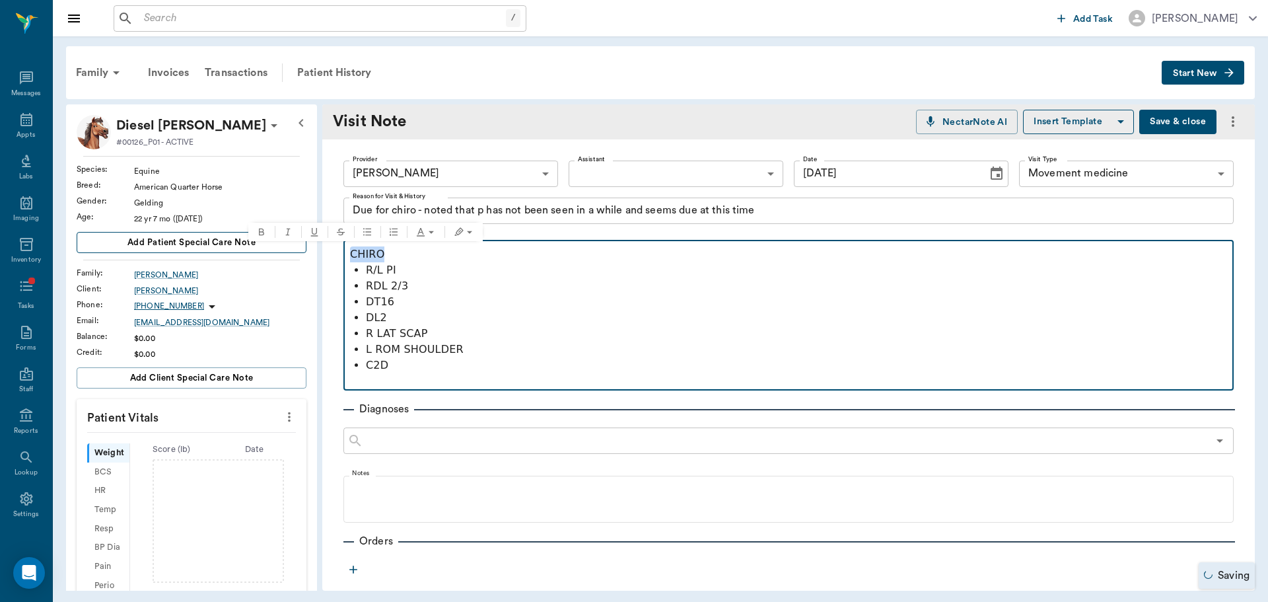
drag, startPoint x: 438, startPoint y: 252, endPoint x: 176, endPoint y: 252, distance: 262.3
click at [176, 252] on div "Diesel [PERSON_NAME] #00126_P01 - ACTIVE Species : Equine Breed : American Quar…" at bounding box center [660, 347] width 1189 height 486
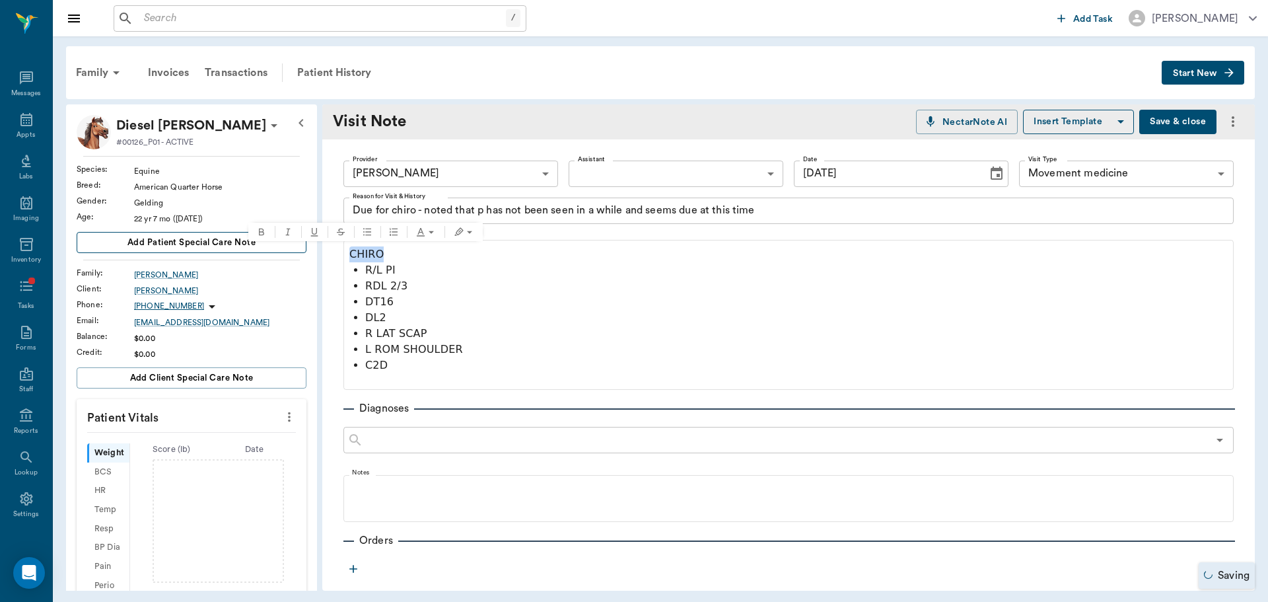
click at [176, 252] on button "Add patient Special Care Note" at bounding box center [192, 242] width 230 height 21
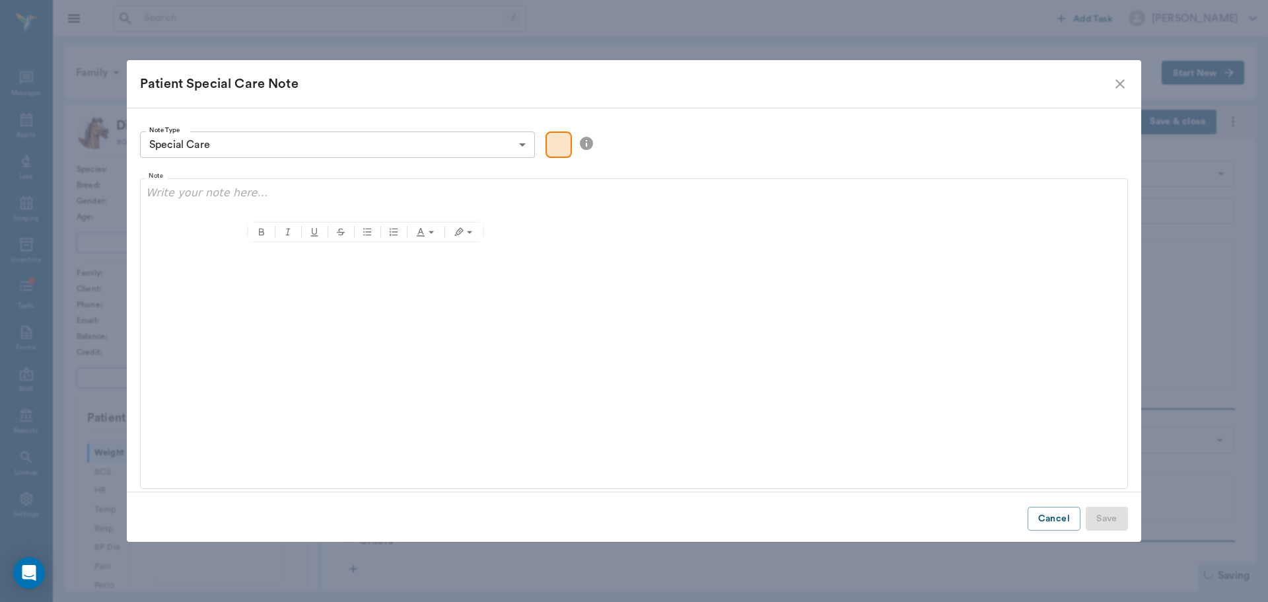
click at [1128, 75] on div "Patient Special Care Note" at bounding box center [634, 84] width 1015 height 48
click at [1126, 77] on icon "close" at bounding box center [1120, 84] width 16 height 16
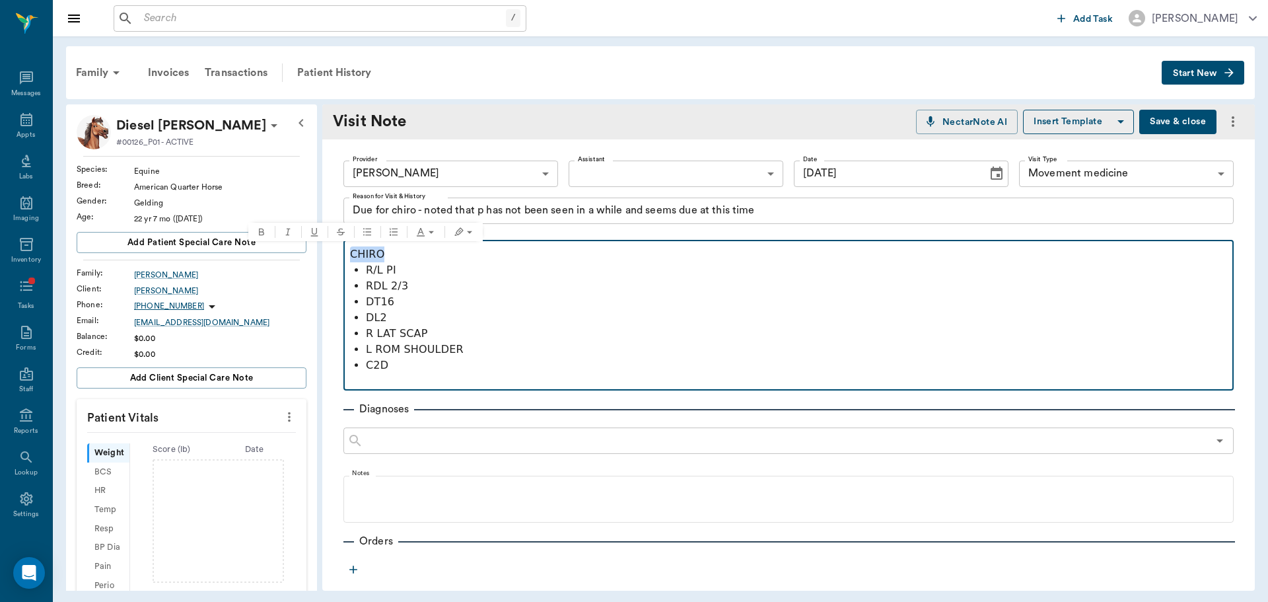
drag, startPoint x: 381, startPoint y: 256, endPoint x: 338, endPoint y: 244, distance: 44.6
click at [338, 244] on div "Provider [PERSON_NAME] 649b3e03b5bc7e03f9326794 Provider Assistant ​ Assistant …" at bounding box center [788, 493] width 933 height 708
click at [265, 227] on button "Bold" at bounding box center [261, 232] width 26 height 18
click at [520, 330] on p "R LAT SCAP" at bounding box center [796, 334] width 861 height 16
click at [493, 375] on p at bounding box center [788, 381] width 877 height 16
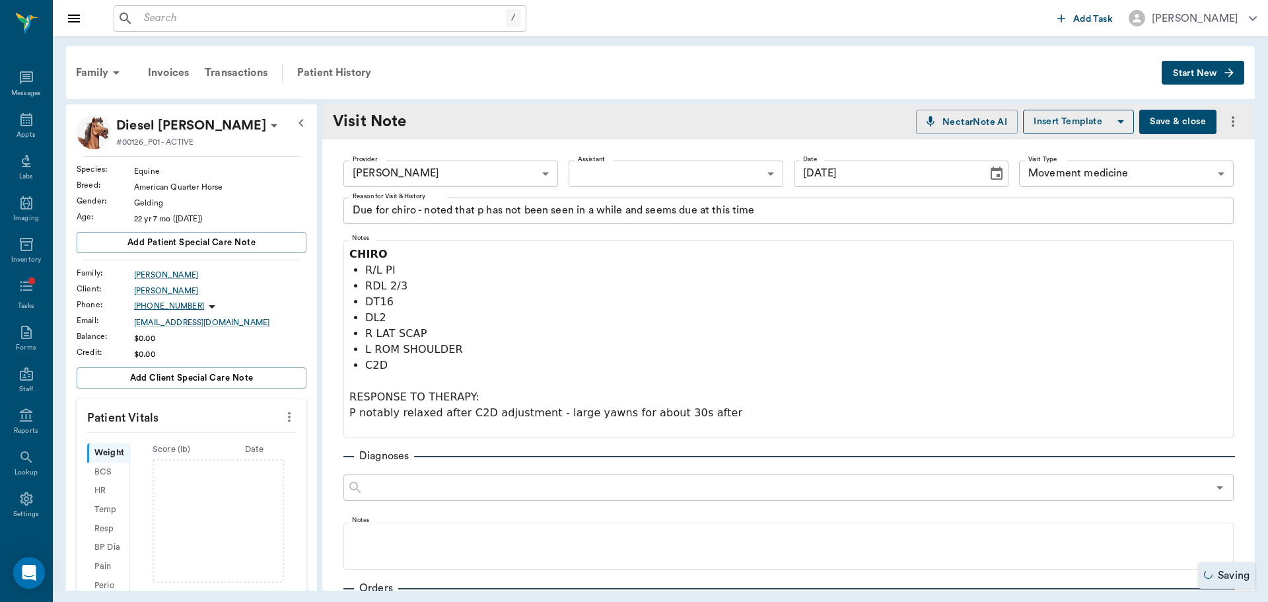
drag, startPoint x: 760, startPoint y: 211, endPoint x: 805, endPoint y: 208, distance: 45.0
click at [762, 211] on textarea "Due for chiro - noted that p has not been seen in a while and seems due at this…" at bounding box center [789, 210] width 872 height 15
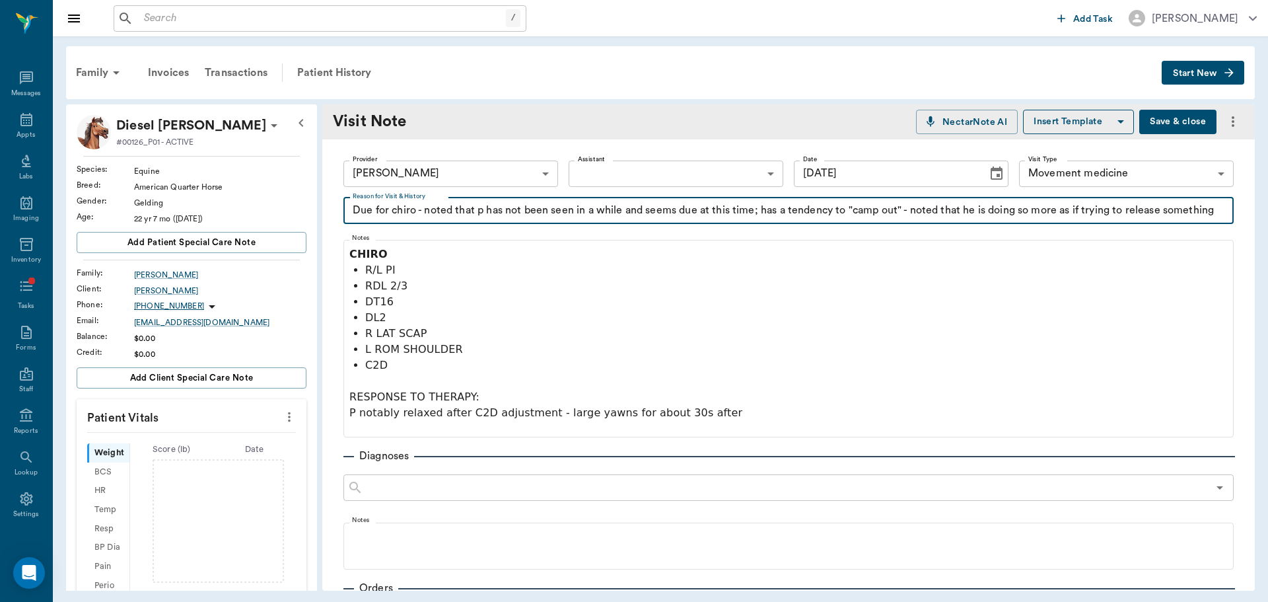
drag, startPoint x: 431, startPoint y: 211, endPoint x: 344, endPoint y: 201, distance: 87.0
click at [347, 201] on div "Due for [PERSON_NAME] - noted that p has not been seen in a while and seems due…" at bounding box center [789, 211] width 891 height 26
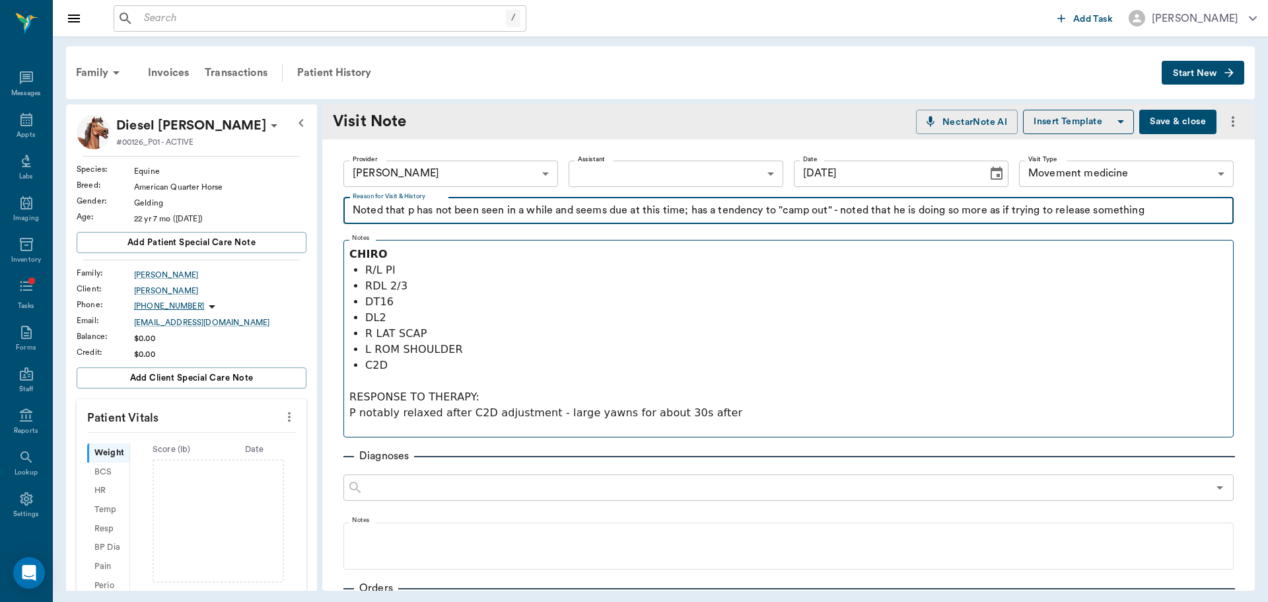
type textarea "Noted that p has not been seen in a while and seems due at this time; has a ten…"
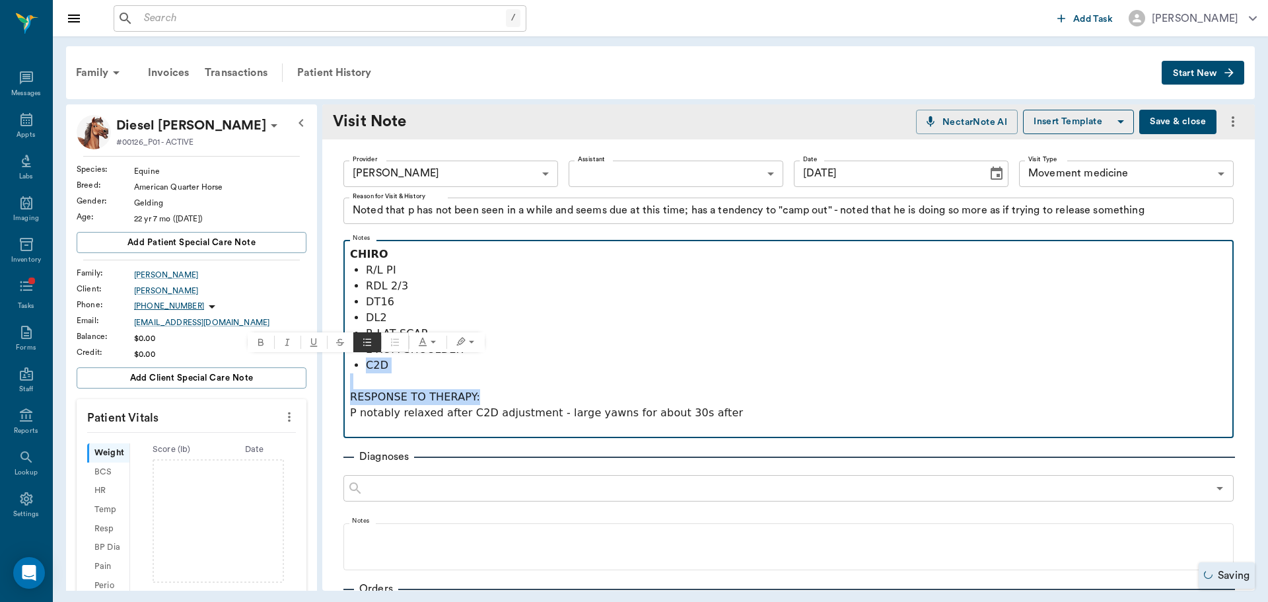
drag, startPoint x: 479, startPoint y: 392, endPoint x: 290, endPoint y: 360, distance: 191.6
click at [290, 360] on div "Diesel [PERSON_NAME] #00126_P01 - ACTIVE Species : Equine Breed : American Quar…" at bounding box center [660, 347] width 1189 height 486
click at [267, 341] on button "Bold" at bounding box center [261, 342] width 26 height 20
click at [466, 384] on p at bounding box center [788, 381] width 877 height 16
click at [443, 373] on p at bounding box center [788, 381] width 877 height 16
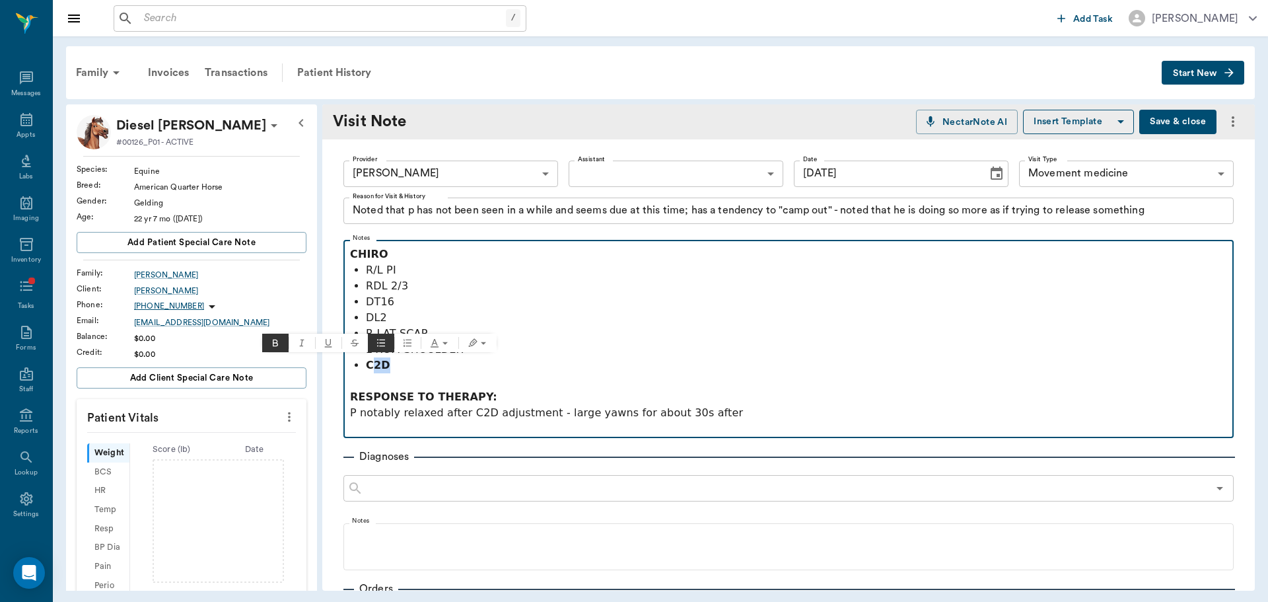
drag, startPoint x: 373, startPoint y: 361, endPoint x: 397, endPoint y: 364, distance: 24.0
click at [400, 364] on p "C2D" at bounding box center [796, 365] width 861 height 16
click at [390, 366] on p "C2D" at bounding box center [796, 365] width 861 height 16
drag, startPoint x: 408, startPoint y: 363, endPoint x: 361, endPoint y: 361, distance: 46.9
click at [363, 361] on ul "R/L PI RDL 2/3 DT16 DL2 R LAT SCAP L ROM SHOULDER C2D" at bounding box center [788, 317] width 877 height 111
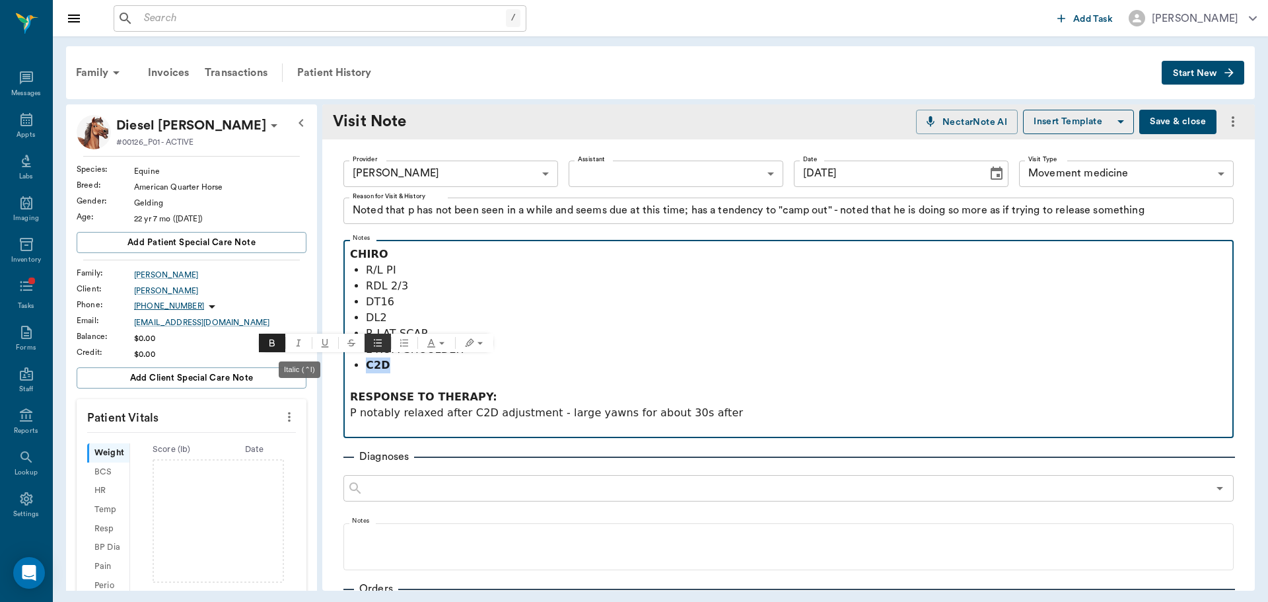
click at [282, 342] on button "Bold" at bounding box center [272, 343] width 26 height 18
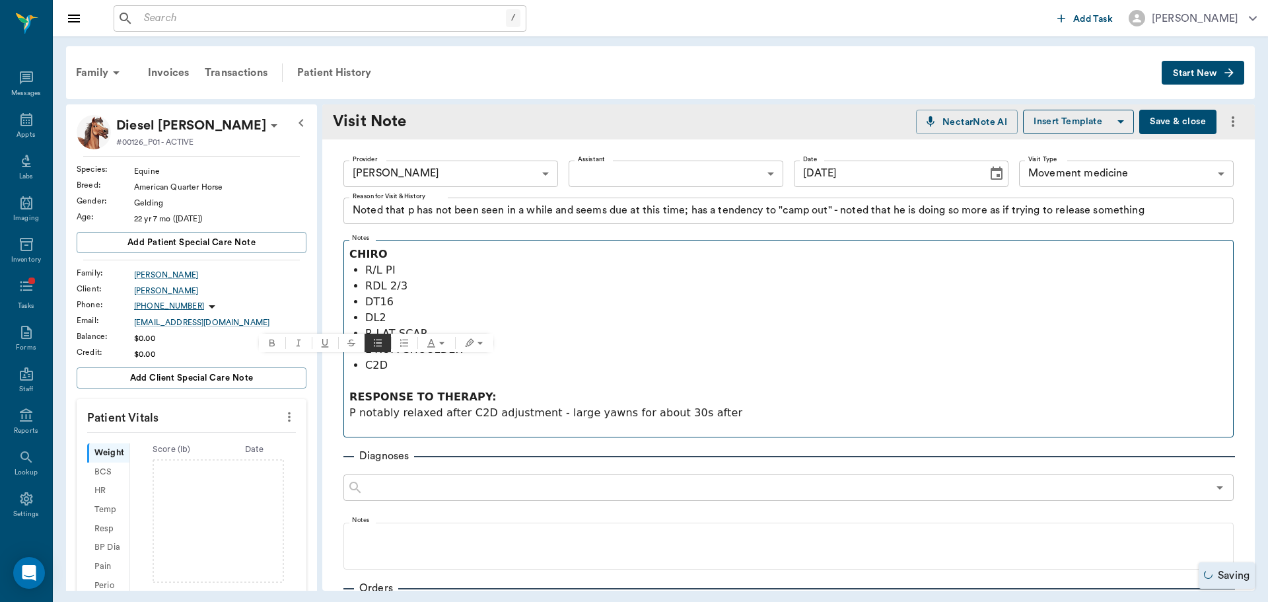
drag, startPoint x: 705, startPoint y: 456, endPoint x: 706, endPoint y: 431, distance: 24.5
click at [706, 456] on hr at bounding box center [790, 456] width 892 height 1
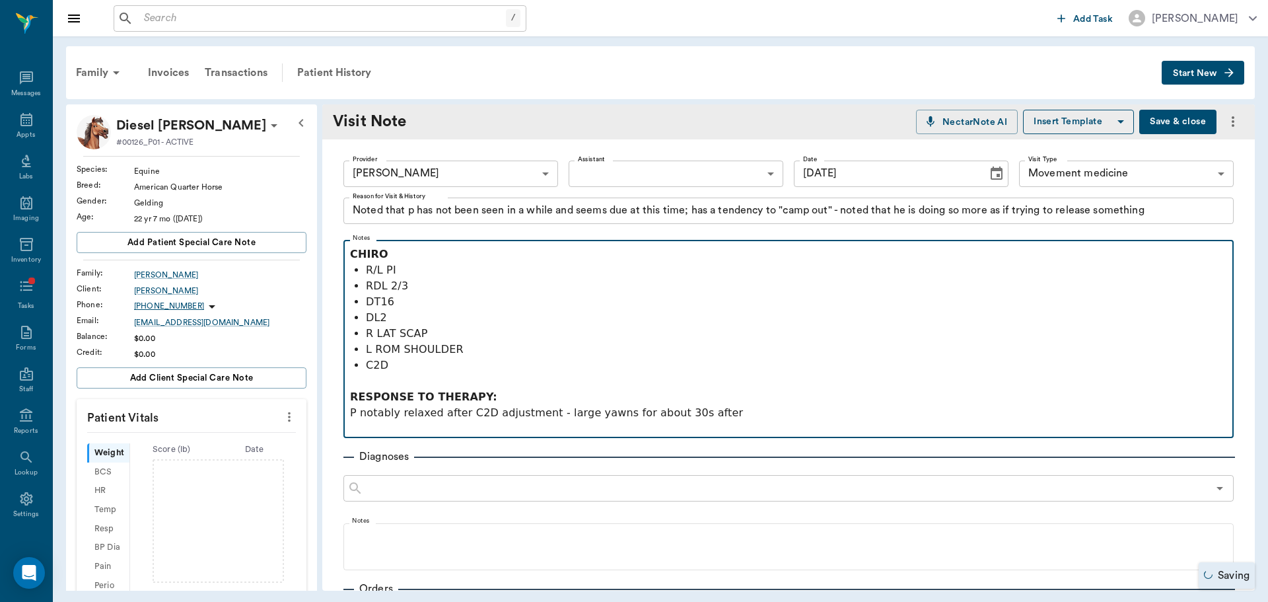
click at [709, 414] on p "P notably relaxed after C2D adjustment - large yawns for about 30s after" at bounding box center [788, 413] width 877 height 16
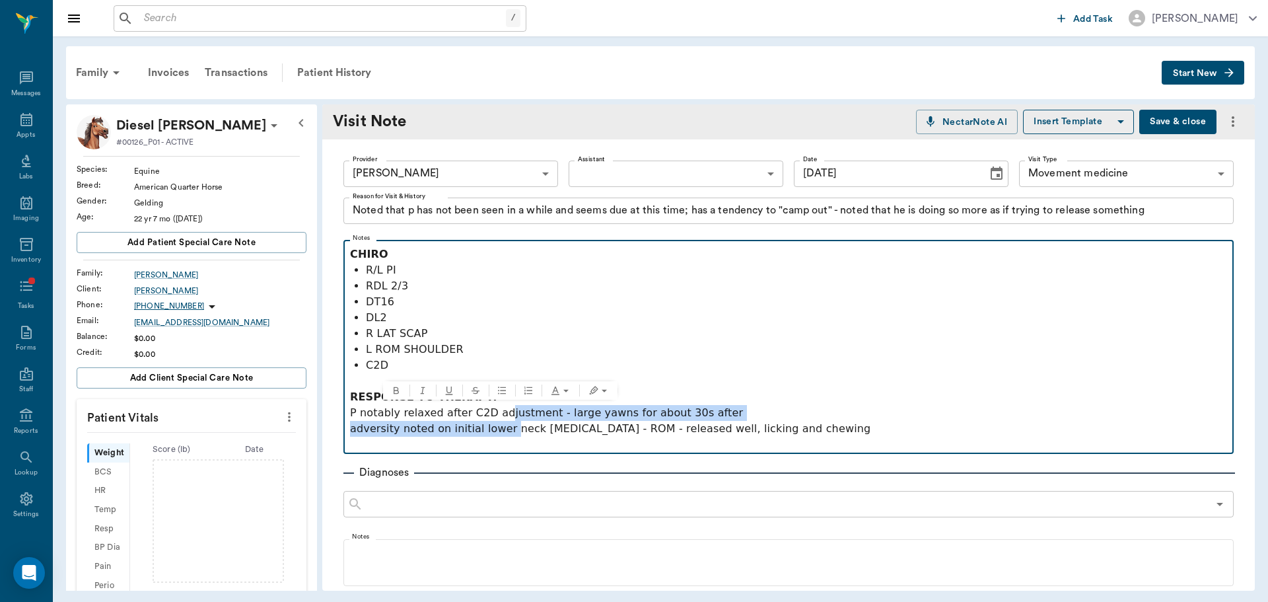
drag, startPoint x: 494, startPoint y: 413, endPoint x: 499, endPoint y: 431, distance: 18.4
click at [499, 431] on div "CHIRO R/L PI RDL 2/3 DT16 DL2 R LAT SCAP L ROM SHOULDER C2D RESPONSE TO THERAPY…" at bounding box center [788, 349] width 877 height 206
click at [509, 390] on button "Bulleted list" at bounding box center [502, 390] width 26 height 18
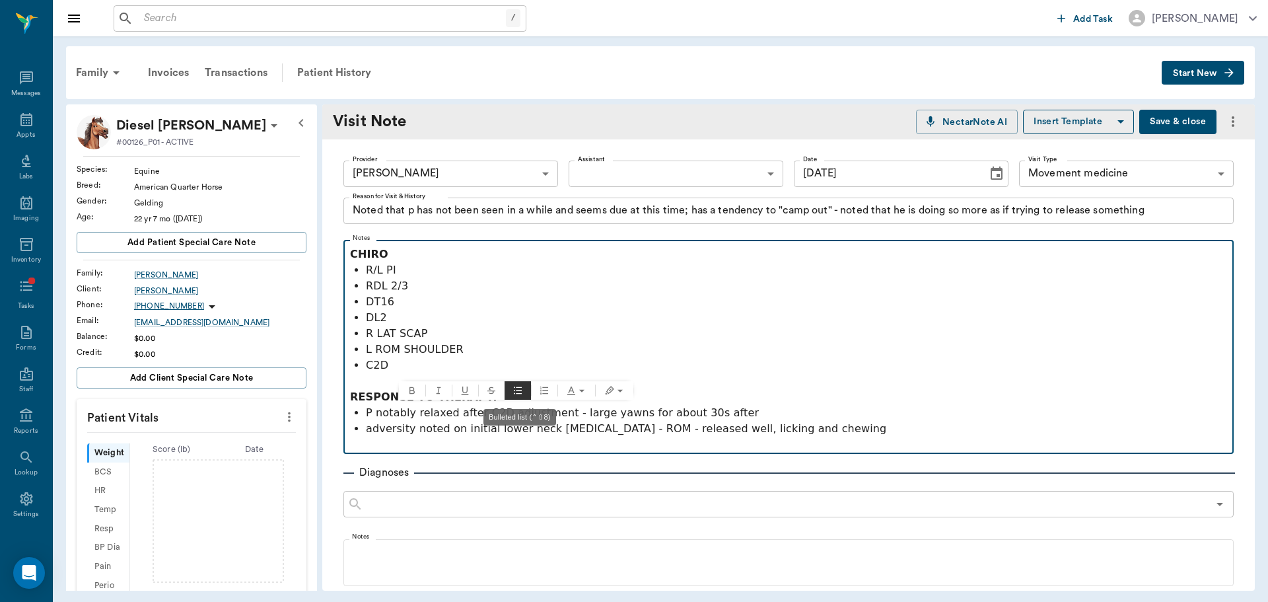
click at [513, 307] on p "DT16" at bounding box center [796, 302] width 861 height 16
click at [351, 252] on strong "CHIRO" at bounding box center [369, 254] width 38 height 13
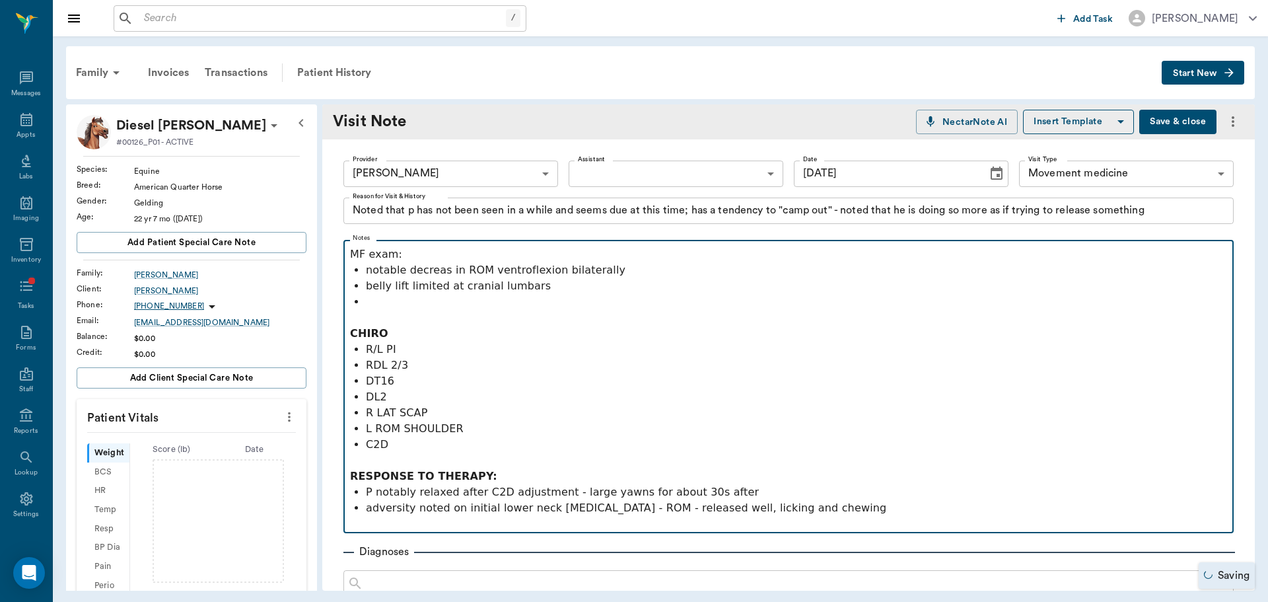
click at [440, 269] on p "notable decreas in ROM ventroflexion bilaterally" at bounding box center [796, 270] width 861 height 16
click at [449, 302] on p at bounding box center [796, 302] width 861 height 16
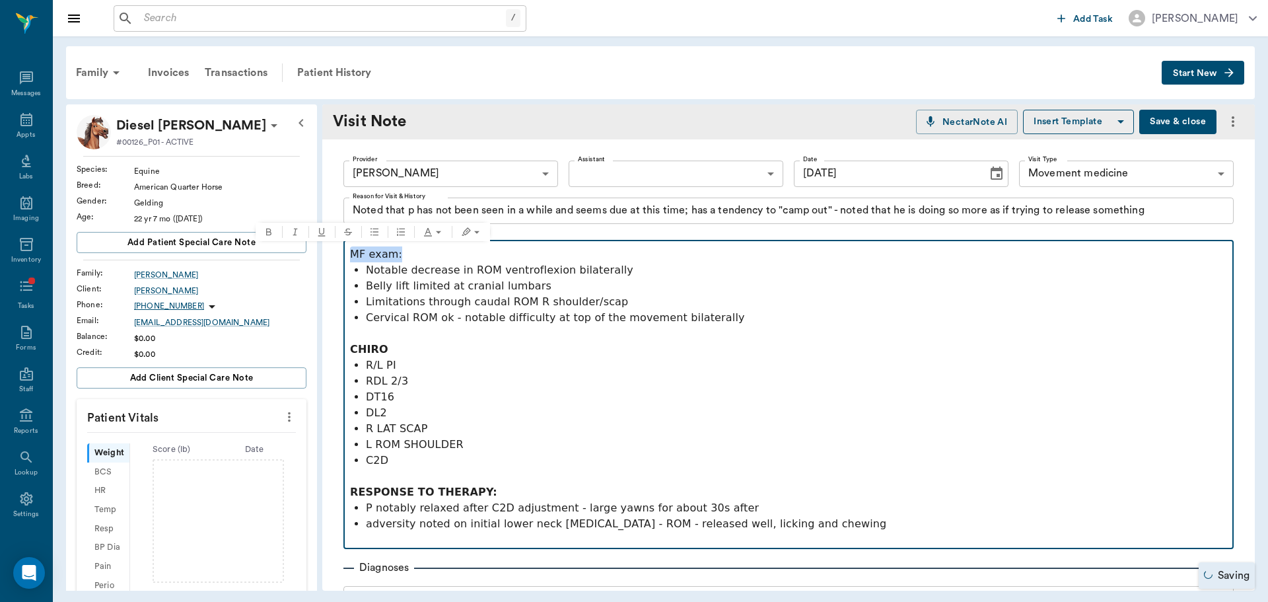
drag, startPoint x: 395, startPoint y: 254, endPoint x: 315, endPoint y: 251, distance: 80.0
click at [315, 251] on div "Diesel [PERSON_NAME] #00126_P01 - ACTIVE Species : Equine Breed : American Quar…" at bounding box center [660, 347] width 1189 height 486
click at [406, 266] on p "Notable decrease in ROM ventroflexion bilaterally" at bounding box center [796, 270] width 861 height 16
click at [490, 388] on p "RDL 2/3" at bounding box center [796, 381] width 861 height 16
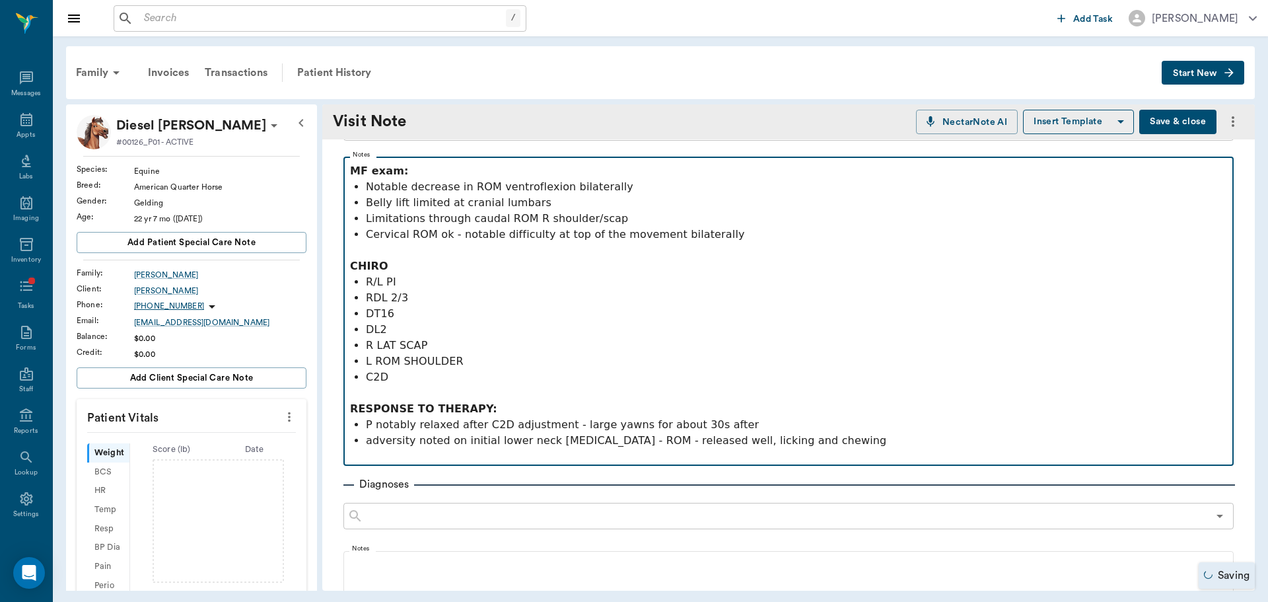
scroll to position [198, 0]
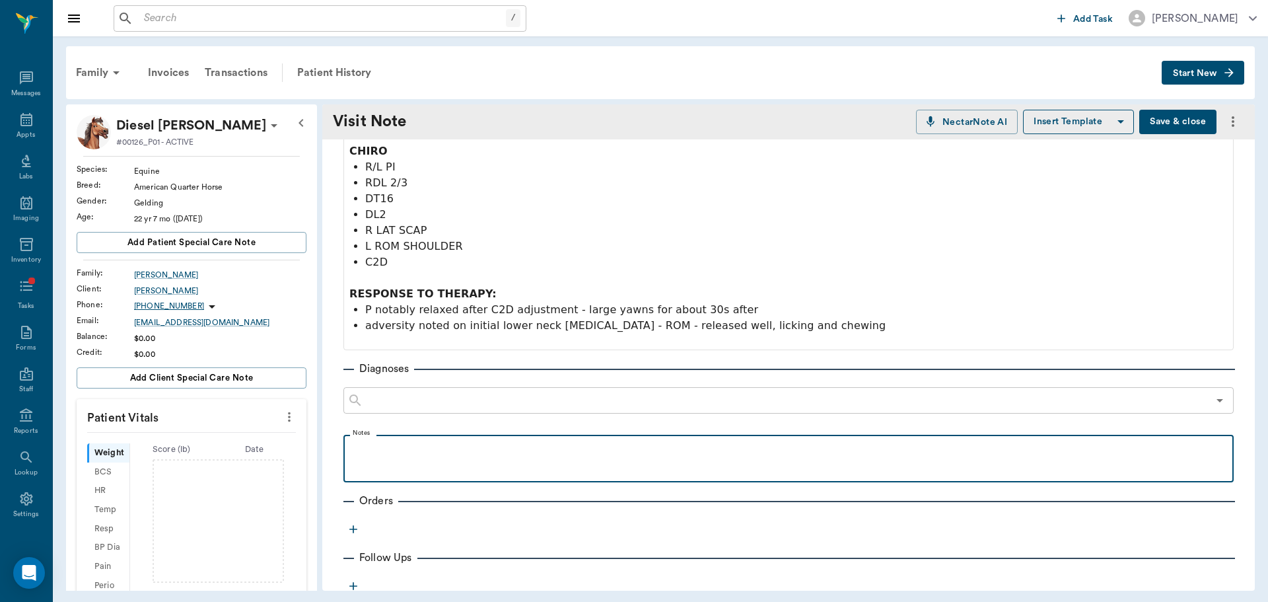
click at [406, 458] on div at bounding box center [788, 457] width 877 height 33
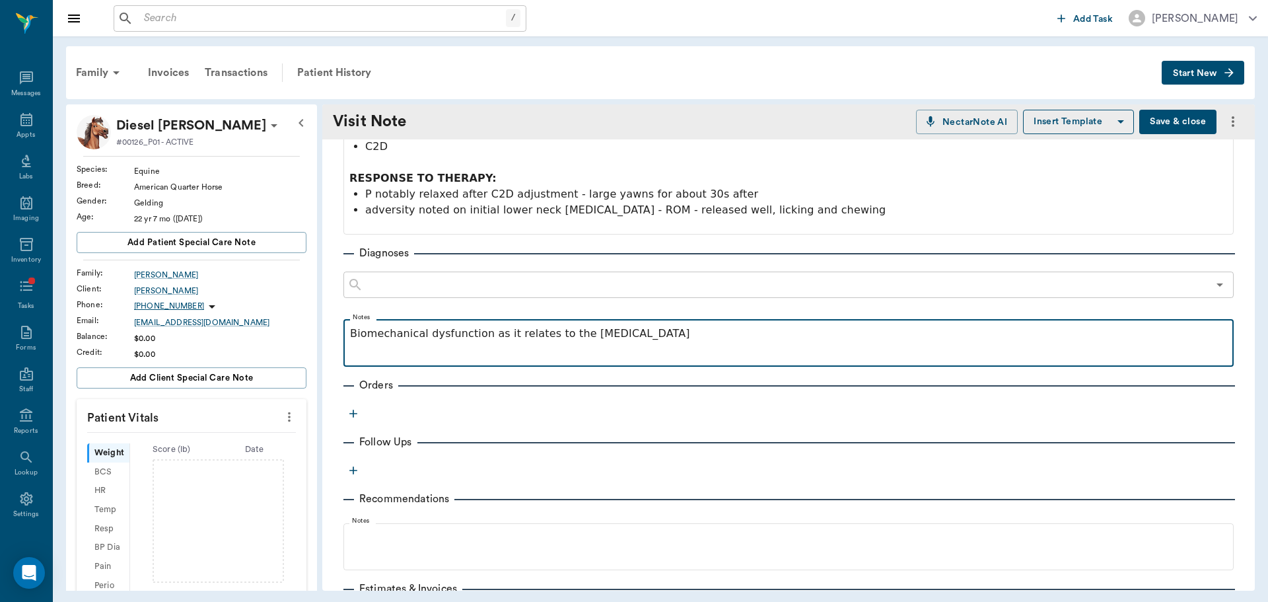
scroll to position [396, 0]
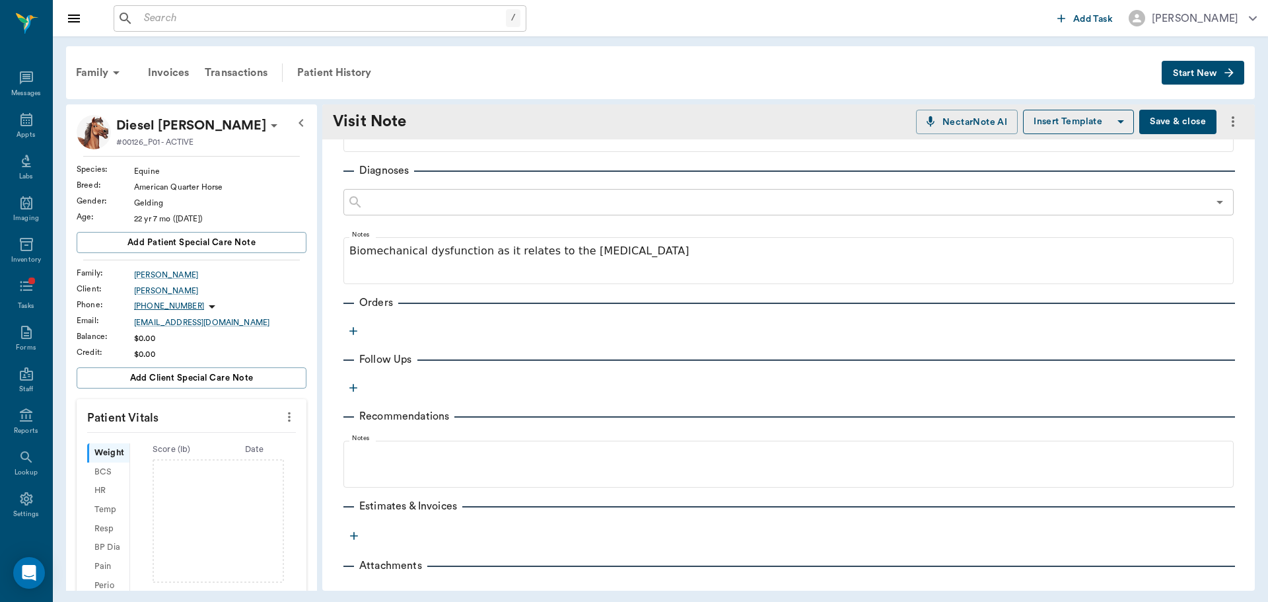
click at [346, 328] on button "button" at bounding box center [354, 331] width 20 height 20
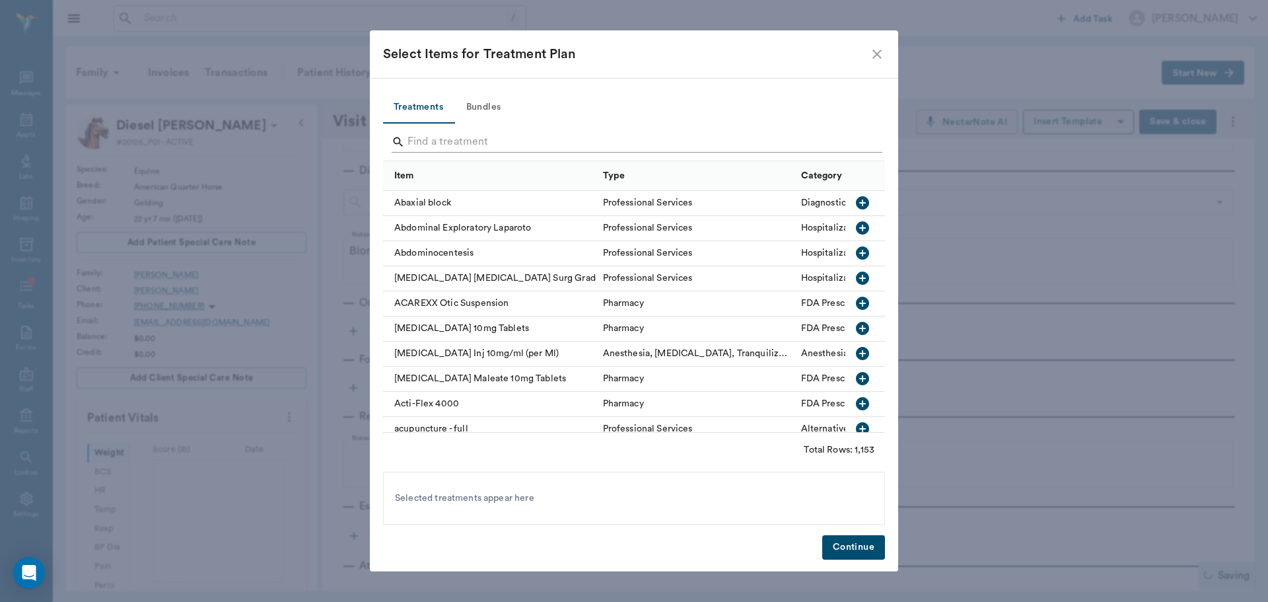
click at [423, 144] on input "Search" at bounding box center [635, 141] width 455 height 21
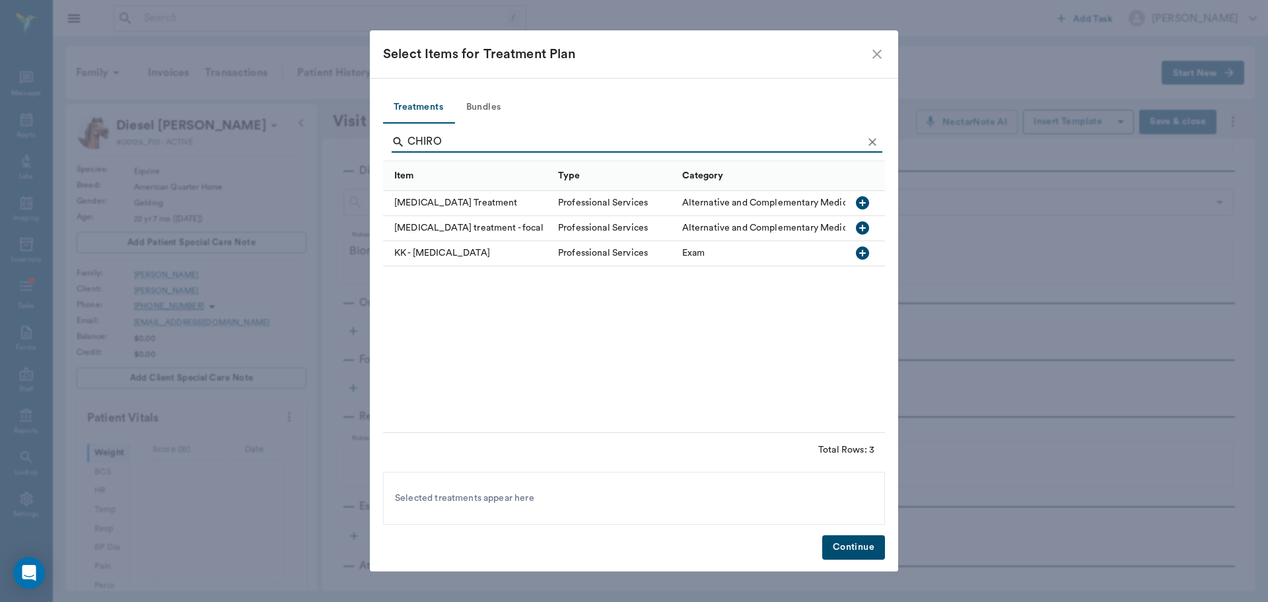
type input "CHIRO"
drag, startPoint x: 483, startPoint y: 206, endPoint x: 563, endPoint y: 255, distance: 93.7
click at [485, 206] on div "[MEDICAL_DATA] Treatment" at bounding box center [467, 203] width 168 height 25
drag, startPoint x: 859, startPoint y: 542, endPoint x: 956, endPoint y: 596, distance: 110.3
click at [858, 542] on button "Continue" at bounding box center [853, 547] width 63 height 24
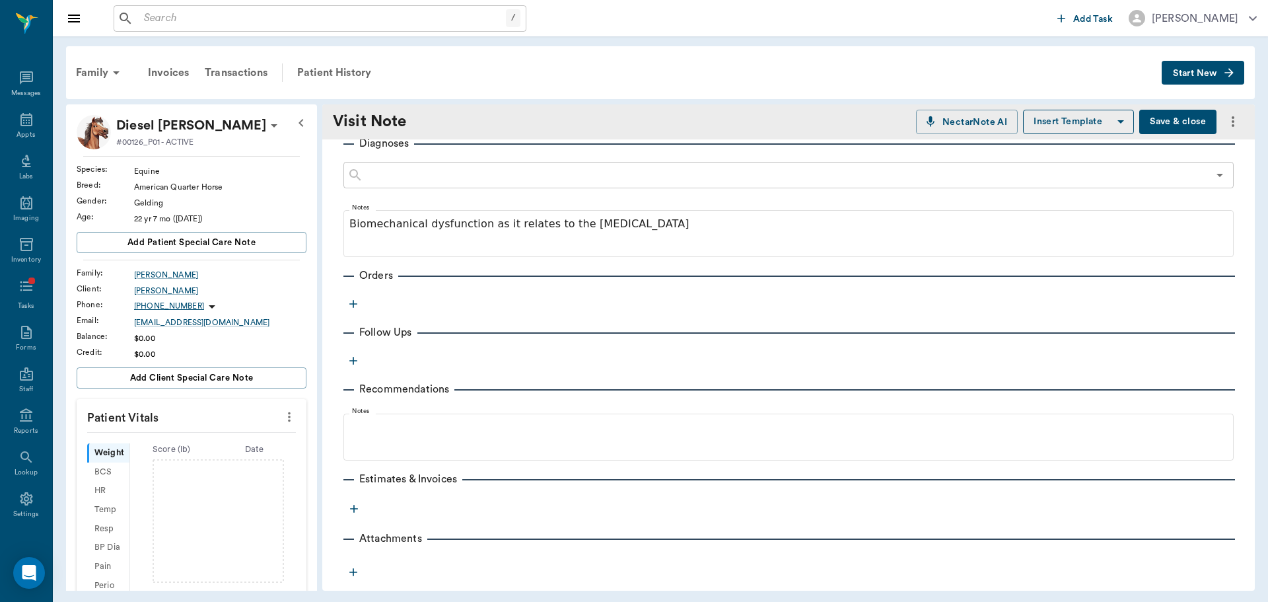
scroll to position [436, 0]
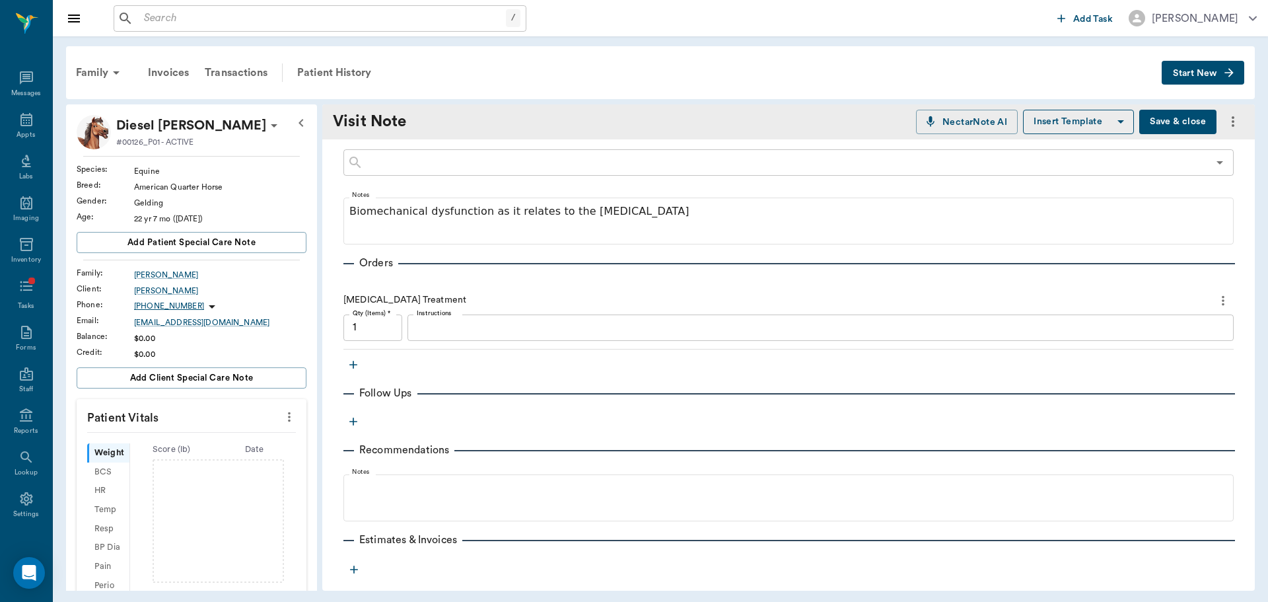
drag, startPoint x: 412, startPoint y: 413, endPoint x: 404, endPoint y: 405, distance: 11.7
click at [414, 414] on div "Provider [PERSON_NAME] 649b3e03b5bc7e03f9326794 Provider Assistant ​ Assistant …" at bounding box center [788, 172] width 933 height 939
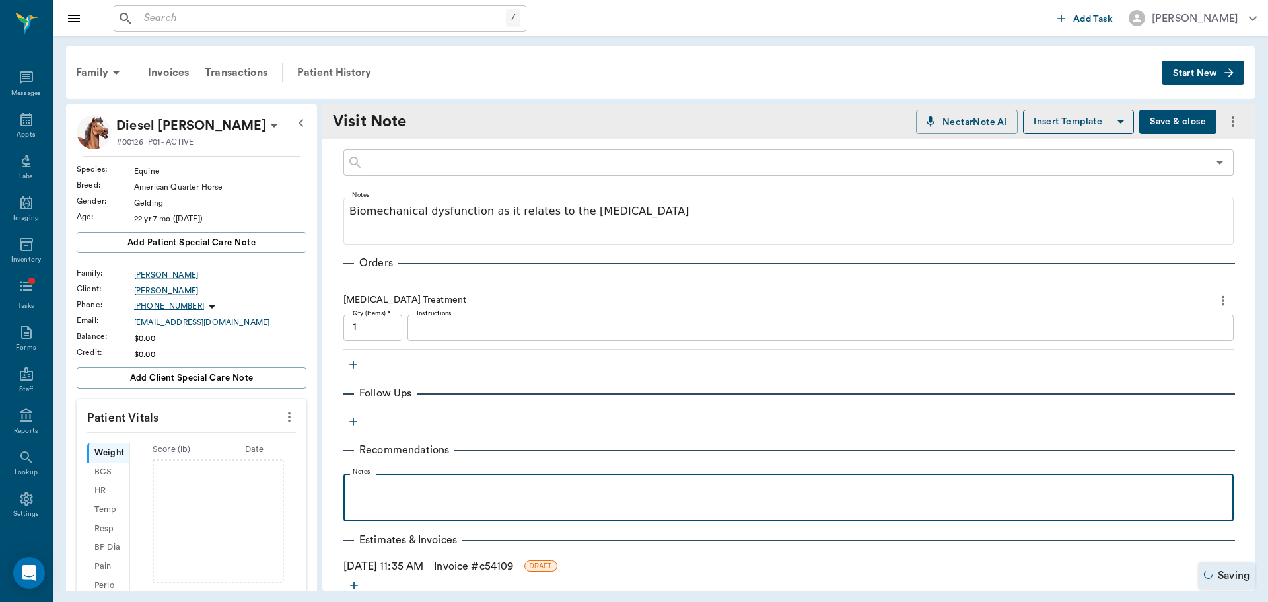
click at [404, 485] on p at bounding box center [788, 488] width 877 height 16
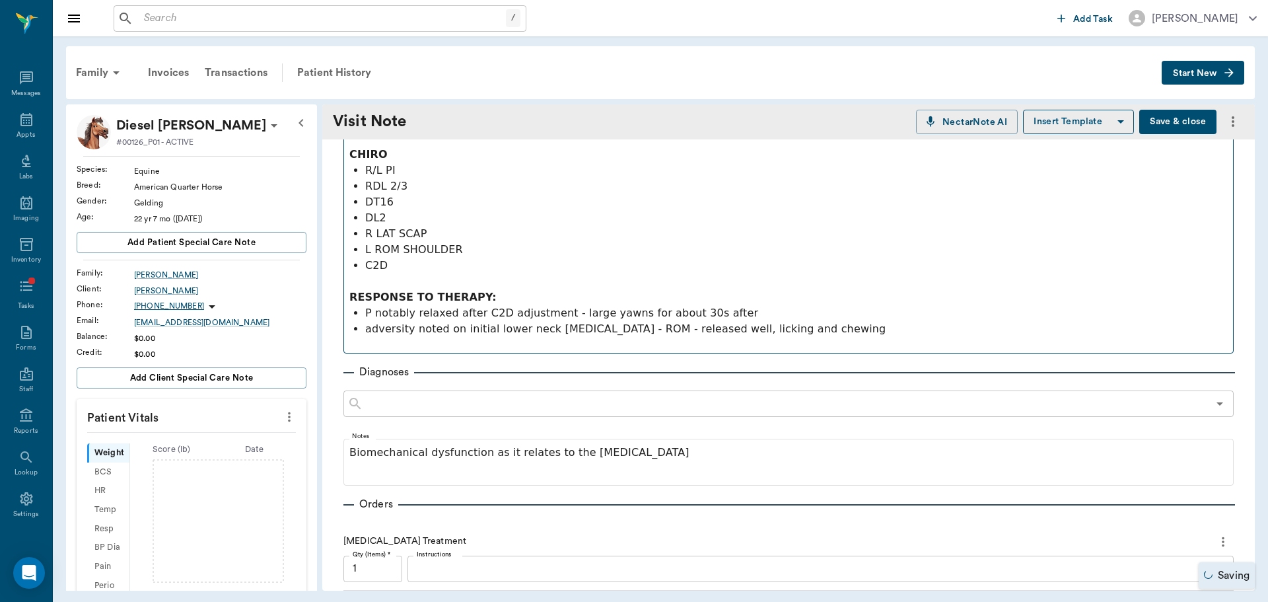
scroll to position [0, 0]
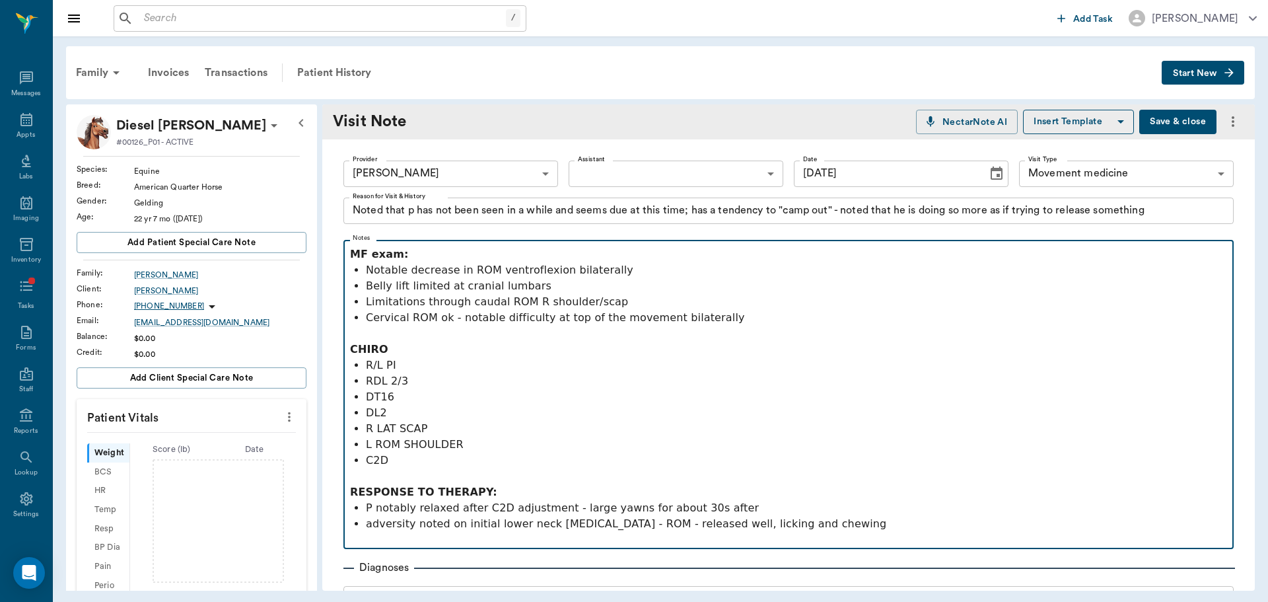
click at [518, 273] on p "Notable decrease in ROM ventroflexion bilaterally" at bounding box center [796, 270] width 861 height 16
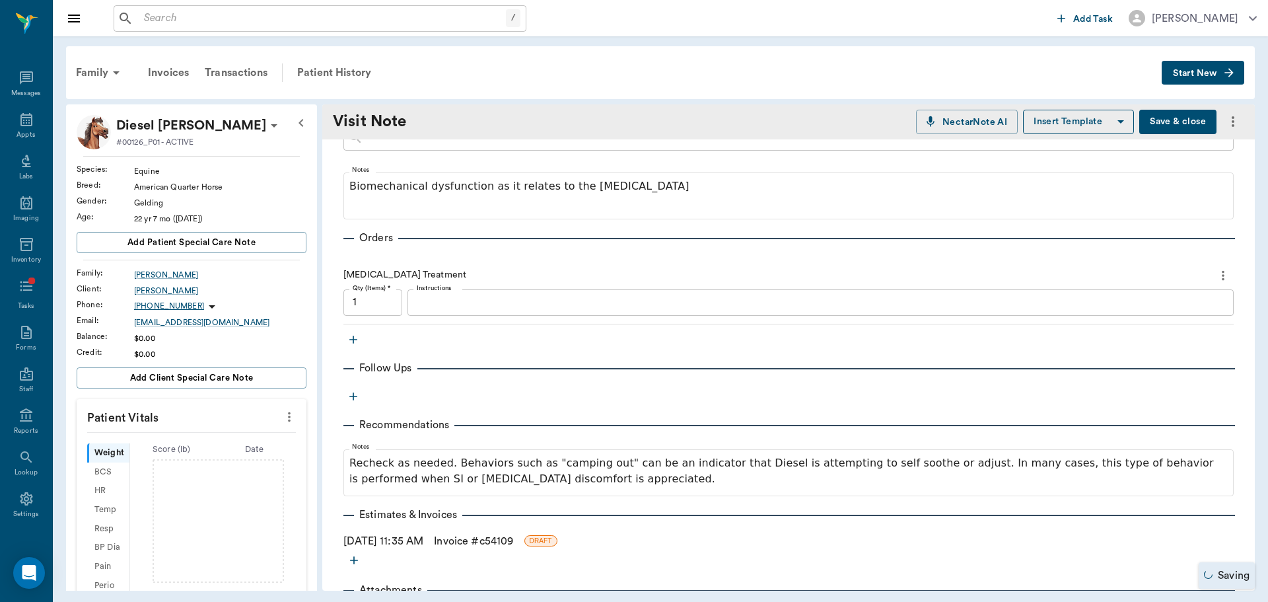
scroll to position [542, 0]
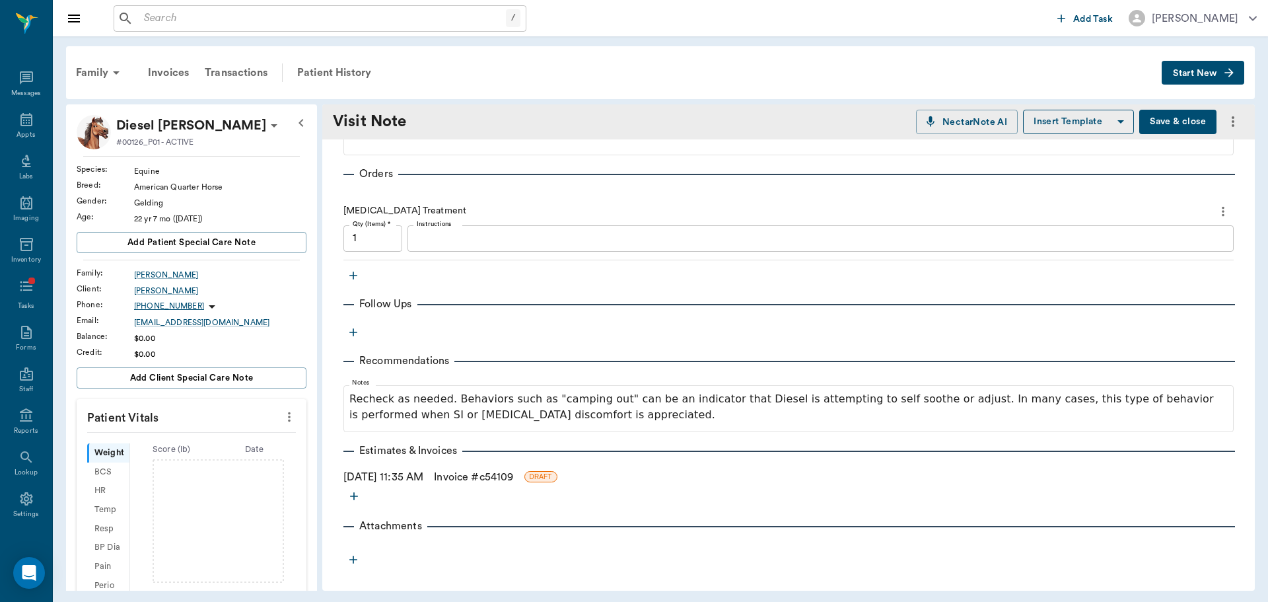
click at [466, 482] on link "Invoice # c54109" at bounding box center [473, 477] width 79 height 16
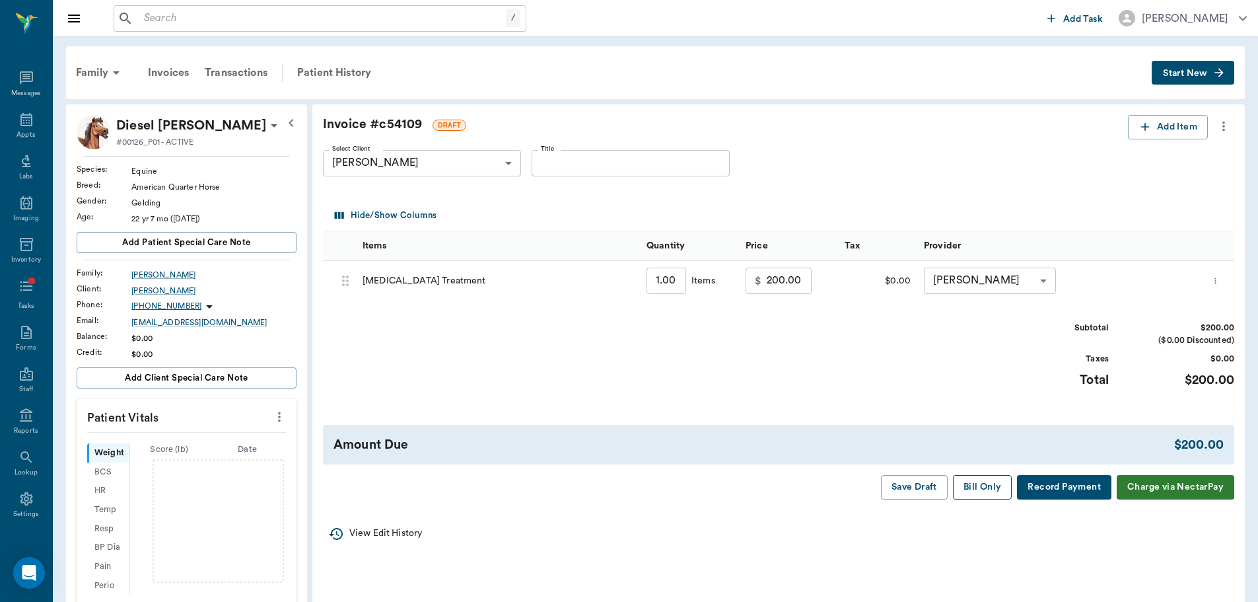
click at [972, 490] on button "Bill Only" at bounding box center [982, 487] width 59 height 24
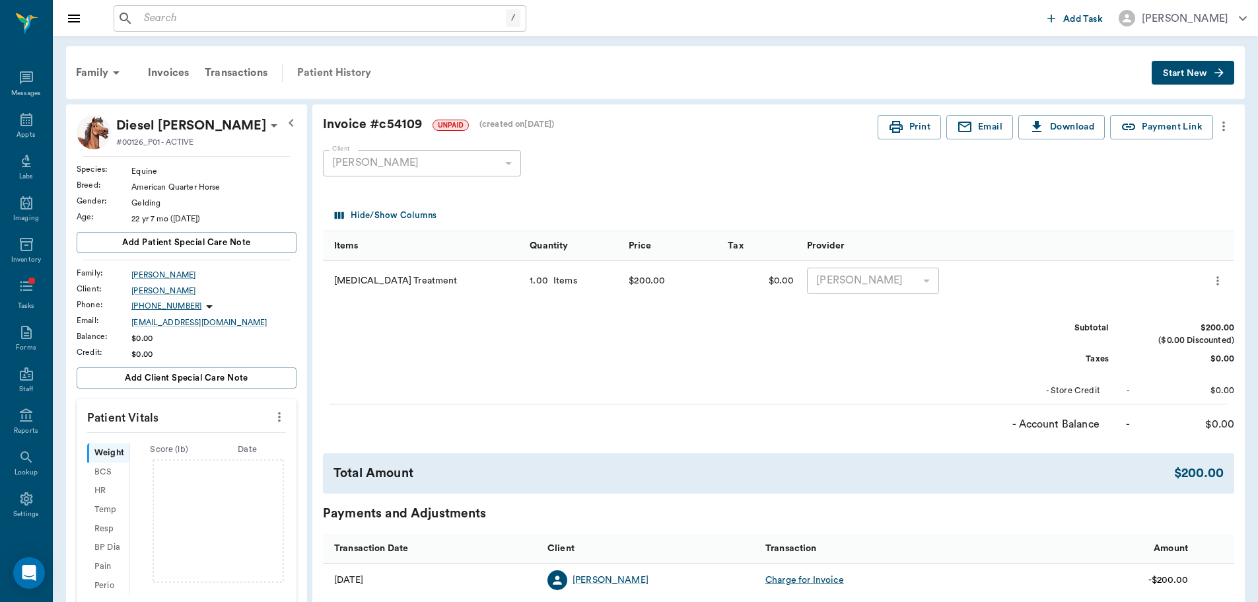
click at [340, 83] on div "Patient History" at bounding box center [334, 73] width 90 height 32
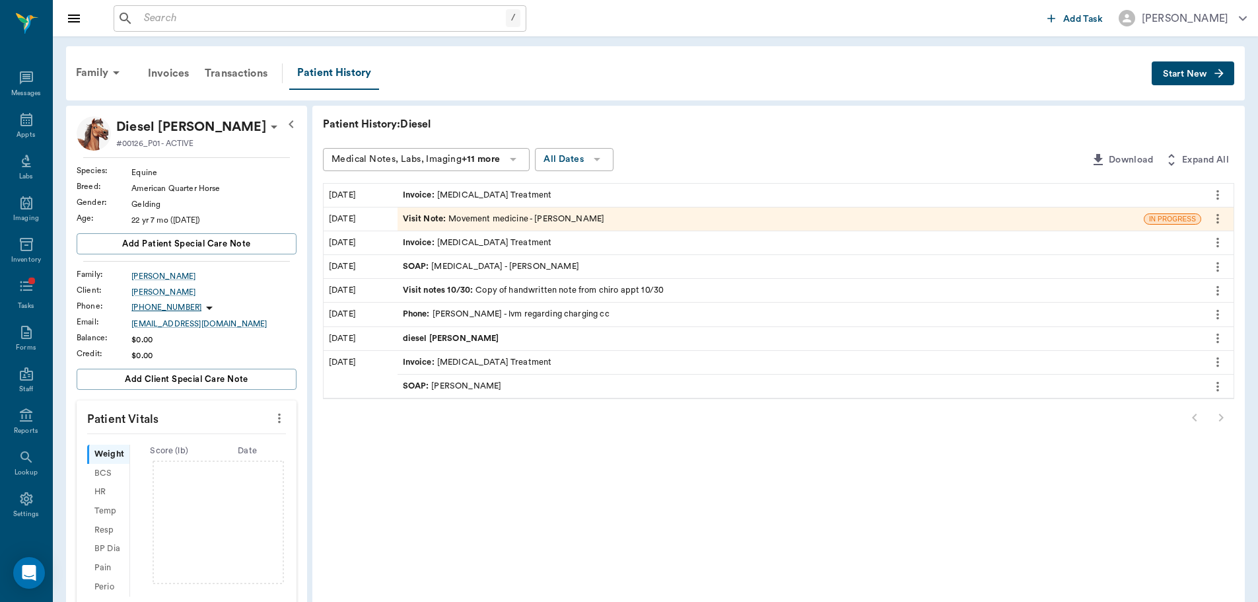
click at [525, 221] on div "Visit Note : Movement medicine - [PERSON_NAME]" at bounding box center [504, 219] width 202 height 13
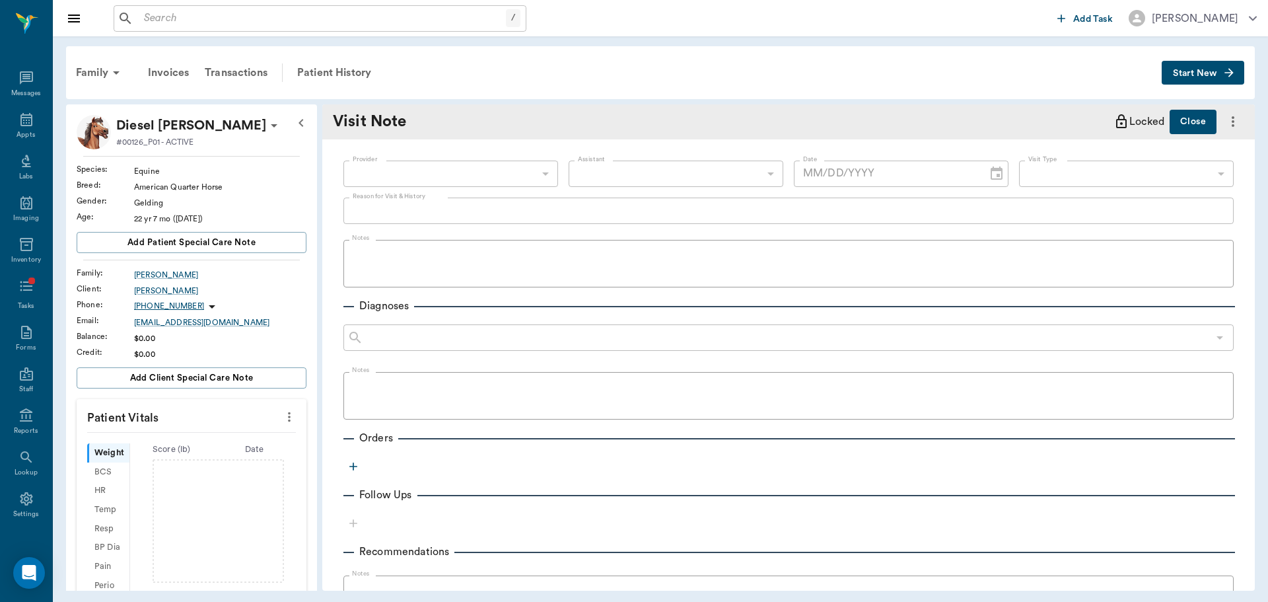
type input "649b3e03b5bc7e03f9326794"
type input "6656c4aef87a612ea34fb244"
type textarea "Noted that p has not been seen in a while and seems due at this time; has a ten…"
type input "[DATE]"
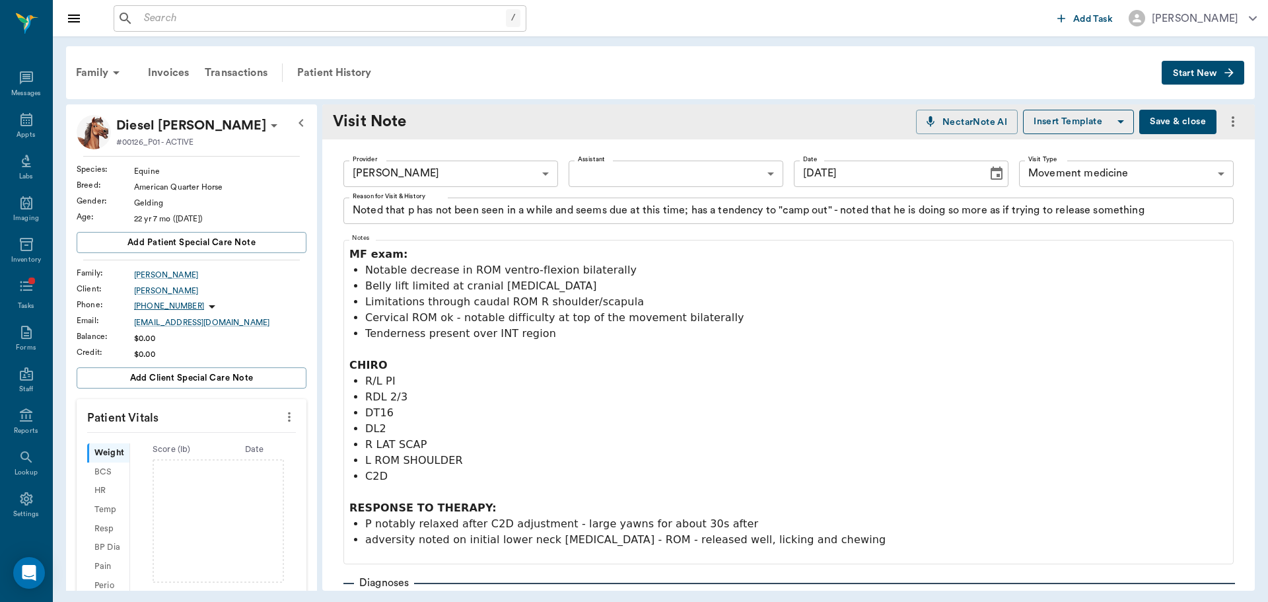
click at [1225, 129] on icon "more" at bounding box center [1233, 122] width 16 height 16
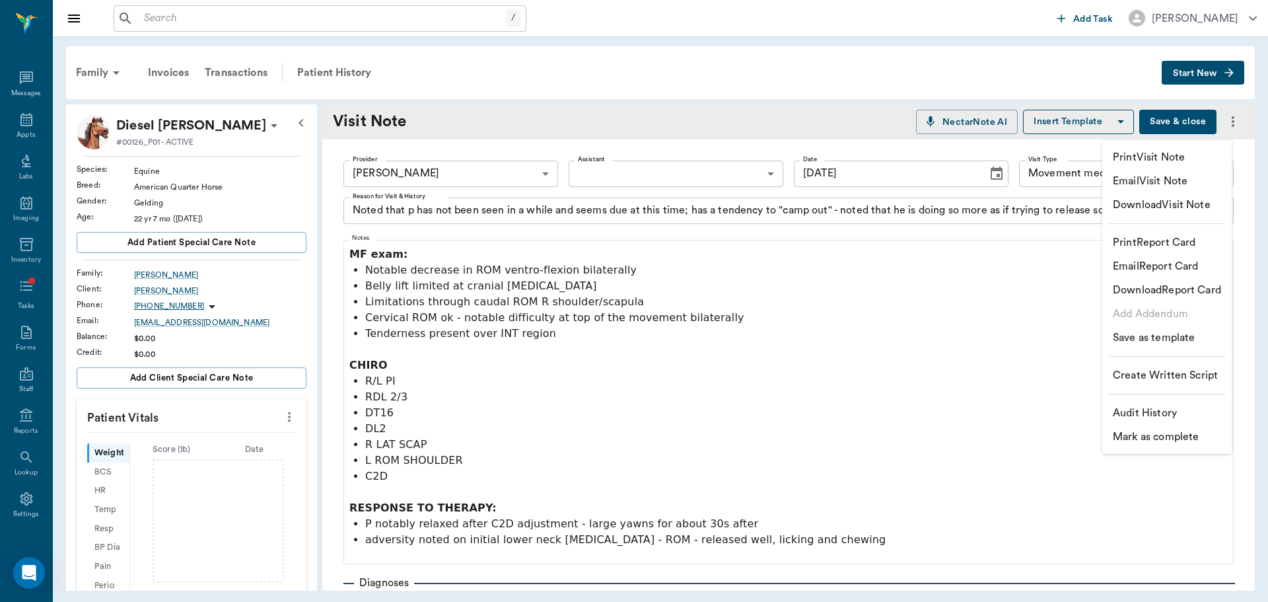
click at [1159, 185] on p "Email Visit Note" at bounding box center [1150, 181] width 75 height 16
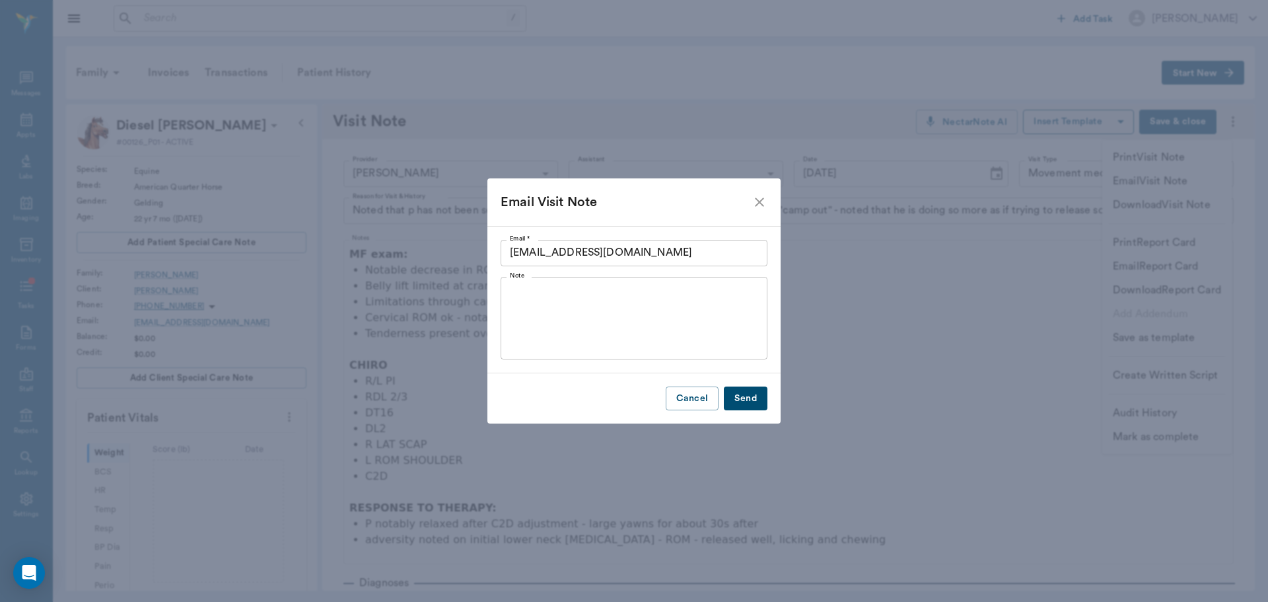
click at [582, 296] on textarea "Note" at bounding box center [634, 317] width 248 height 61
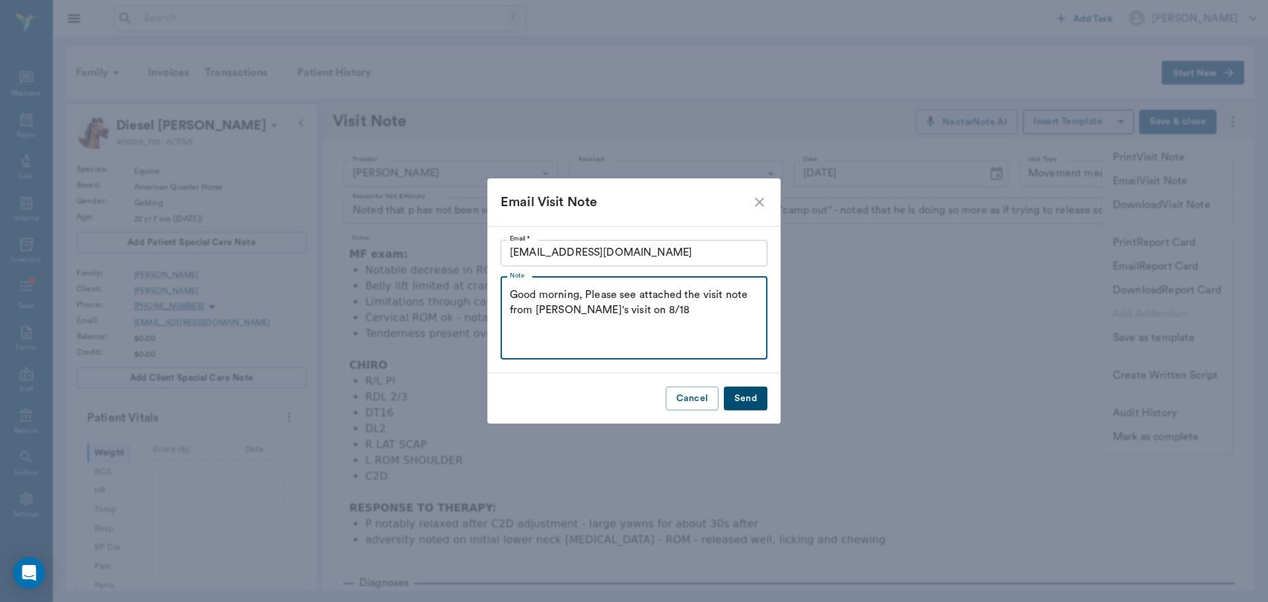
type textarea "Good morning, Please see attached the visit note from [PERSON_NAME]'s visit on …"
click at [745, 400] on button "Send" at bounding box center [746, 398] width 44 height 24
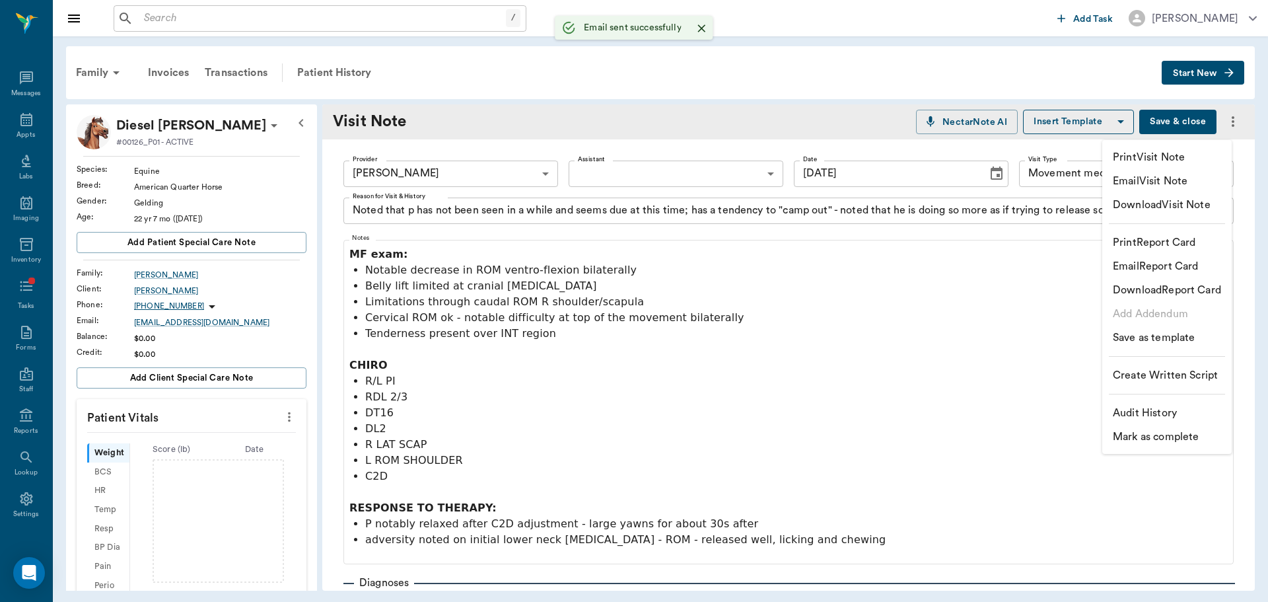
click at [1175, 112] on div at bounding box center [634, 301] width 1268 height 602
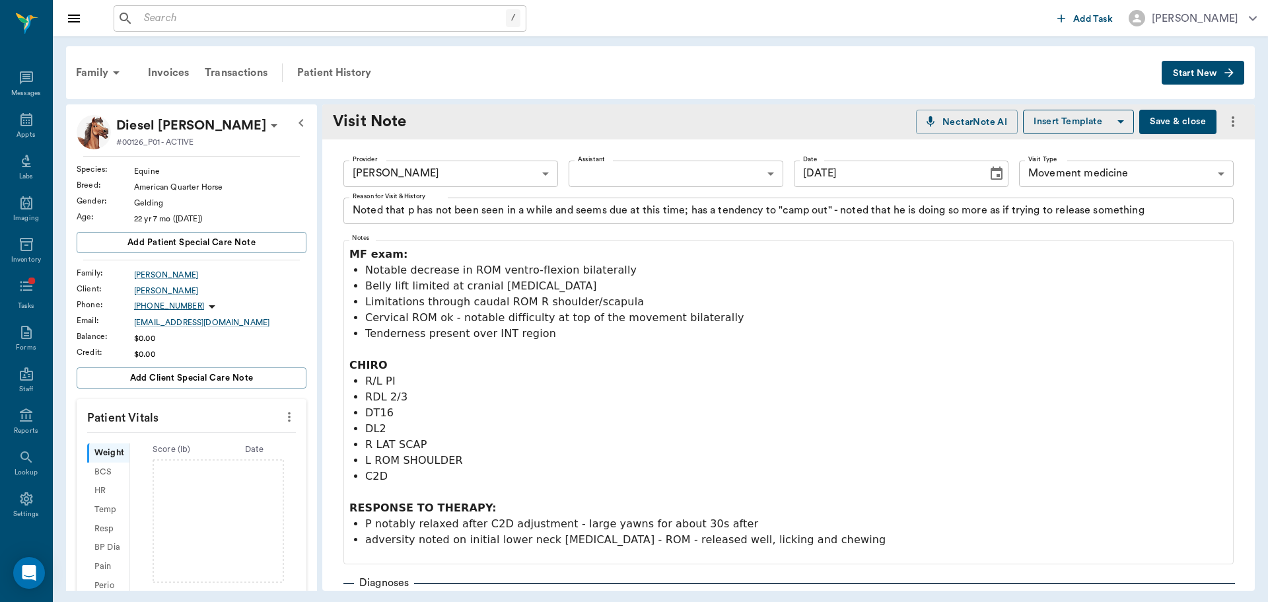
click at [1177, 122] on button "Save & close" at bounding box center [1178, 122] width 77 height 24
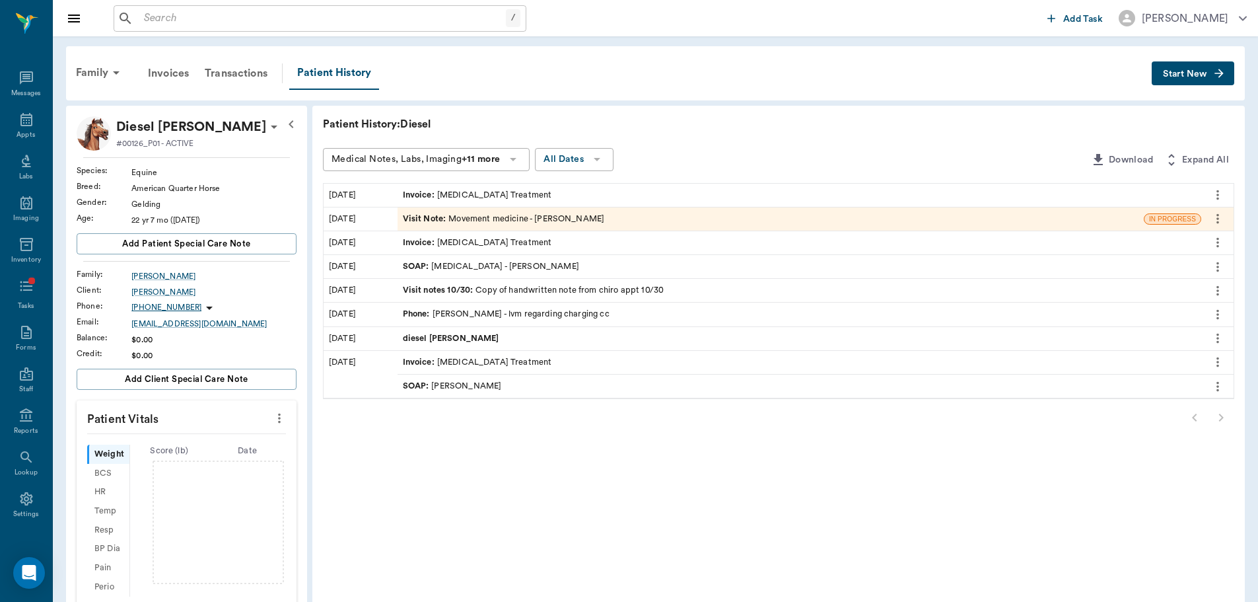
click at [157, 23] on input "text" at bounding box center [322, 18] width 367 height 18
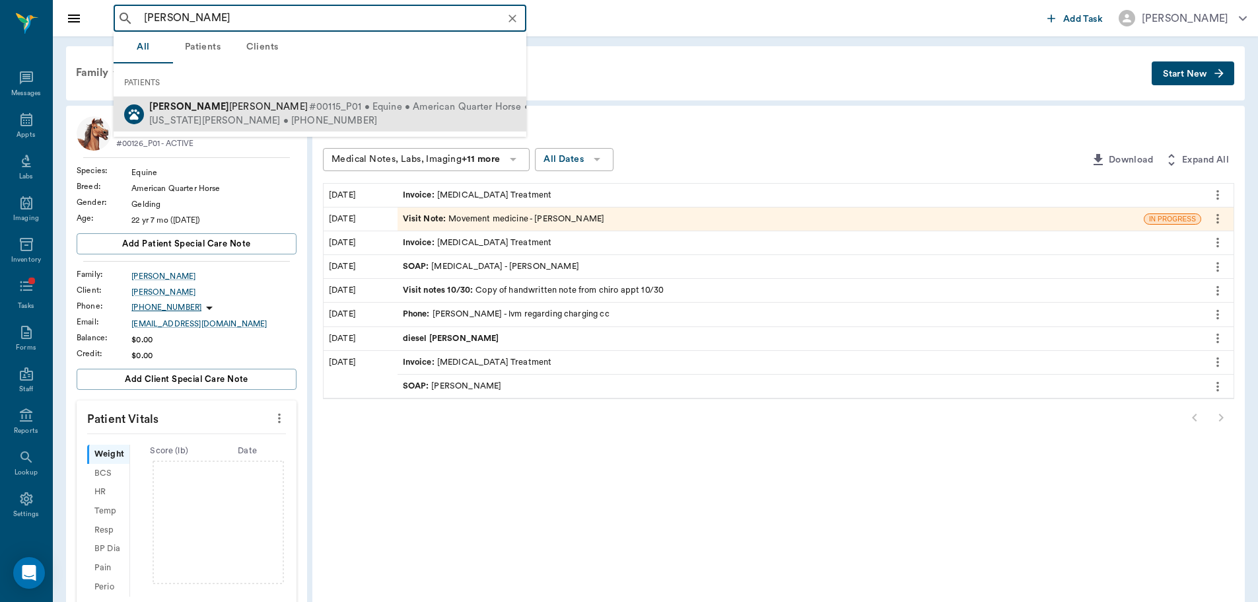
click at [309, 101] on span "#00115_P01 • Equine • American Quarter Horse • ACTIVE" at bounding box center [438, 107] width 258 height 14
type input "[PERSON_NAME]"
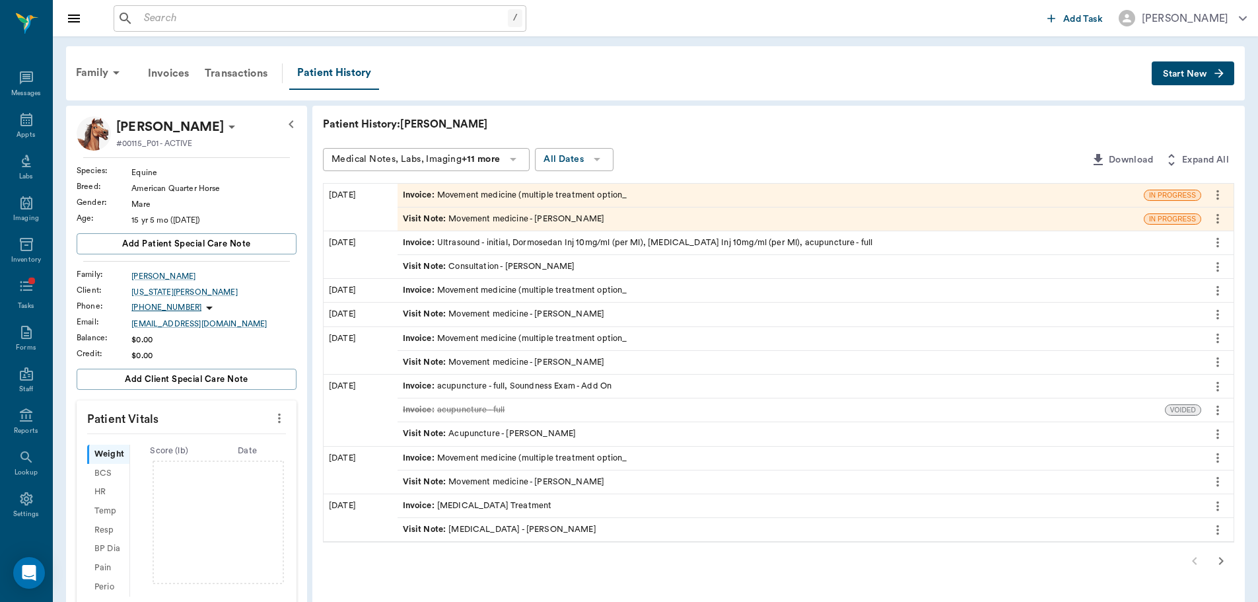
click at [470, 215] on div "Visit Note : Movement medicine - [PERSON_NAME]" at bounding box center [504, 219] width 202 height 13
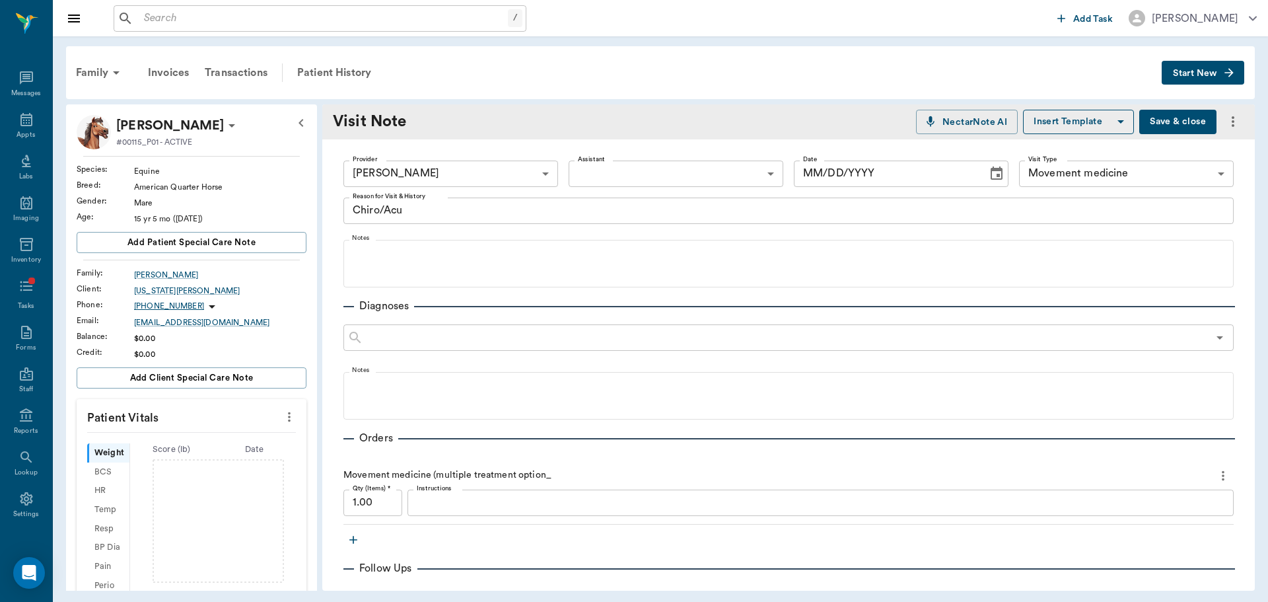
type input "649b3e03b5bc7e03f9326794"
type input "6656c4aef87a612ea34fb244"
type textarea "Chiro/Acu"
type input "[DATE]"
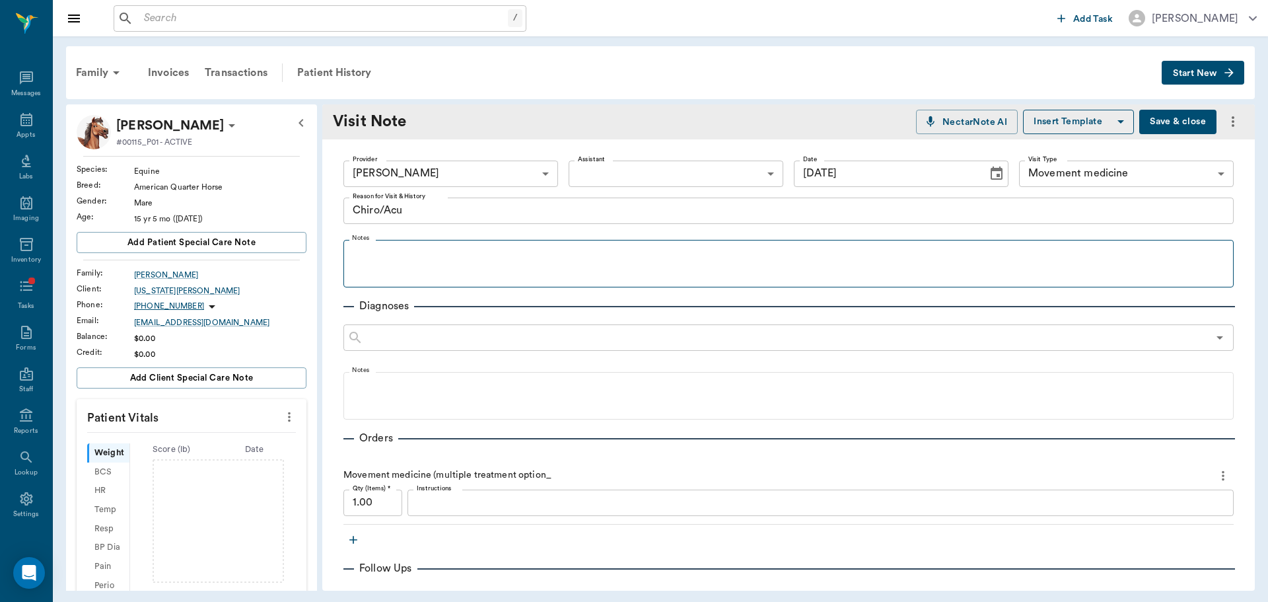
scroll to position [264, 0]
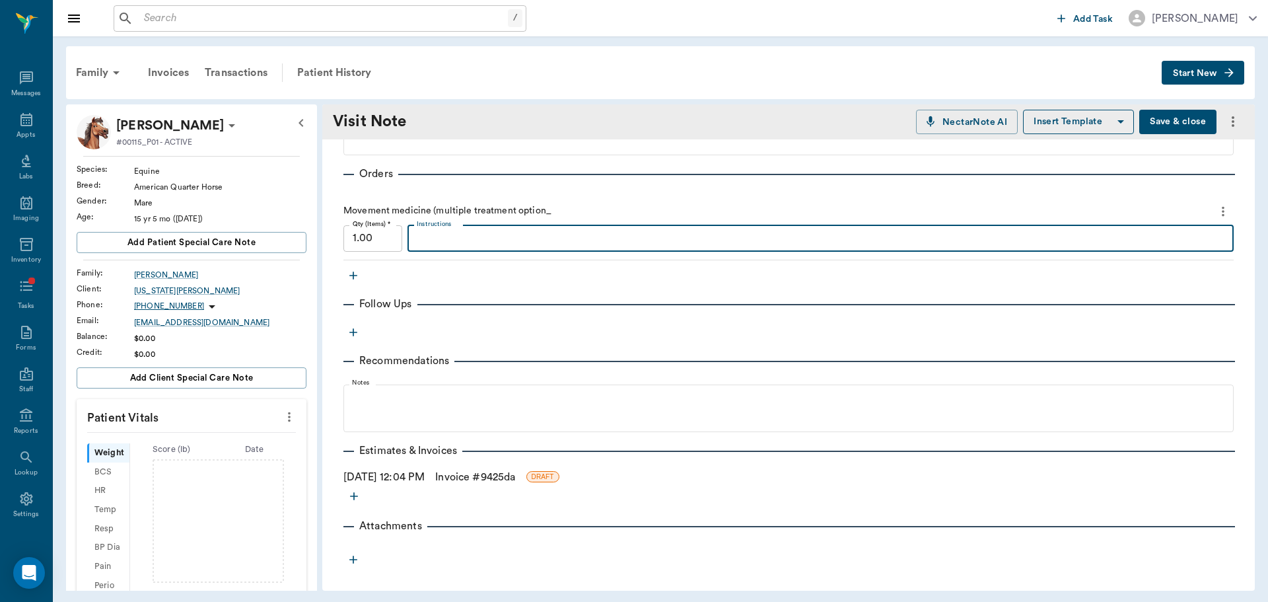
click at [441, 233] on textarea "Instructions" at bounding box center [821, 238] width 808 height 15
type textarea "p"
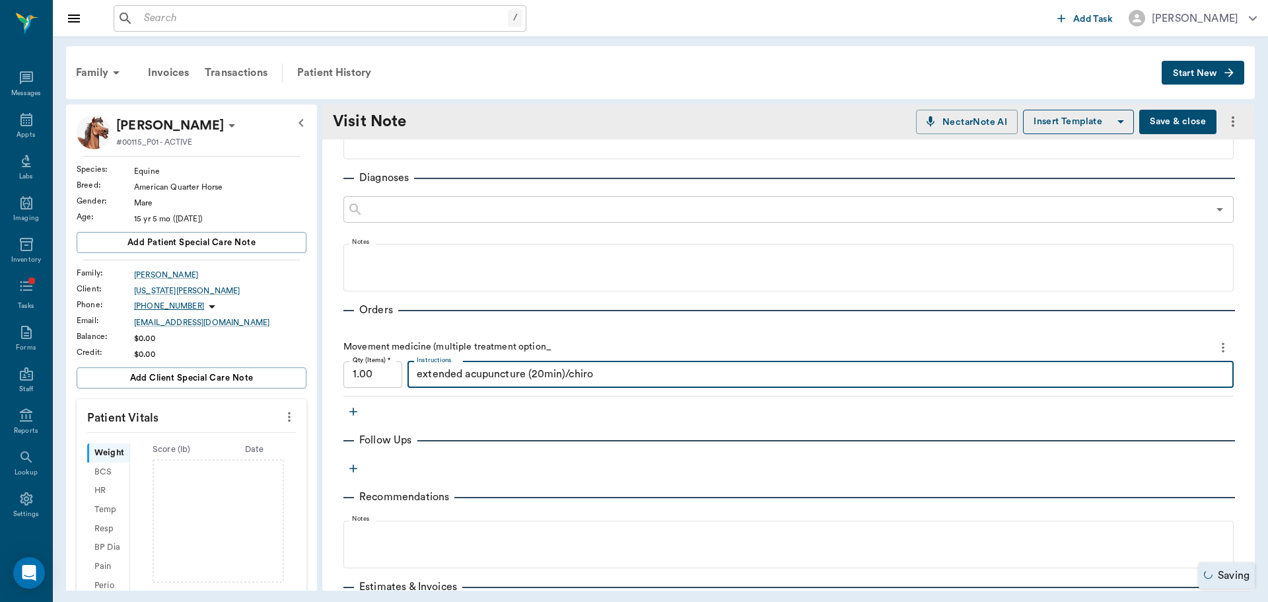
scroll to position [0, 0]
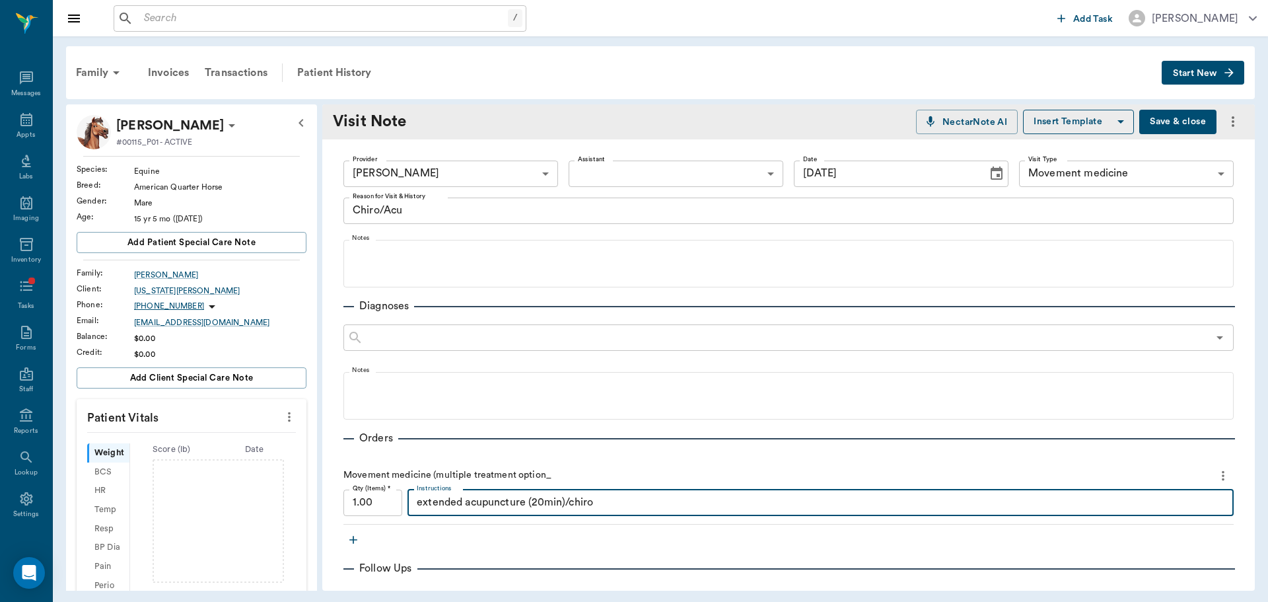
type textarea "extended acupuncture (20min)/chiro"
click at [465, 212] on textarea "Chiro/Acu" at bounding box center [789, 210] width 872 height 15
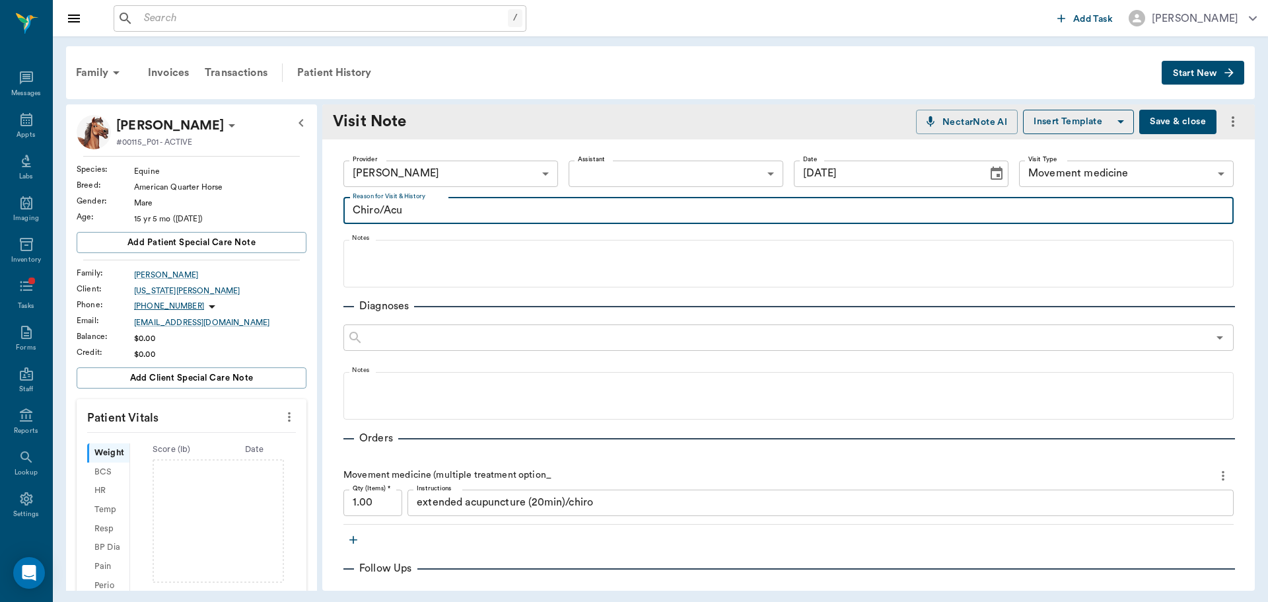
drag, startPoint x: 384, startPoint y: 200, endPoint x: 458, endPoint y: 207, distance: 74.3
click at [458, 207] on textarea "Chiro/Acu" at bounding box center [789, 210] width 872 height 15
type textarea "Chiro/Acu - p recently diagnosed with LH [MEDICAL_DATA] due to enlarged suspens…"
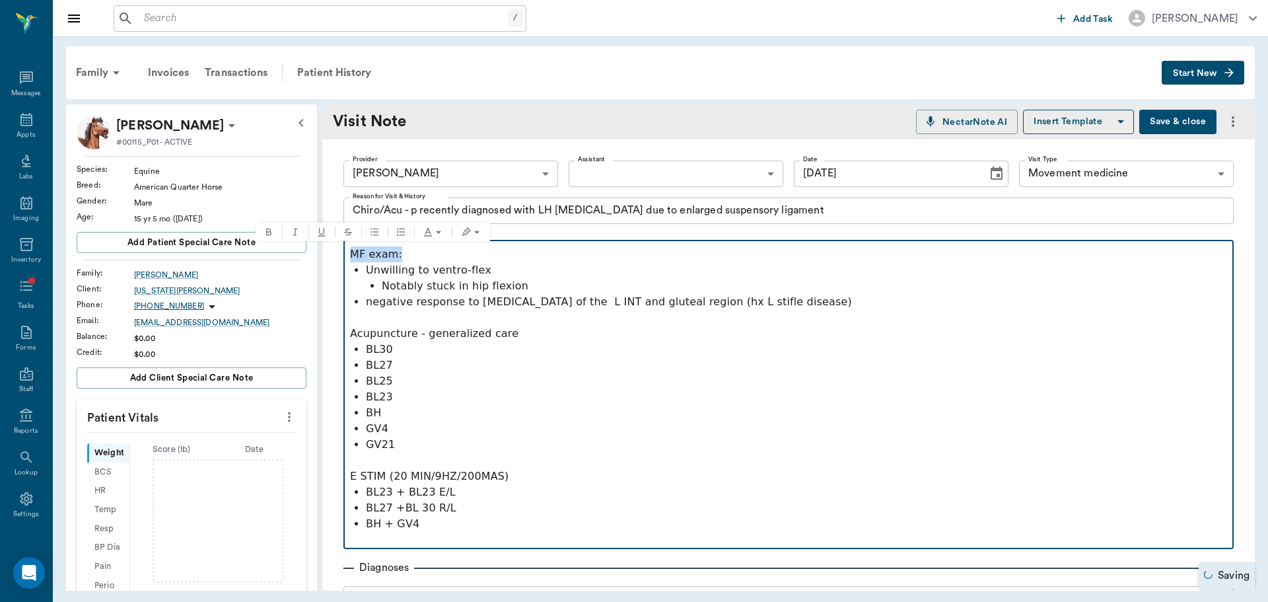
drag, startPoint x: 396, startPoint y: 253, endPoint x: 211, endPoint y: 258, distance: 185.0
click at [211, 258] on div "[PERSON_NAME] #00115_P01 - ACTIVE Species : Equine Breed : American Quarter Hor…" at bounding box center [660, 347] width 1189 height 486
drag, startPoint x: 414, startPoint y: 334, endPoint x: 316, endPoint y: 328, distance: 98.7
click at [316, 328] on div "[PERSON_NAME] #00115_P01 - ACTIVE Species : Equine Breed : American Quarter Hor…" at bounding box center [660, 347] width 1189 height 486
click at [289, 313] on button "Bold" at bounding box center [278, 311] width 26 height 18
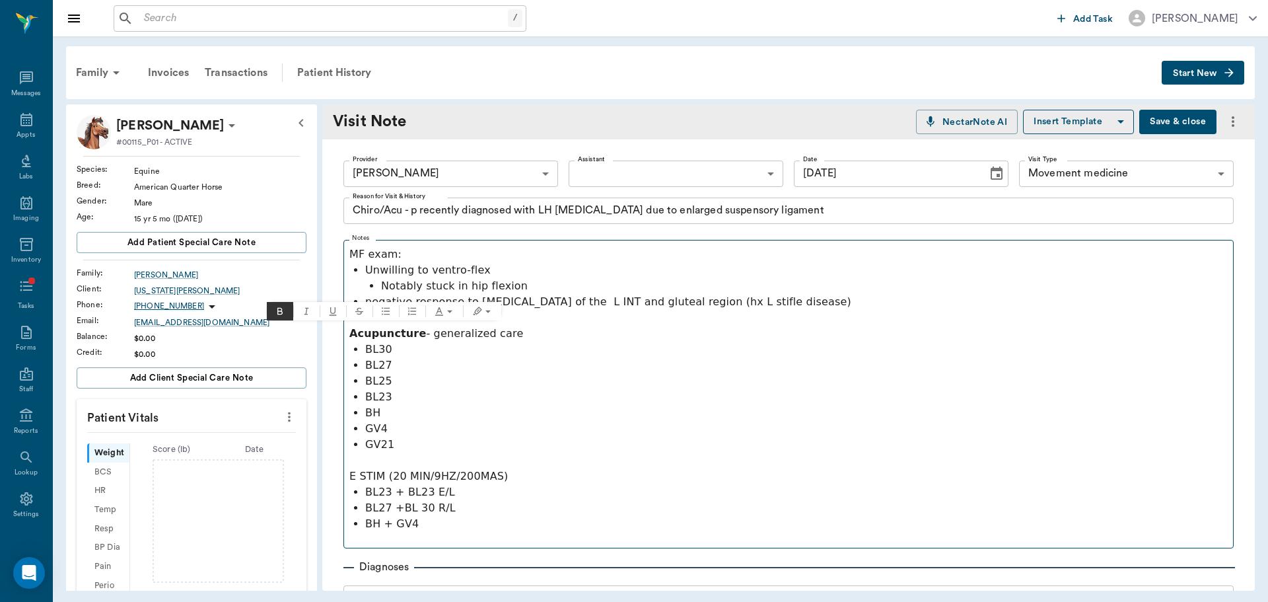
drag, startPoint x: 348, startPoint y: 254, endPoint x: 401, endPoint y: 256, distance: 52.9
click at [398, 256] on fieldset "Notes MF exam: Unwilling to ventro-flex Notably stuck in hip flexion negative r…" at bounding box center [789, 392] width 891 height 314
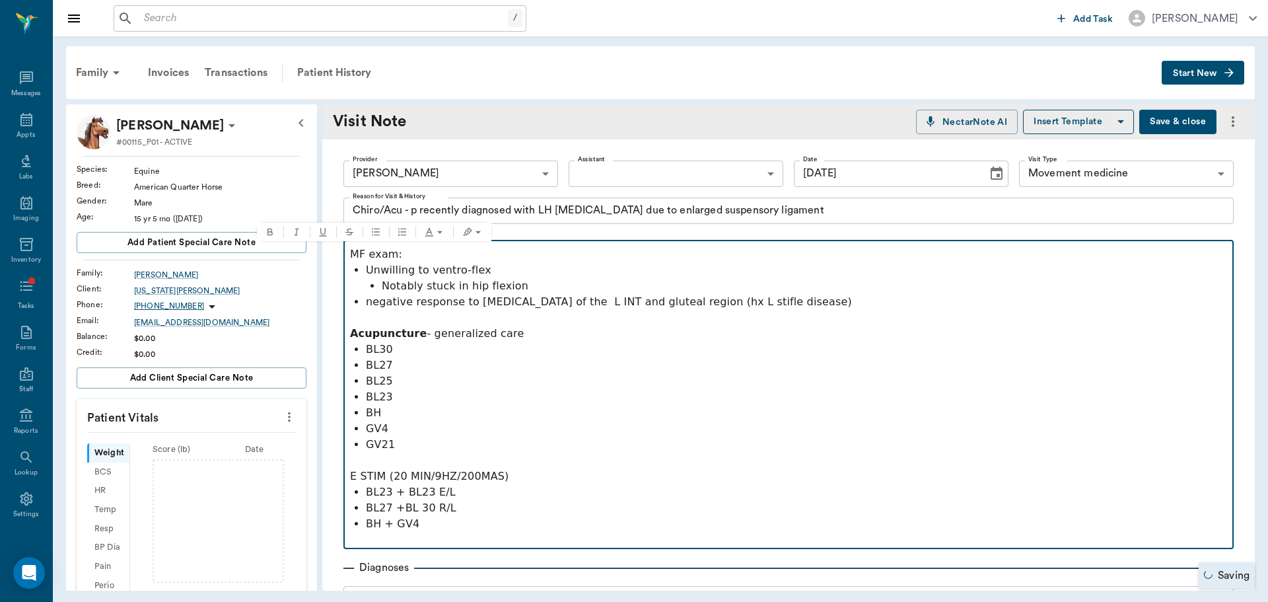
drag, startPoint x: 401, startPoint y: 256, endPoint x: 344, endPoint y: 256, distance: 56.8
click at [348, 258] on fieldset "Notes MF exam: Unwilling to ventro-flex Notably stuck in hip flexion negative r…" at bounding box center [789, 392] width 891 height 314
click at [273, 235] on icon "Bold" at bounding box center [270, 232] width 11 height 11
click at [406, 435] on p "GV4" at bounding box center [796, 429] width 861 height 16
drag, startPoint x: 383, startPoint y: 476, endPoint x: 293, endPoint y: 482, distance: 90.0
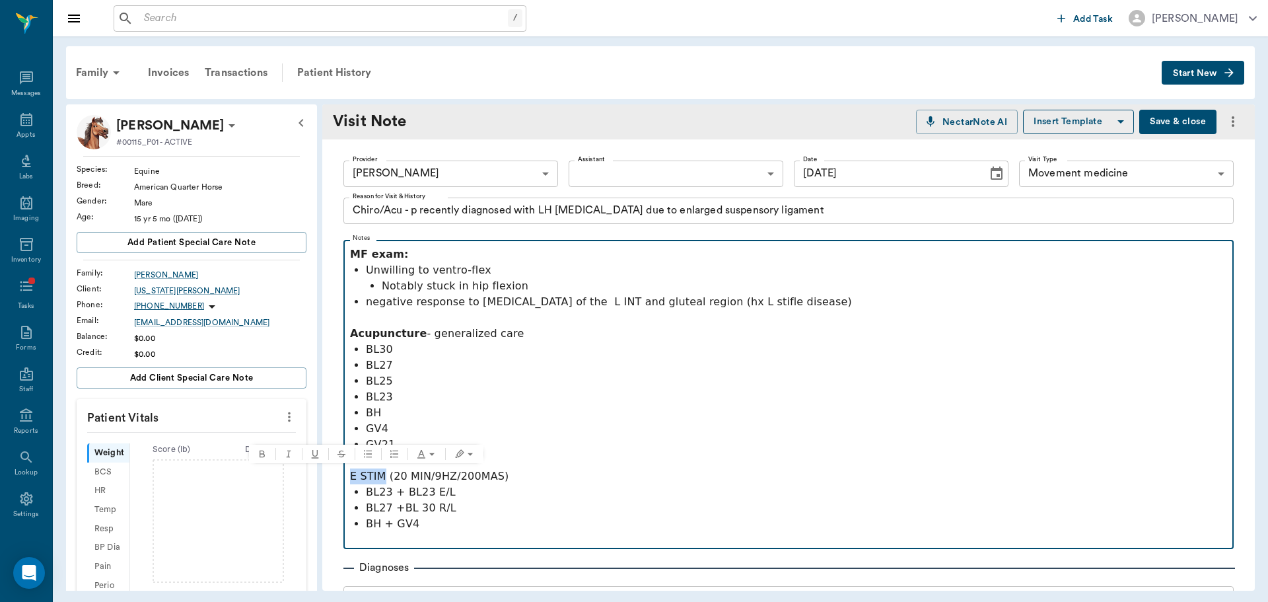
click at [293, 482] on div "[PERSON_NAME] #00115_P01 - ACTIVE Species : Equine Breed : American Quarter Hor…" at bounding box center [660, 347] width 1189 height 486
click at [264, 450] on icon "Bold" at bounding box center [262, 454] width 11 height 11
click at [497, 488] on p "BL23 + BL23 E/L" at bounding box center [796, 492] width 861 height 16
click at [487, 528] on p "BH + GV4" at bounding box center [796, 524] width 861 height 16
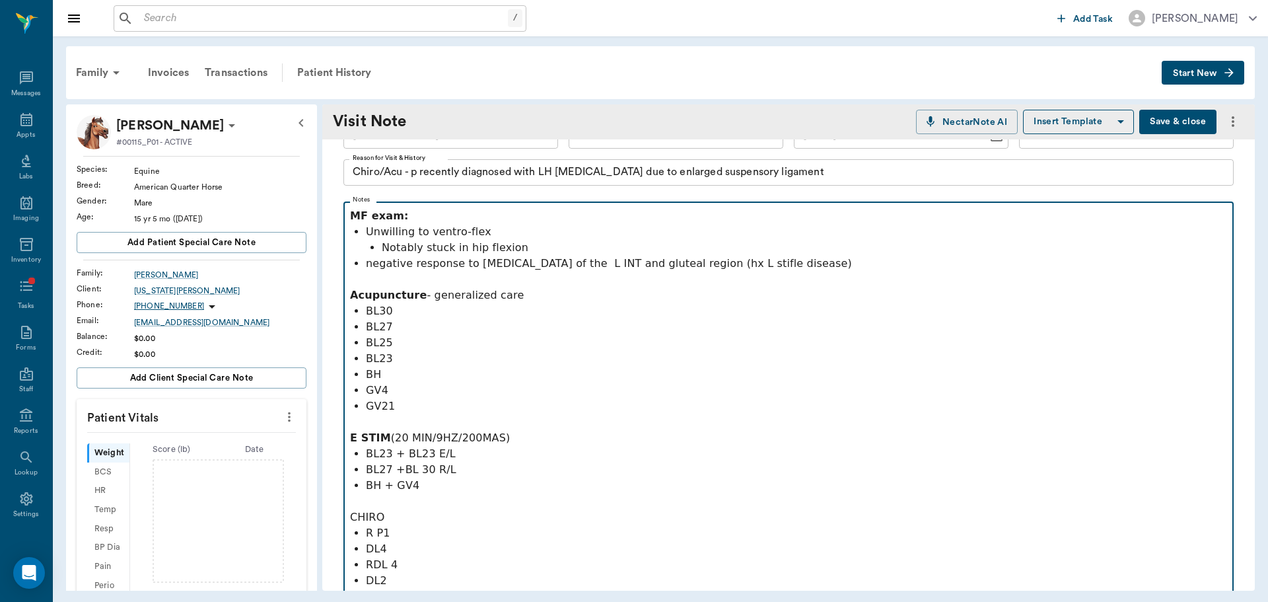
scroll to position [54, 0]
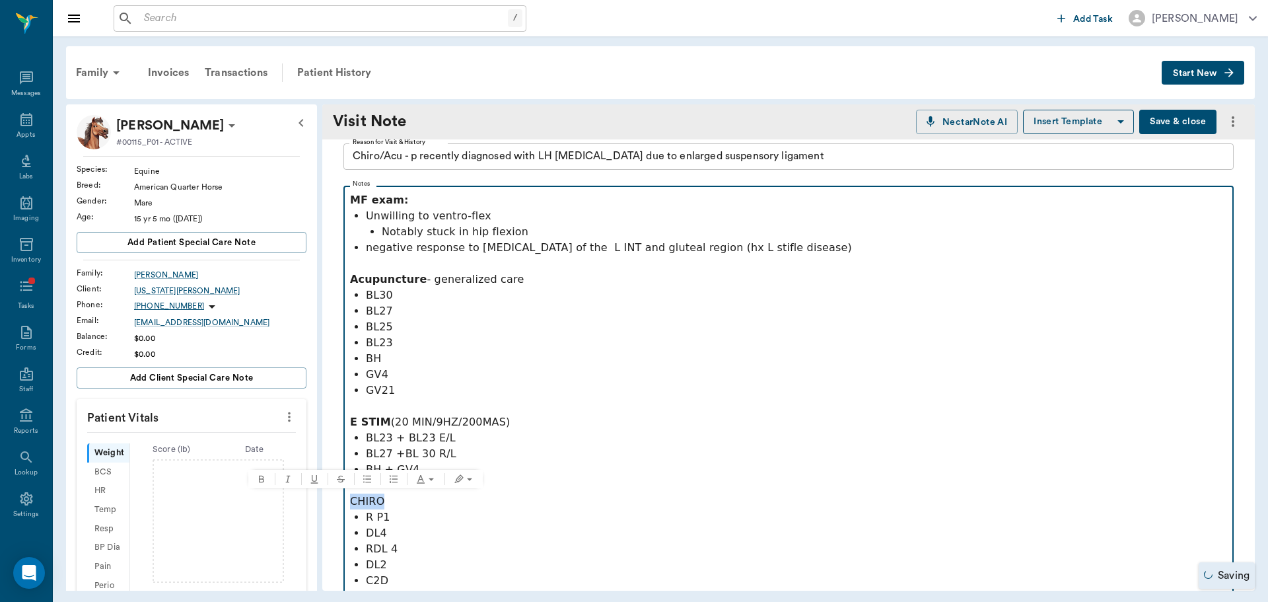
drag, startPoint x: 394, startPoint y: 505, endPoint x: 316, endPoint y: 503, distance: 78.6
click at [316, 503] on div "[PERSON_NAME] #00115_P01 - ACTIVE Species : Equine Breed : American Quarter Hor…" at bounding box center [660, 347] width 1189 height 486
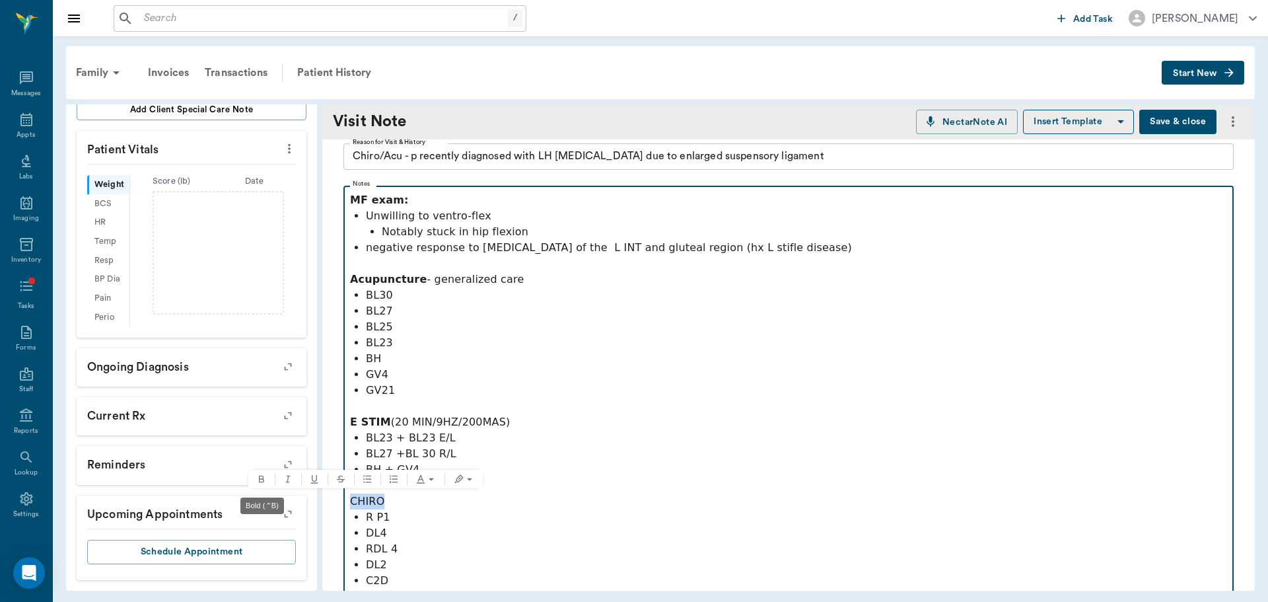
click at [260, 481] on icon "Bold" at bounding box center [261, 479] width 5 height 7
click at [507, 478] on p at bounding box center [788, 486] width 877 height 16
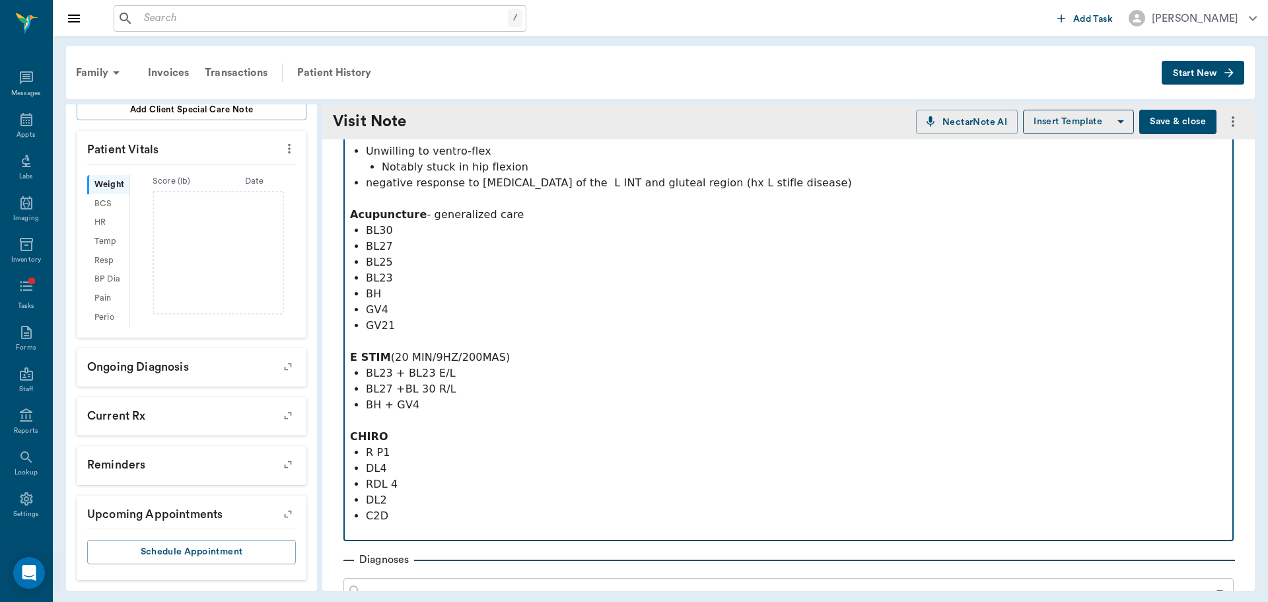
scroll to position [252, 0]
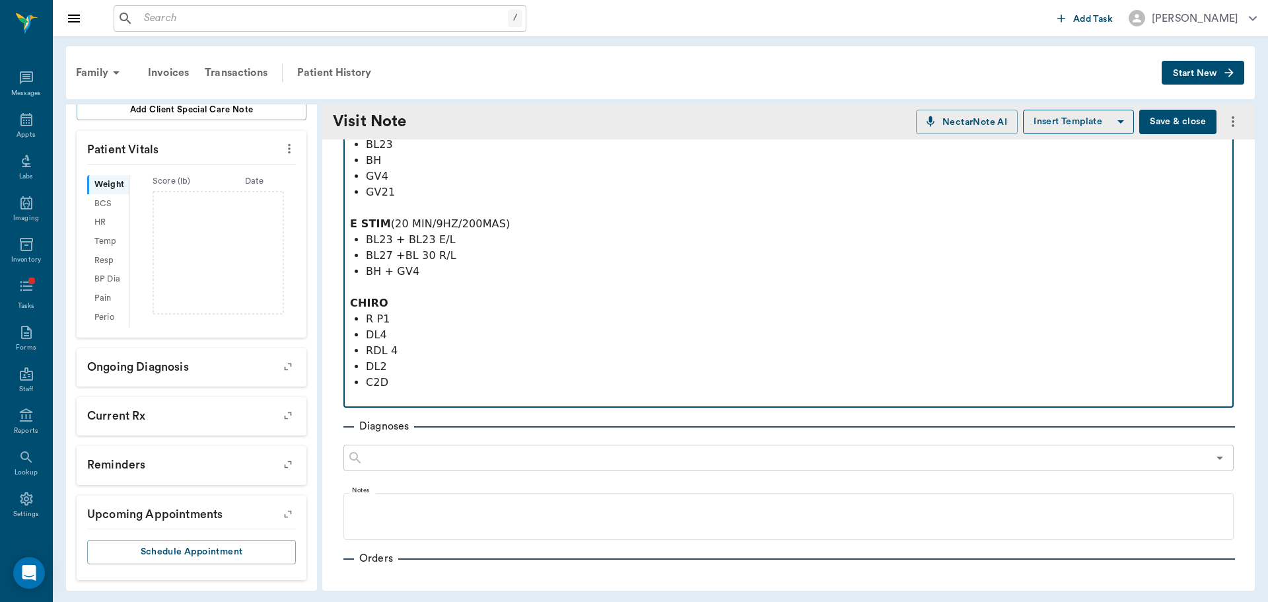
click at [454, 381] on p "C2D" at bounding box center [796, 383] width 861 height 16
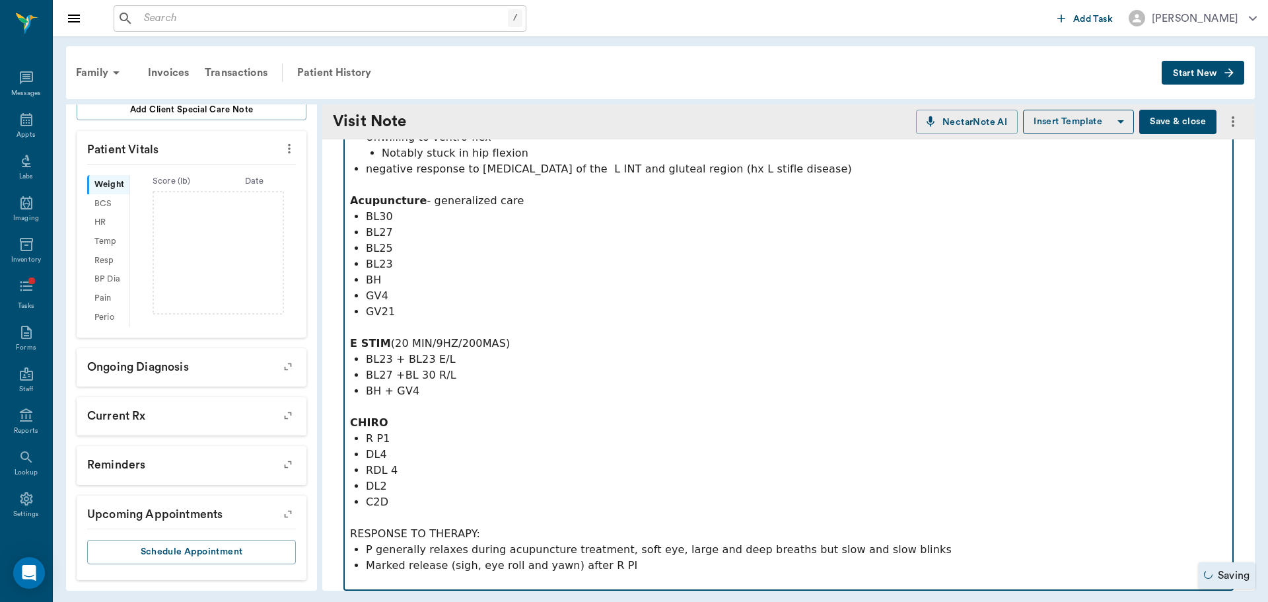
scroll to position [120, 0]
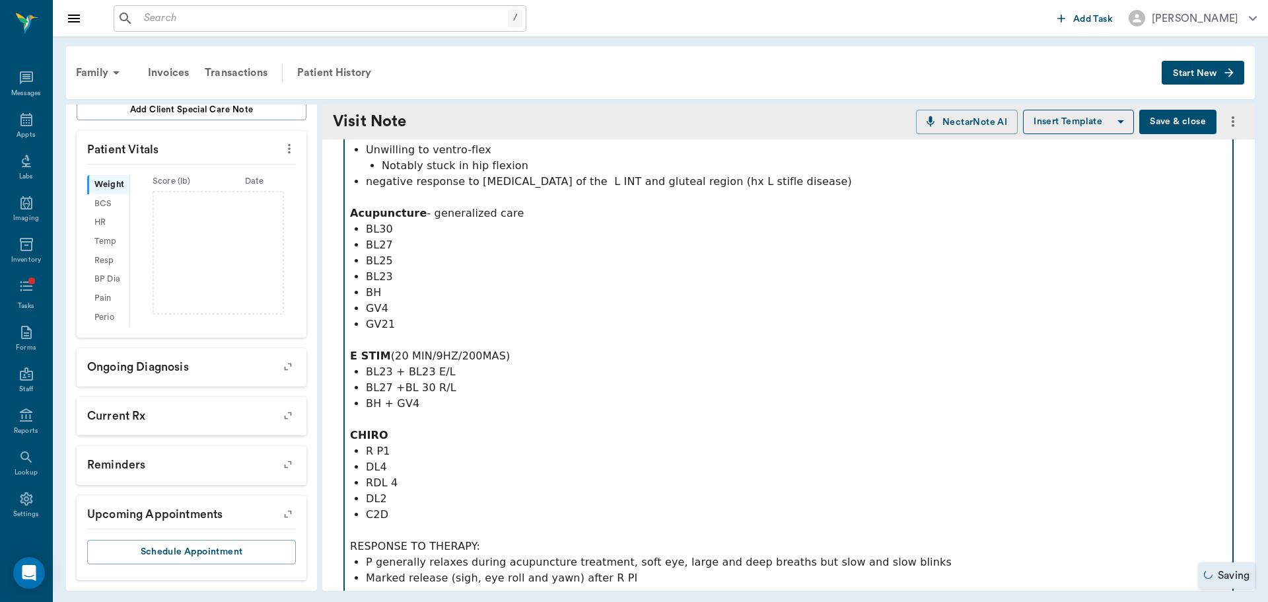
click at [447, 447] on p "R P1" at bounding box center [796, 451] width 861 height 16
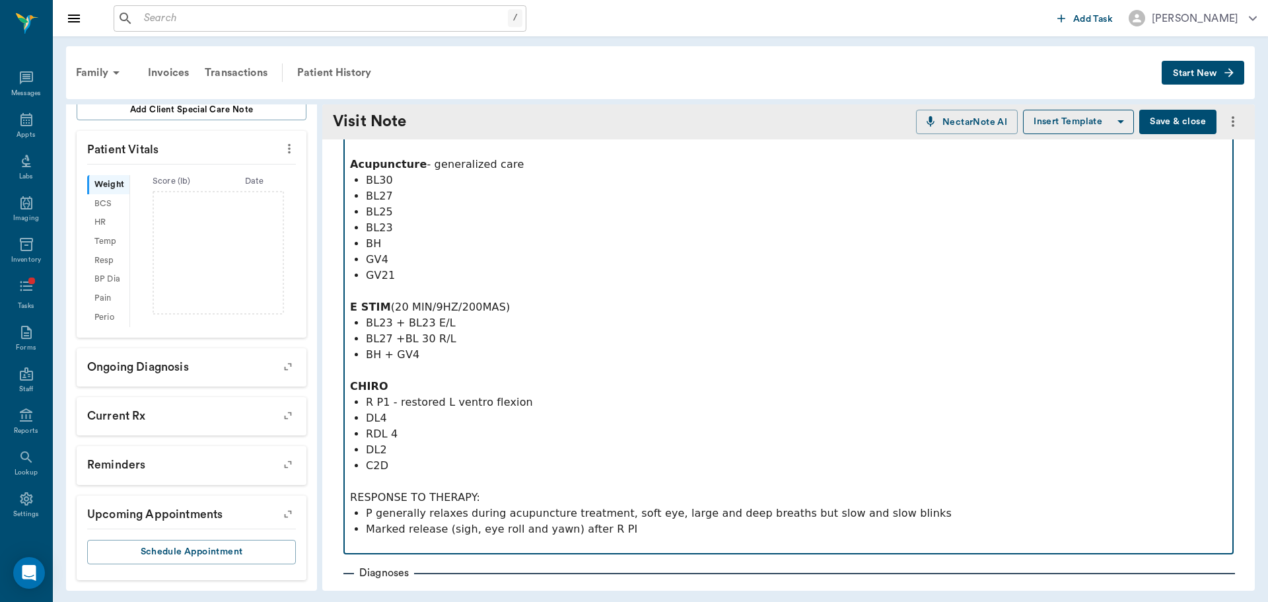
scroll to position [186, 0]
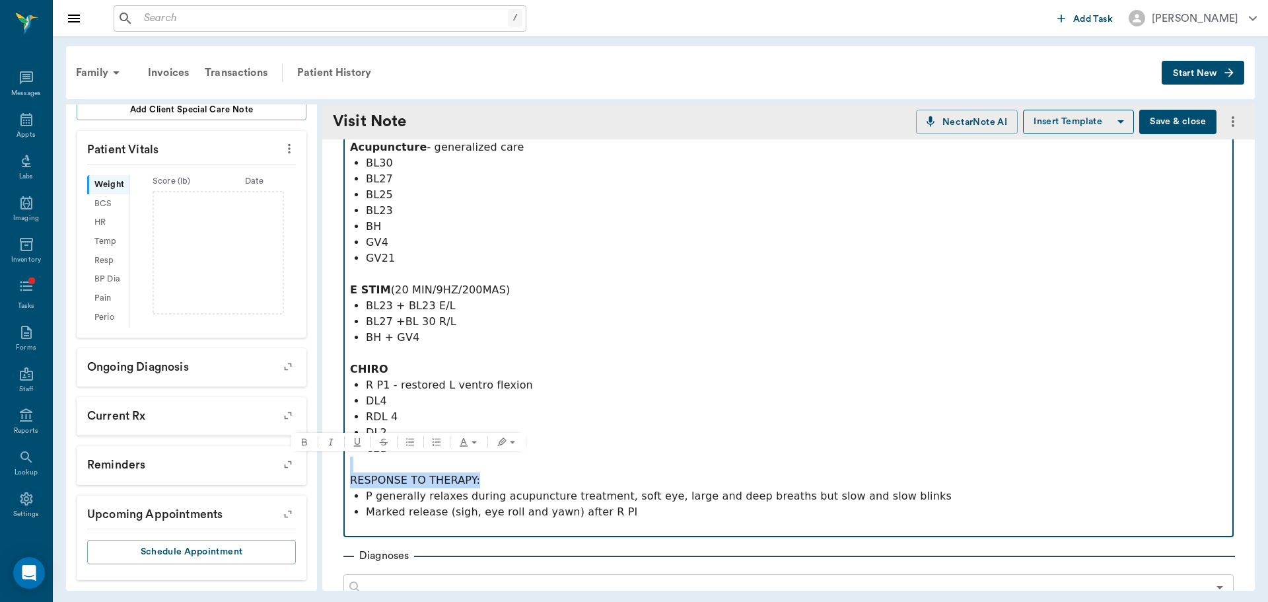
drag, startPoint x: 485, startPoint y: 474, endPoint x: 308, endPoint y: 469, distance: 177.1
click at [308, 469] on div "[PERSON_NAME] #00115_P01 - ACTIVE Species : Equine Breed : American Quarter Hor…" at bounding box center [660, 347] width 1189 height 486
click at [534, 463] on p at bounding box center [788, 464] width 877 height 16
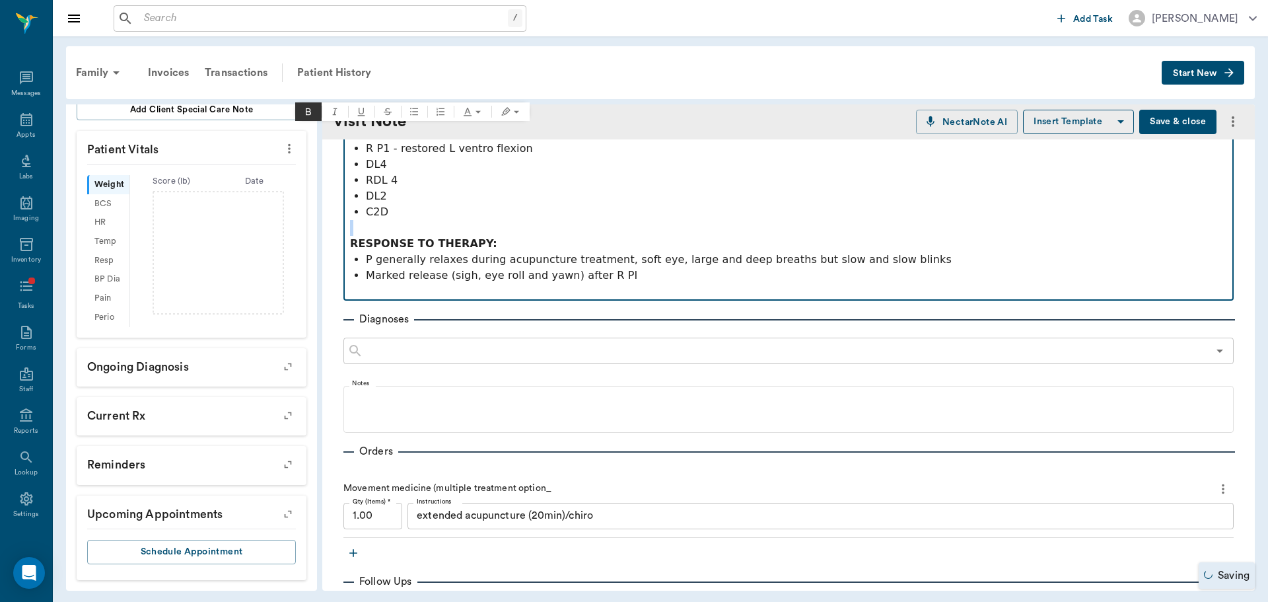
scroll to position [517, 0]
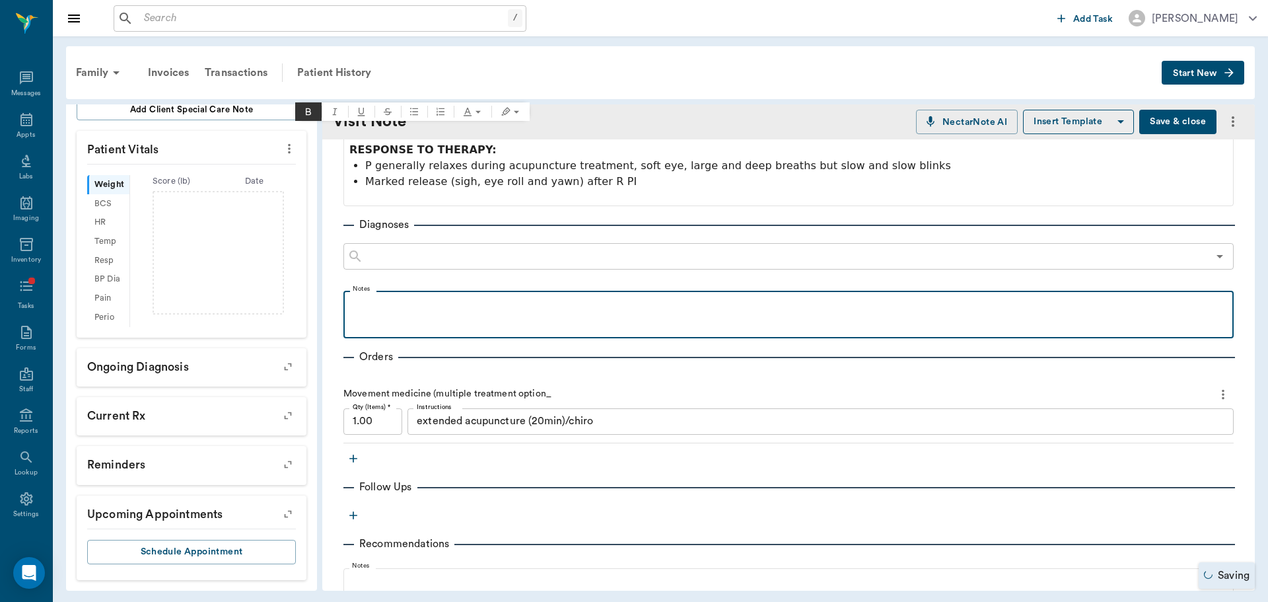
click at [423, 311] on p at bounding box center [788, 305] width 877 height 16
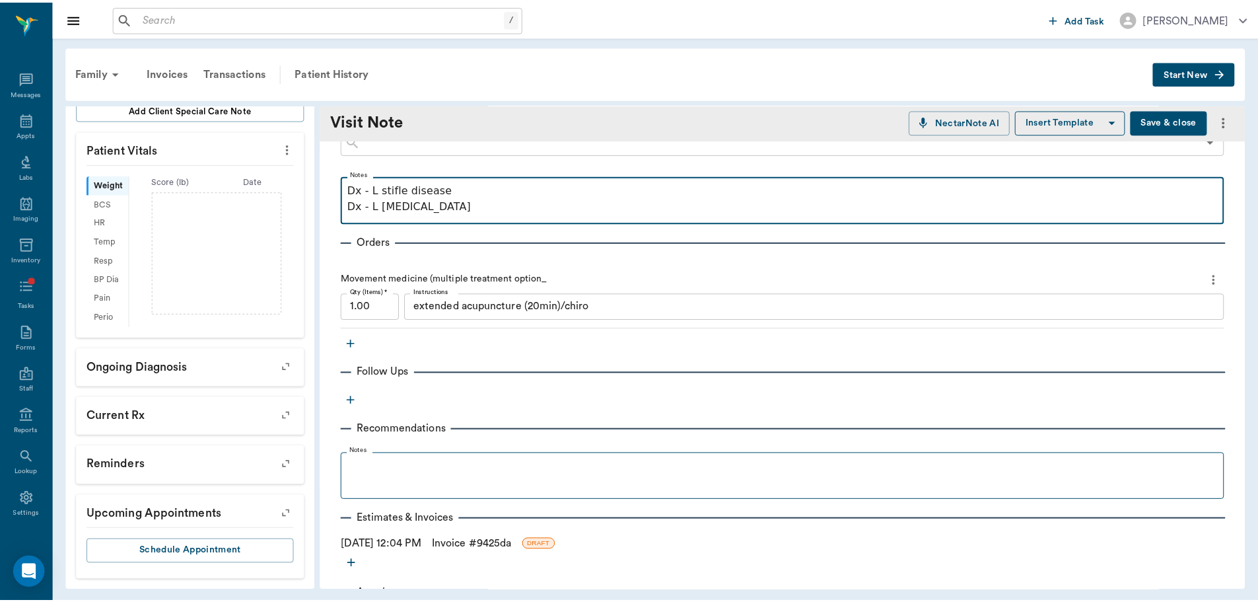
scroll to position [700, 0]
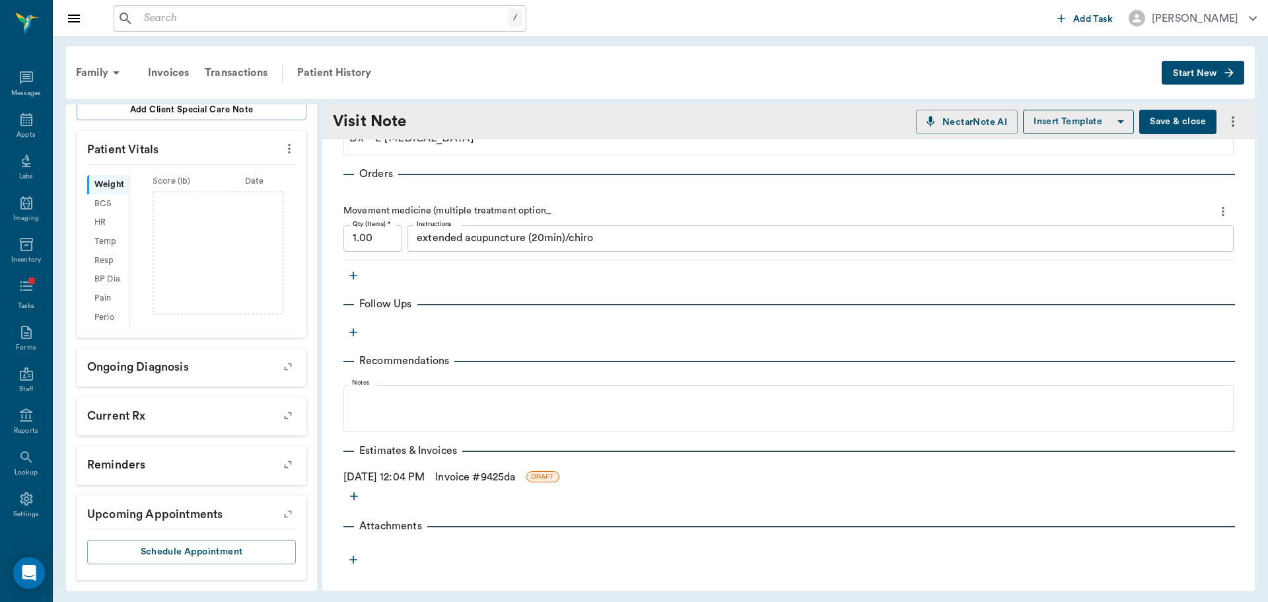
click at [469, 474] on link "Invoice # 9425da" at bounding box center [475, 477] width 80 height 16
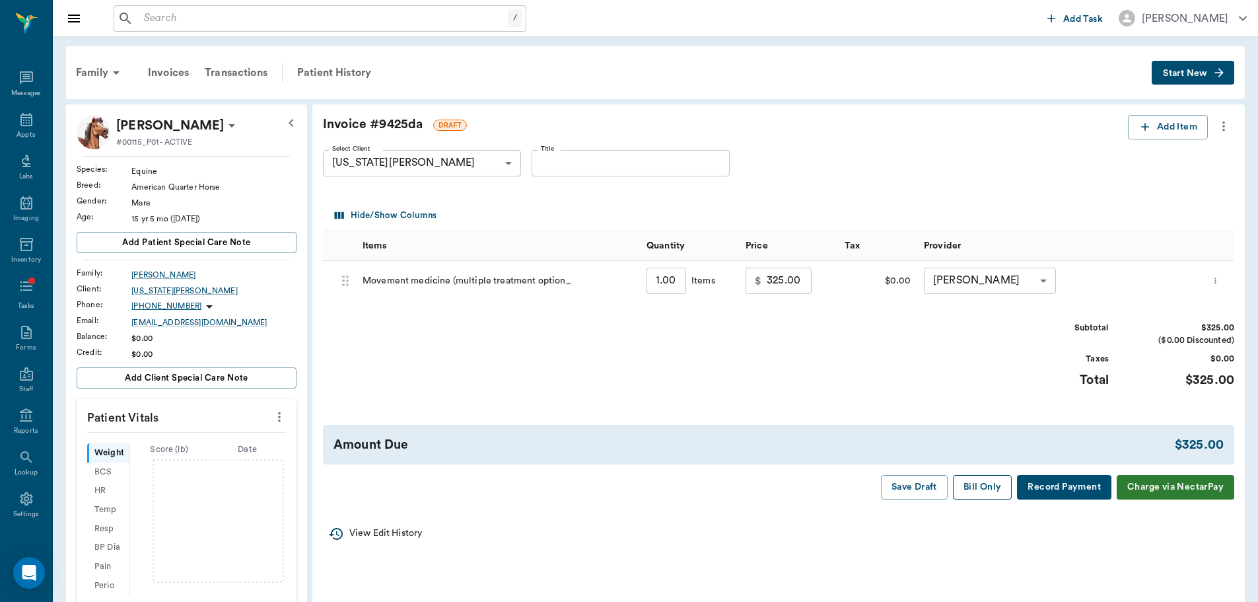
click at [982, 489] on button "Bill Only" at bounding box center [982, 487] width 59 height 24
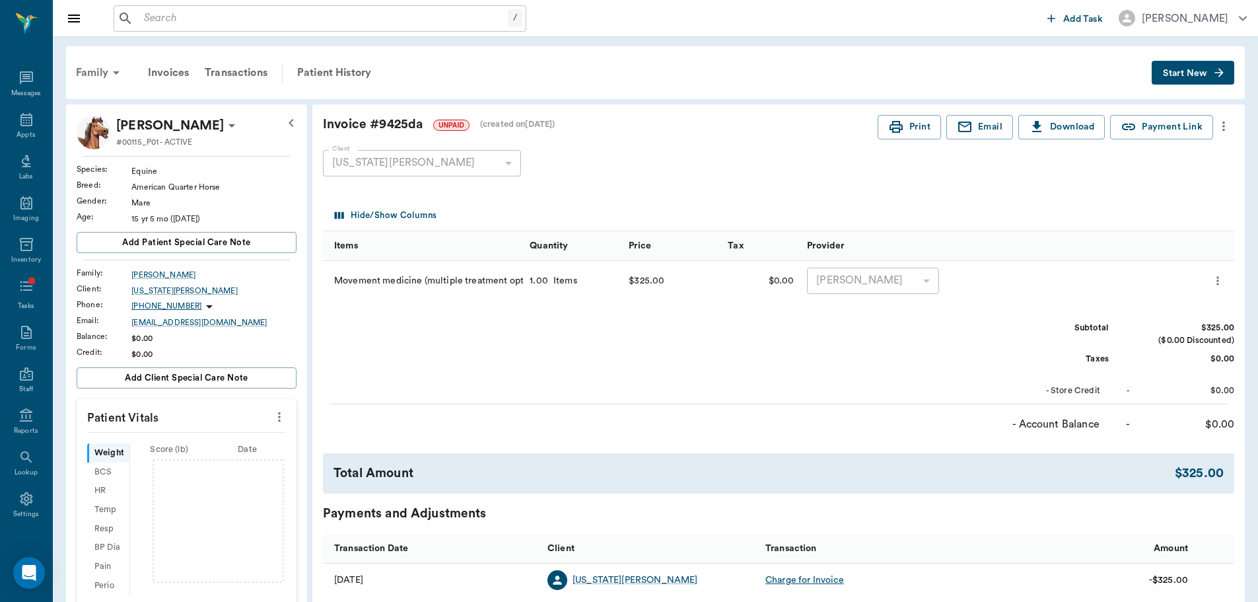
click at [100, 74] on div "Family" at bounding box center [100, 73] width 64 height 32
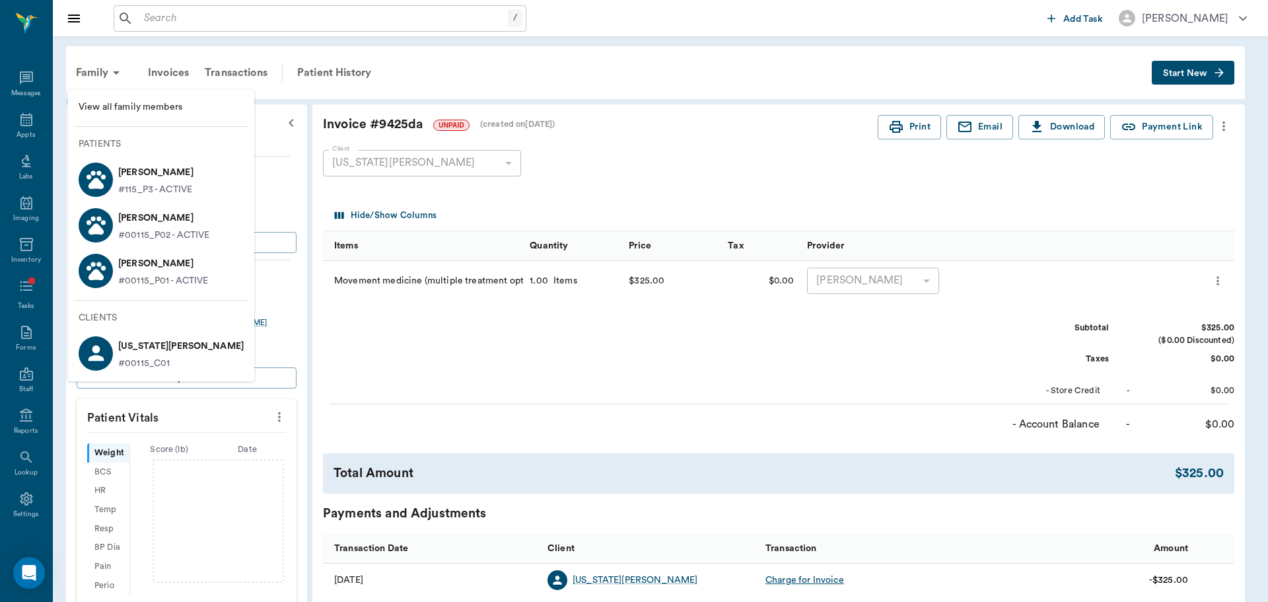
click at [160, 225] on p "[PERSON_NAME]" at bounding box center [164, 217] width 92 height 21
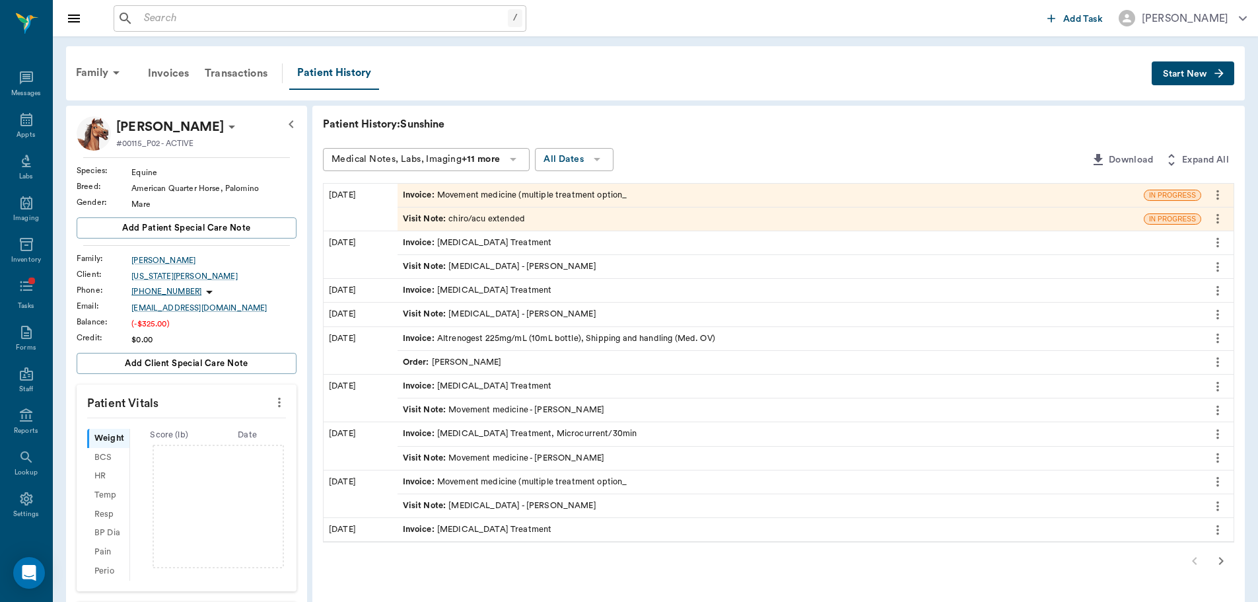
click at [467, 195] on div "Invoice : Movement medicine (multiple treatment option_" at bounding box center [515, 195] width 225 height 13
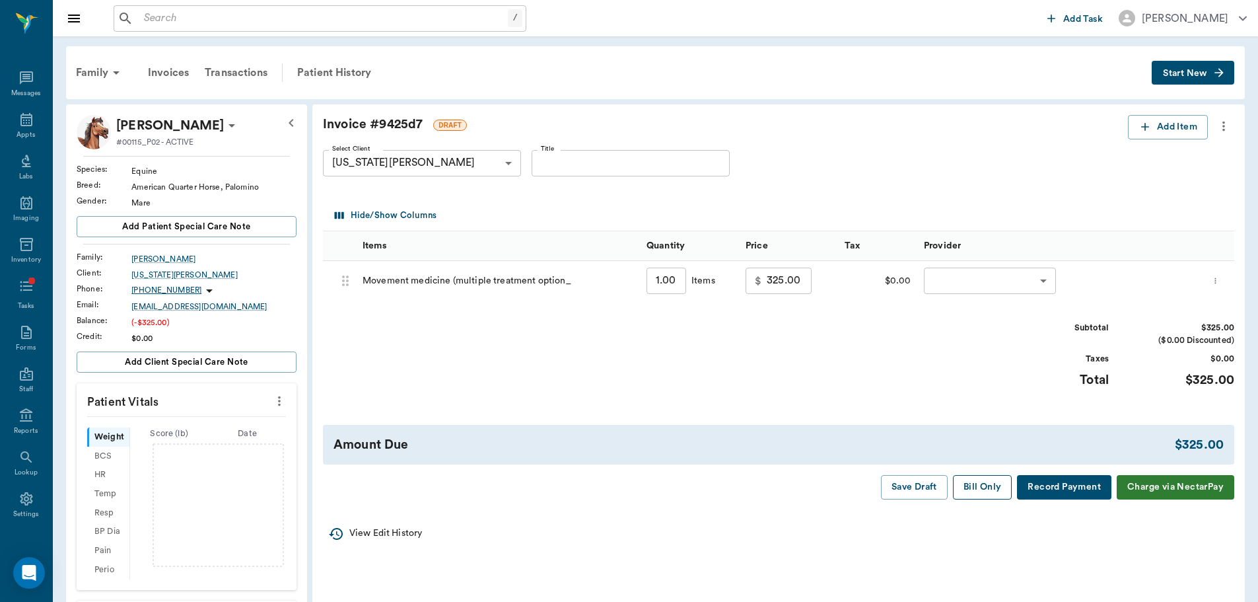
click at [983, 493] on button "Bill Only" at bounding box center [982, 487] width 59 height 24
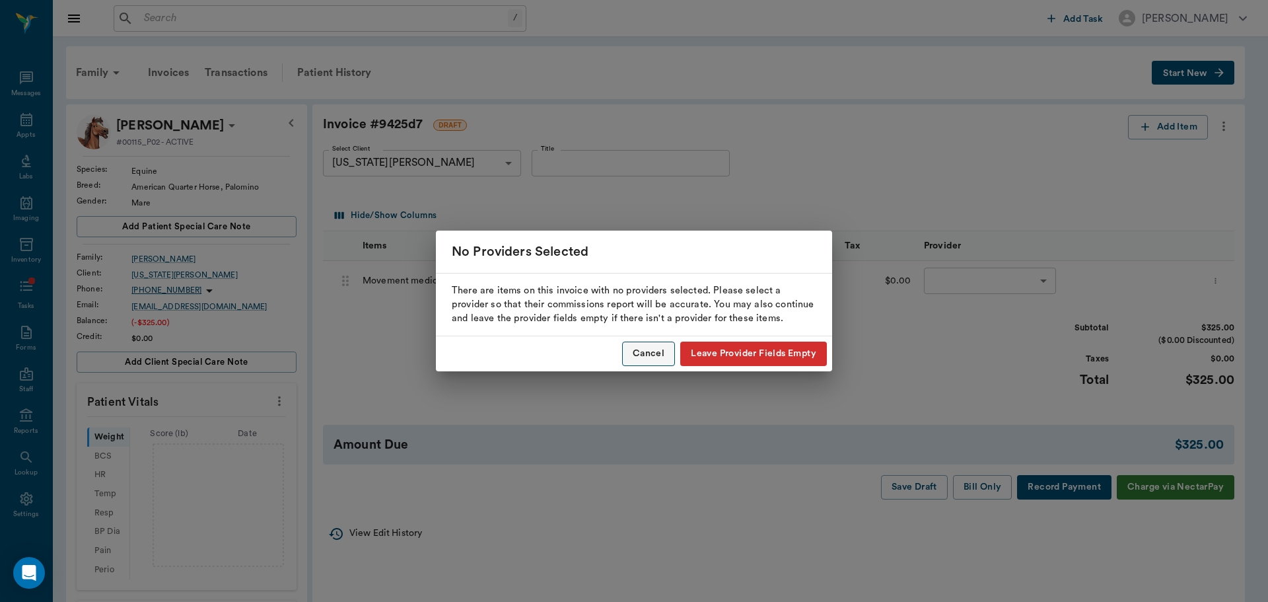
click at [657, 353] on button "Cancel" at bounding box center [648, 354] width 53 height 24
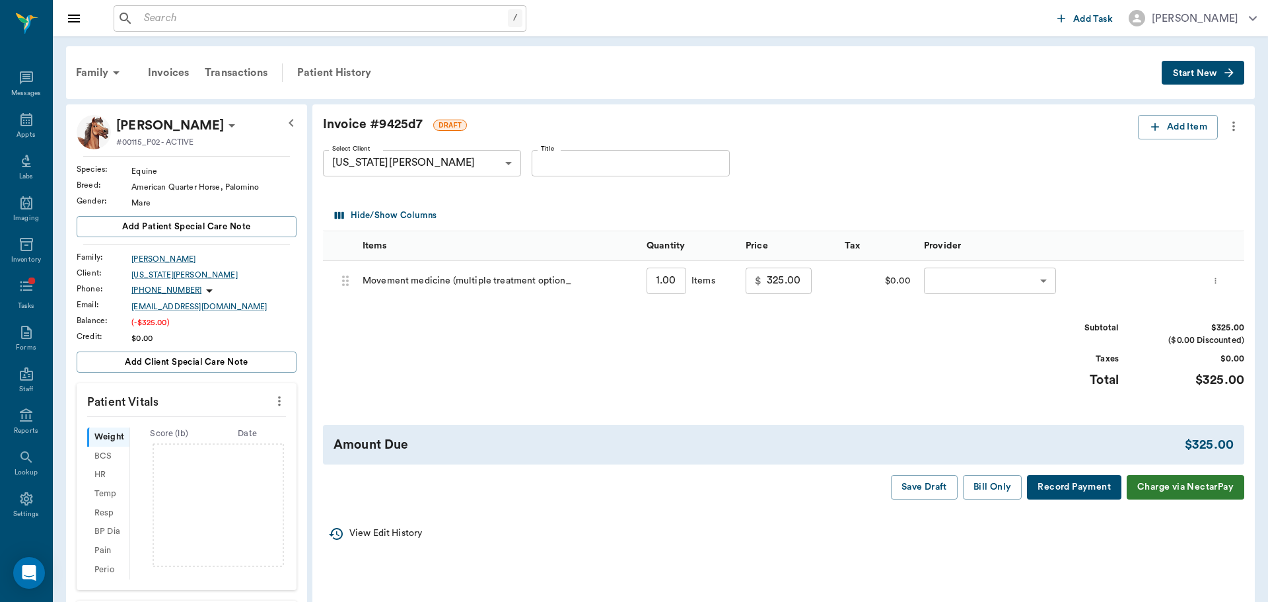
click at [959, 293] on body "/ ​ Add Task [PERSON_NAME] Nectar Messages Appts Labs Imaging Inventory Tasks F…" at bounding box center [634, 429] width 1268 height 858
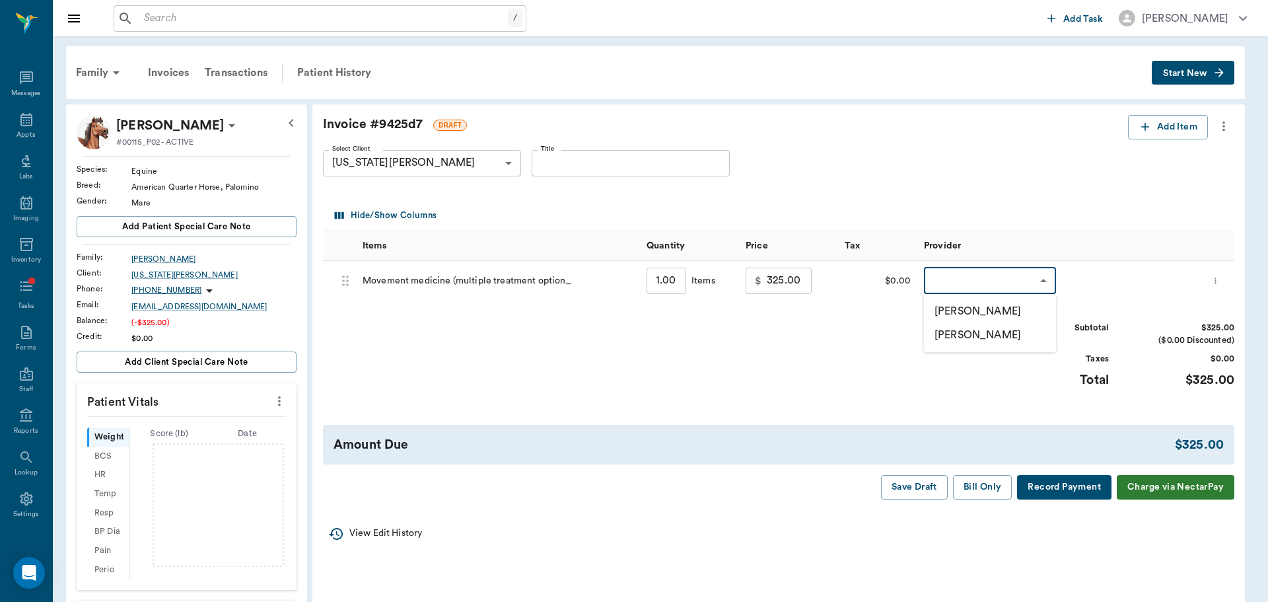
click at [970, 314] on li "[PERSON_NAME]" at bounding box center [990, 311] width 132 height 24
type input "none-649b3e03b5bc7e03f9326794"
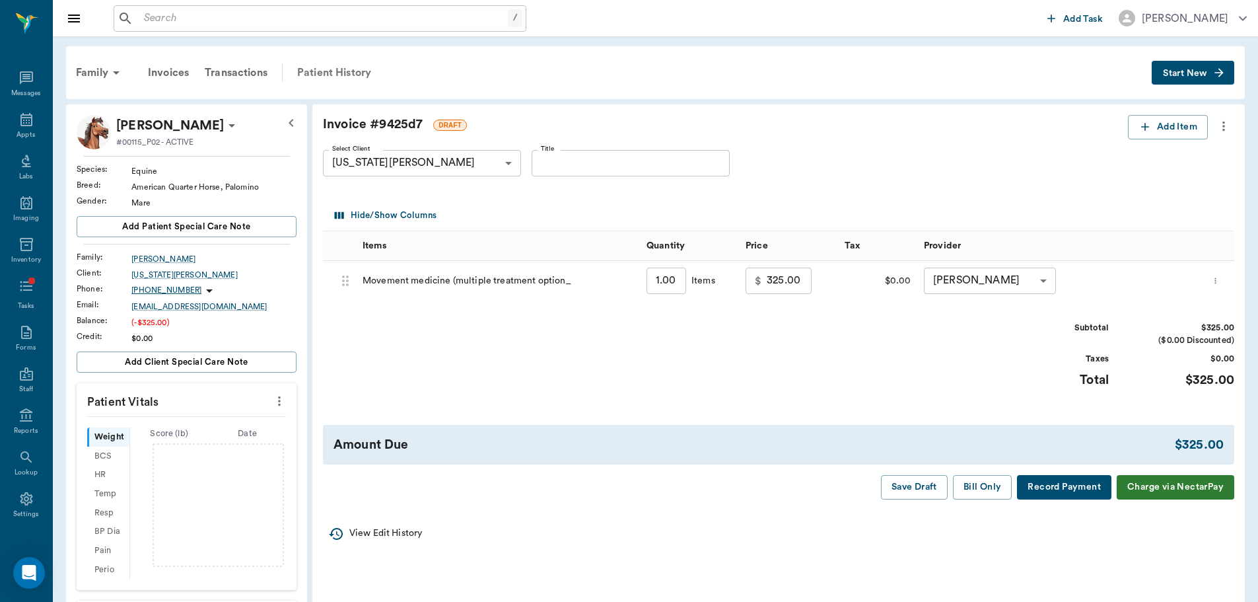
click at [336, 69] on div "Patient History" at bounding box center [334, 73] width 90 height 32
click at [397, 57] on div "Family Invoices Transactions Patient History Start New" at bounding box center [655, 72] width 1179 height 53
click at [359, 80] on div "Patient History" at bounding box center [334, 73] width 90 height 32
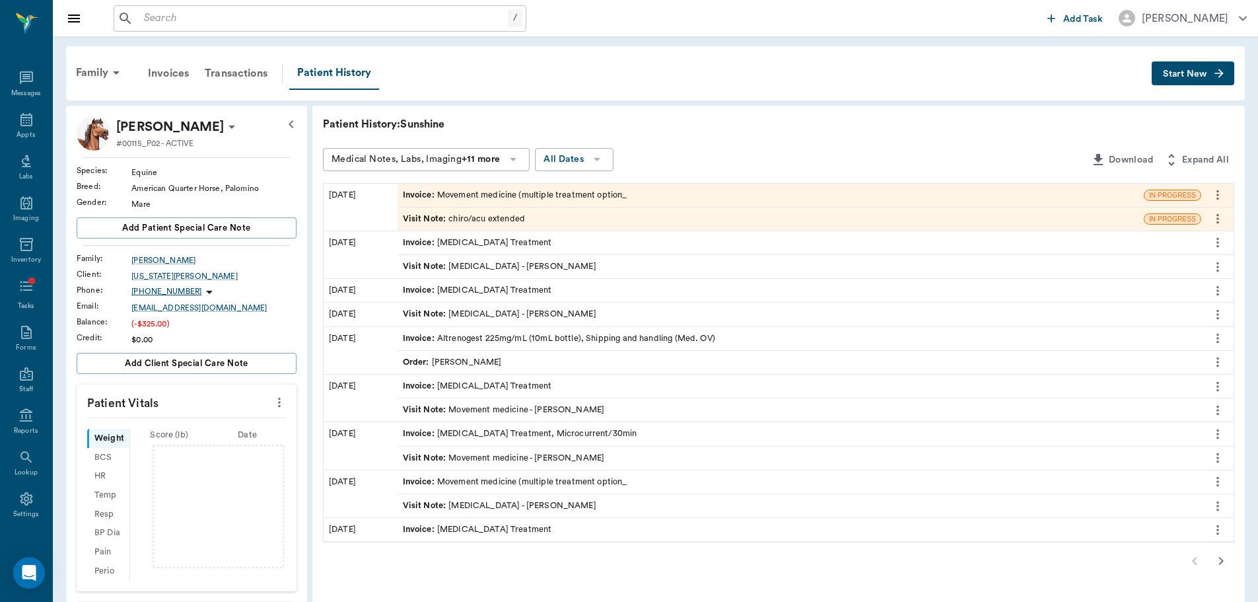
click at [468, 220] on div "Visit Note : chiro/acu extended" at bounding box center [464, 219] width 122 height 13
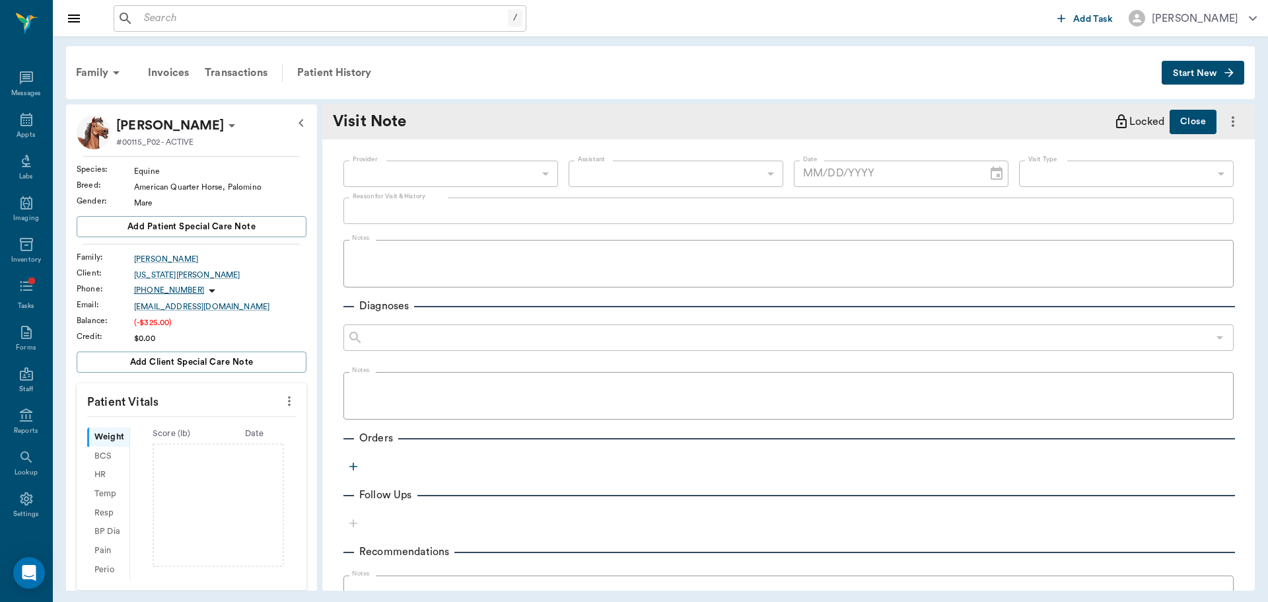
type textarea "chiro/acu extended"
type input "[DATE]"
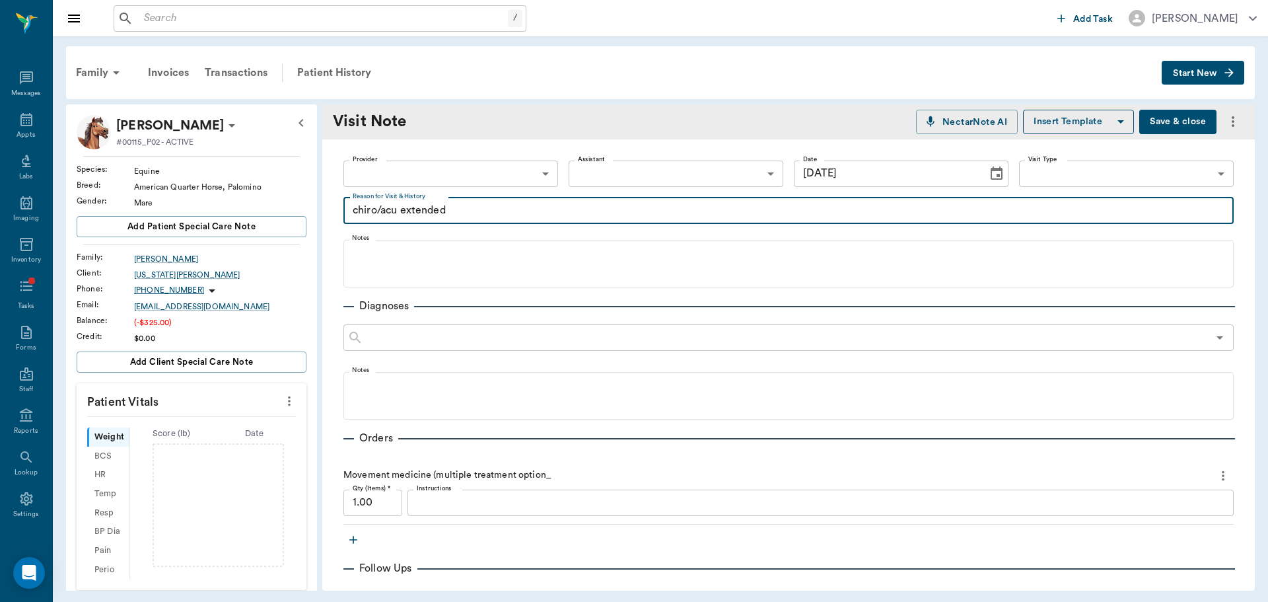
drag, startPoint x: 521, startPoint y: 206, endPoint x: 476, endPoint y: 211, distance: 45.2
click at [476, 211] on textarea "chiro/acu extended" at bounding box center [789, 210] width 872 height 15
drag, startPoint x: 474, startPoint y: 212, endPoint x: 399, endPoint y: 211, distance: 74.7
click at [399, 211] on textarea "chiro/acu extended" at bounding box center [789, 210] width 872 height 15
type textarea "chiro/acu -"
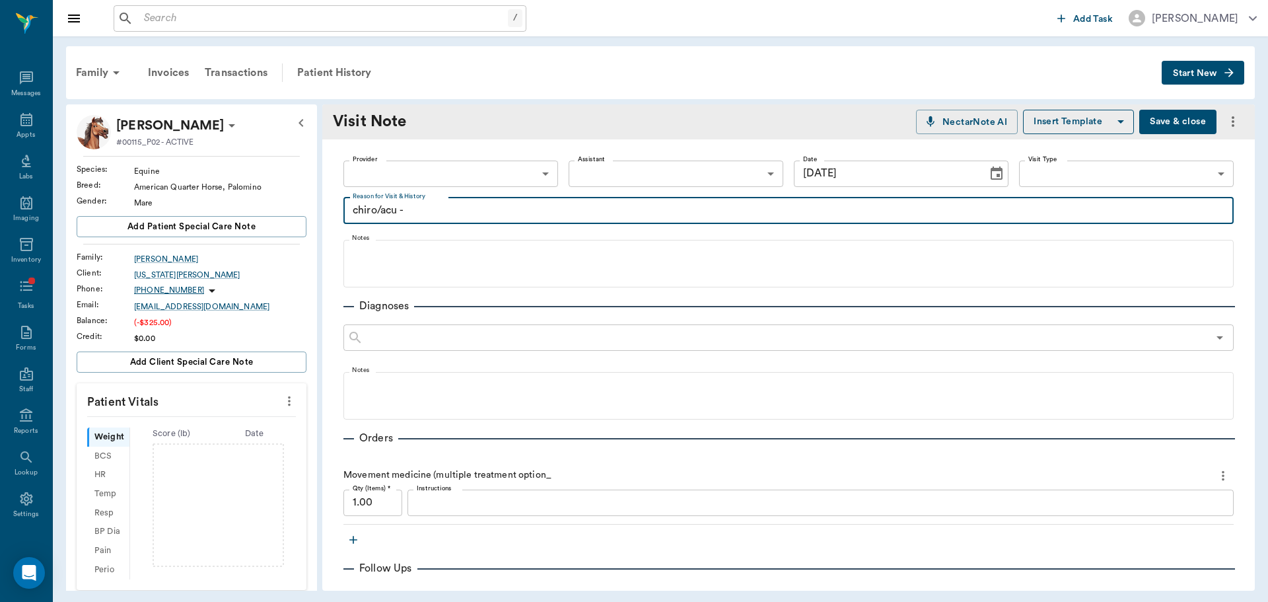
click at [497, 182] on body "/ ​ Add Task Brittany Newsham Nectar Messages Appts Labs Imaging Inventory Task…" at bounding box center [634, 301] width 1268 height 602
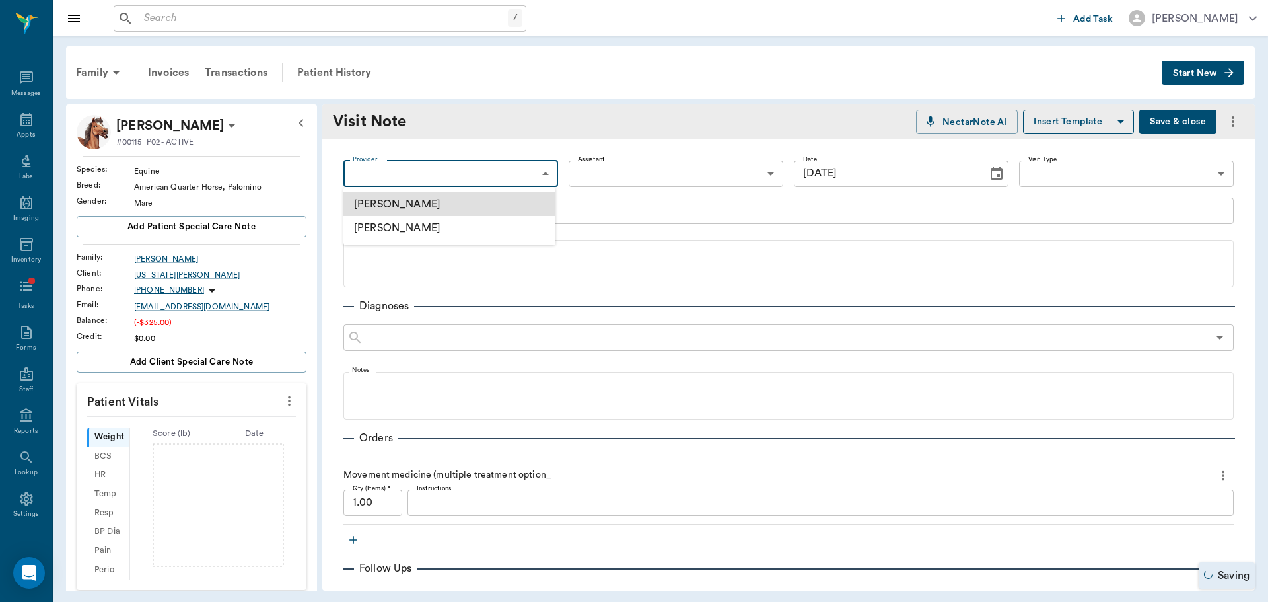
click at [497, 200] on li "[PERSON_NAME]" at bounding box center [450, 204] width 212 height 24
type input "649b3e03b5bc7e03f9326794"
click at [1152, 182] on body "/ ​ Add Task Brittany Newsham Nectar Messages Appts Labs Imaging Inventory Task…" at bounding box center [634, 301] width 1268 height 602
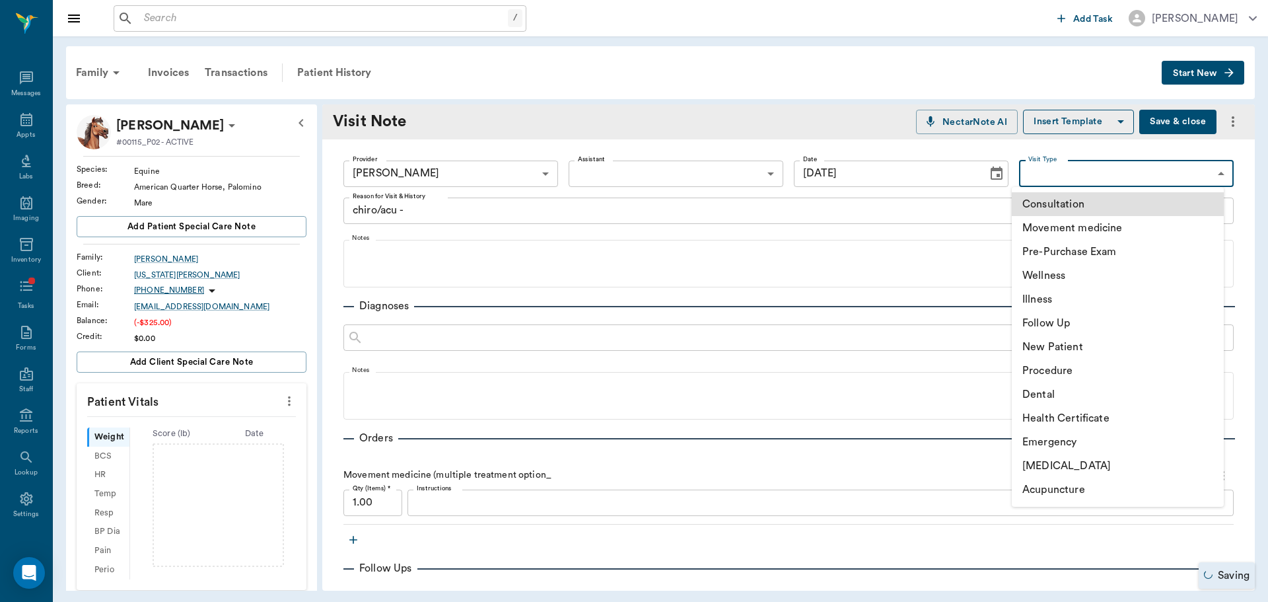
click at [1167, 226] on li "Movement medicine" at bounding box center [1118, 228] width 212 height 24
type input "6656c4aef87a612ea34fb244"
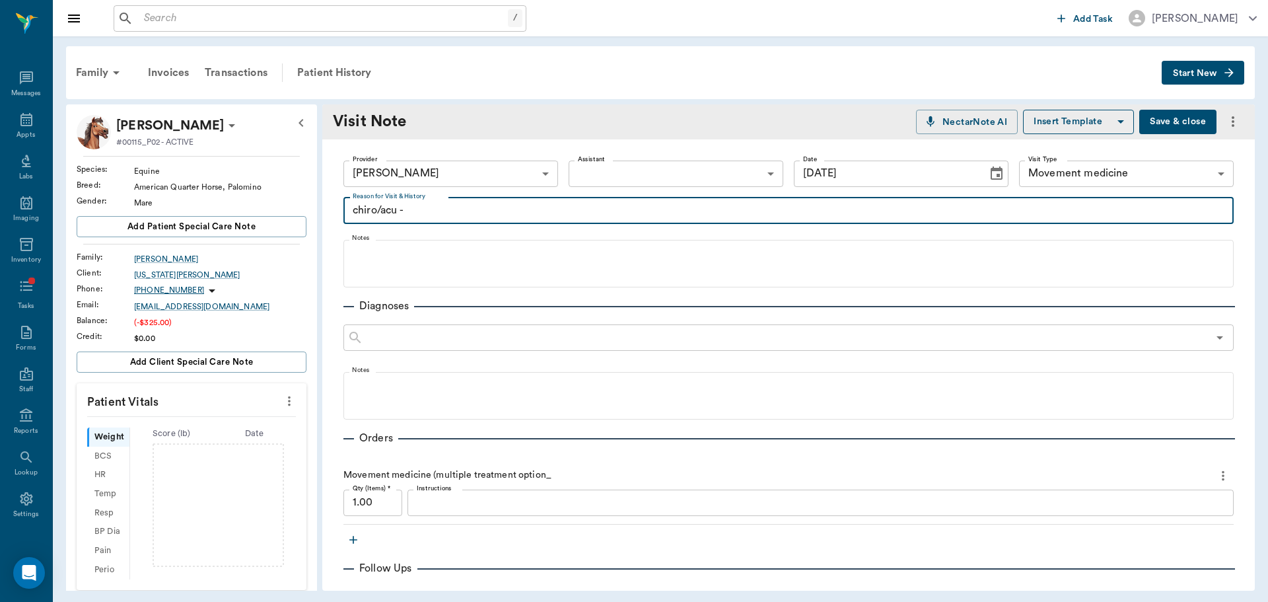
click at [579, 215] on textarea "chiro/acu -" at bounding box center [789, 210] width 872 height 15
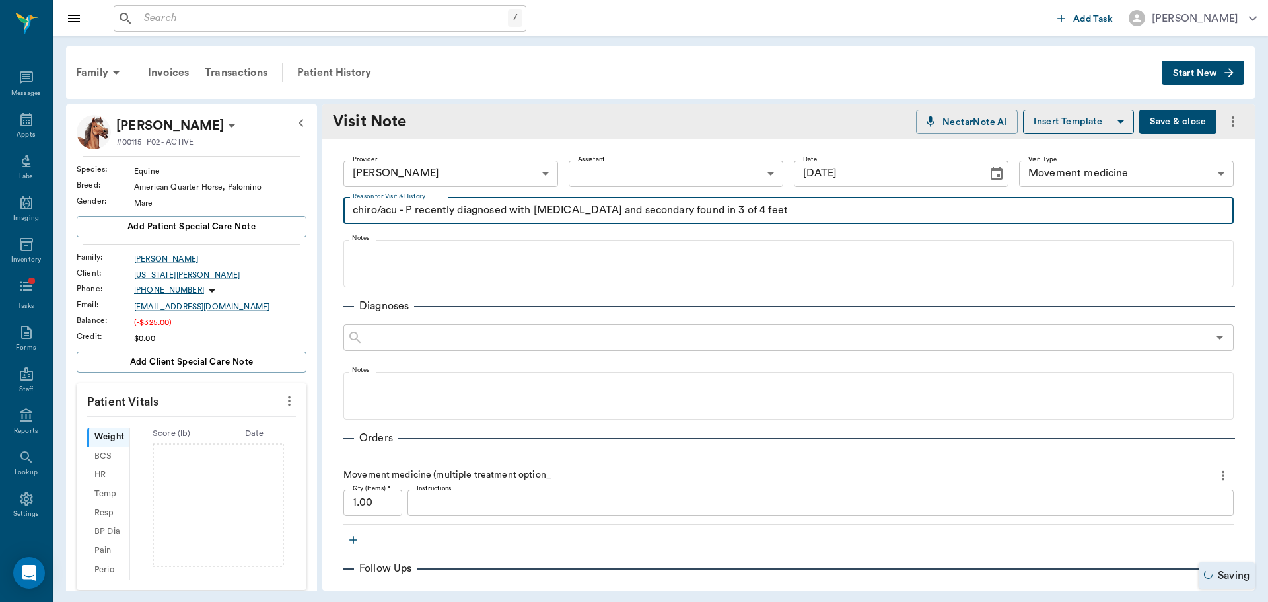
type textarea "chiro/acu - P recently diagnosed with vasculitis and secondary found in 3 of 4 …"
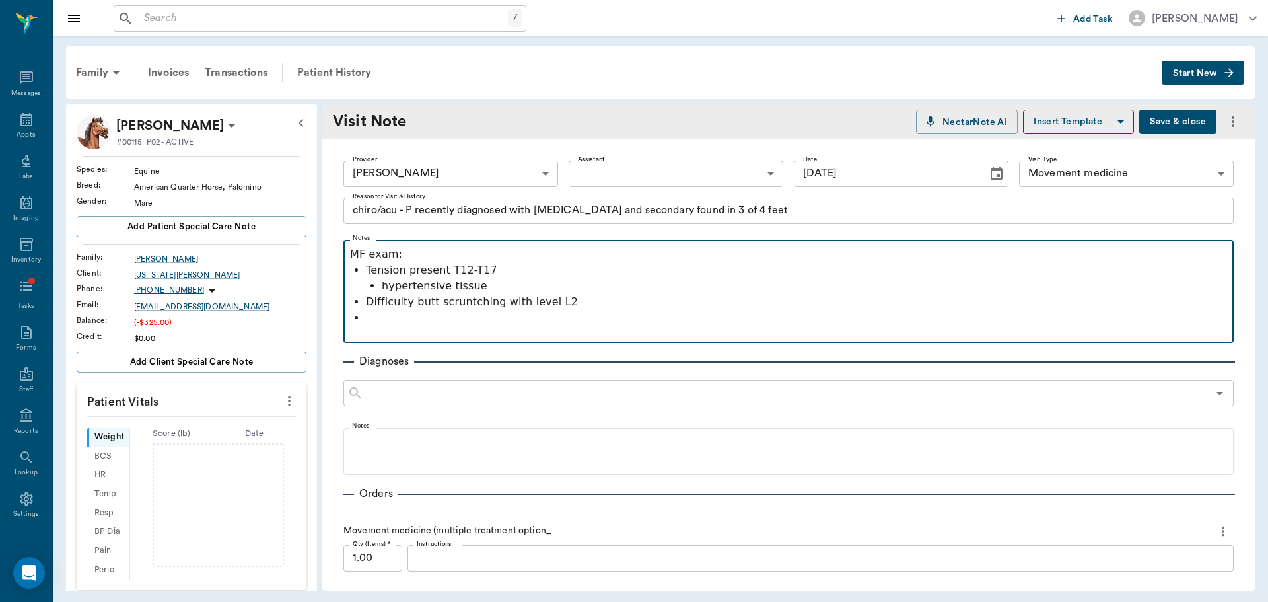
click at [460, 304] on p "Difficulty butt scruntching with level L2" at bounding box center [796, 302] width 861 height 16
click at [392, 318] on p at bounding box center [796, 318] width 861 height 16
click at [501, 301] on p "Difficulty butt scrunching with level L2" at bounding box center [796, 302] width 861 height 16
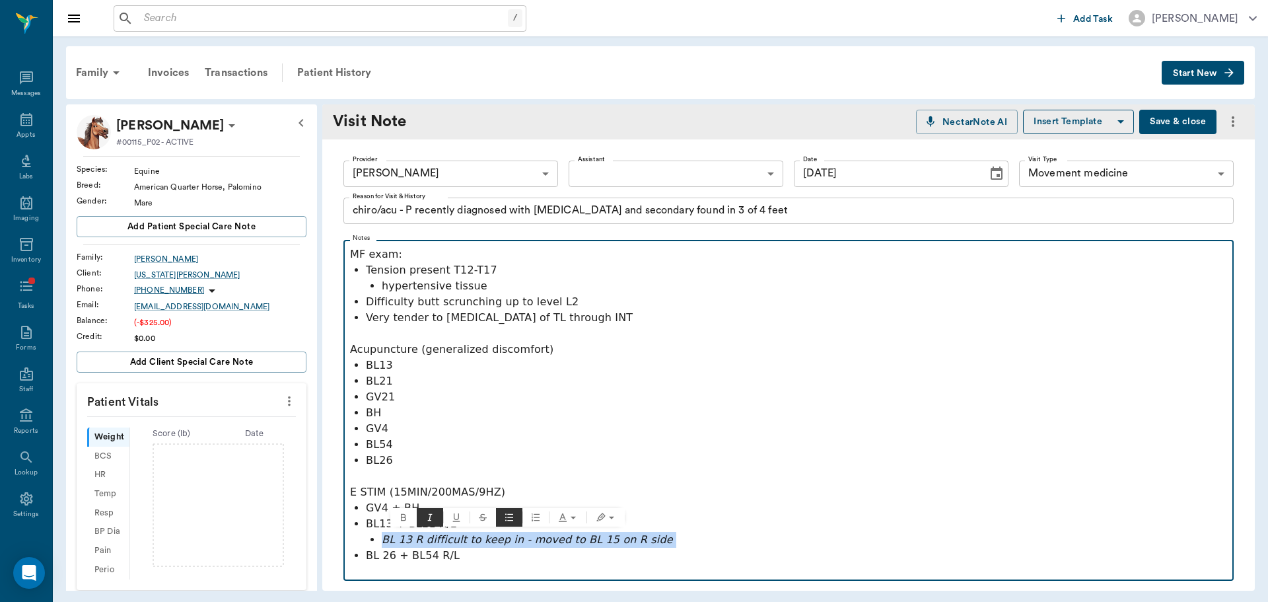
click at [509, 417] on p "BH" at bounding box center [796, 413] width 861 height 16
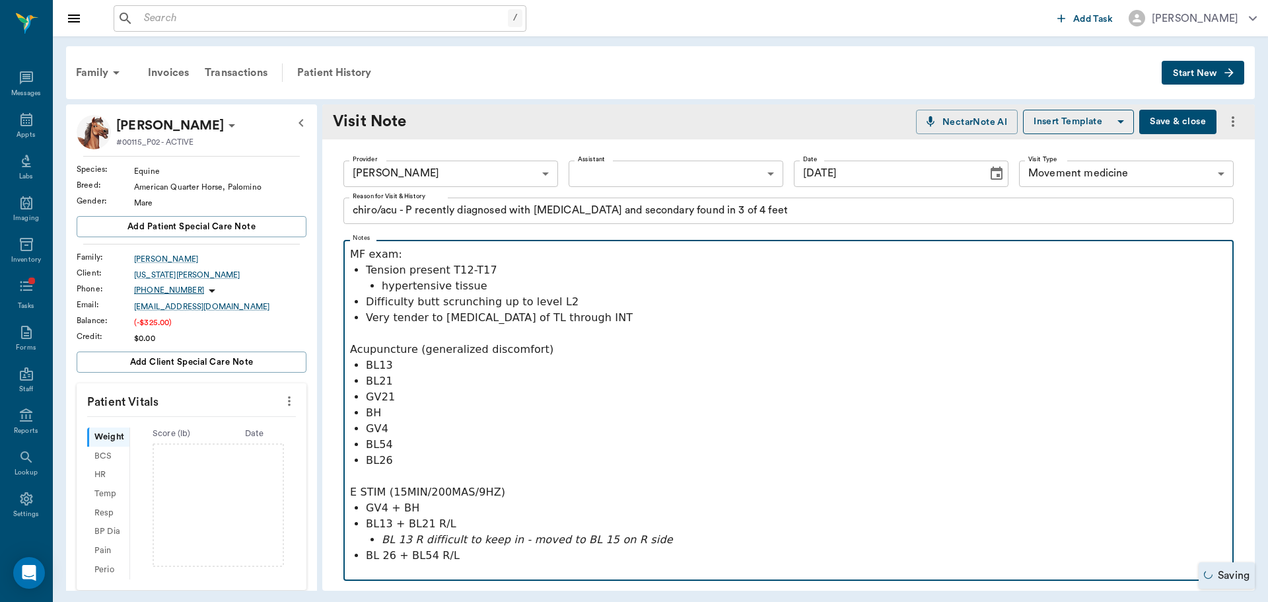
click at [679, 538] on p "BL 13 R difficult to keep in - moved to BL 15 on R side" at bounding box center [805, 540] width 846 height 16
drag, startPoint x: 387, startPoint y: 492, endPoint x: 332, endPoint y: 491, distance: 55.5
drag, startPoint x: 414, startPoint y: 347, endPoint x: 323, endPoint y: 355, distance: 90.9
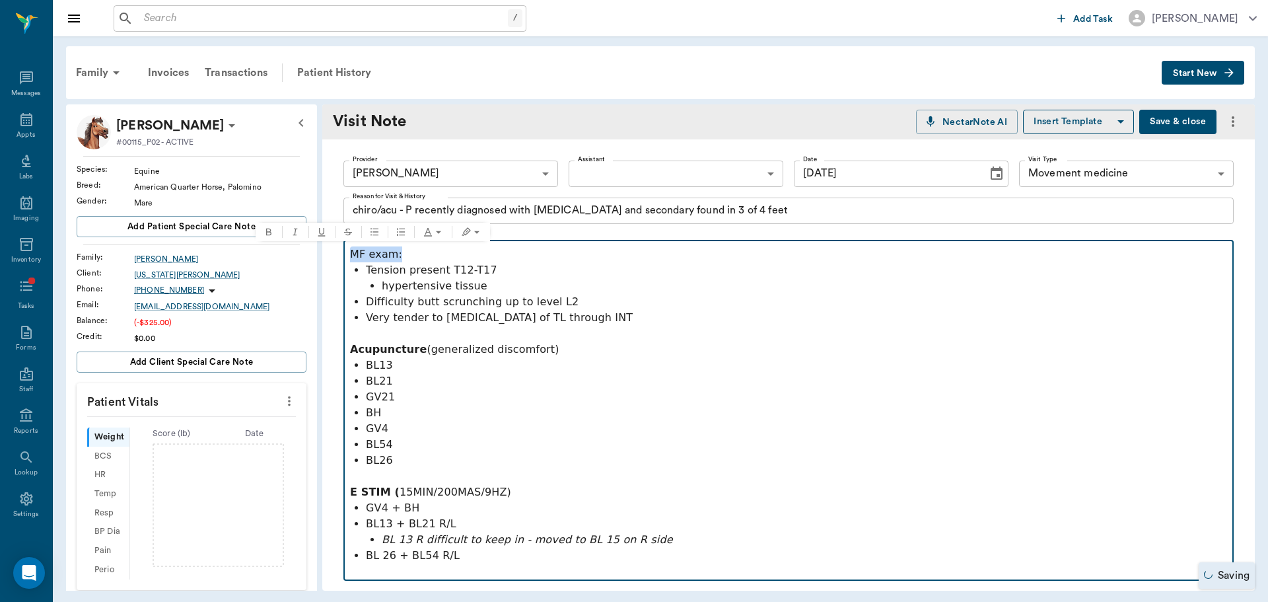
drag, startPoint x: 406, startPoint y: 254, endPoint x: 338, endPoint y: 256, distance: 68.8
click at [452, 311] on p "Very tender to palpation of TL through INT" at bounding box center [796, 318] width 861 height 16
click at [541, 567] on p at bounding box center [788, 572] width 877 height 16
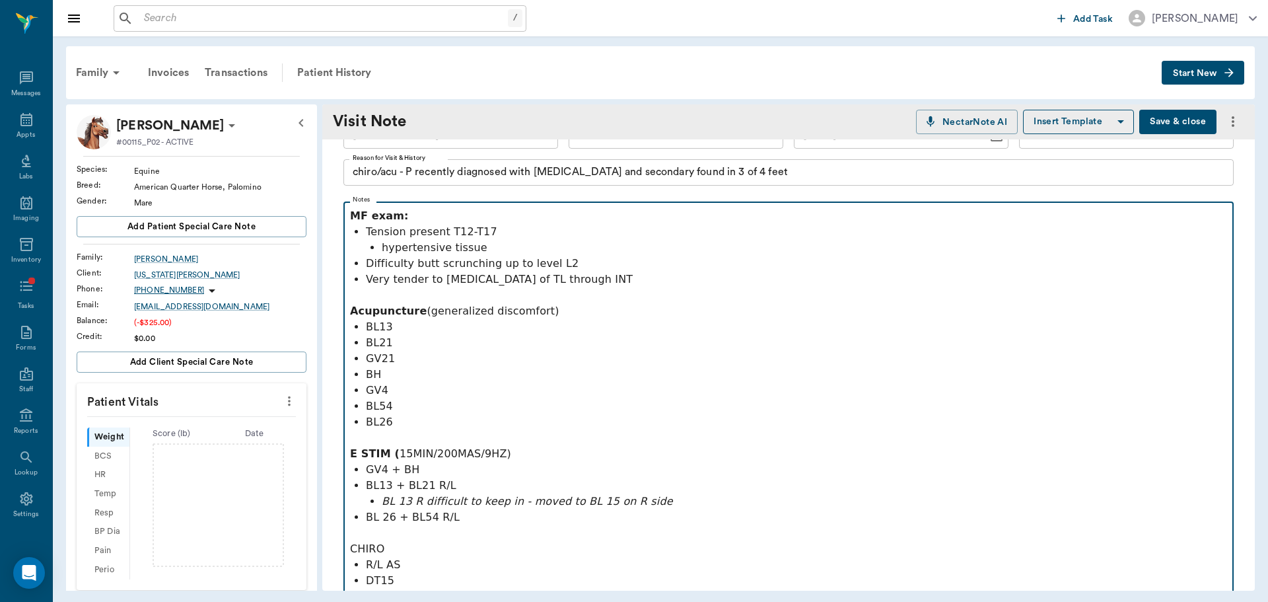
scroll to position [54, 0]
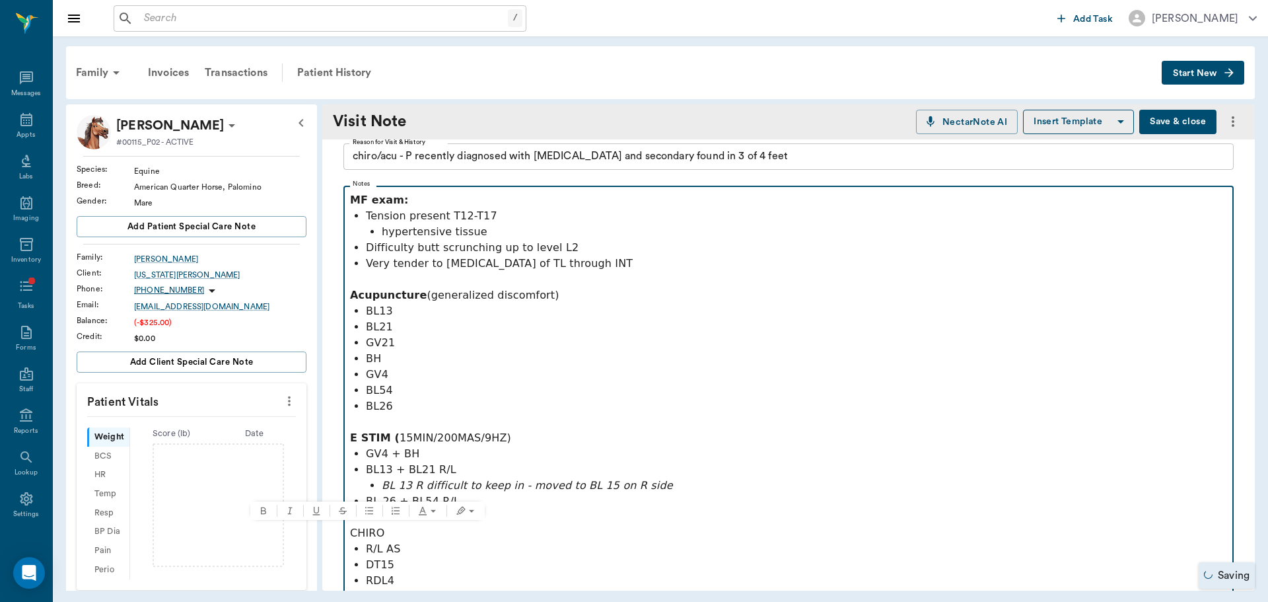
drag, startPoint x: 385, startPoint y: 529, endPoint x: 342, endPoint y: 532, distance: 43.0
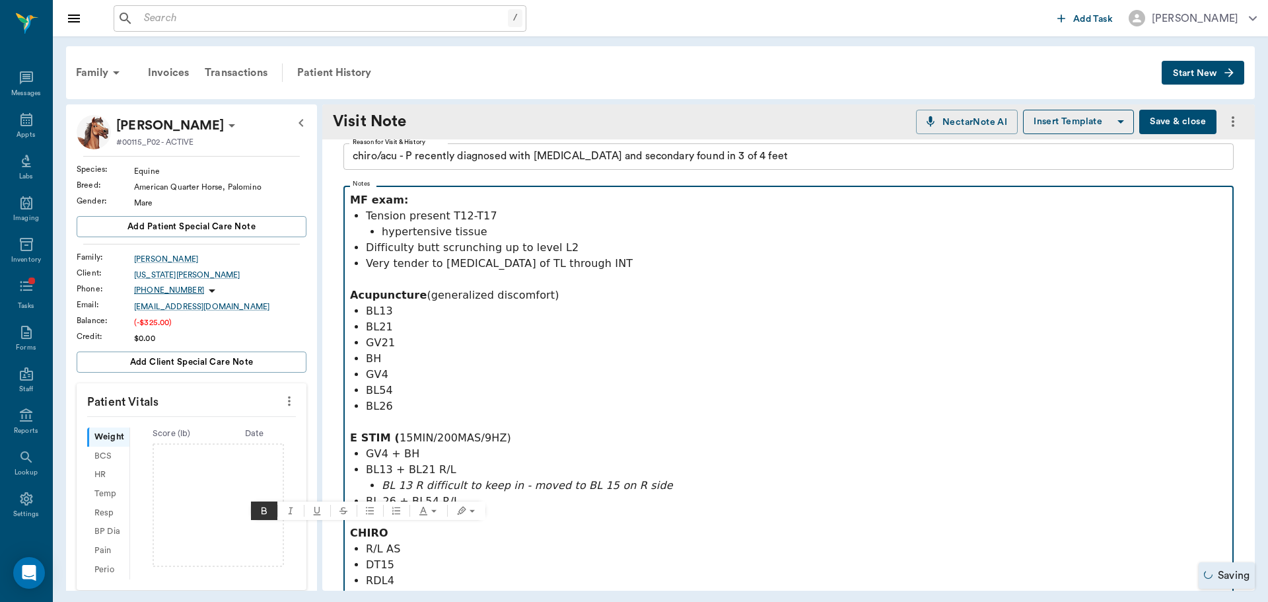
click at [655, 495] on p "BL 26 + BL54 R/L" at bounding box center [796, 501] width 861 height 16
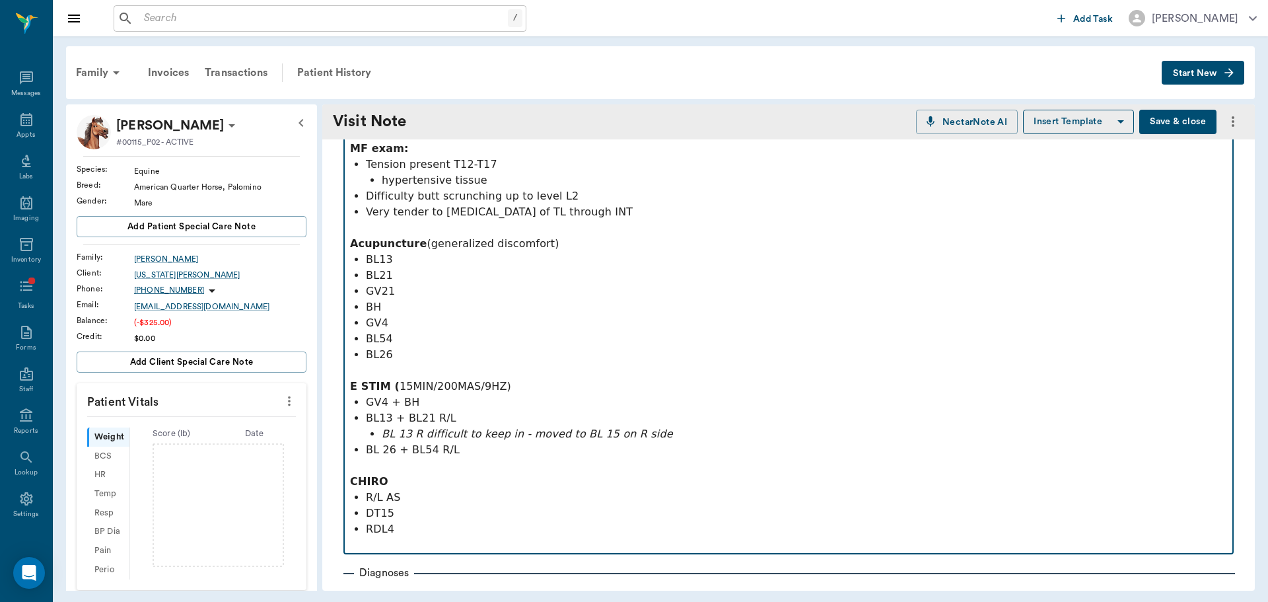
scroll to position [186, 0]
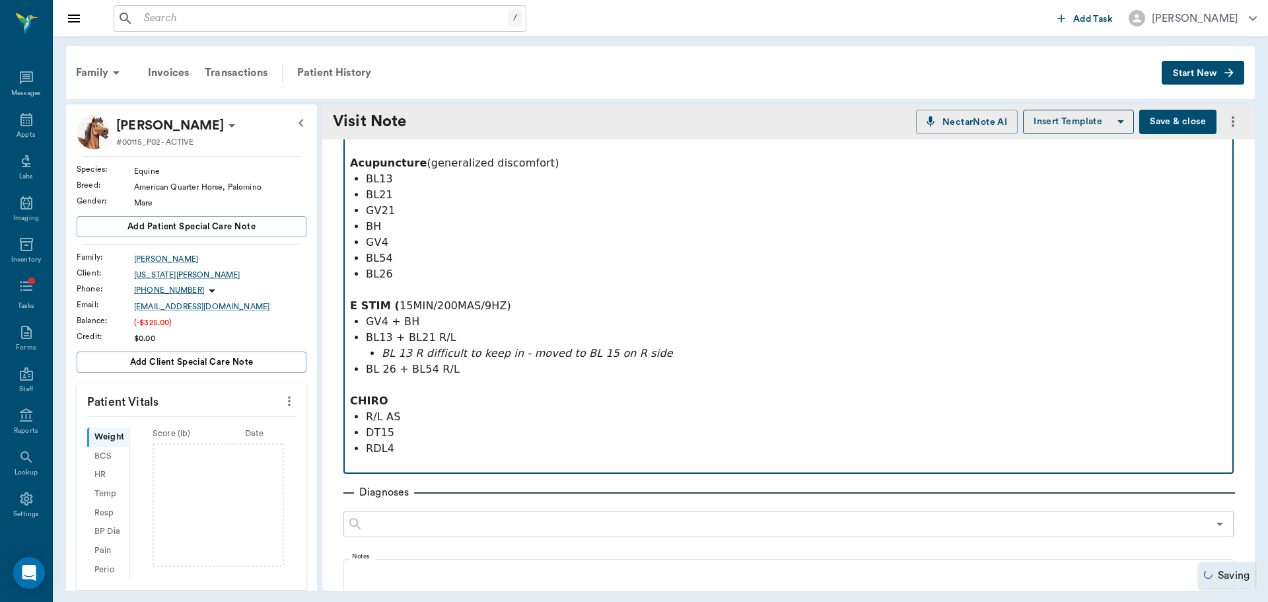
click at [419, 462] on p at bounding box center [788, 464] width 877 height 16
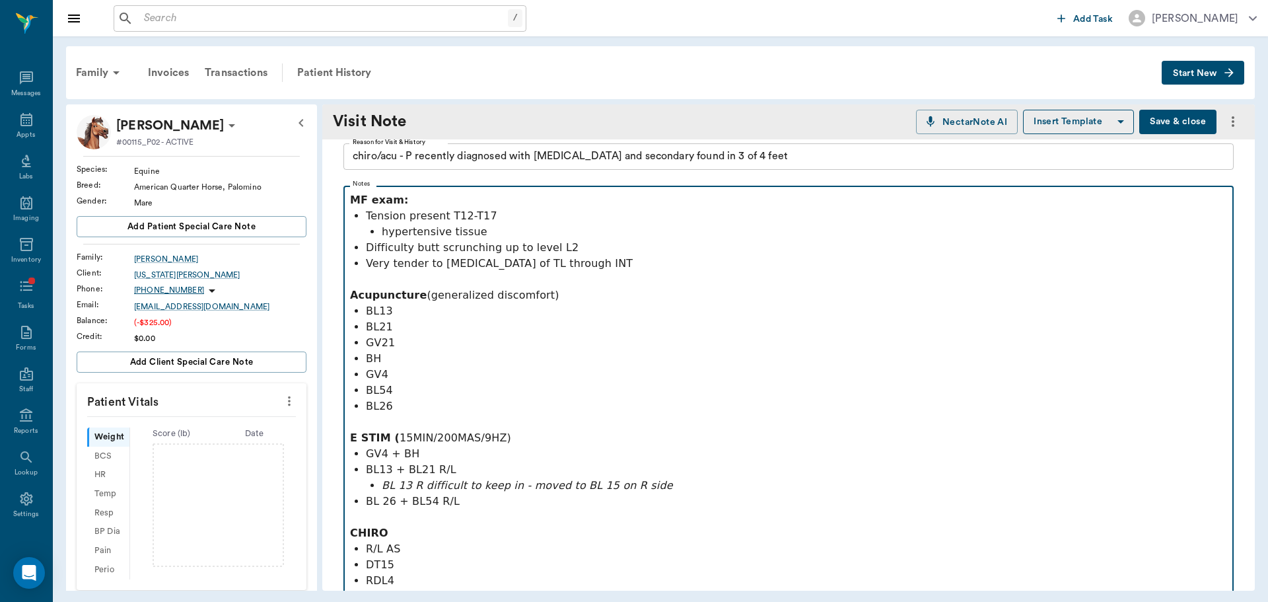
scroll to position [252, 0]
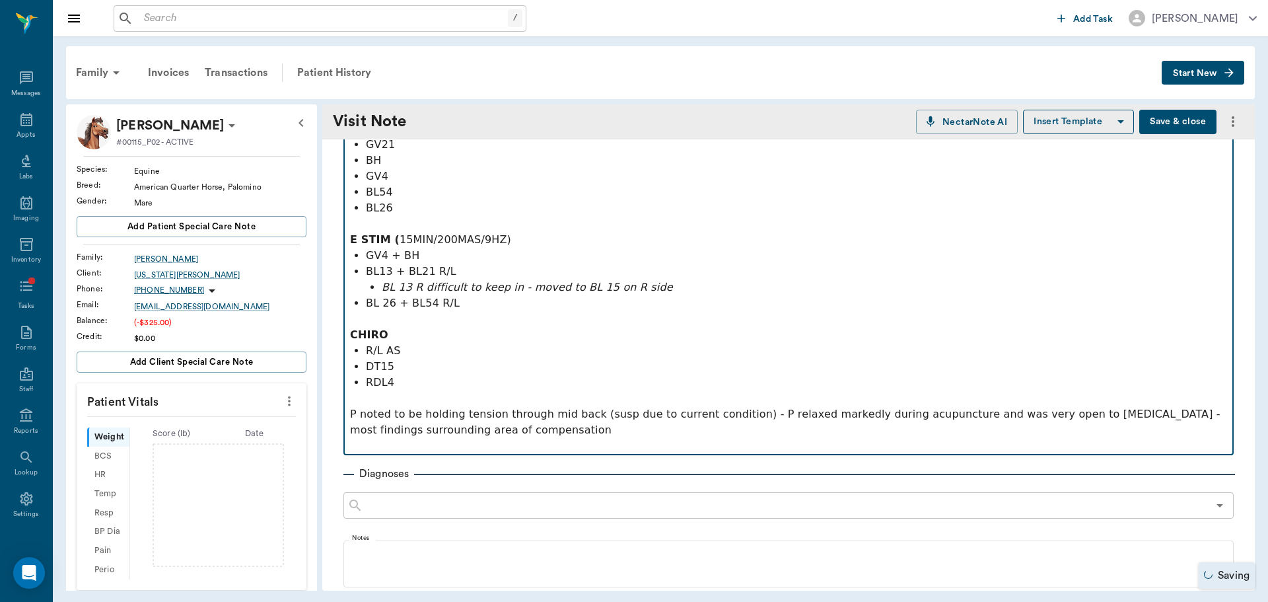
click at [661, 284] on p "BL 13 R difficult to keep in - moved to BL 15 on R side" at bounding box center [805, 287] width 846 height 16
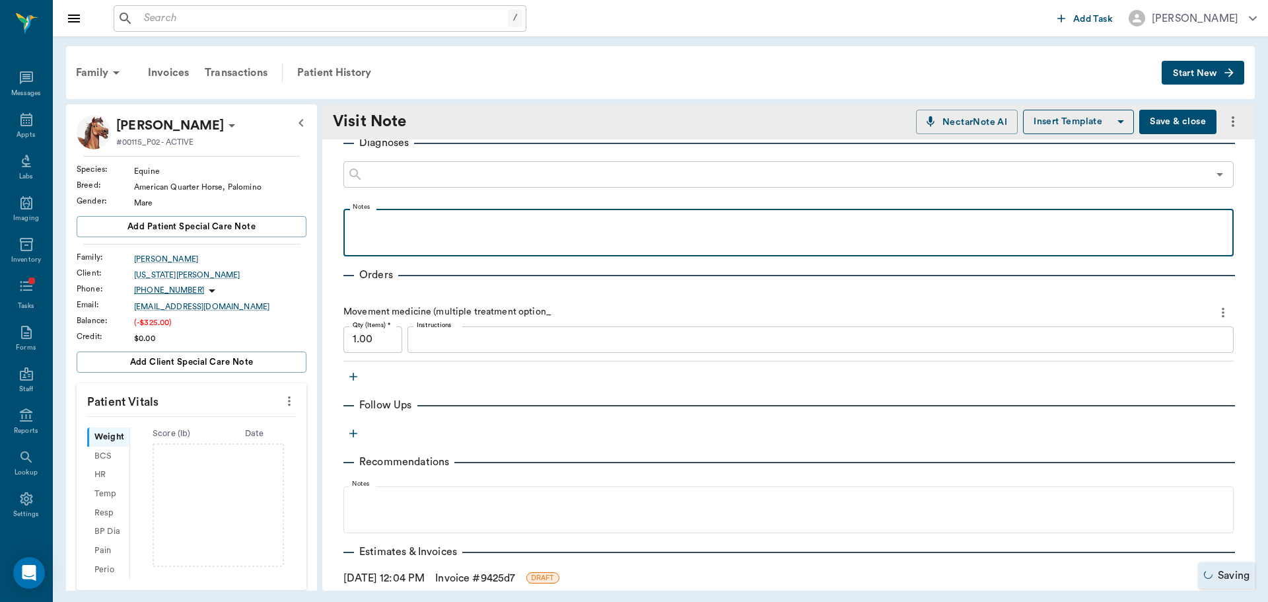
click at [429, 228] on p at bounding box center [788, 223] width 877 height 16
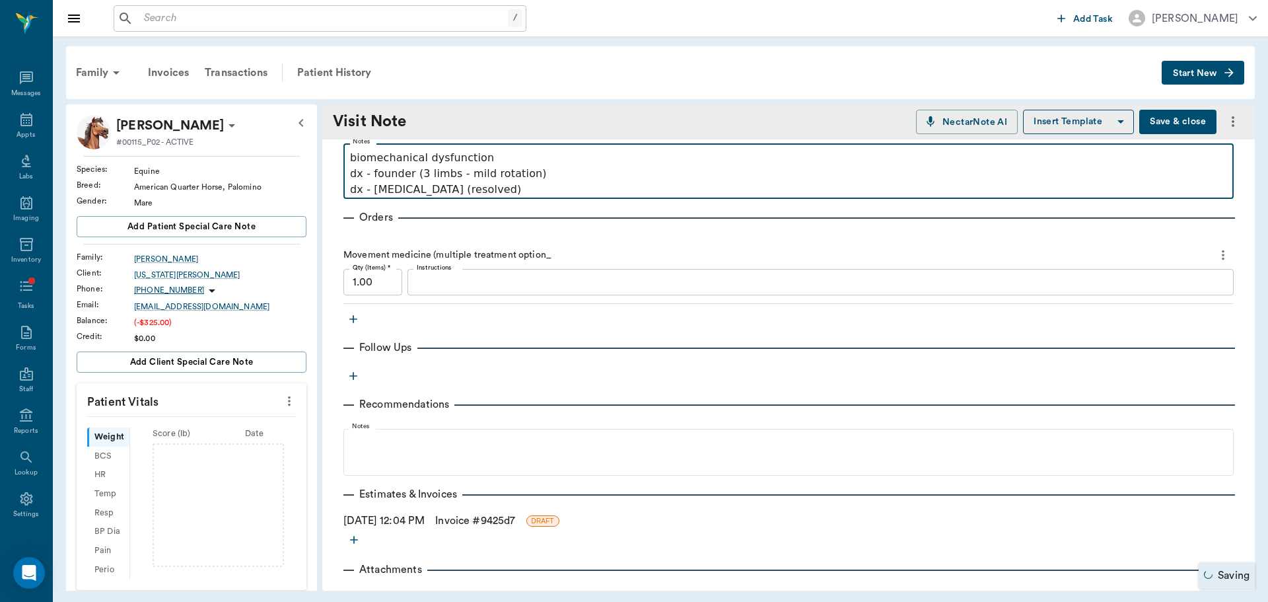
scroll to position [692, 0]
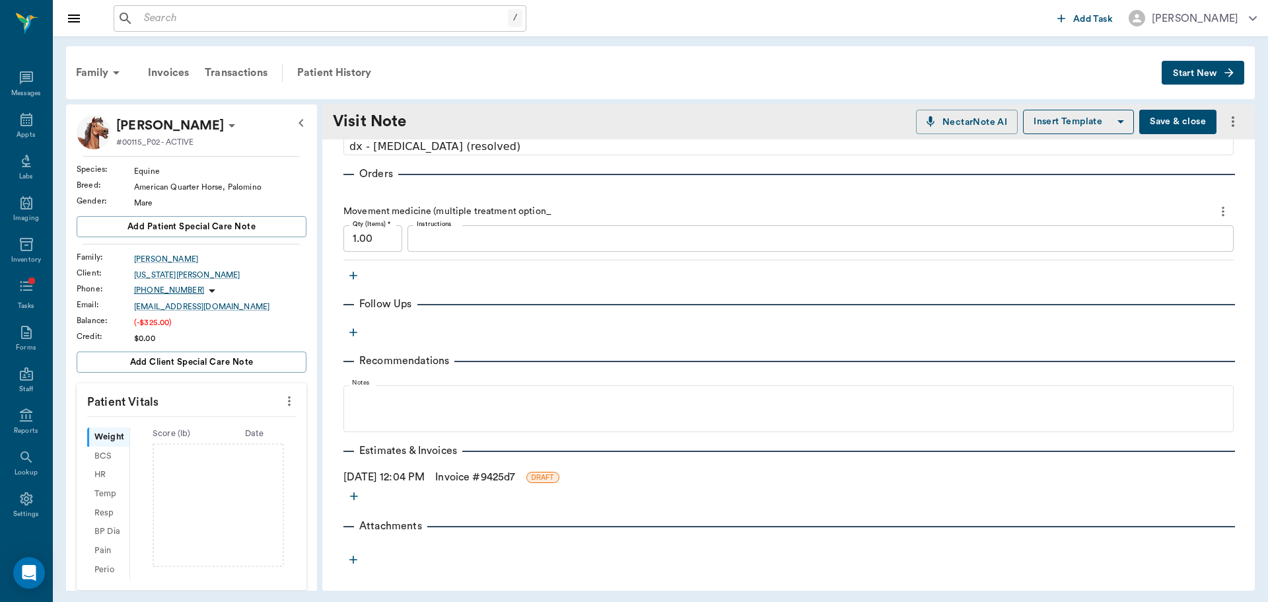
click at [471, 472] on link "Invoice # 9425d7" at bounding box center [475, 477] width 80 height 16
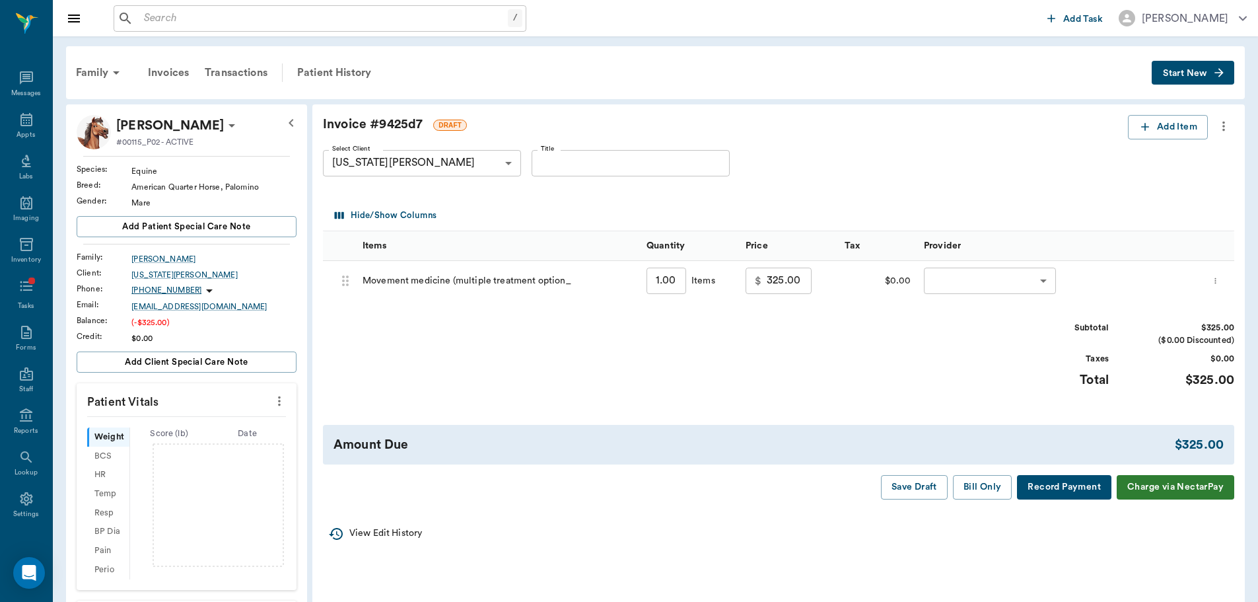
scroll to position [198, 0]
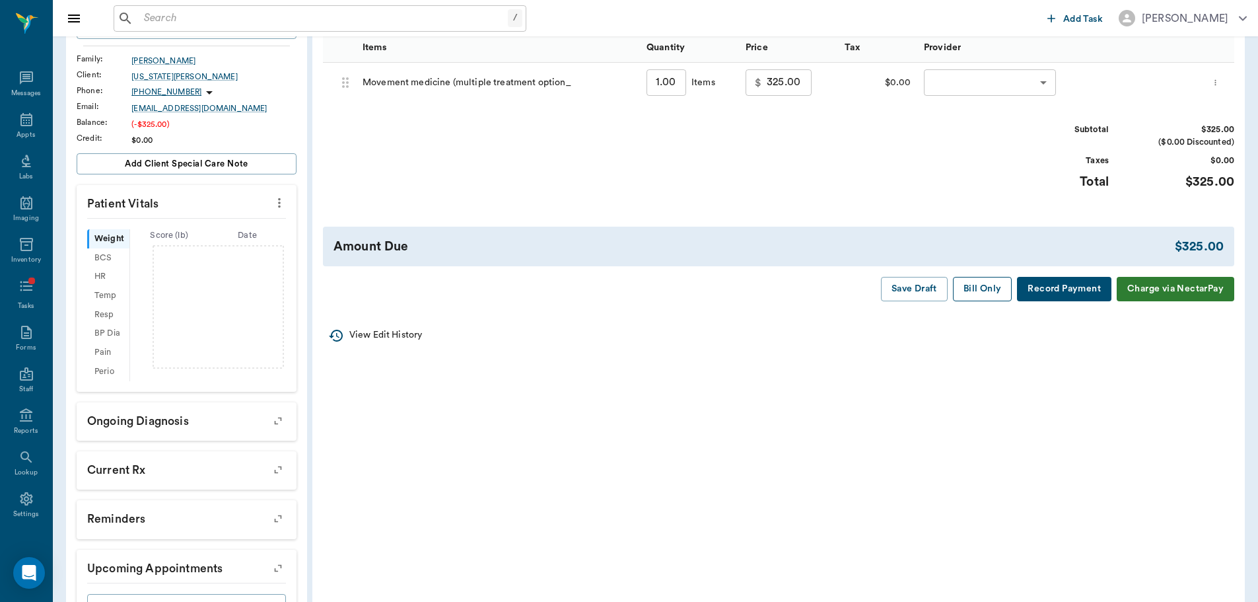
click at [969, 293] on button "Bill Only" at bounding box center [982, 289] width 59 height 24
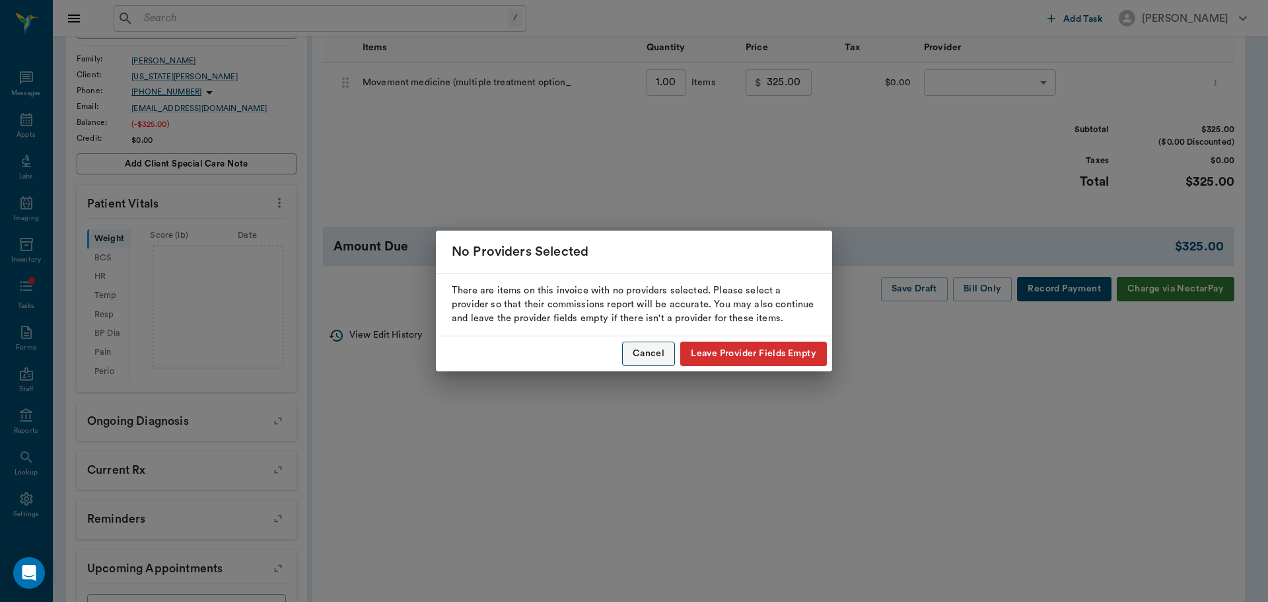
click at [663, 353] on button "Cancel" at bounding box center [648, 354] width 53 height 24
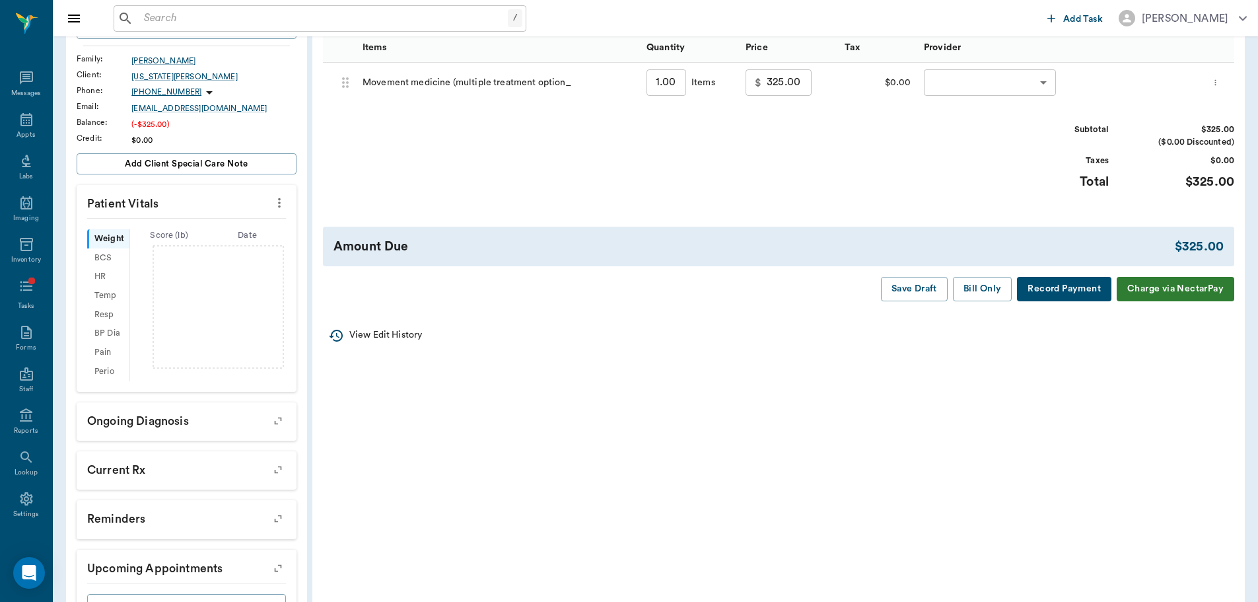
click at [976, 91] on body "/ ​ Add Task Brittany Newsham Nectar Messages Appts Labs Imaging Inventory Task…" at bounding box center [629, 231] width 1258 height 858
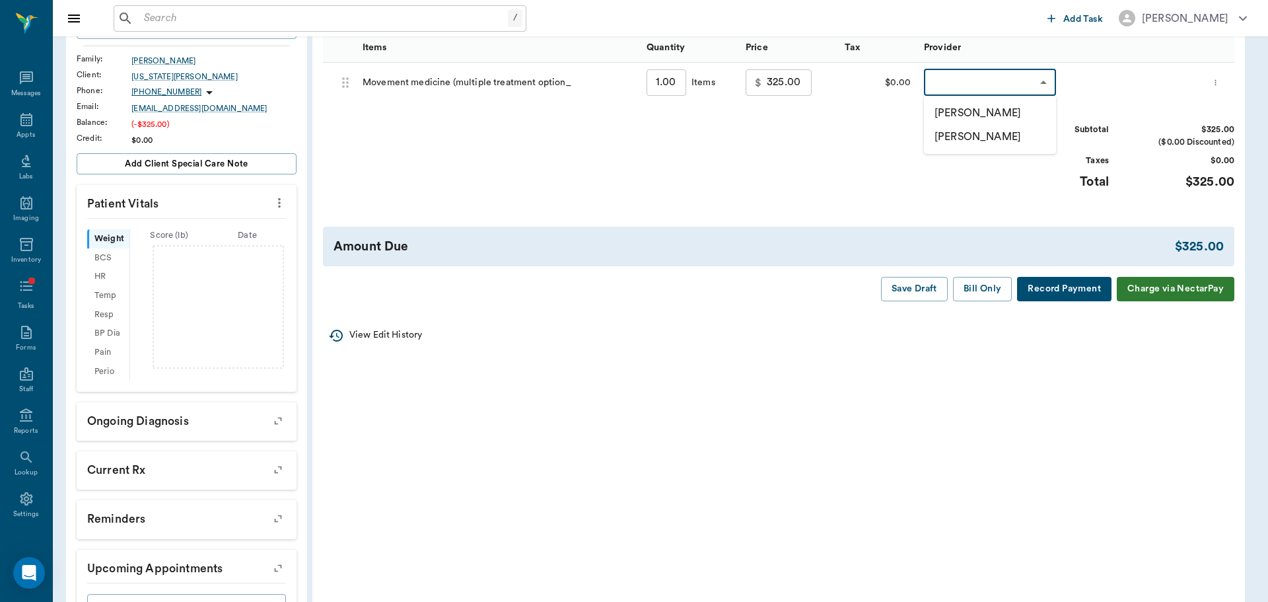
click at [978, 116] on li "[PERSON_NAME]" at bounding box center [990, 113] width 132 height 24
type input "none-649b3e03b5bc7e03f9326794"
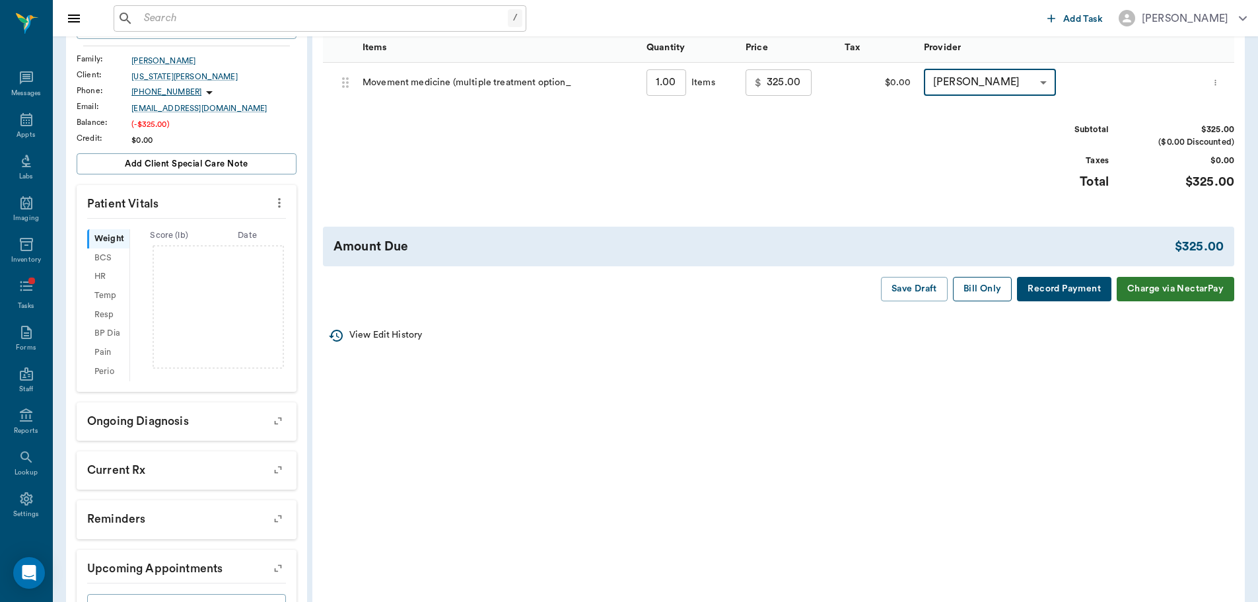
click at [982, 296] on button "Bill Only" at bounding box center [982, 289] width 59 height 24
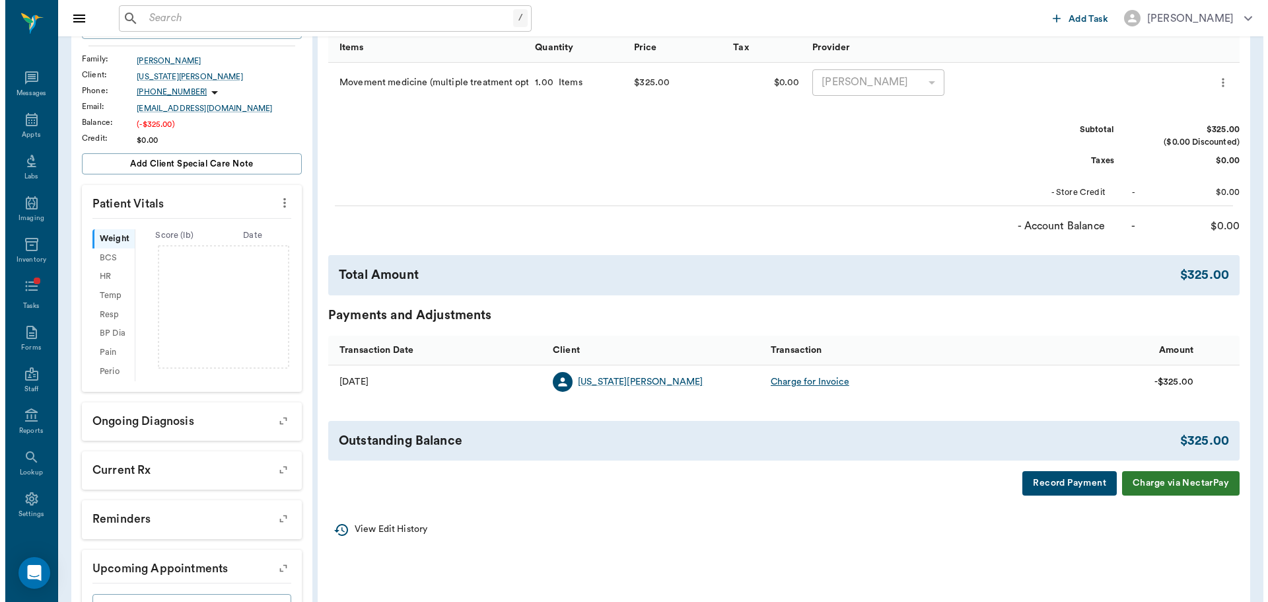
scroll to position [0, 0]
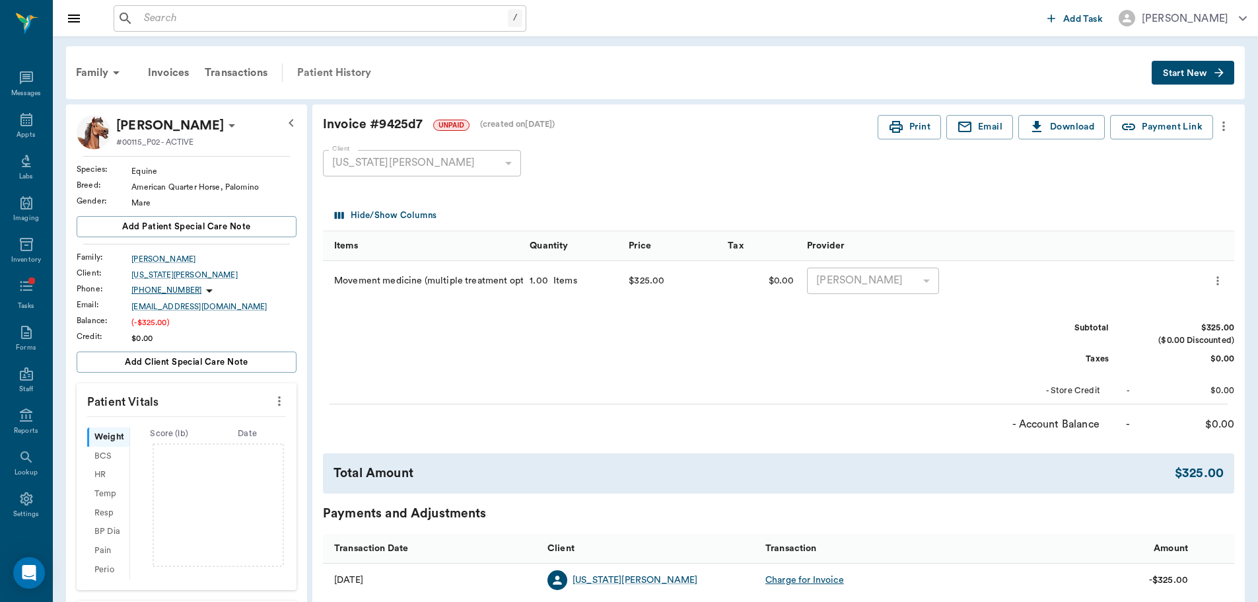
click at [366, 80] on div "Patient History" at bounding box center [334, 73] width 90 height 32
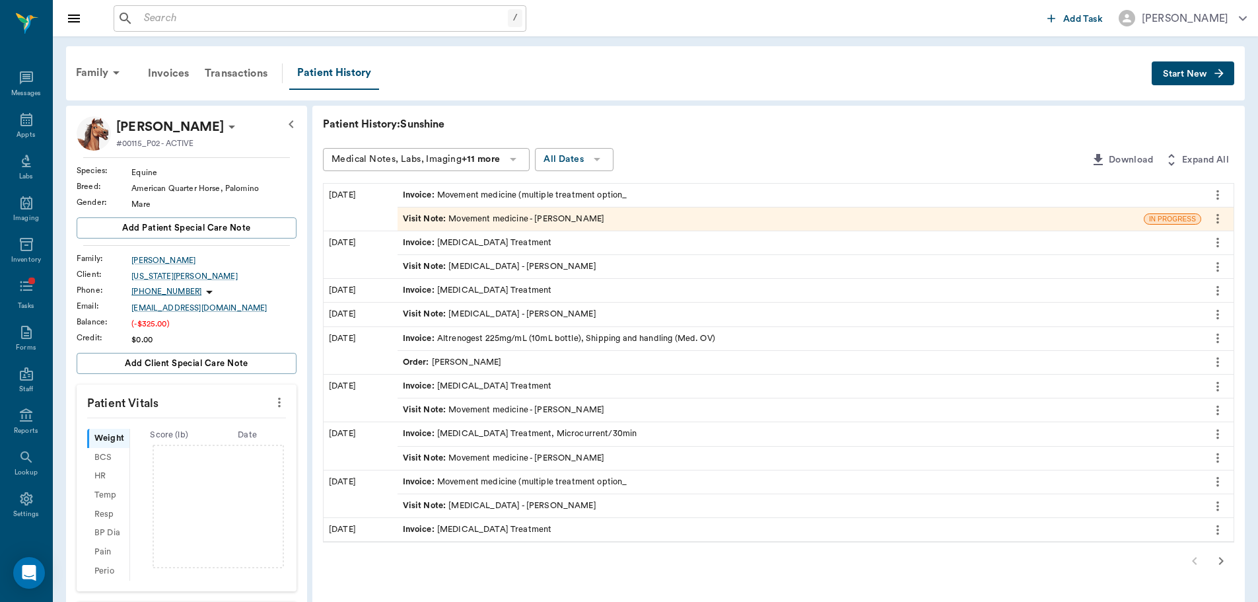
click at [534, 223] on div "Visit Note : Movement medicine - [PERSON_NAME]" at bounding box center [504, 219] width 202 height 13
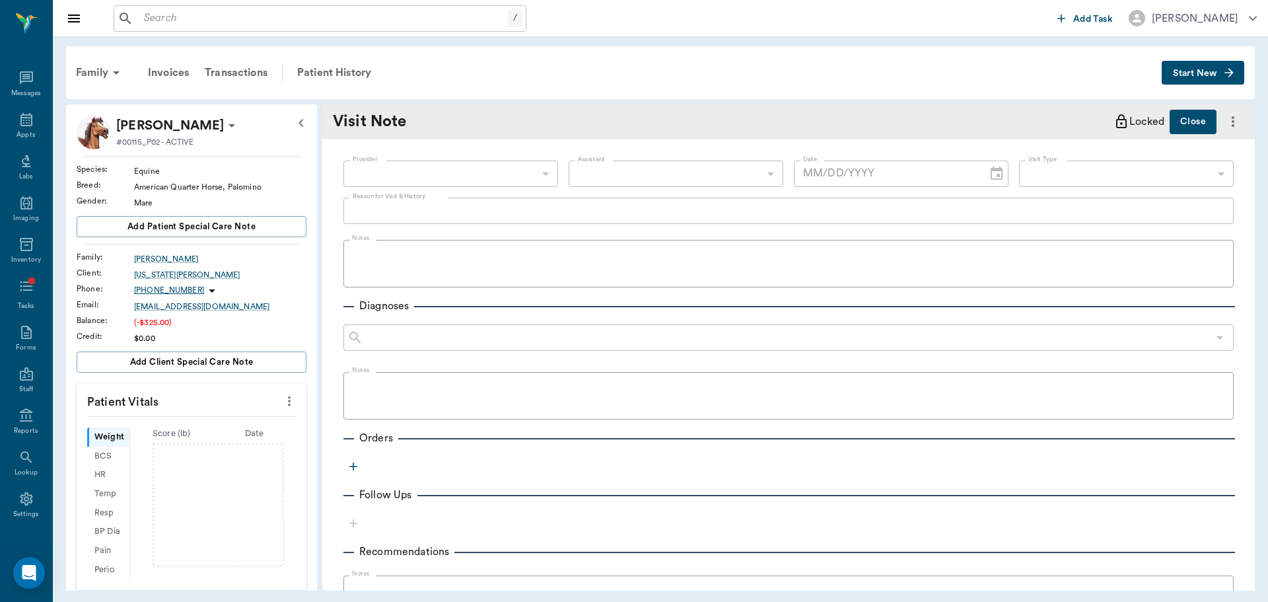
type input "649b3e03b5bc7e03f9326794"
type input "6656c4aef87a612ea34fb244"
type textarea "chiro/acu - P recently diagnosed with vasculitis and secondary found in 3 of 4 …"
type input "[DATE]"
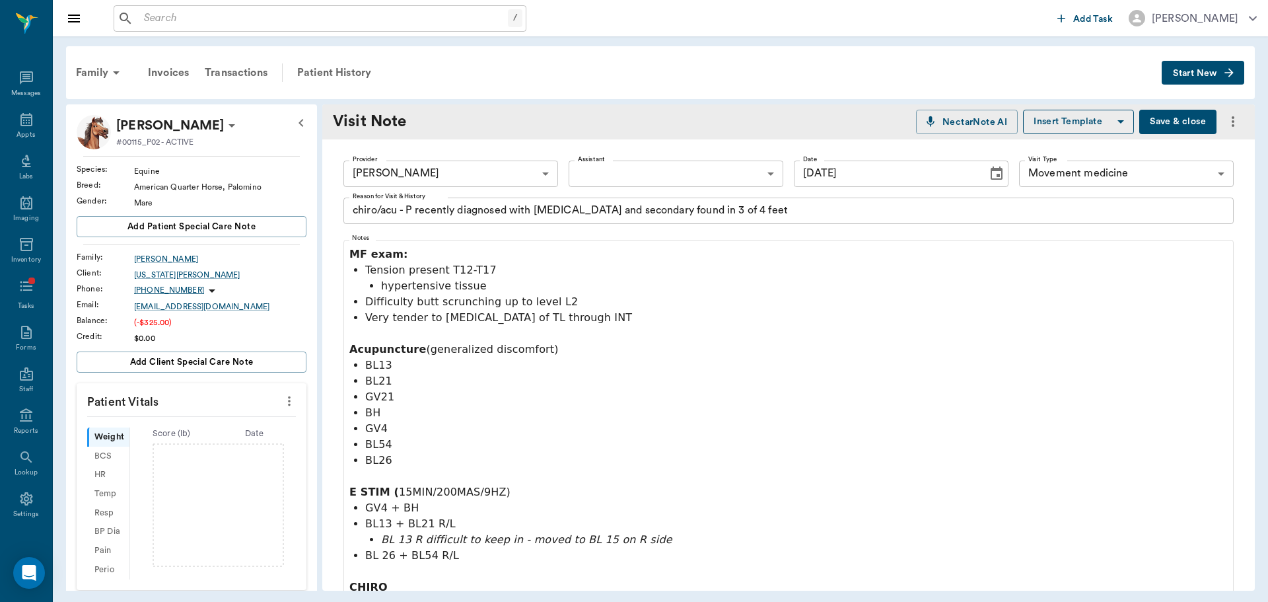
click at [1173, 123] on button "Save & close" at bounding box center [1178, 122] width 77 height 24
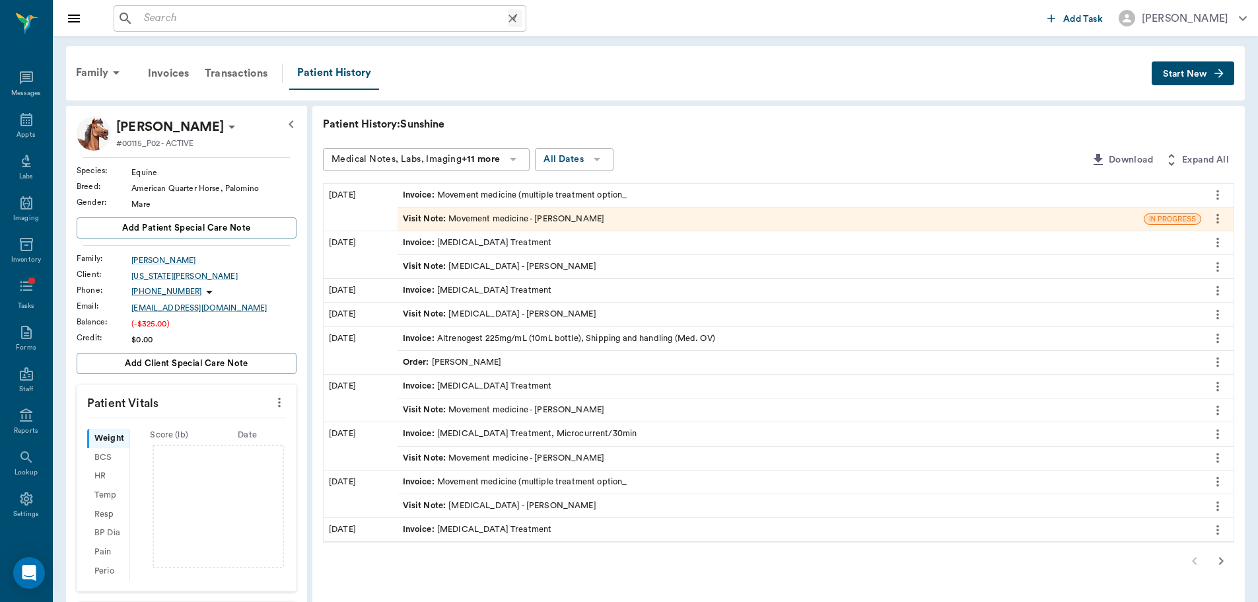
click at [223, 20] on input "text" at bounding box center [323, 18] width 369 height 18
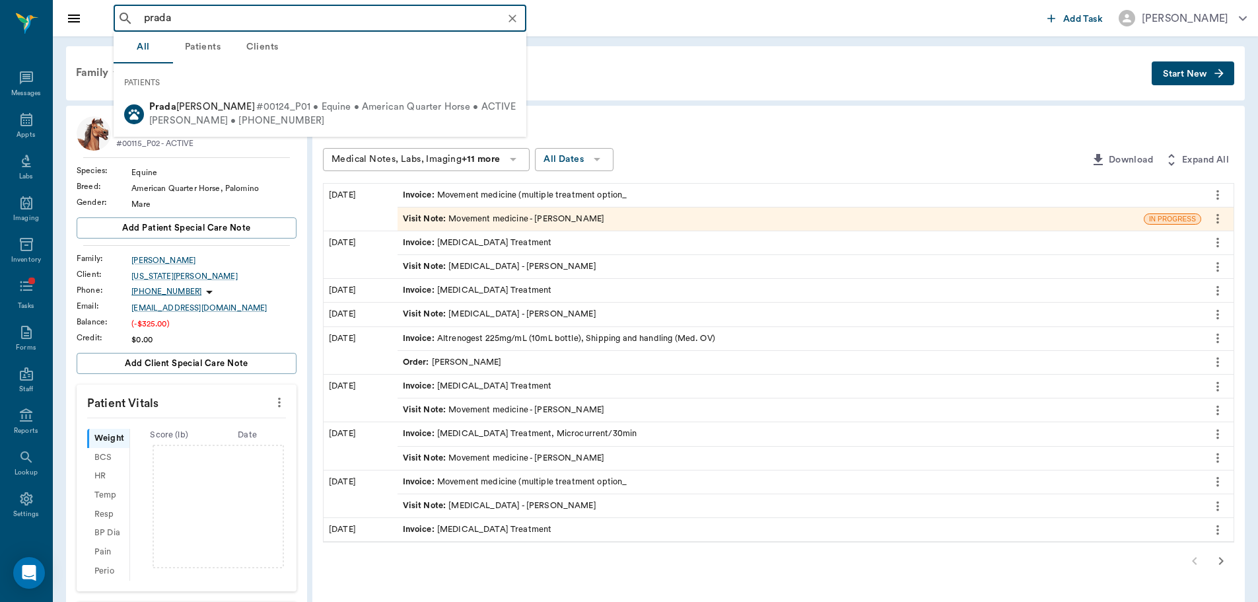
click at [236, 115] on div "Paula Brett • (281) 217-5215" at bounding box center [332, 121] width 367 height 14
type input "prada"
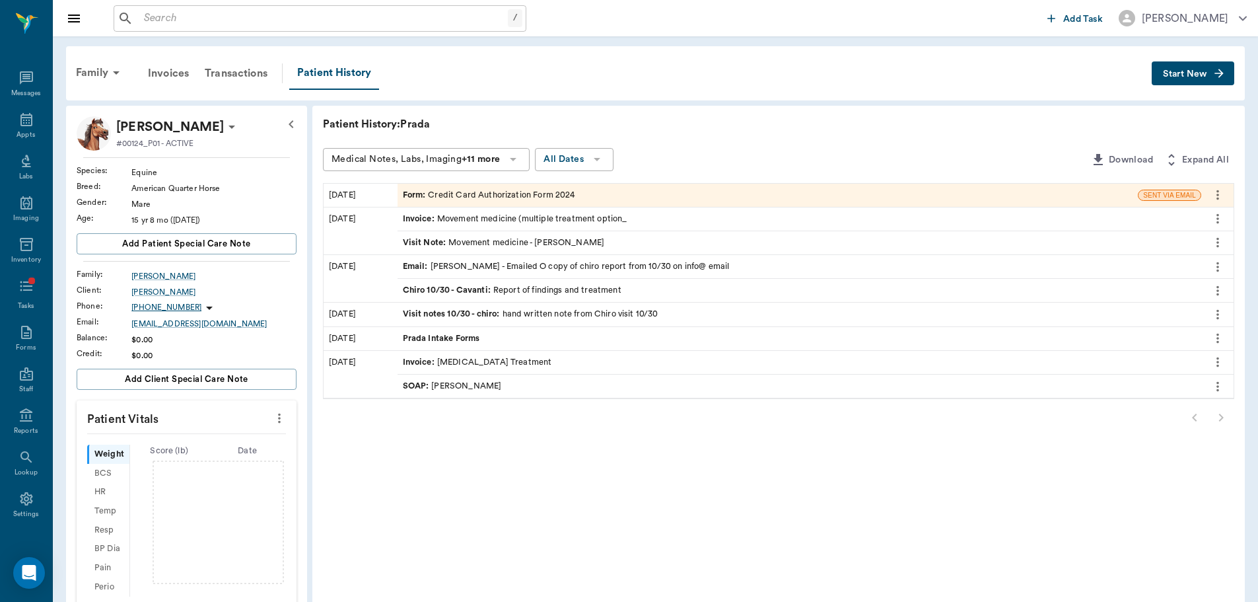
click at [1220, 73] on icon "button" at bounding box center [1219, 73] width 13 height 13
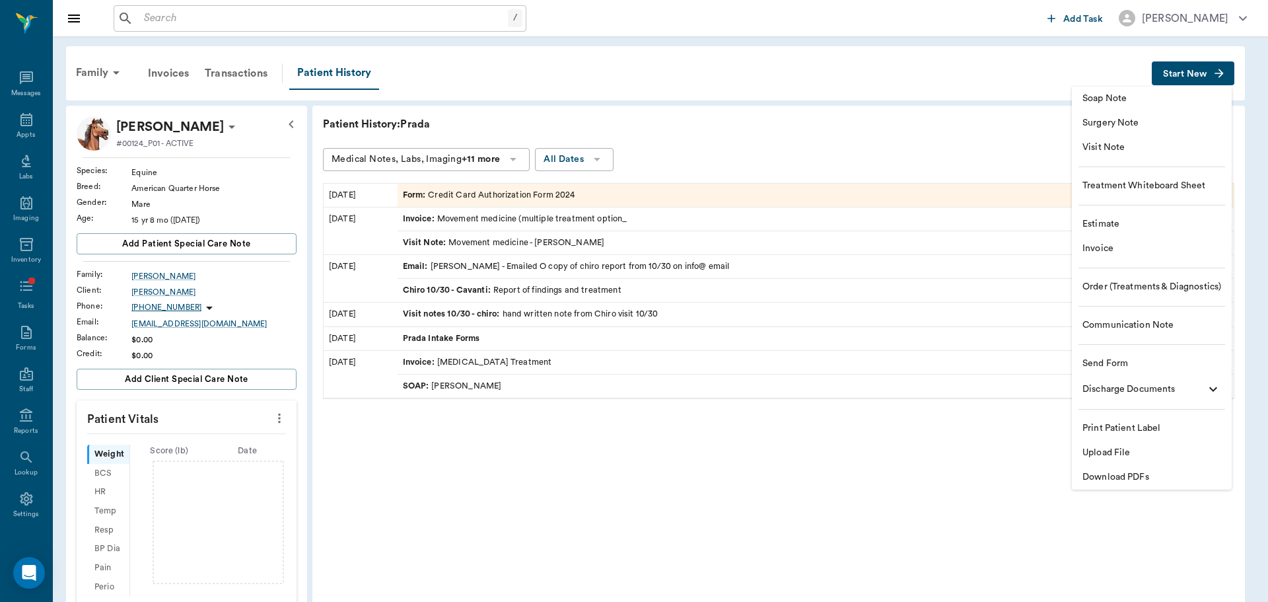
click at [1171, 139] on li "Visit Note" at bounding box center [1152, 147] width 160 height 24
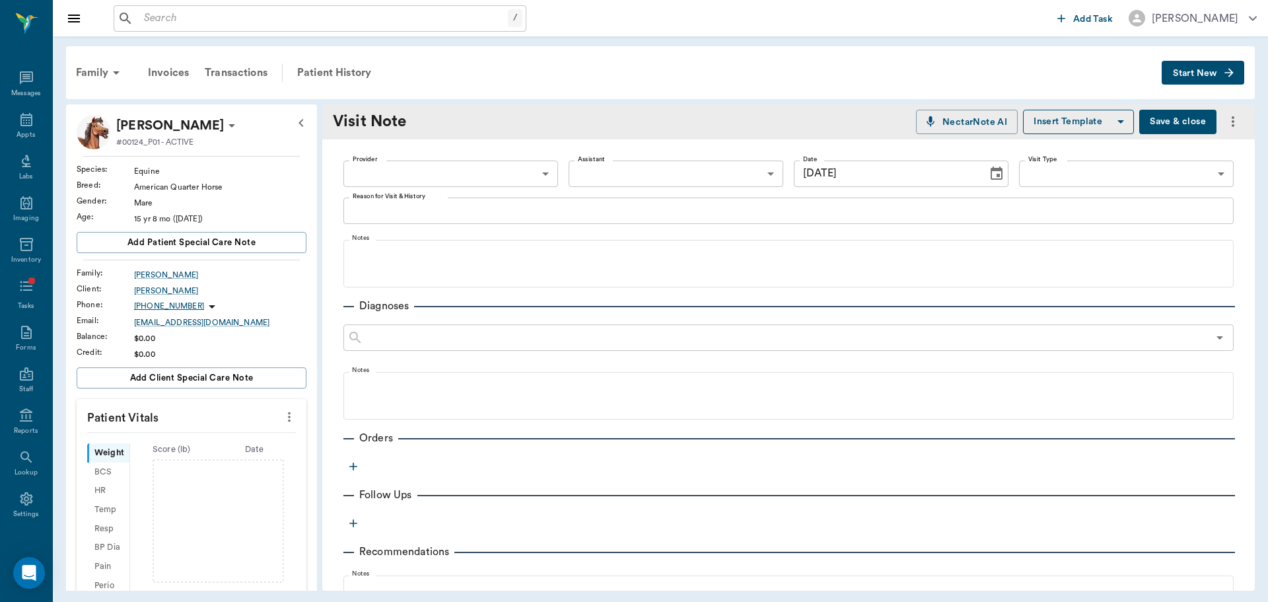
click at [973, 169] on div "08/28/2025 Date" at bounding box center [901, 174] width 215 height 26
click at [822, 170] on input "[DATE]" at bounding box center [886, 174] width 184 height 26
type input "[DATE]"
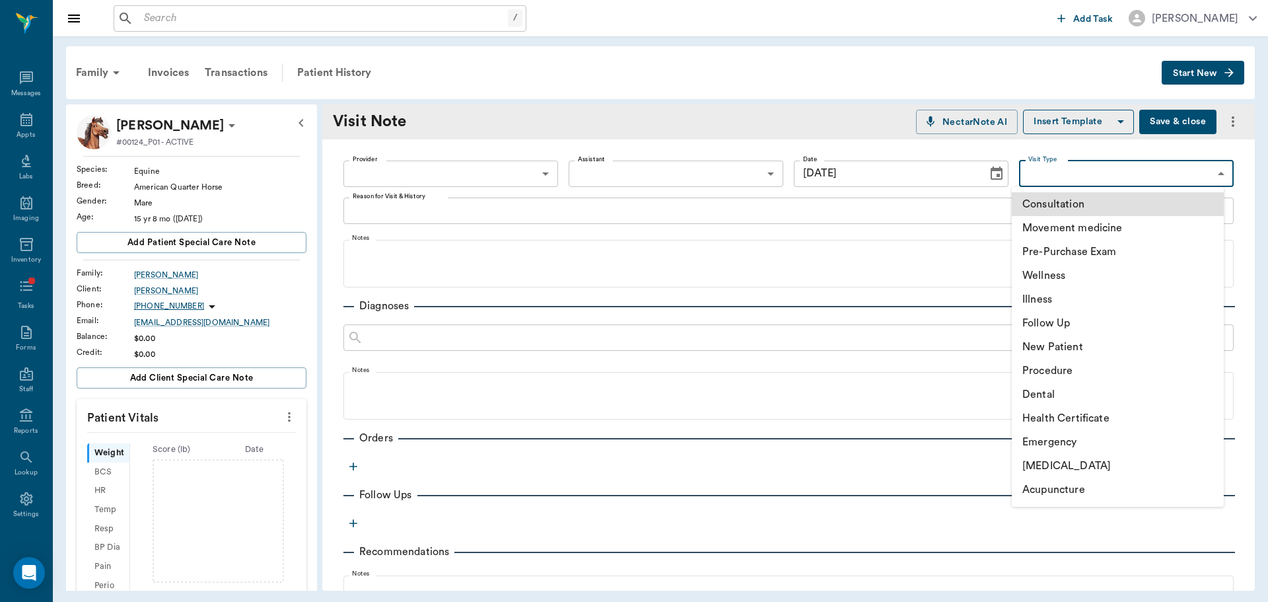
click at [1140, 166] on body "/ ​ Add Task Brittany Newsham Nectar Messages Appts Labs Imaging Inventory Task…" at bounding box center [634, 301] width 1268 height 602
click at [1134, 226] on li "Movement medicine" at bounding box center [1118, 228] width 212 height 24
type input "6656c4aef87a612ea34fb244"
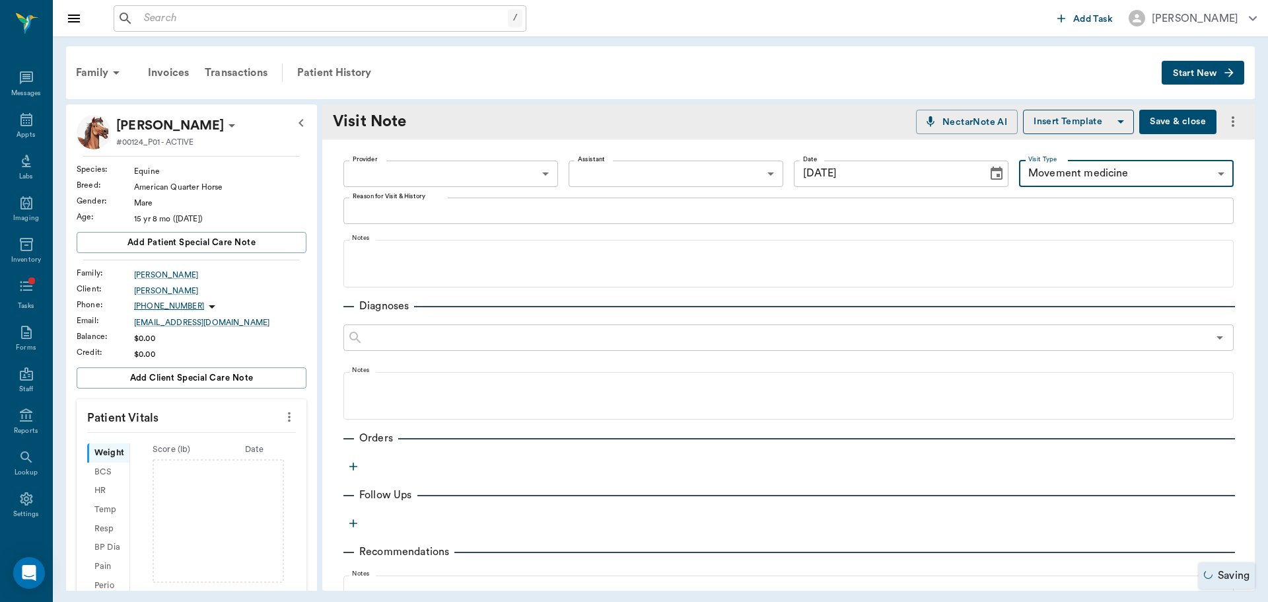
click at [504, 180] on body "/ ​ Add Task Brittany Newsham Nectar Messages Appts Labs Imaging Inventory Task…" at bounding box center [634, 301] width 1268 height 602
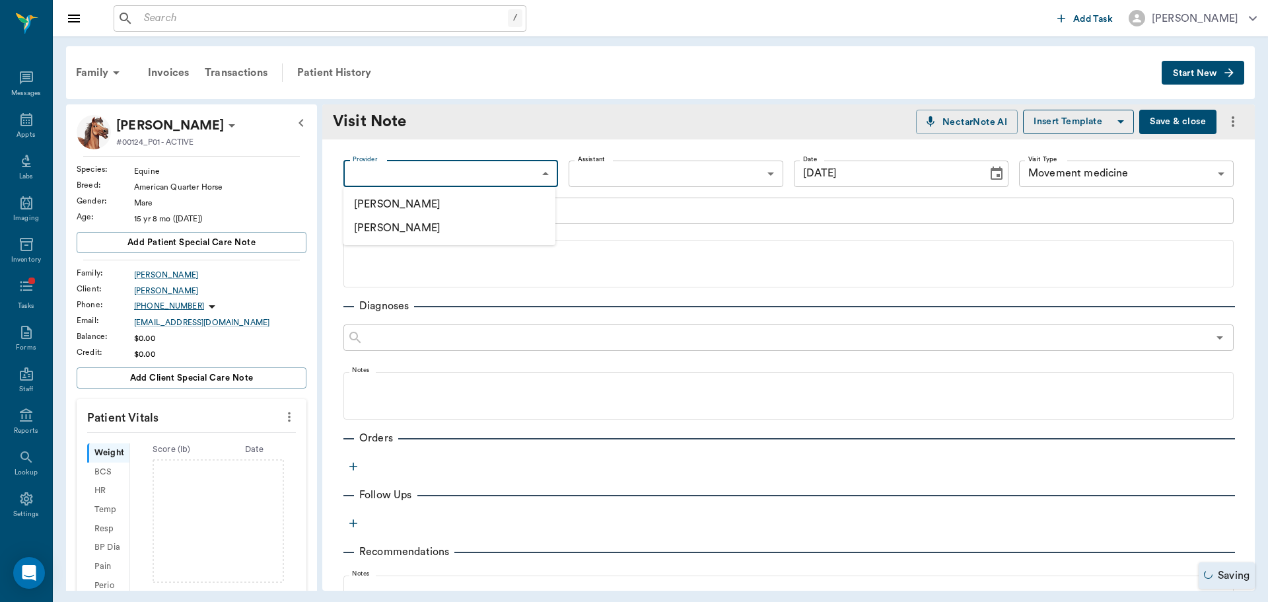
click at [504, 194] on li "[PERSON_NAME]" at bounding box center [450, 204] width 212 height 24
type input "649b3e03b5bc7e03f9326794"
click at [520, 221] on div "x Reason for Visit & History" at bounding box center [789, 211] width 891 height 26
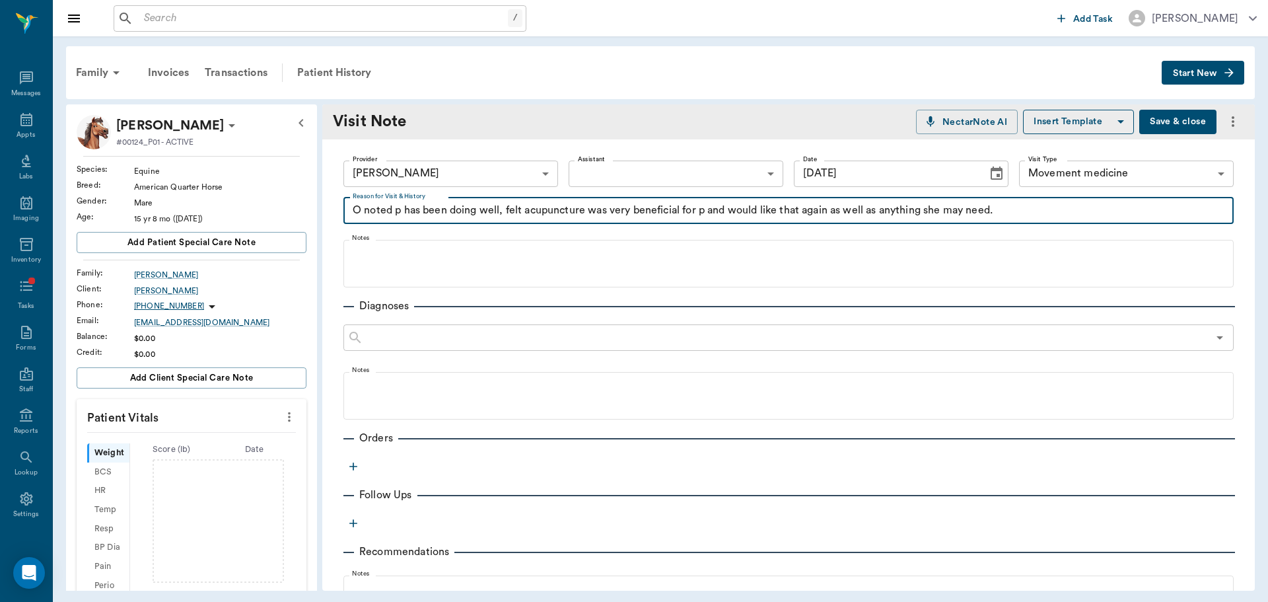
type textarea "O noted p has been doing well, felt acupuncture was very beneficial for p and w…"
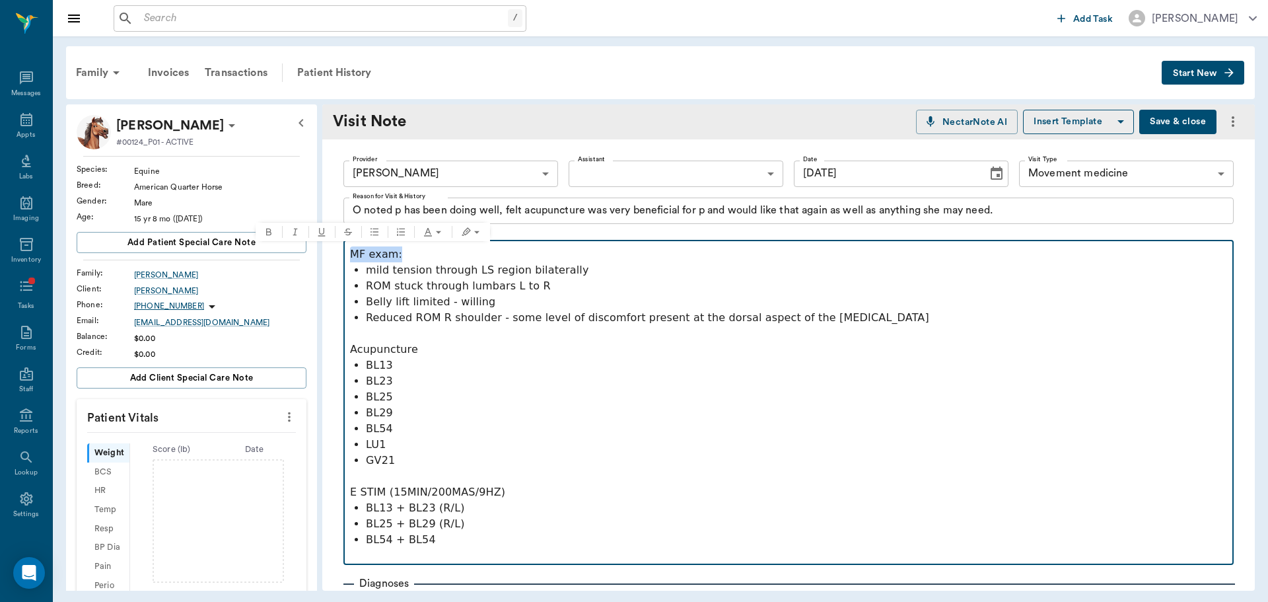
drag, startPoint x: 419, startPoint y: 258, endPoint x: 312, endPoint y: 256, distance: 106.4
click at [312, 256] on div "Prada Brett #00124_P01 - ACTIVE Species : Equine Breed : American Quarter Horse…" at bounding box center [660, 347] width 1189 height 486
drag, startPoint x: 437, startPoint y: 351, endPoint x: 315, endPoint y: 347, distance: 121.6
click at [315, 347] on div "Prada Brett #00124_P01 - ACTIVE Species : Equine Breed : American Quarter Horse…" at bounding box center [660, 347] width 1189 height 486
click at [437, 505] on p "BL13 + BL23 (R/L)" at bounding box center [796, 508] width 861 height 16
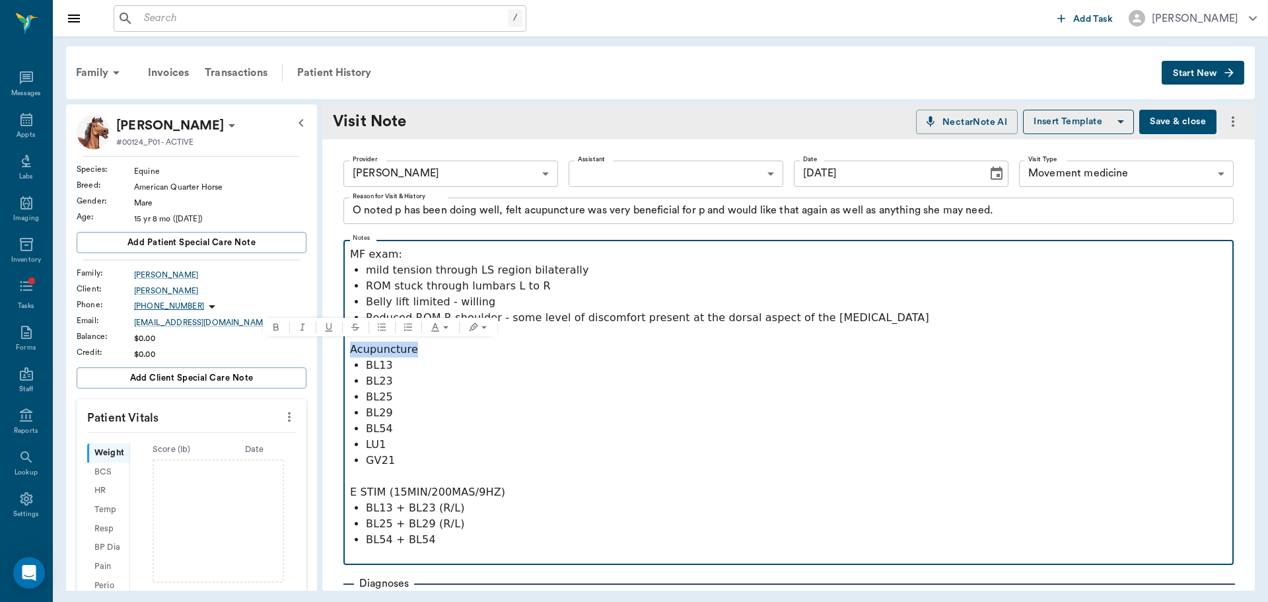
drag, startPoint x: 257, startPoint y: 363, endPoint x: 301, endPoint y: 351, distance: 45.4
click at [301, 351] on div "Prada Brett #00124_P01 - ACTIVE Species : Equine Breed : American Quarter Horse…" at bounding box center [660, 347] width 1189 height 486
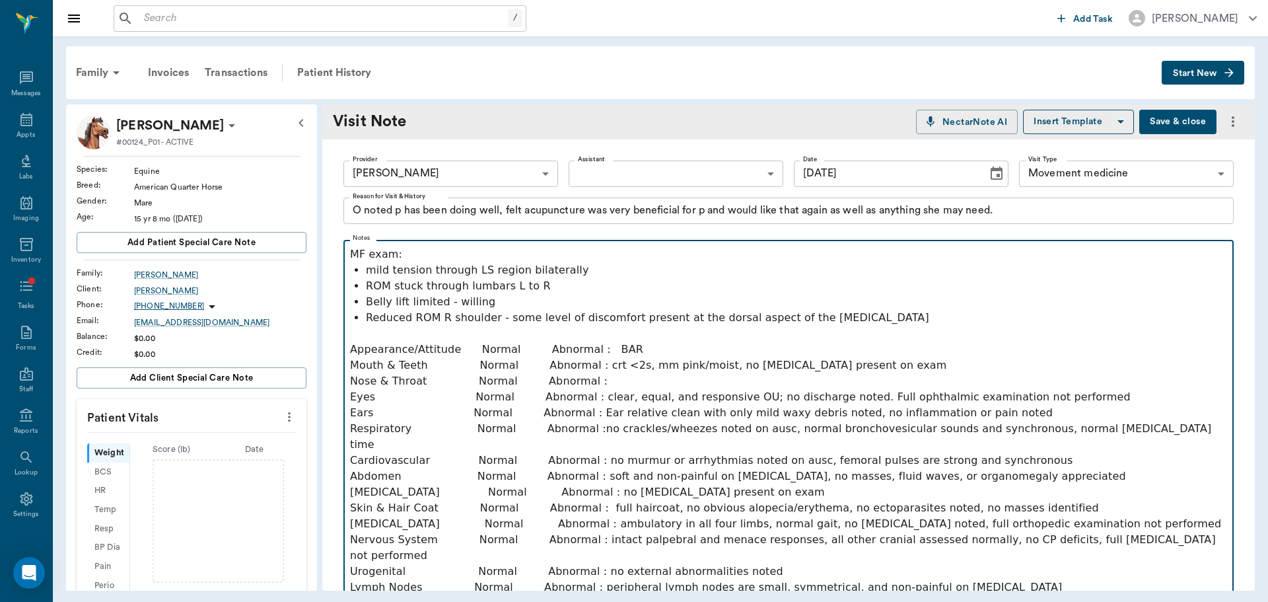
scroll to position [165, 0]
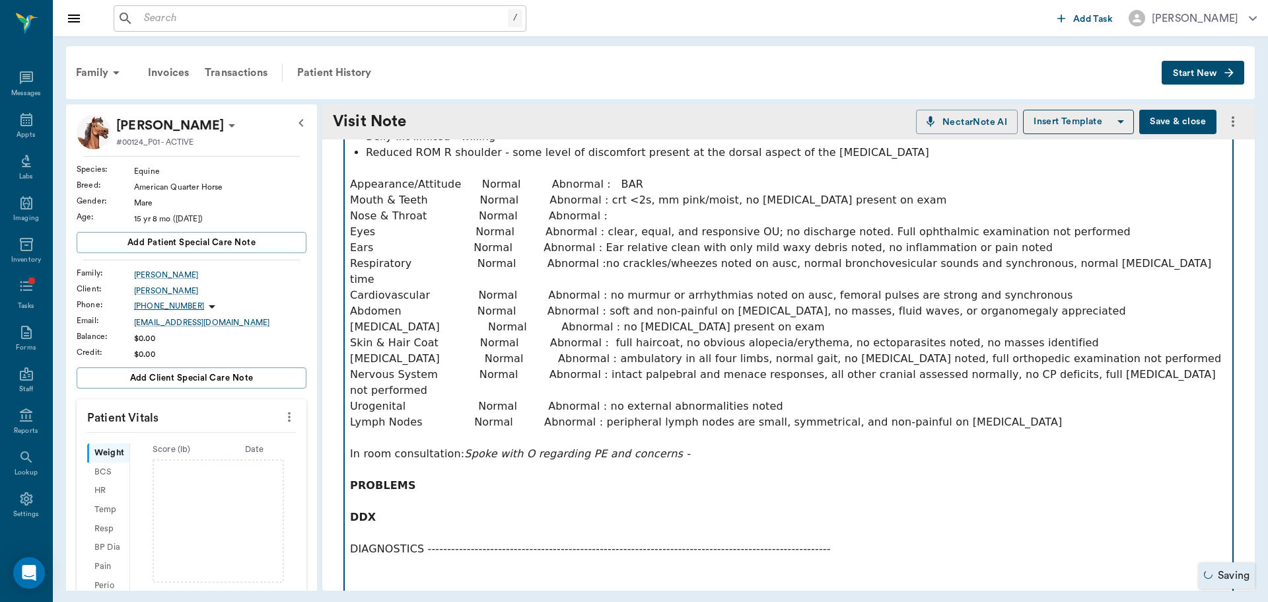
click at [728, 446] on p "In room consultation: Spoke with O regarding PE and concerns -" at bounding box center [788, 454] width 877 height 16
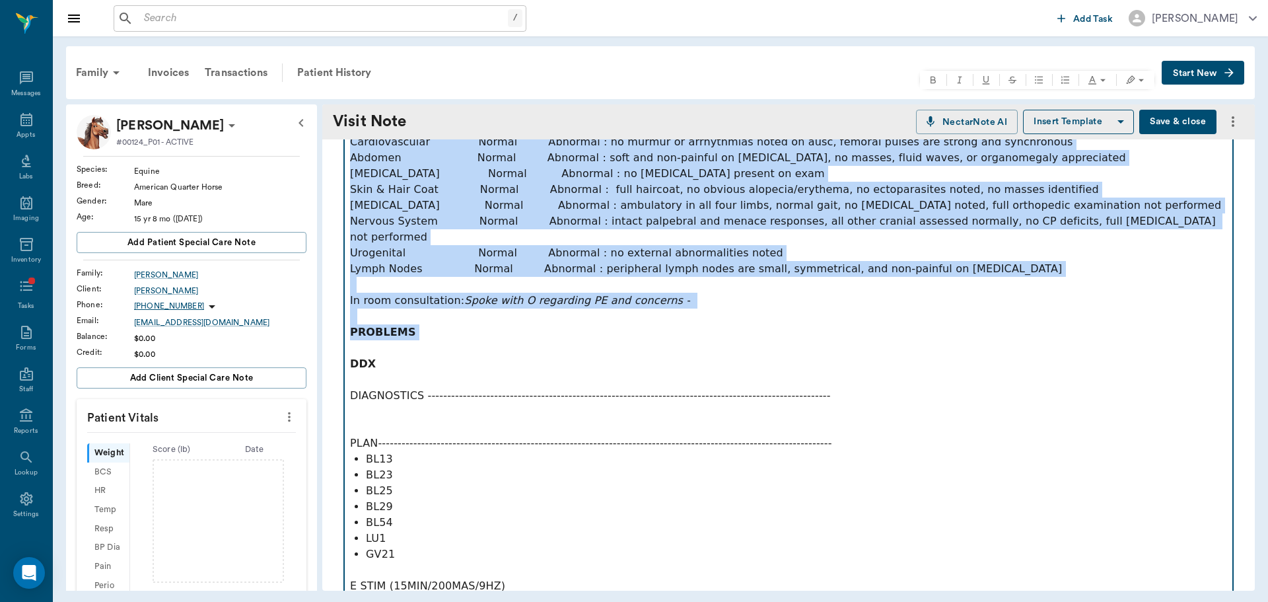
scroll to position [330, 0]
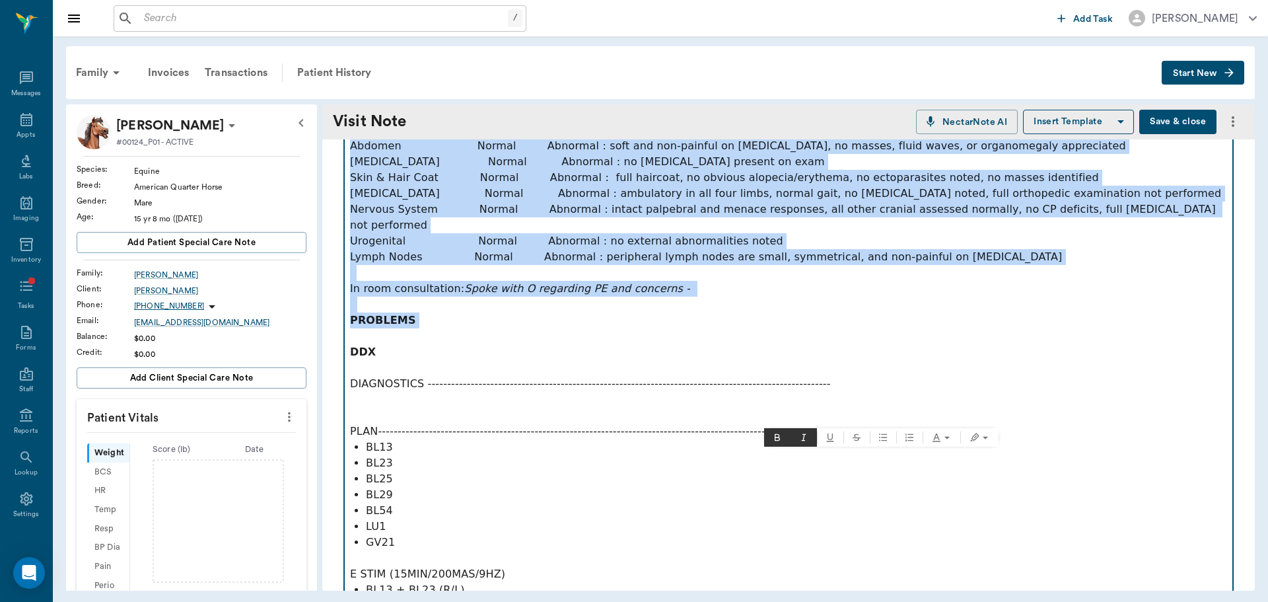
drag, startPoint x: 358, startPoint y: 336, endPoint x: 1147, endPoint y: 420, distance: 793.2
click at [1147, 420] on div "MF exam: mild tension through LS region bilaterally ROM stuck through lumbars L…" at bounding box center [788, 280] width 877 height 729
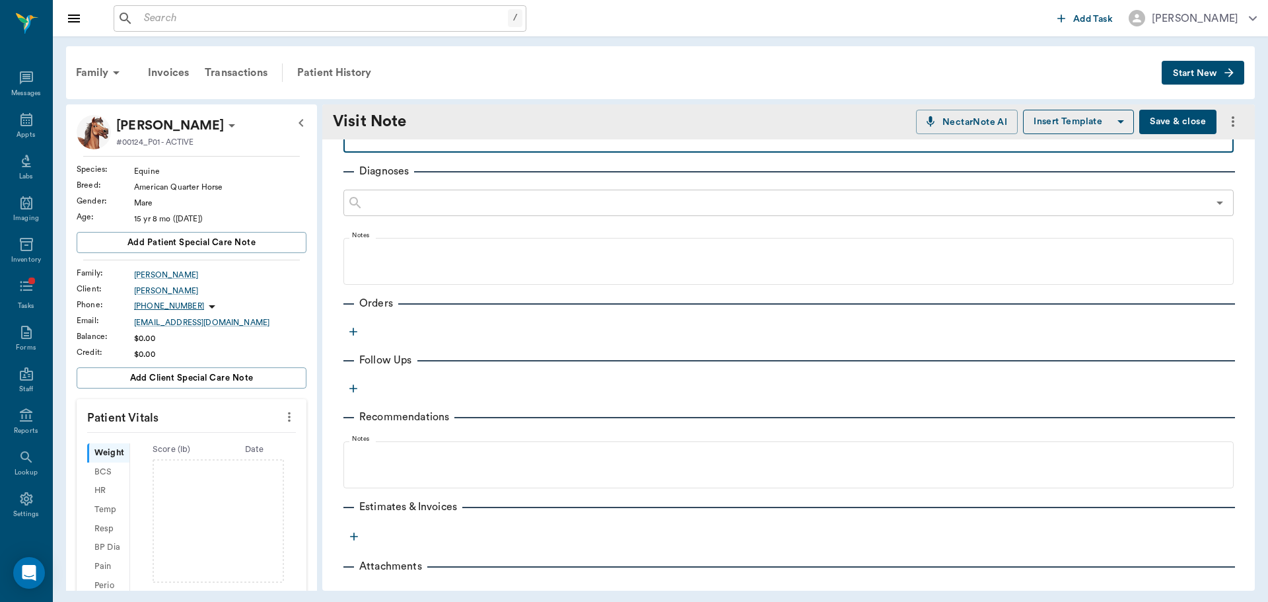
scroll to position [0, 0]
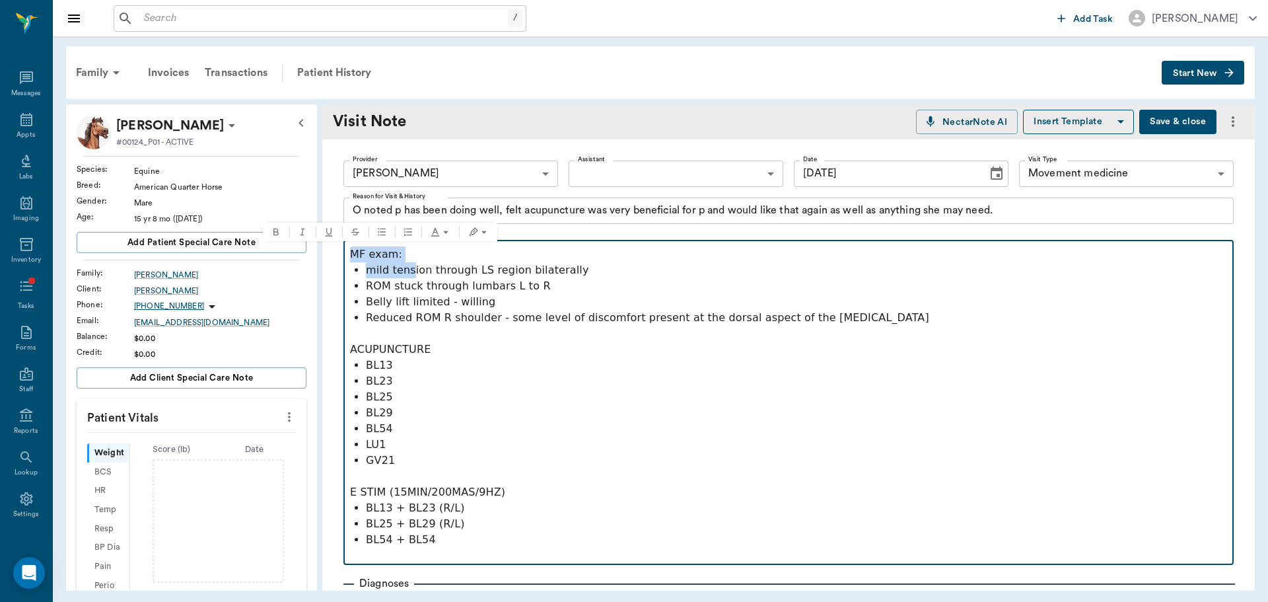
drag, startPoint x: 409, startPoint y: 262, endPoint x: 338, endPoint y: 251, distance: 71.6
click at [338, 251] on div "Provider Brittany Newsham 649b3e03b5bc7e03f9326794 Provider Assistant ​ Assista…" at bounding box center [788, 580] width 933 height 883
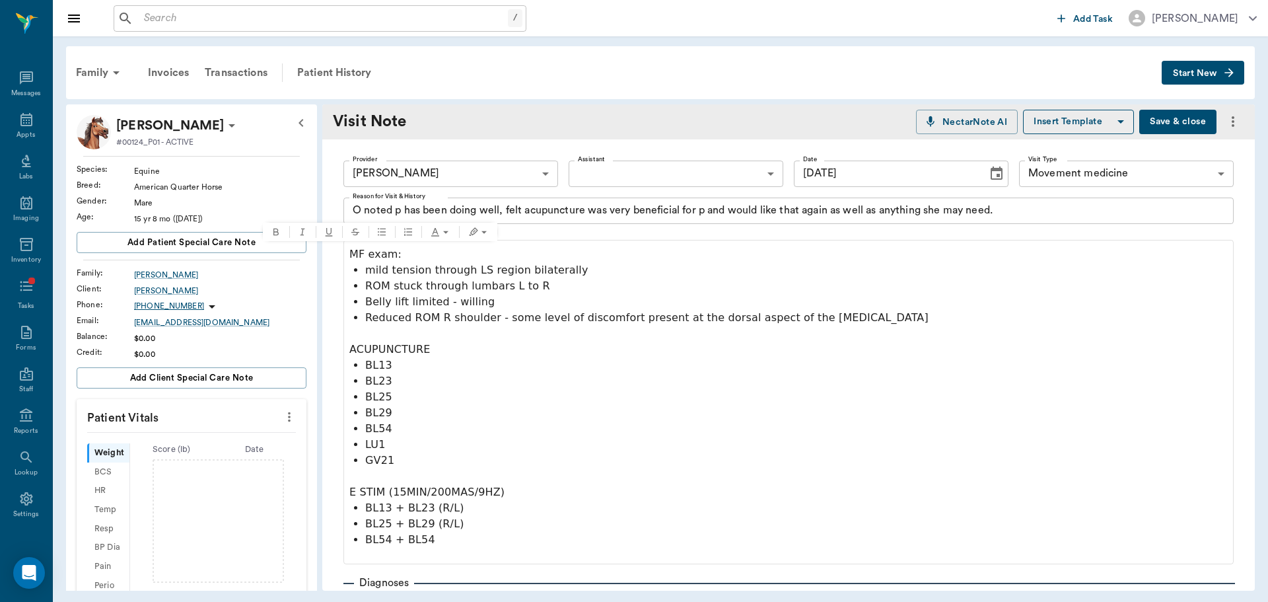
click at [338, 251] on div "Provider Brittany Newsham 649b3e03b5bc7e03f9326794 Provider Assistant ​ Assista…" at bounding box center [788, 580] width 933 height 882
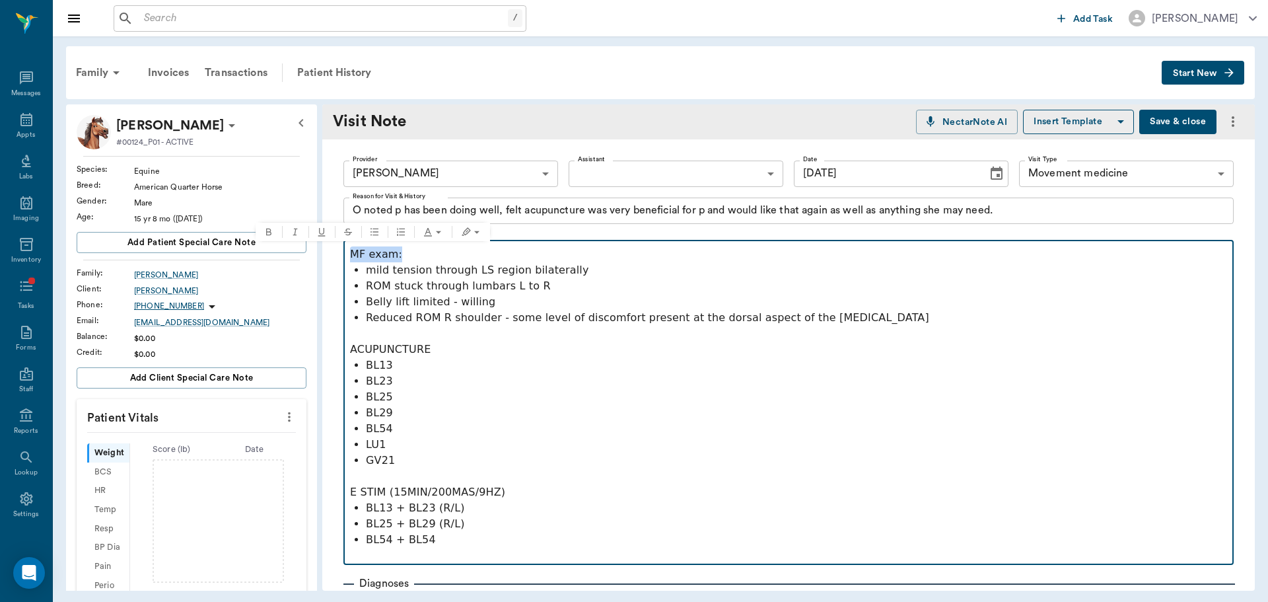
drag, startPoint x: 402, startPoint y: 254, endPoint x: 308, endPoint y: 231, distance: 97.1
click at [316, 254] on div "Prada Brett #00124_P01 - ACTIVE Species : Equine Breed : American Quarter Horse…" at bounding box center [660, 347] width 1189 height 486
drag, startPoint x: 262, startPoint y: 227, endPoint x: 287, endPoint y: 254, distance: 36.9
click at [265, 227] on button "Bold" at bounding box center [269, 232] width 26 height 18
drag, startPoint x: 454, startPoint y: 353, endPoint x: 316, endPoint y: 347, distance: 137.5
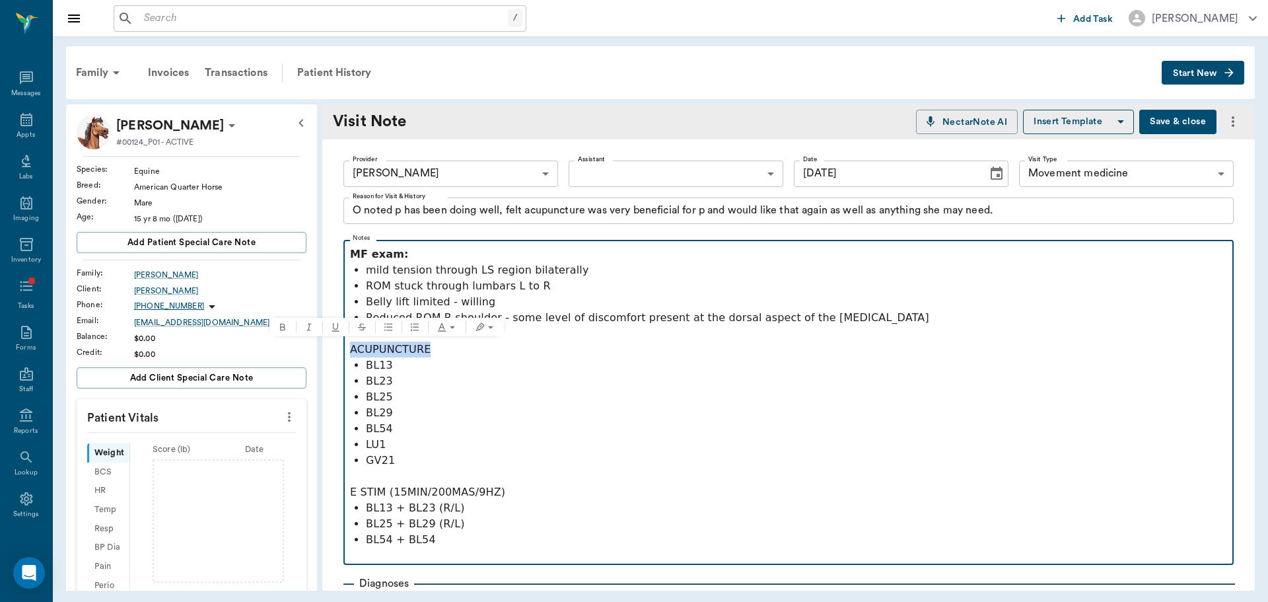
click at [316, 347] on div "Prada Brett #00124_P01 - ACTIVE Species : Equine Breed : American Quarter Horse…" at bounding box center [660, 347] width 1189 height 486
click at [282, 324] on icon "Bold" at bounding box center [282, 327] width 5 height 7
drag, startPoint x: 385, startPoint y: 495, endPoint x: 341, endPoint y: 482, distance: 46.2
click at [344, 490] on fieldset "Notes MF exam: mild tension through LS region bilaterally ROM stuck through lum…" at bounding box center [789, 400] width 891 height 330
click at [272, 466] on button "Bold" at bounding box center [263, 469] width 26 height 18
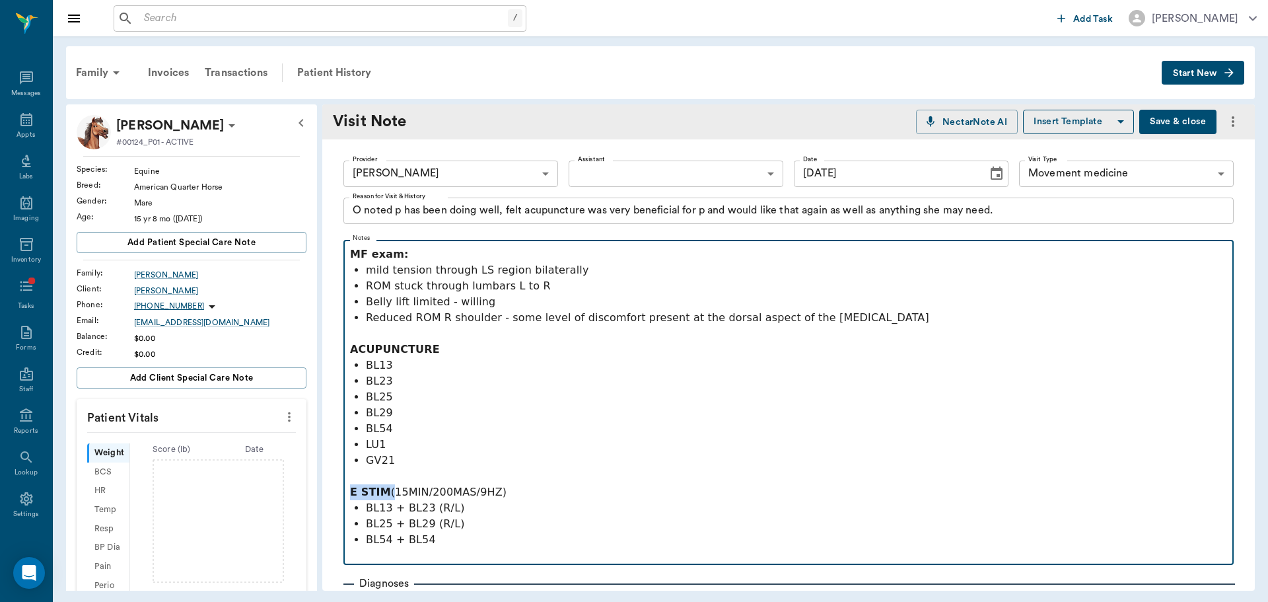
click at [458, 537] on p "BL54 + BL54" at bounding box center [796, 540] width 861 height 16
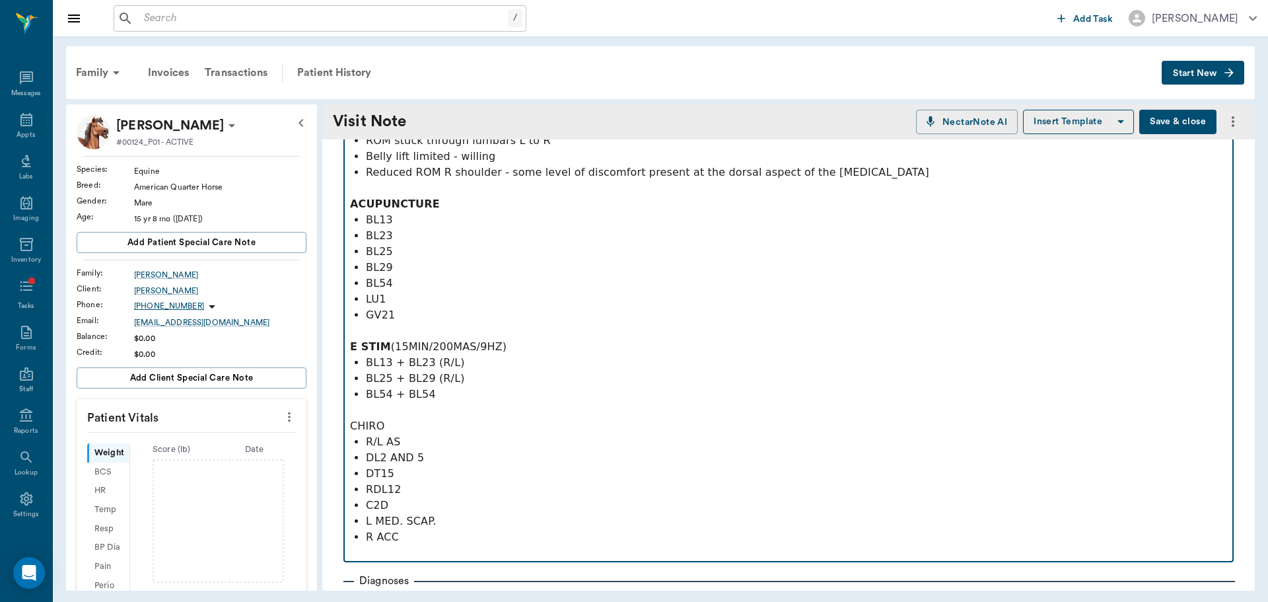
scroll to position [168, 0]
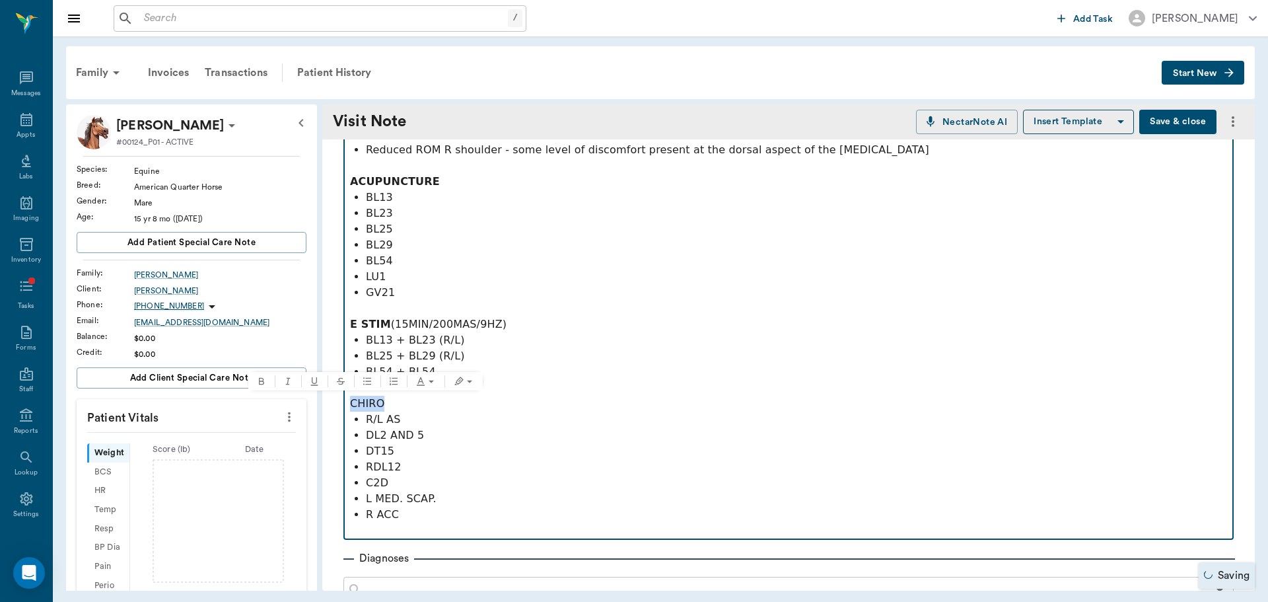
drag, startPoint x: 403, startPoint y: 408, endPoint x: 342, endPoint y: 402, distance: 61.1
click at [342, 402] on div "Provider Brittany Newsham 649b3e03b5bc7e03f9326794 Provider Assistant ​ Assista…" at bounding box center [788, 484] width 933 height 1025
drag, startPoint x: 270, startPoint y: 383, endPoint x: 371, endPoint y: 386, distance: 101.1
click at [269, 383] on button "Bold" at bounding box center [261, 381] width 26 height 18
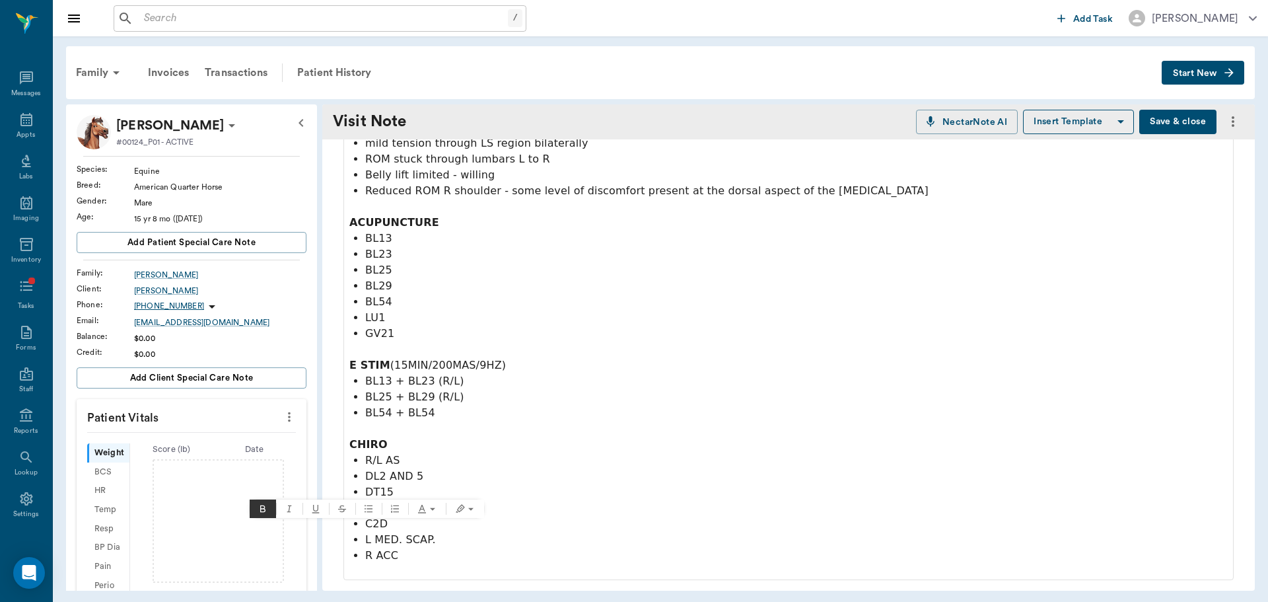
scroll to position [366, 0]
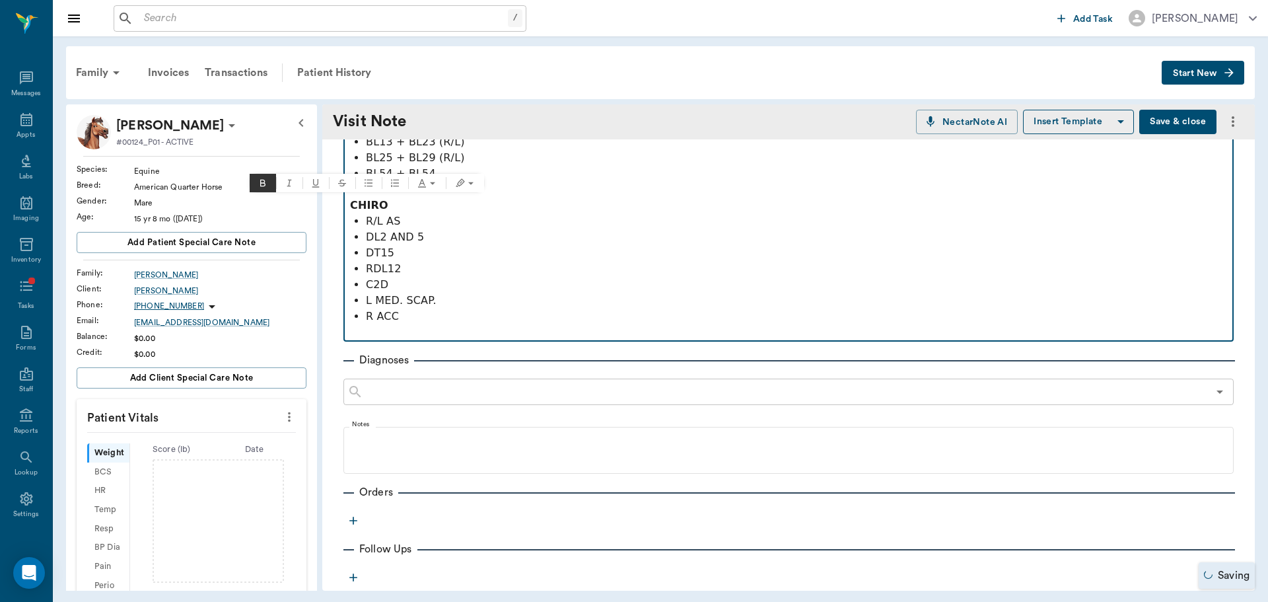
click at [491, 310] on p "R ACC" at bounding box center [796, 317] width 861 height 16
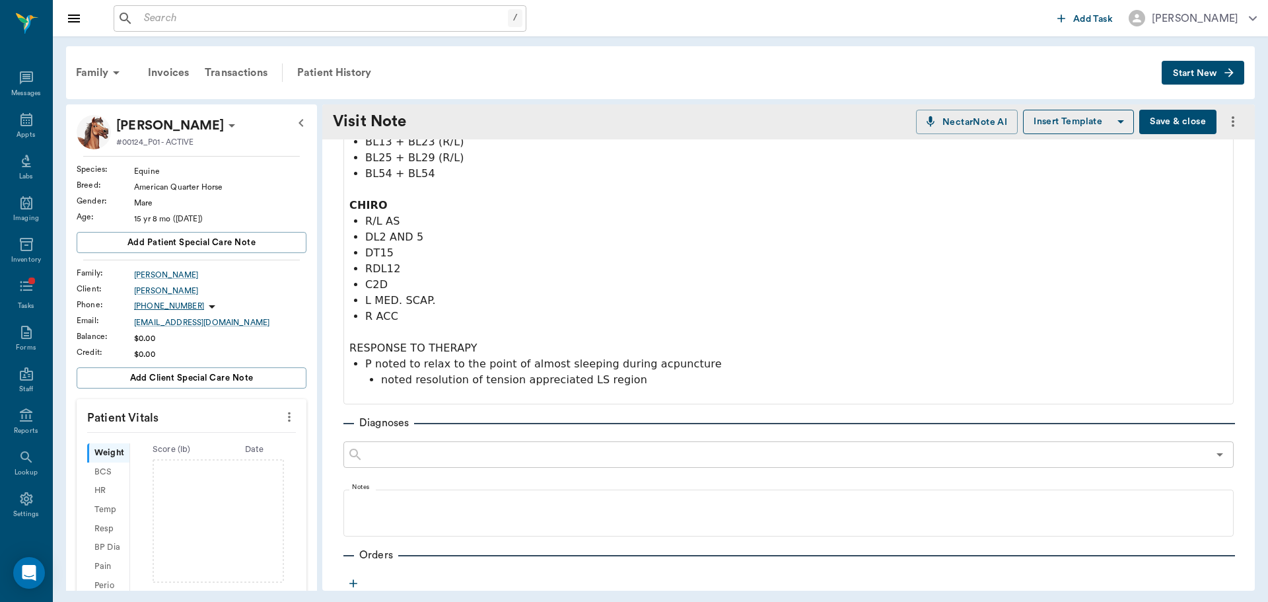
drag, startPoint x: 307, startPoint y: 591, endPoint x: 297, endPoint y: 600, distance: 13.6
click at [300, 595] on div "Family Invoices Transactions Patient History Start New Prada Brett #00124_P01 -…" at bounding box center [661, 318] width 1216 height 564
